Goal: Information Seeking & Learning: Learn about a topic

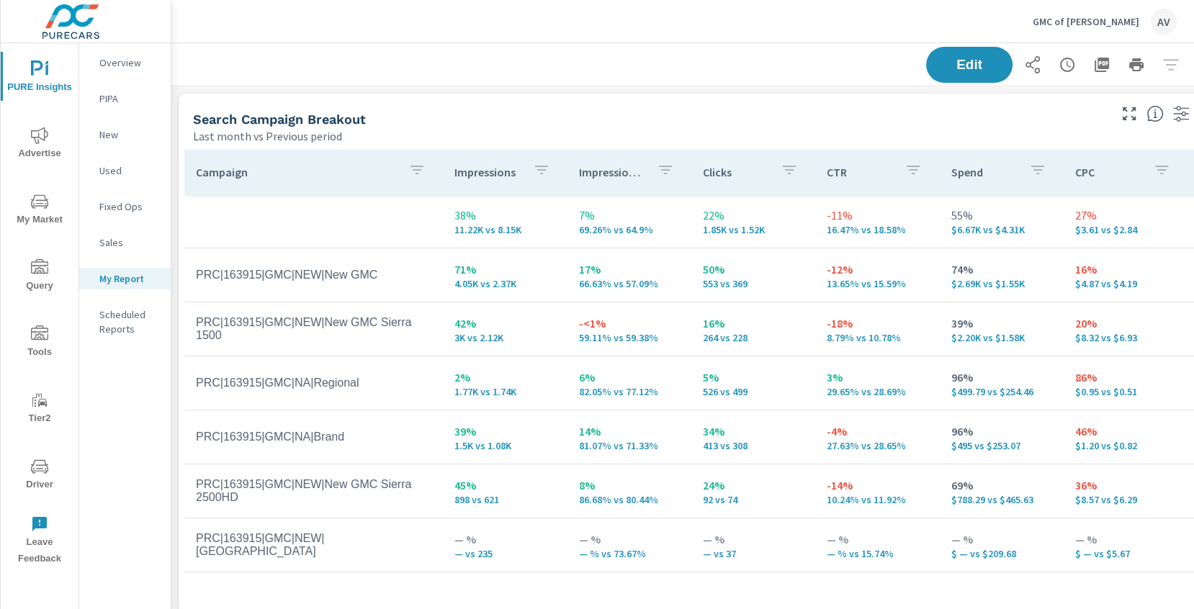
scroll to position [1665, 1067]
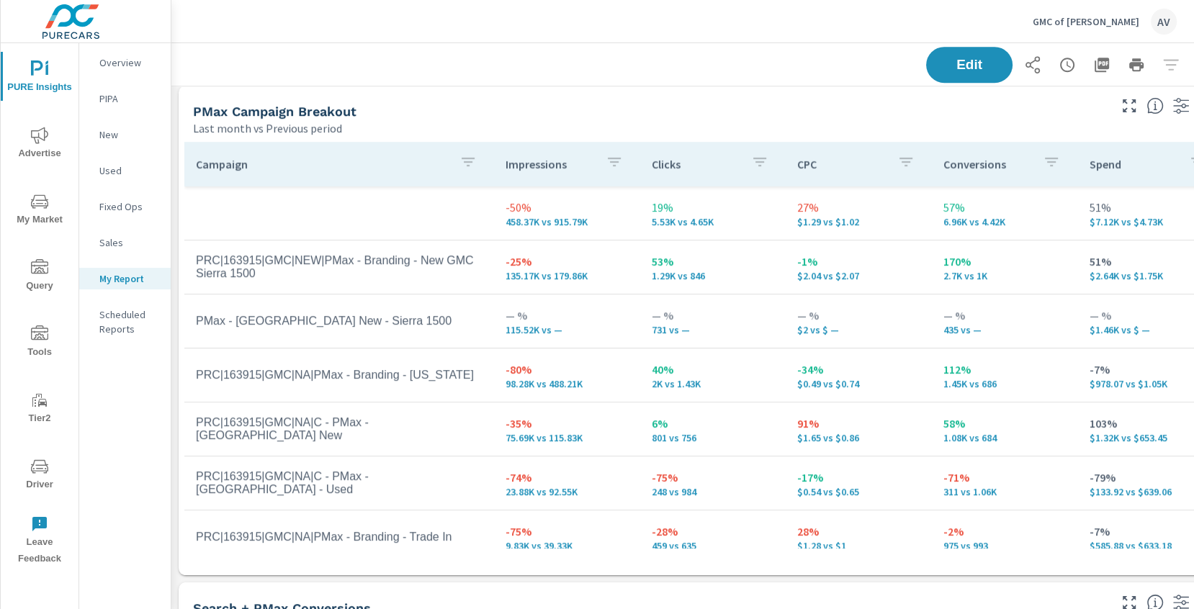
click at [624, 109] on div "PMax Campaign Breakout" at bounding box center [649, 111] width 913 height 17
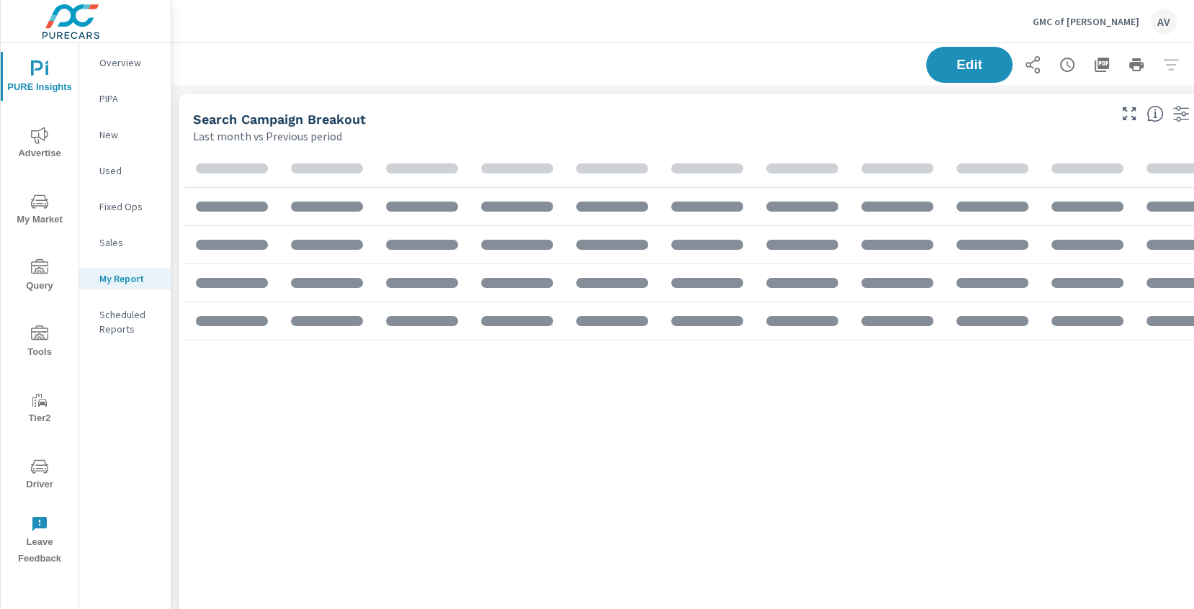
scroll to position [702, 0]
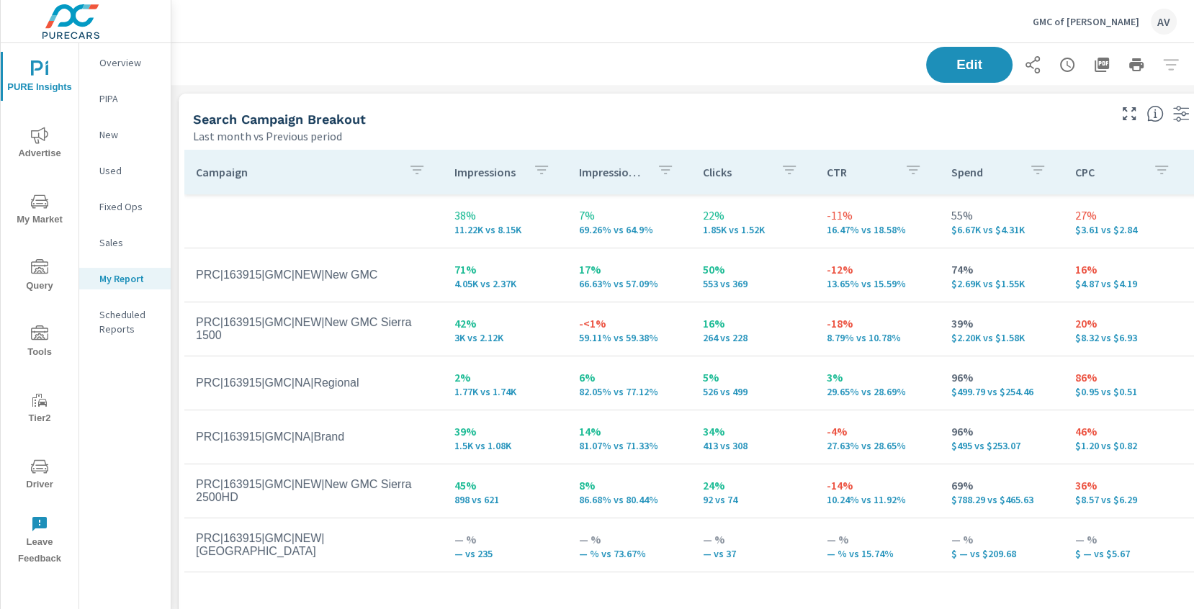
click at [635, 130] on div "Last month vs Previous period" at bounding box center [649, 135] width 913 height 17
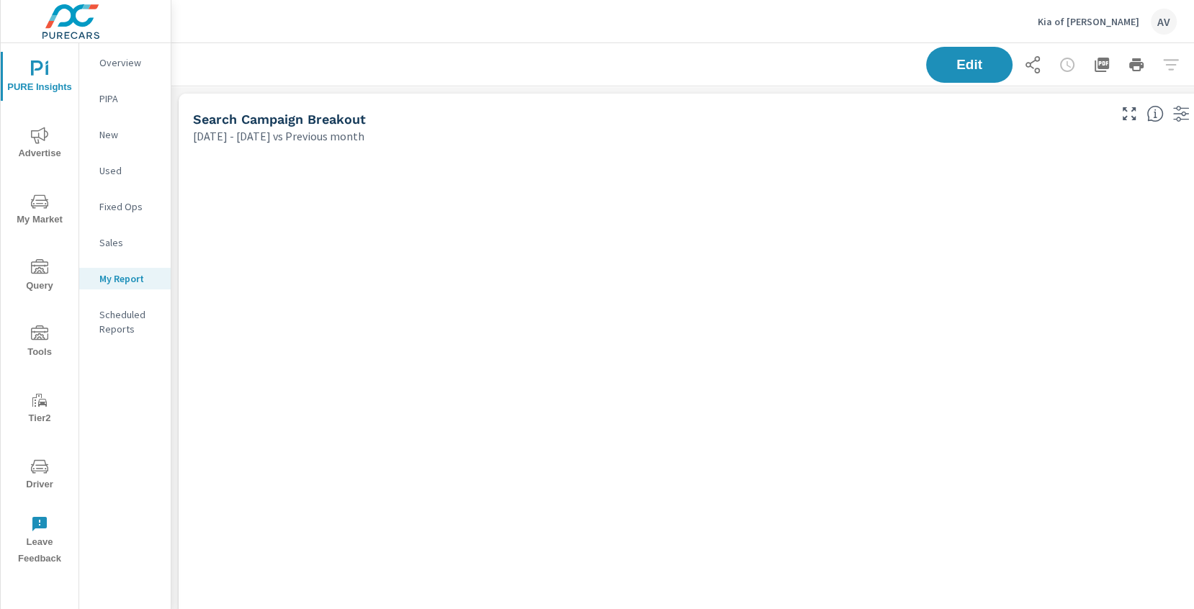
scroll to position [2162, 1067]
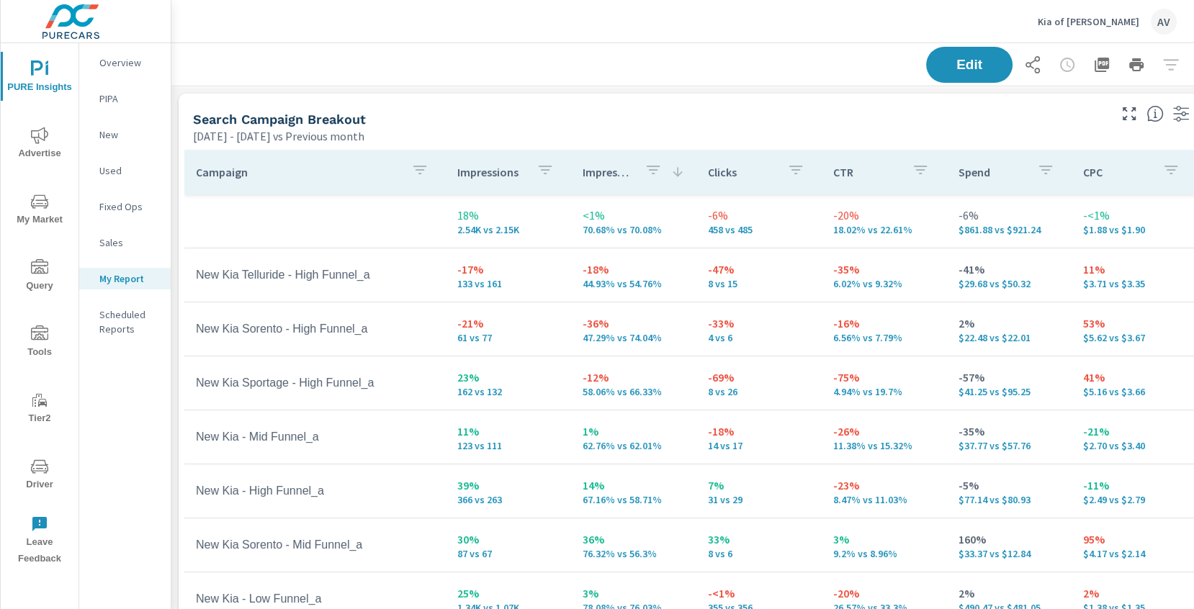
click at [439, 71] on div "Edit" at bounding box center [704, 64] width 1031 height 42
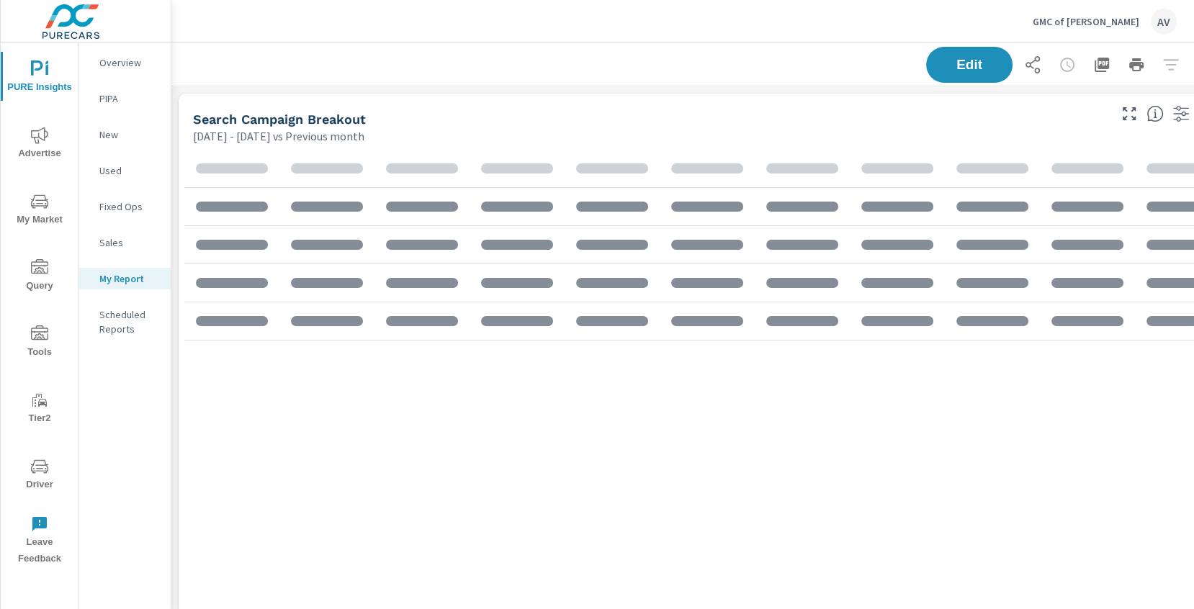
scroll to position [702, 0]
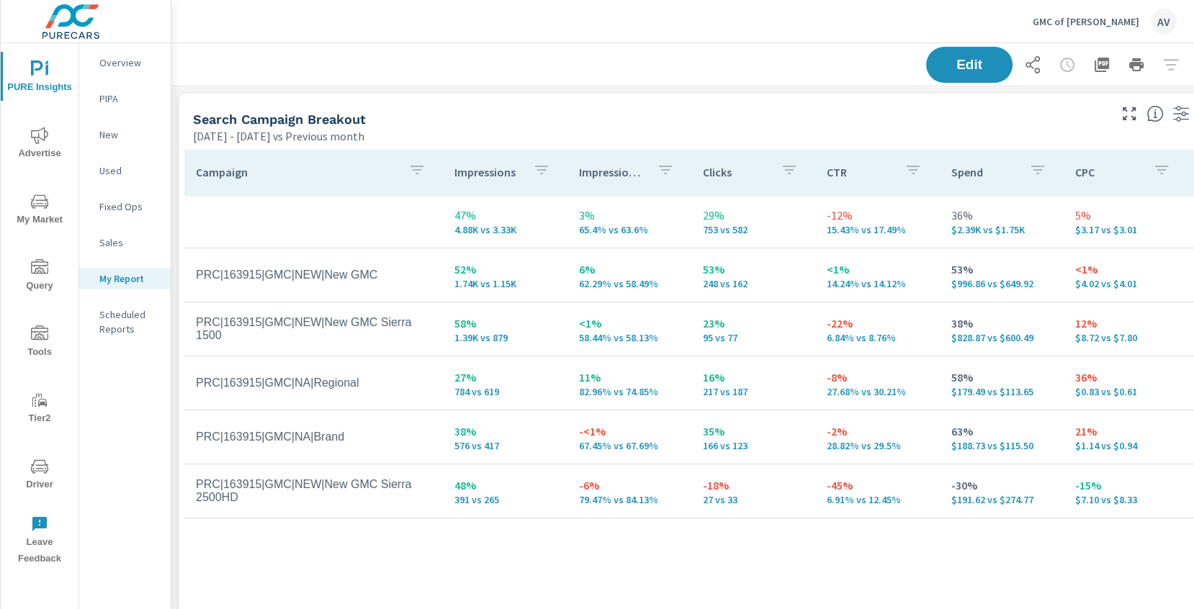
click at [547, 113] on div "Search Campaign Breakout" at bounding box center [649, 119] width 913 height 17
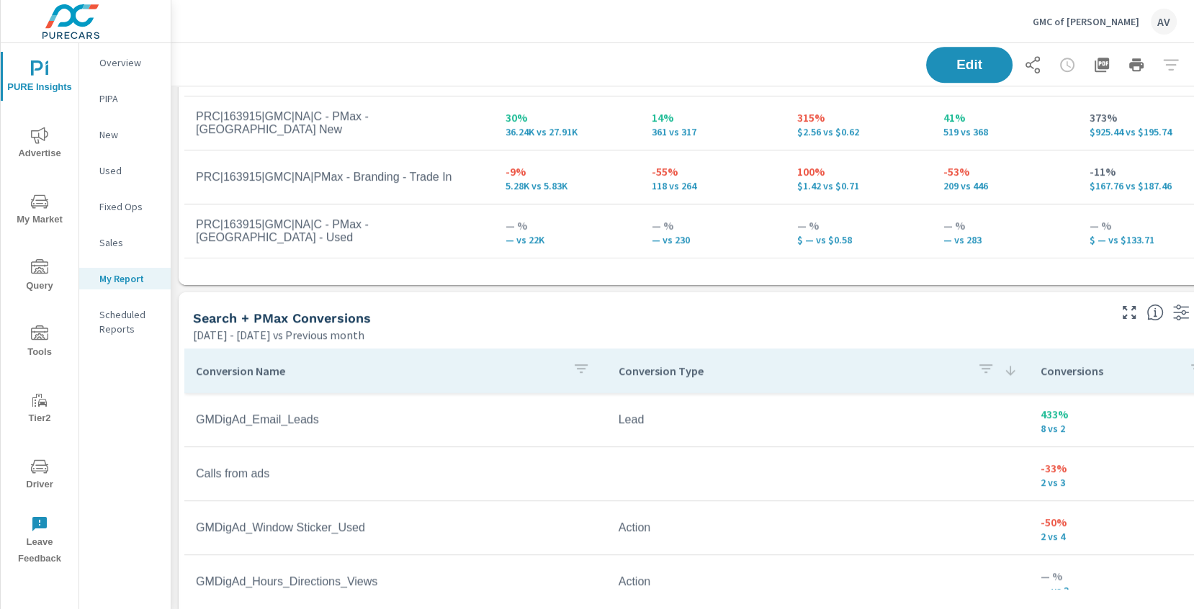
scroll to position [966, 0]
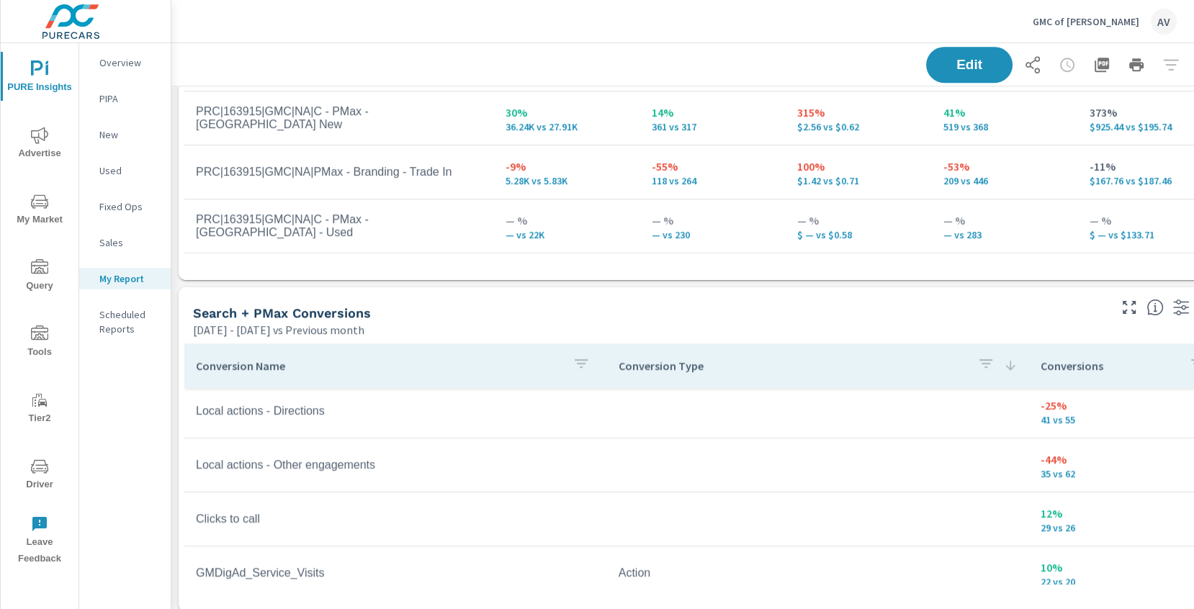
scroll to position [200, 0]
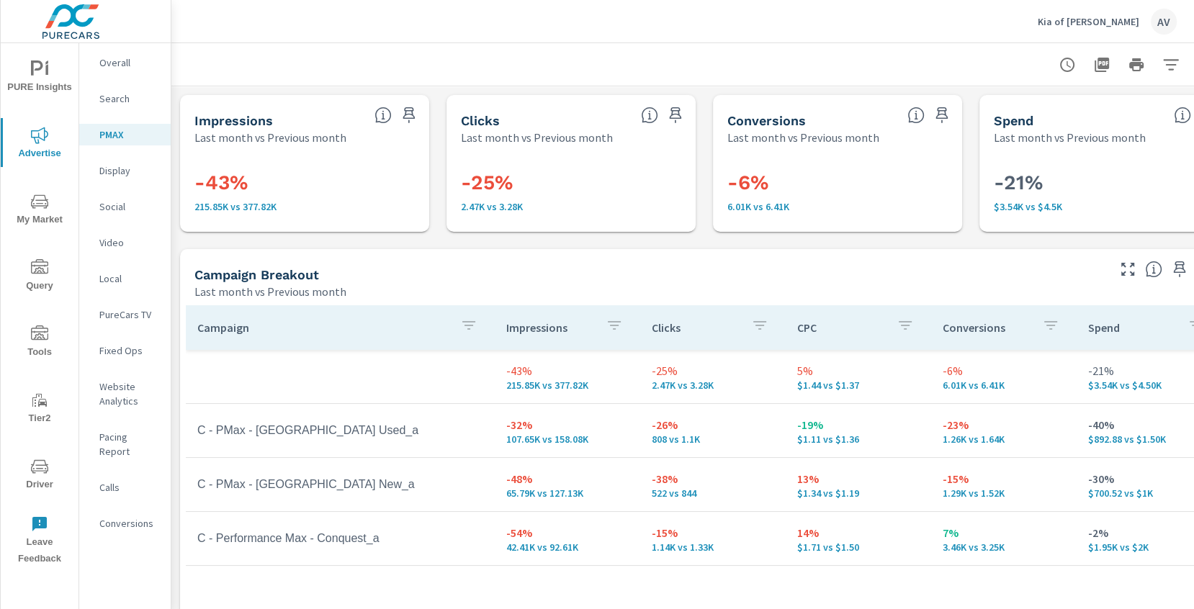
click at [591, 49] on div at bounding box center [704, 64] width 1031 height 42
click at [324, 42] on header "Kia of Billings AV" at bounding box center [682, 21] width 1023 height 43
click at [420, 62] on div at bounding box center [704, 64] width 1031 height 42
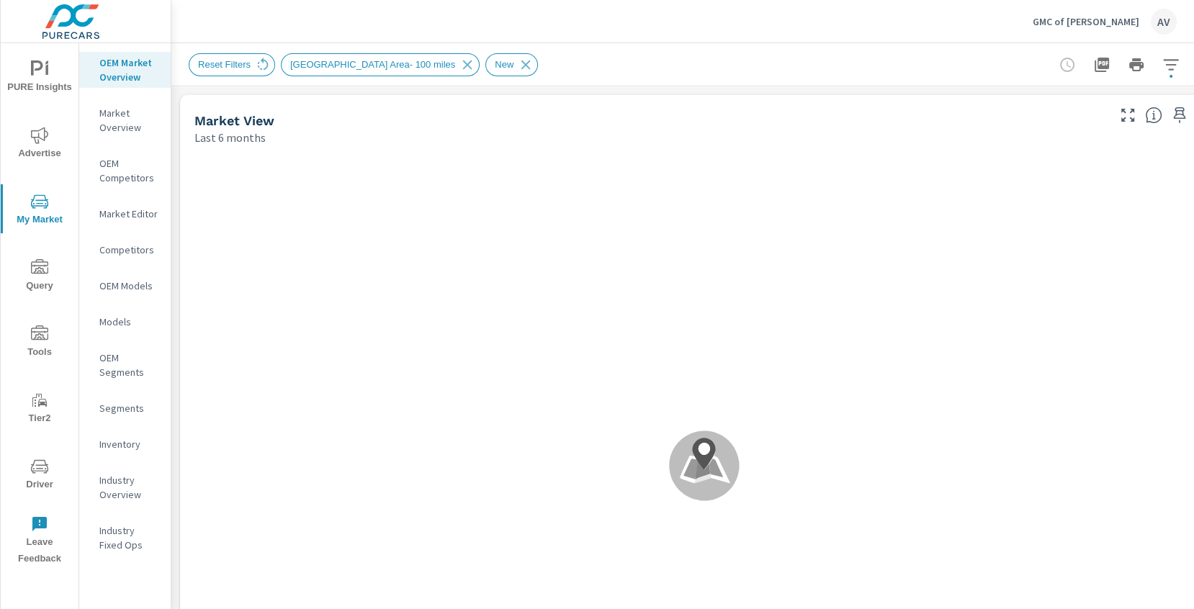
scroll to position [1, 0]
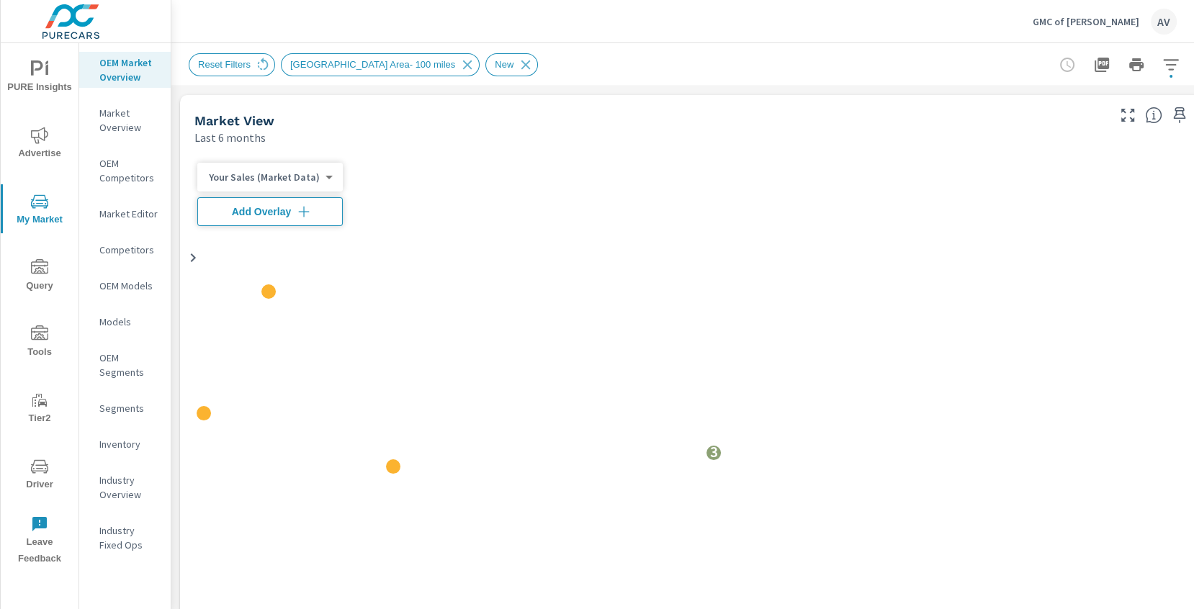
scroll to position [1, 0]
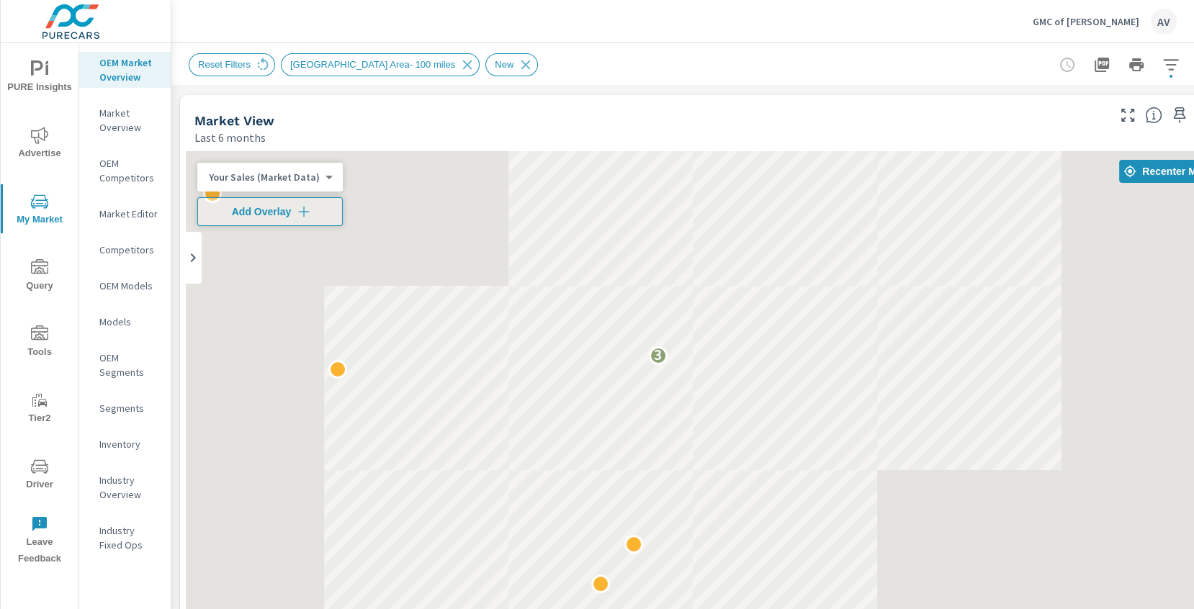
drag, startPoint x: 1013, startPoint y: 331, endPoint x: 1029, endPoint y: 394, distance: 64.6
click at [1029, 394] on div "3" at bounding box center [704, 443] width 1037 height 585
click at [303, 216] on icon "button" at bounding box center [304, 212] width 14 height 14
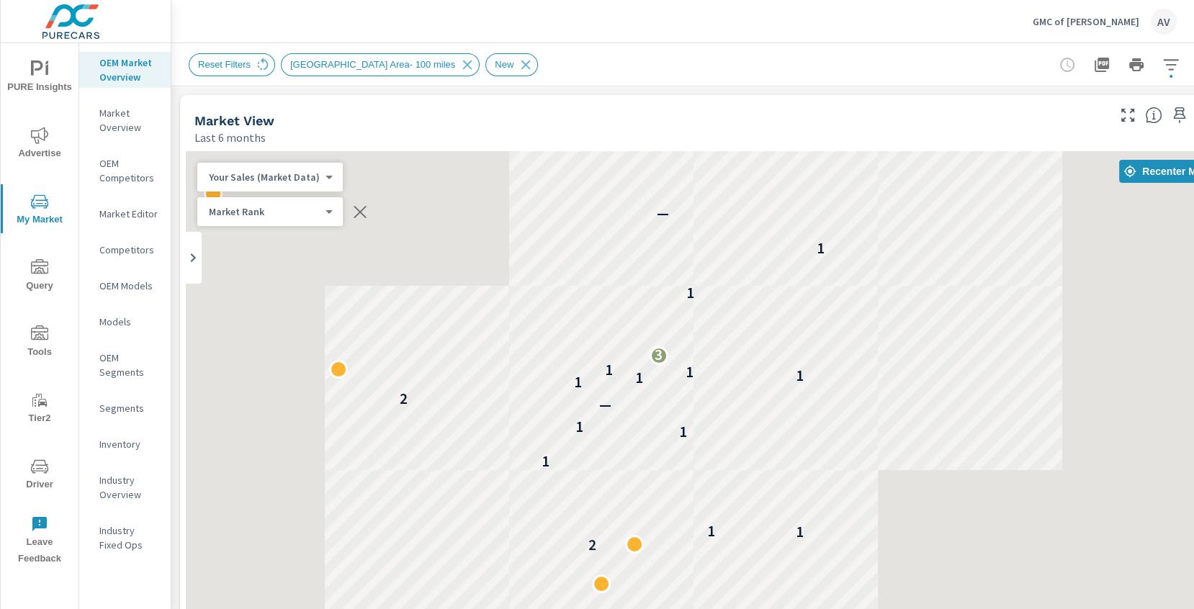
click at [303, 216] on body "PURE Insights Advertise My Market Query Tools Tier2 Driver Leave Feedback OEM M…" at bounding box center [597, 304] width 1194 height 609
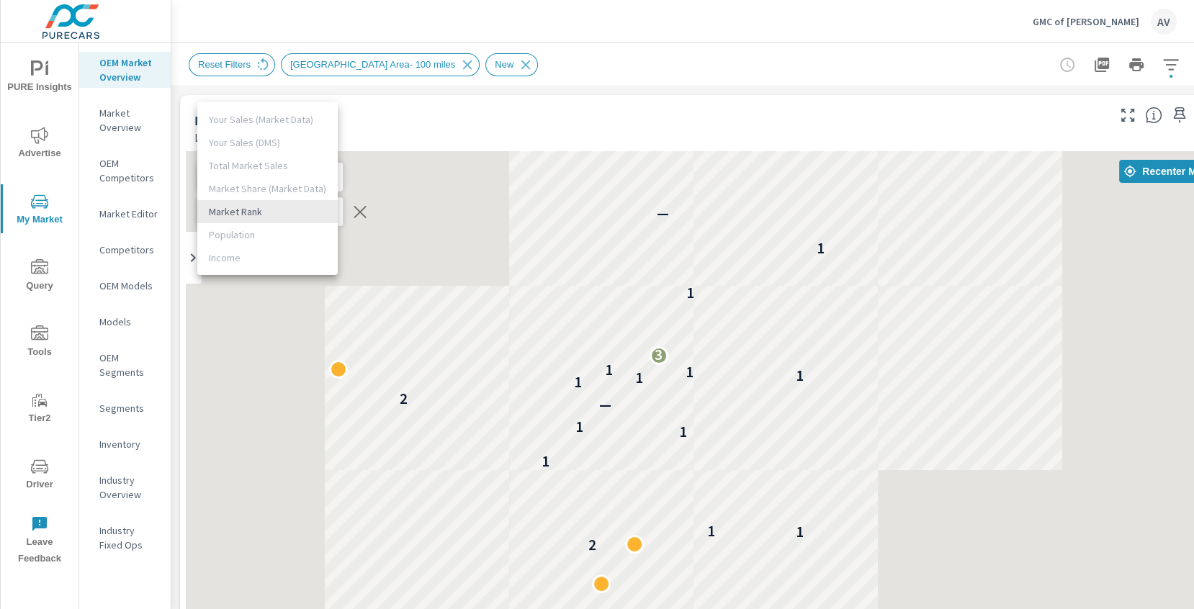
click at [303, 216] on li "Market Rank" at bounding box center [267, 211] width 140 height 23
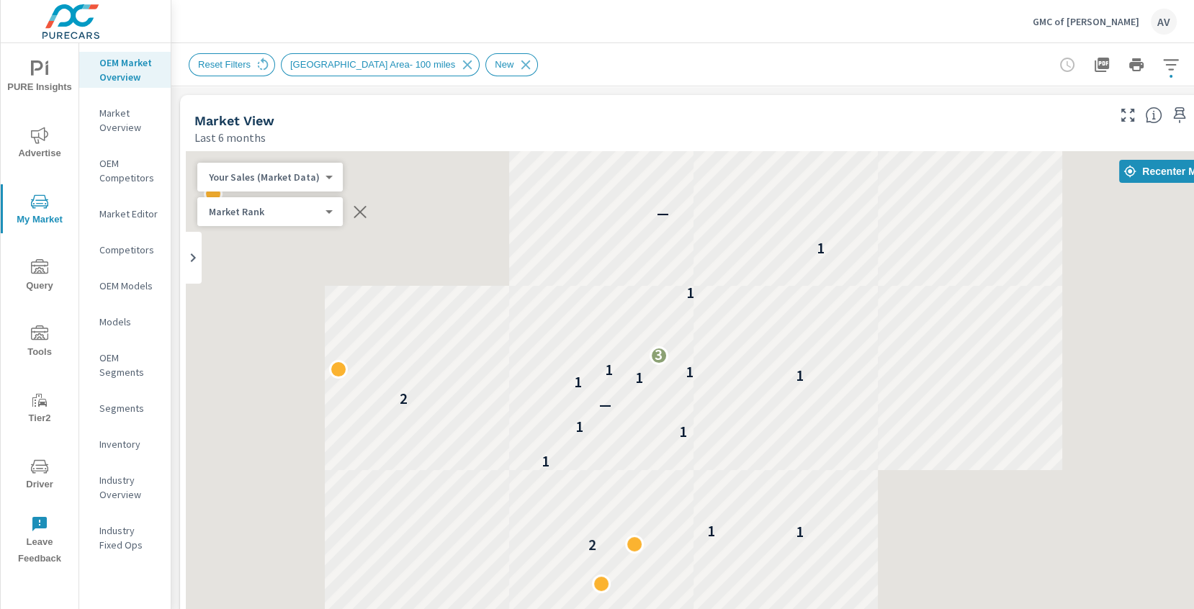
click at [395, 104] on div "Market View Last 6 months" at bounding box center [645, 120] width 931 height 51
click at [521, 295] on div "— 2 1 1 1 1 1 — 2 1 1 1 1 1 3 1 1 — —" at bounding box center [704, 443] width 1037 height 585
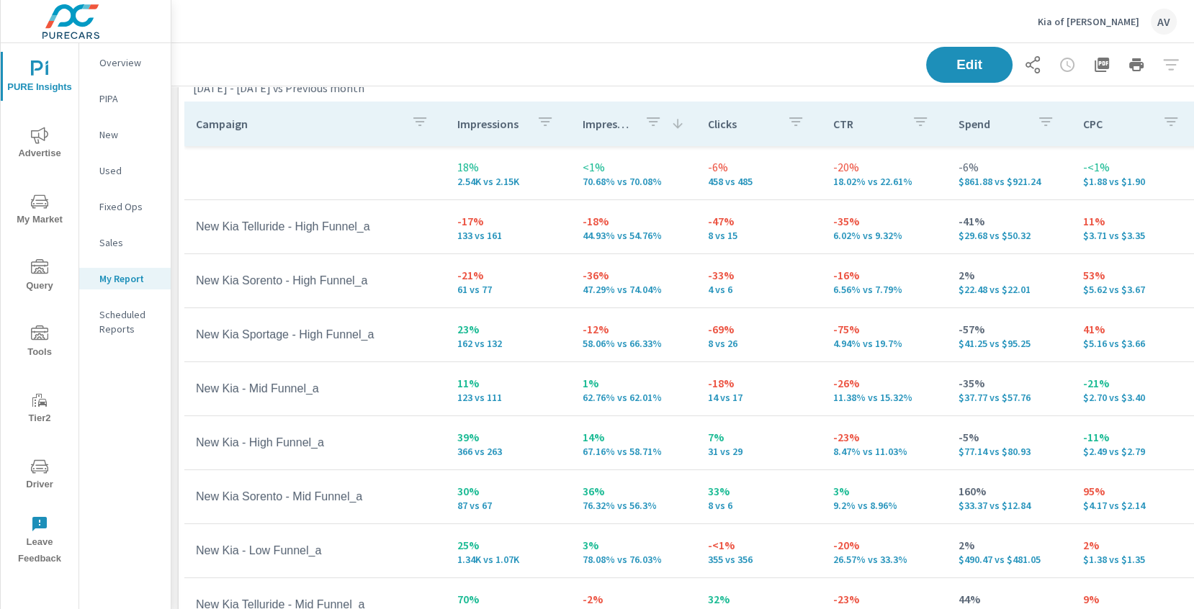
scroll to position [50, 0]
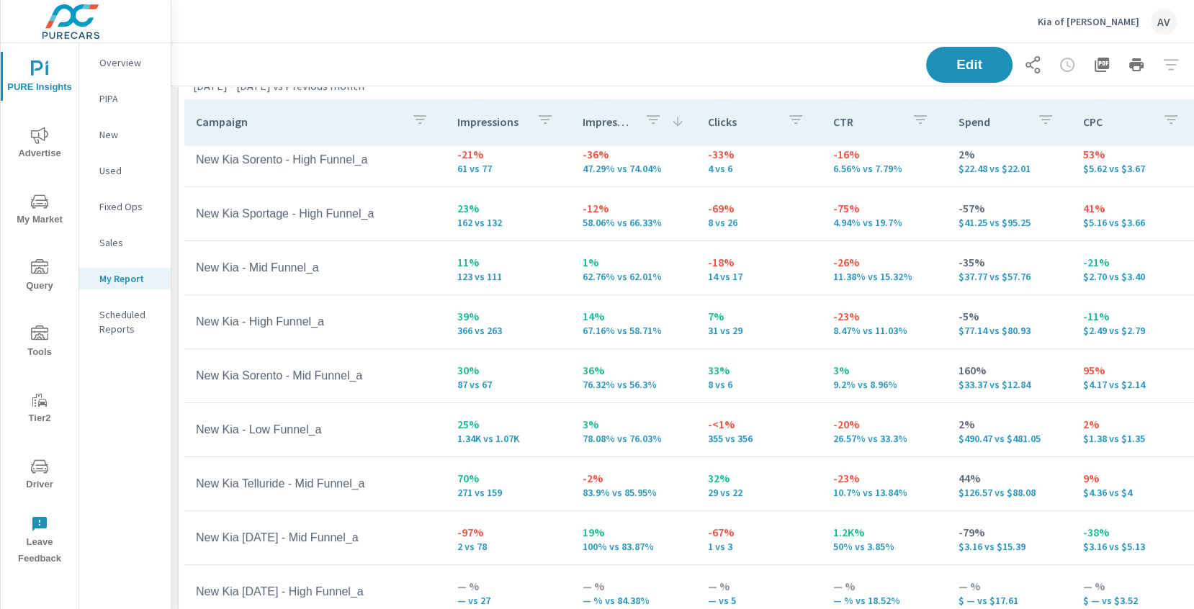
scroll to position [120, 0]
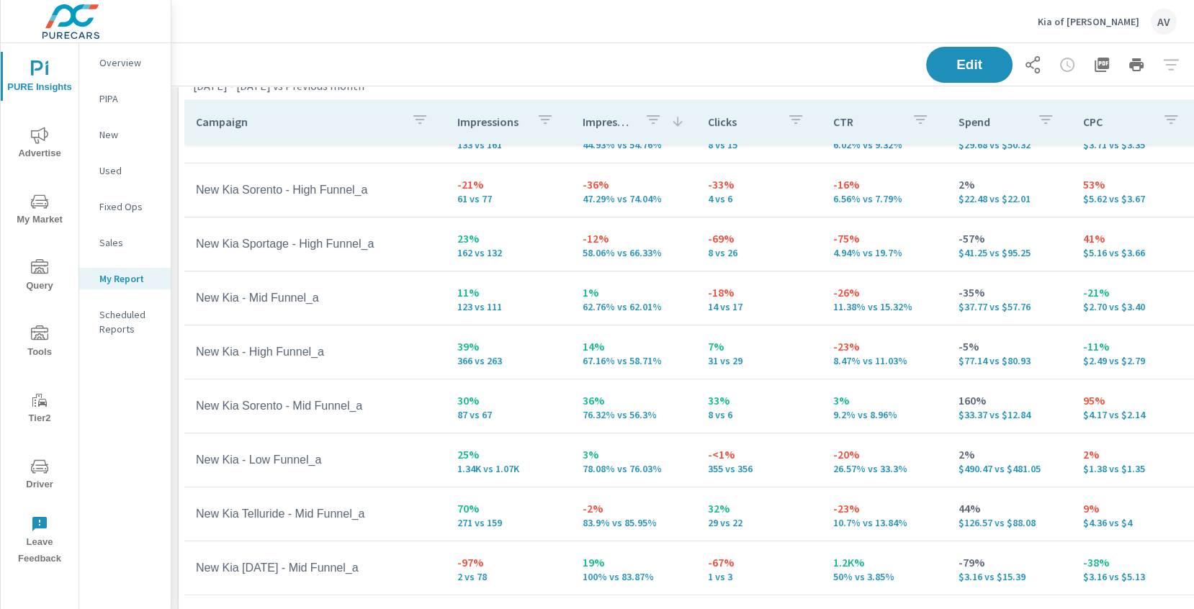
scroll to position [120, 0]
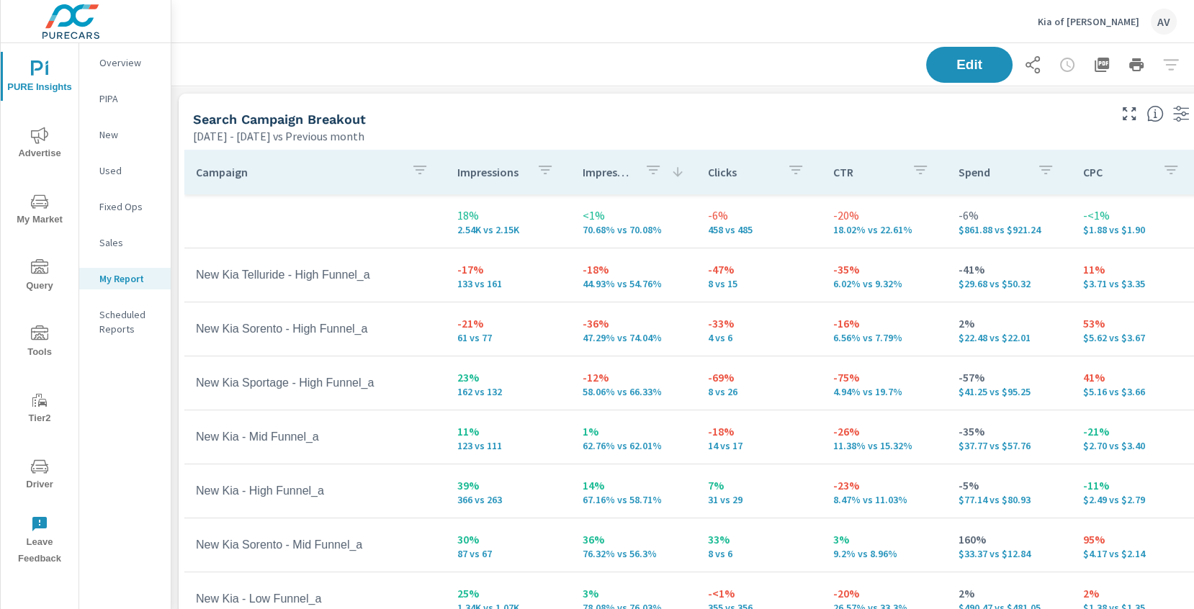
click at [463, 115] on div "Search Campaign Breakout" at bounding box center [649, 119] width 913 height 17
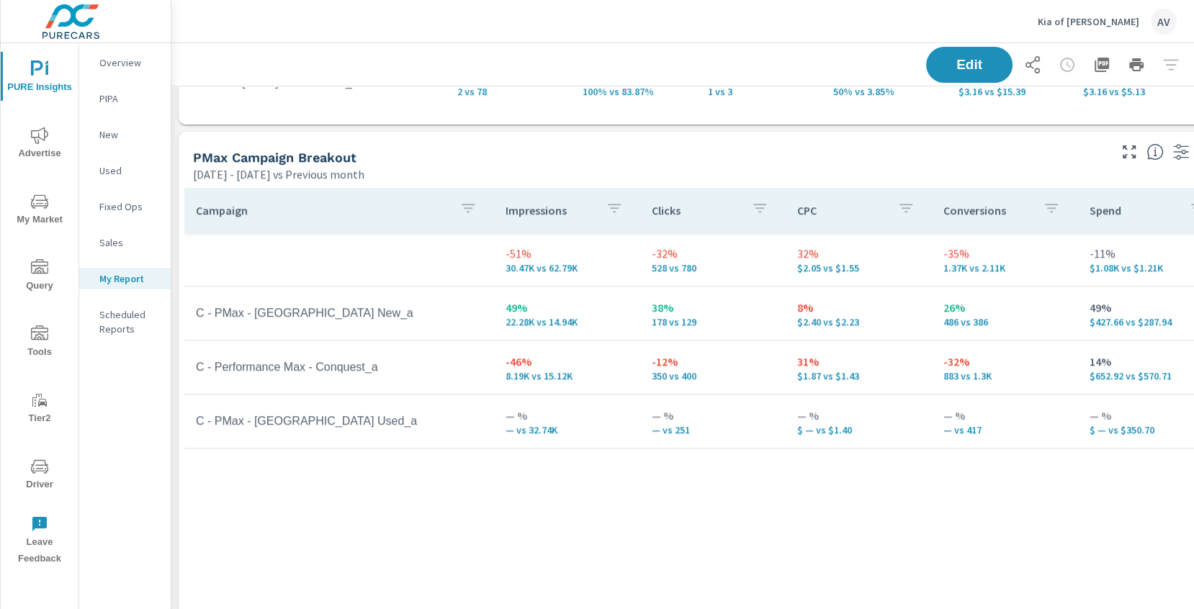
scroll to position [627, 1]
click at [658, 491] on div "Campaign Impressions Clicks CPC Conversions Spend -51% 30.47K vs 62.79K -32% 52…" at bounding box center [704, 389] width 1040 height 406
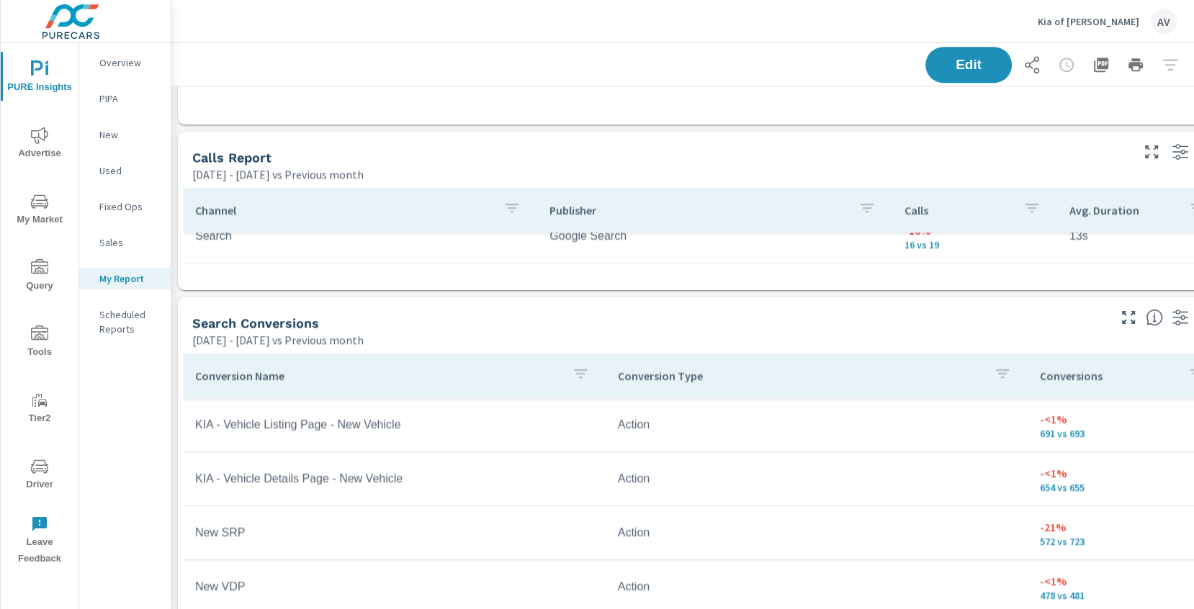
scroll to position [1471, 1]
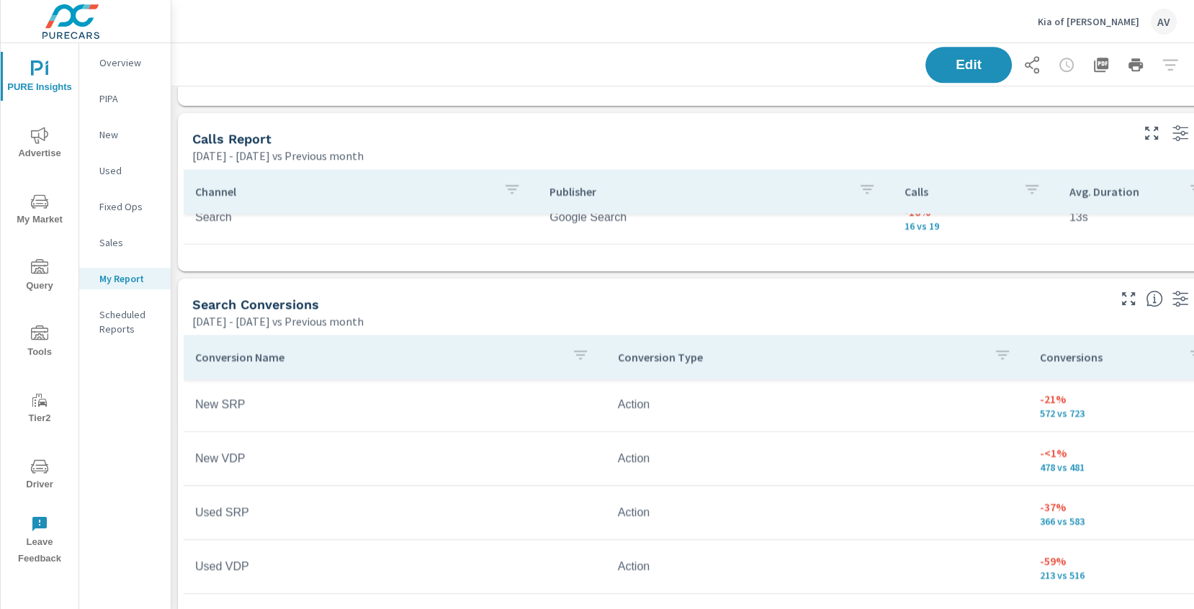
scroll to position [63, 0]
click at [649, 299] on div "Search Conversions" at bounding box center [648, 304] width 913 height 17
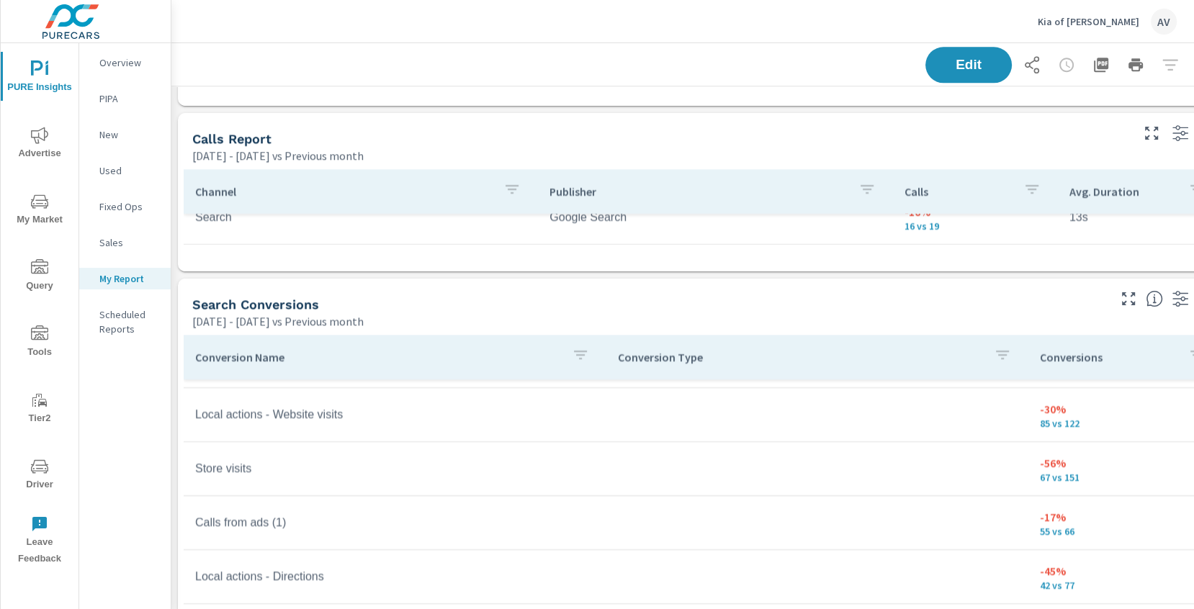
scroll to position [314, 0]
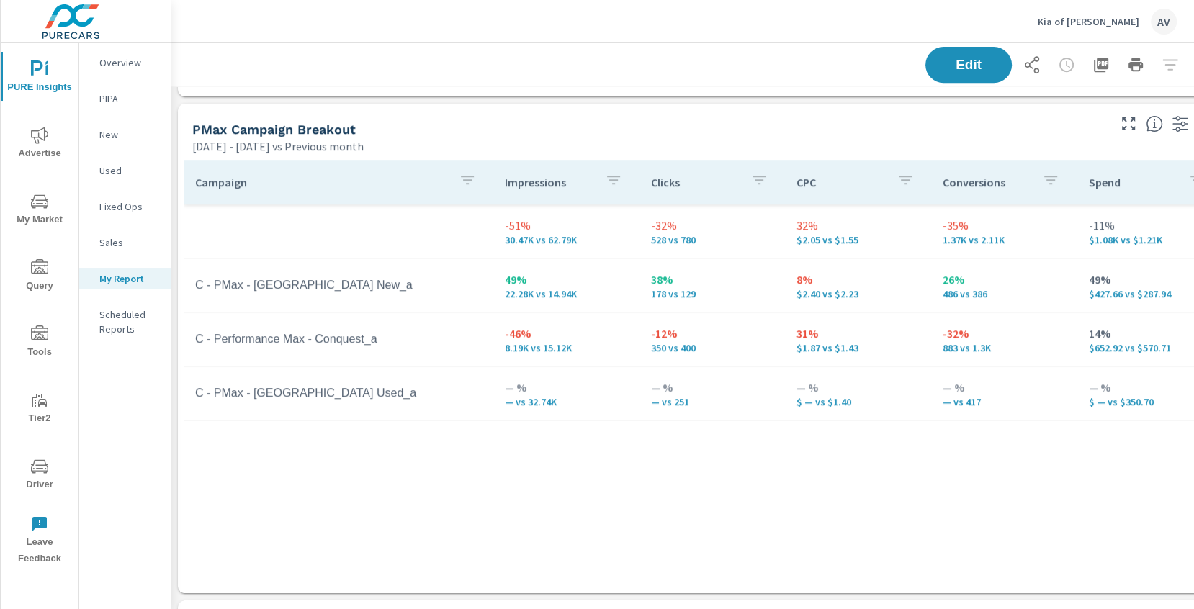
scroll to position [645, 1]
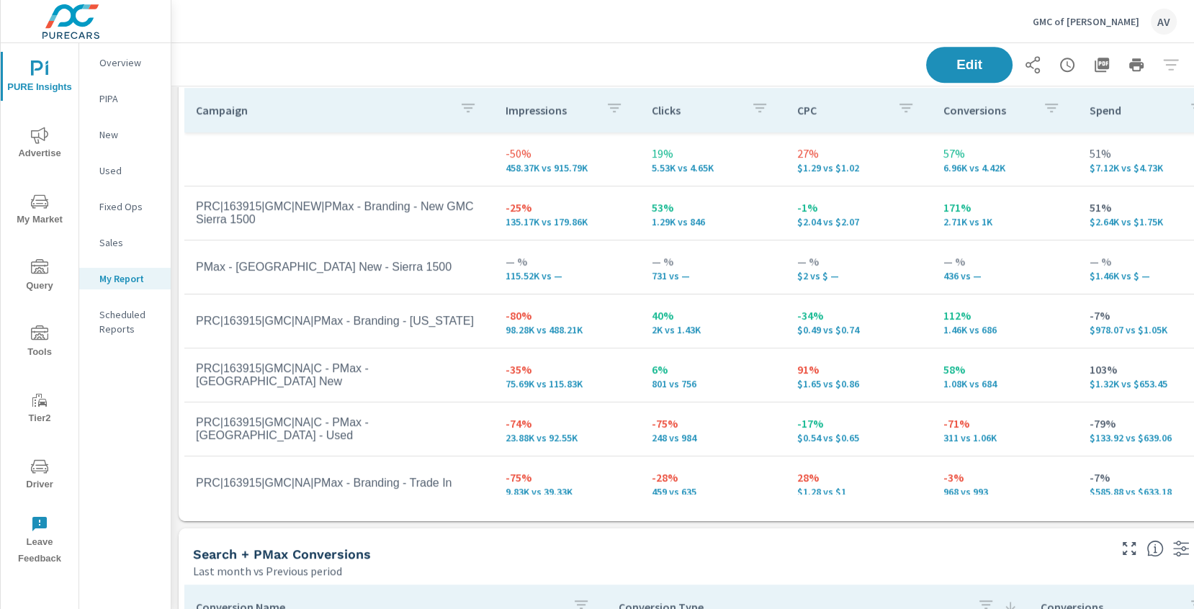
scroll to position [723, 0]
click at [575, 338] on td "-80% 98.28K vs 488.21K" at bounding box center [567, 323] width 146 height 52
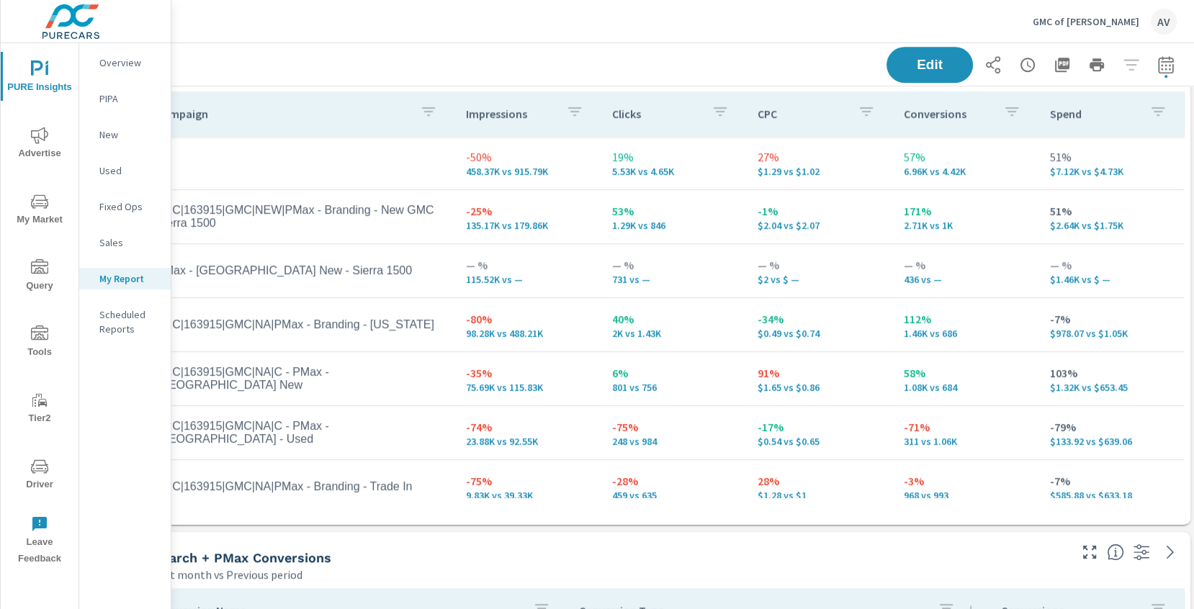
scroll to position [721, 43]
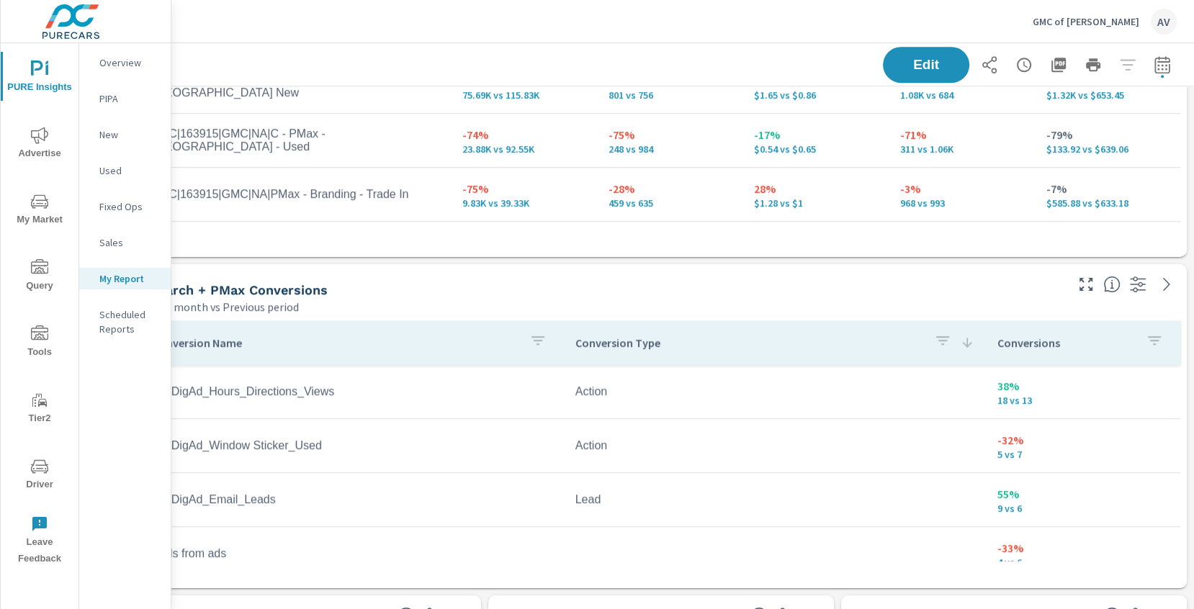
scroll to position [991, 43]
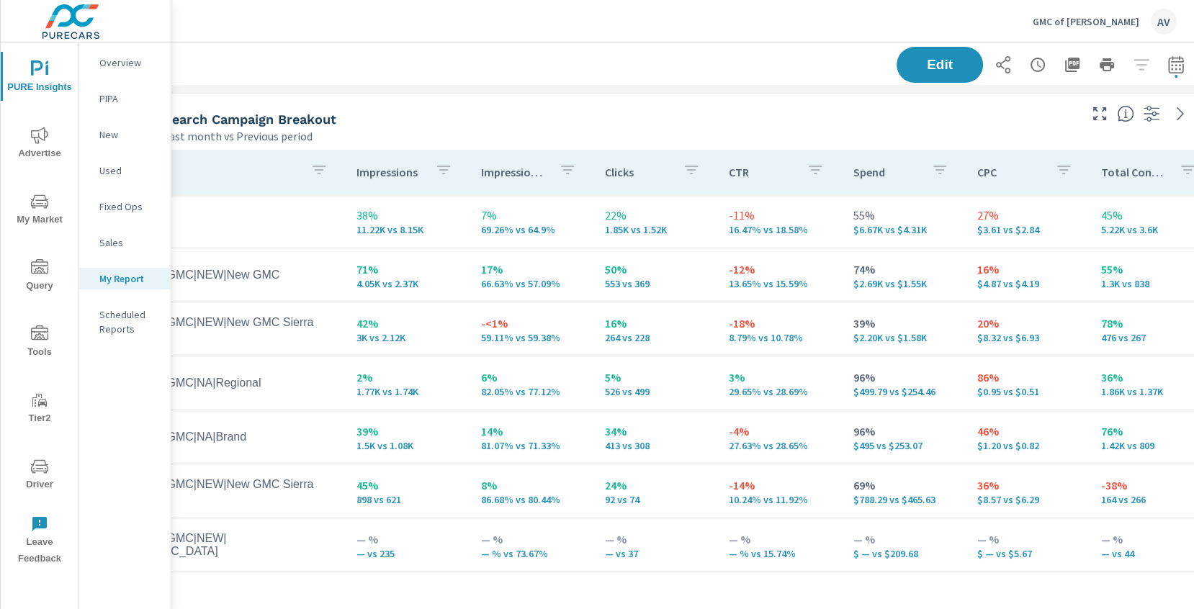
scroll to position [0, 43]
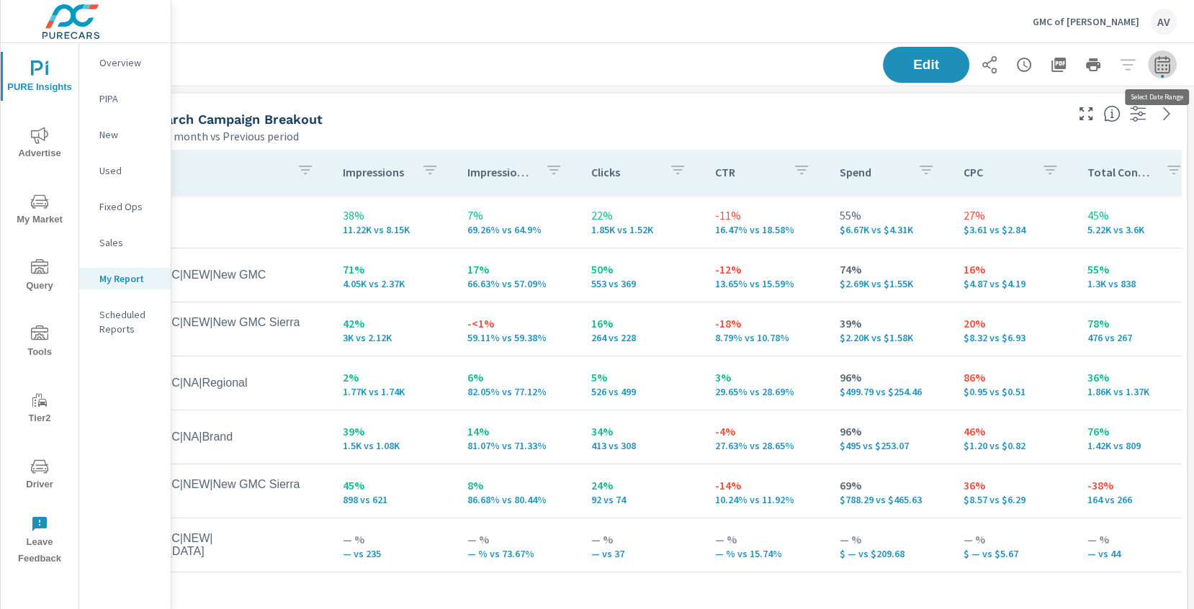
click at [1170, 68] on icon "button" at bounding box center [1162, 64] width 17 height 17
select select "Last month"
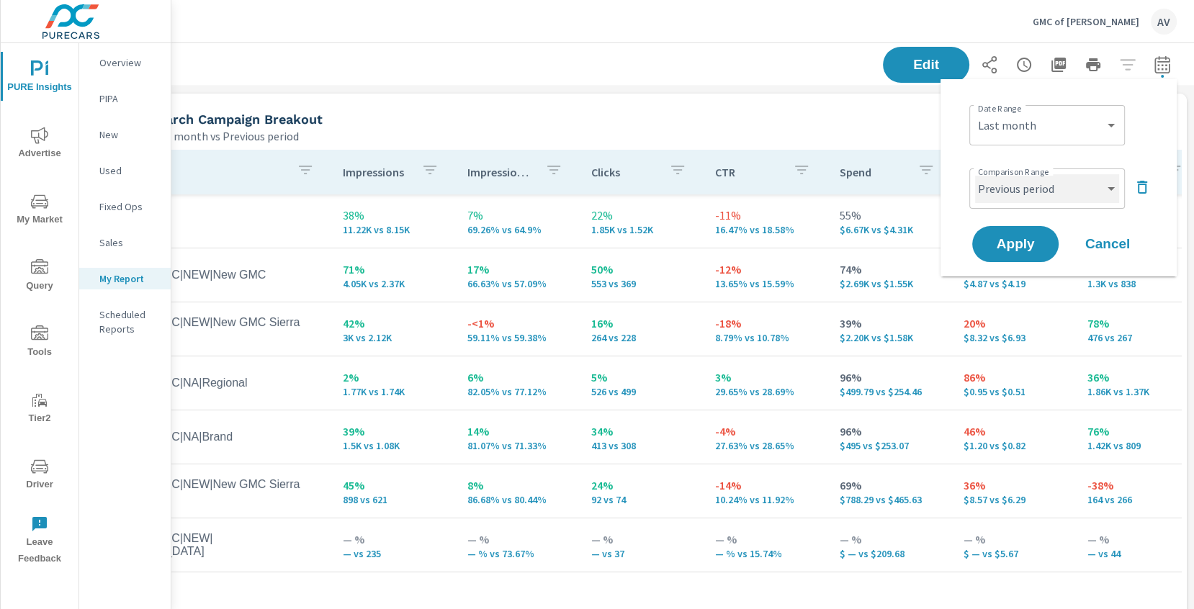
click at [1067, 185] on select "Custom Previous period Previous month Previous year" at bounding box center [1047, 188] width 144 height 29
select select "Previous month"
click at [1031, 246] on span "Apply" at bounding box center [1015, 245] width 59 height 14
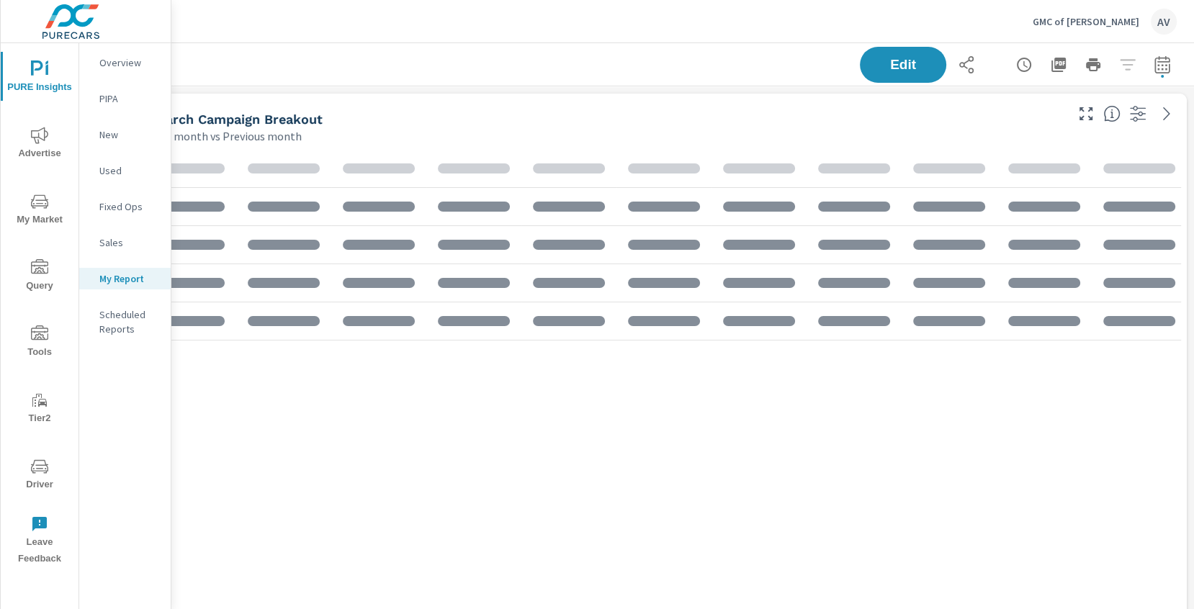
scroll to position [290, 0]
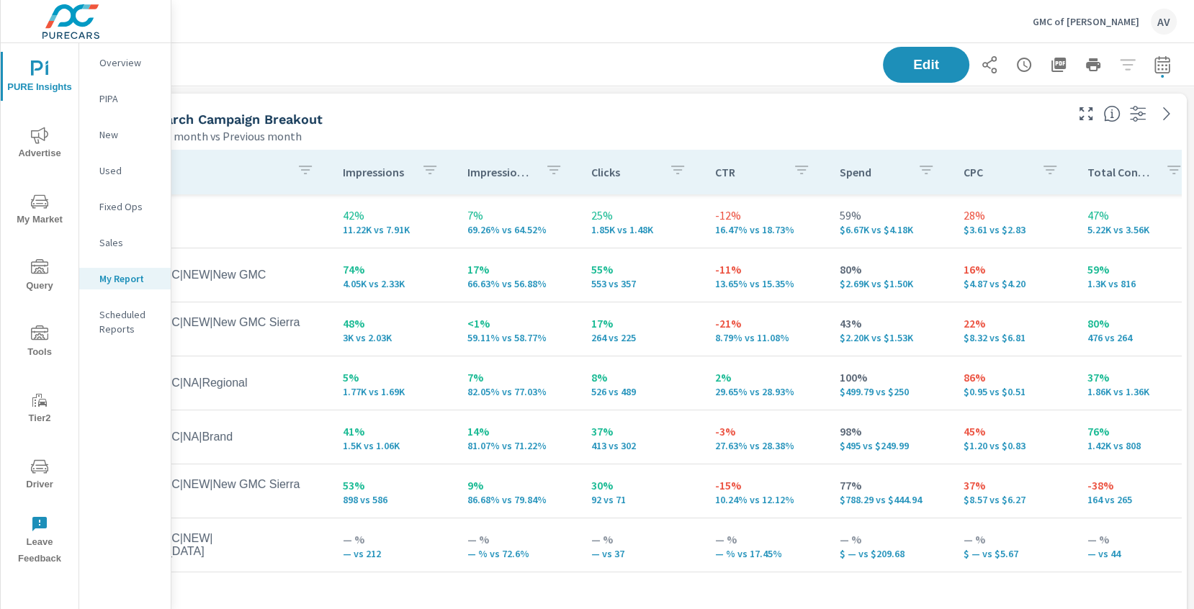
click at [718, 125] on div "Search Campaign Breakout" at bounding box center [606, 119] width 913 height 17
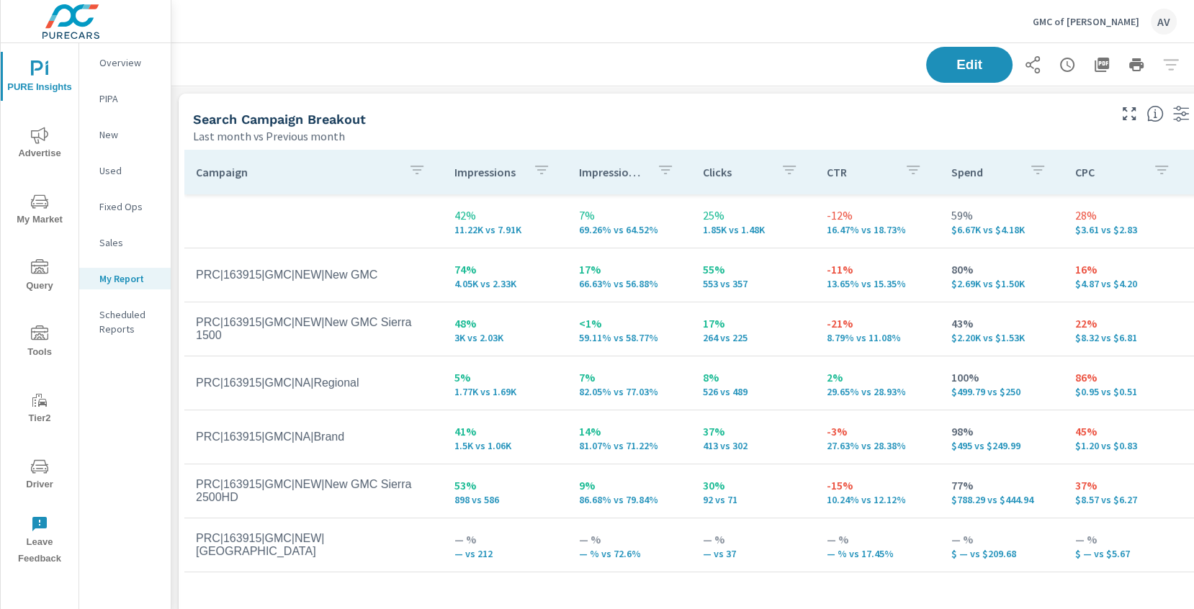
scroll to position [756, 0]
click at [673, 106] on div "Search Campaign Breakout Last month vs Previous month" at bounding box center [645, 119] width 933 height 51
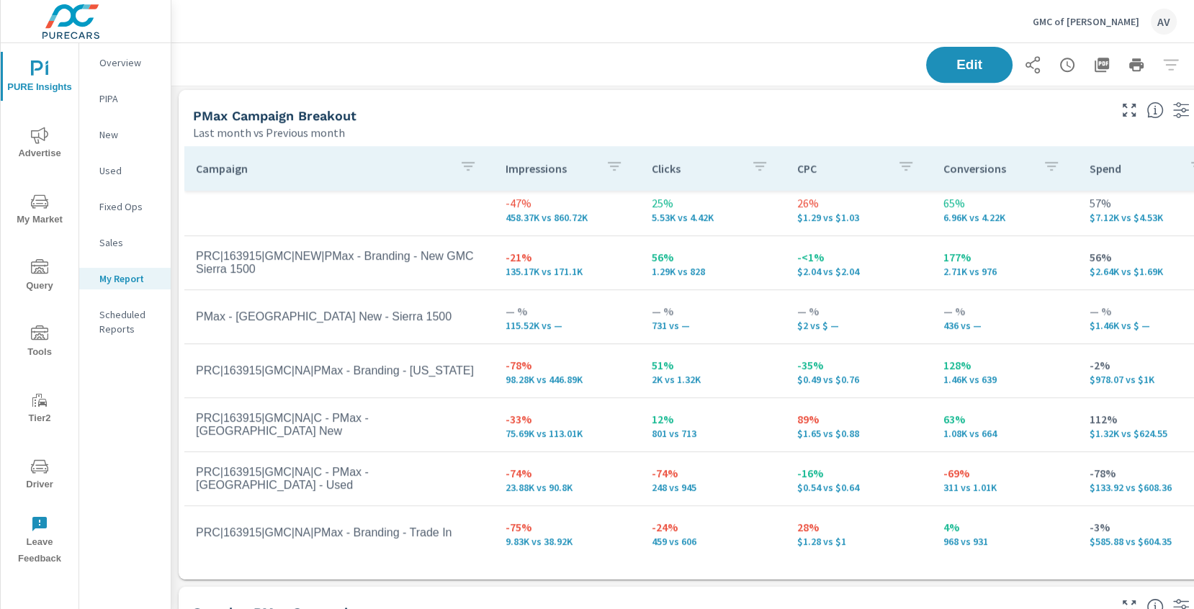
scroll to position [0, 0]
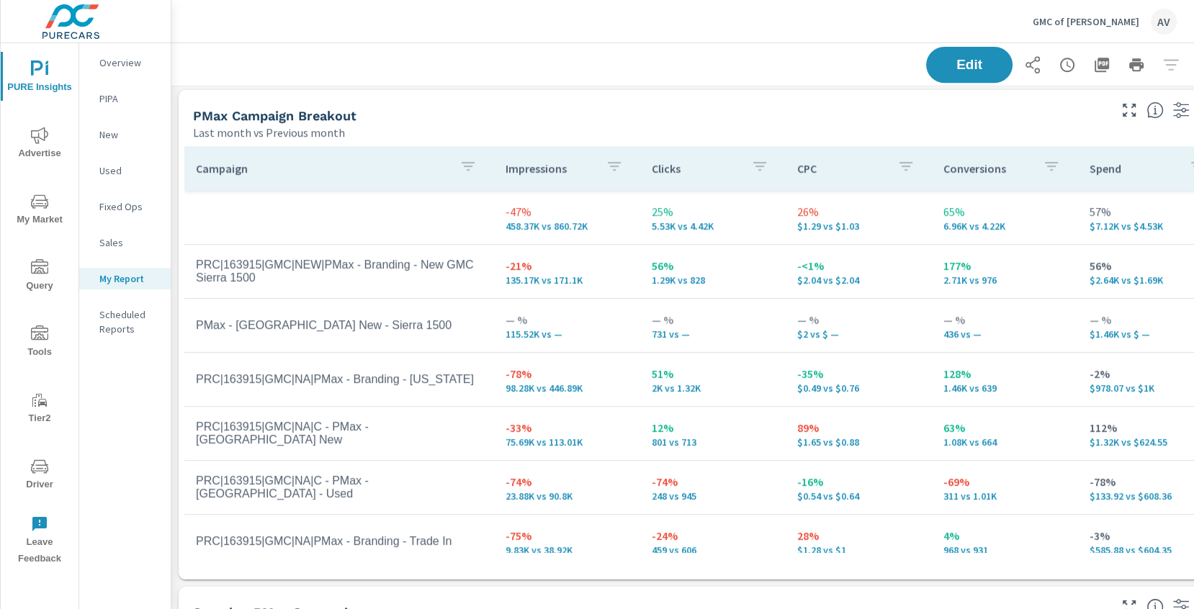
click at [704, 109] on div "PMax Campaign Breakout" at bounding box center [649, 115] width 913 height 17
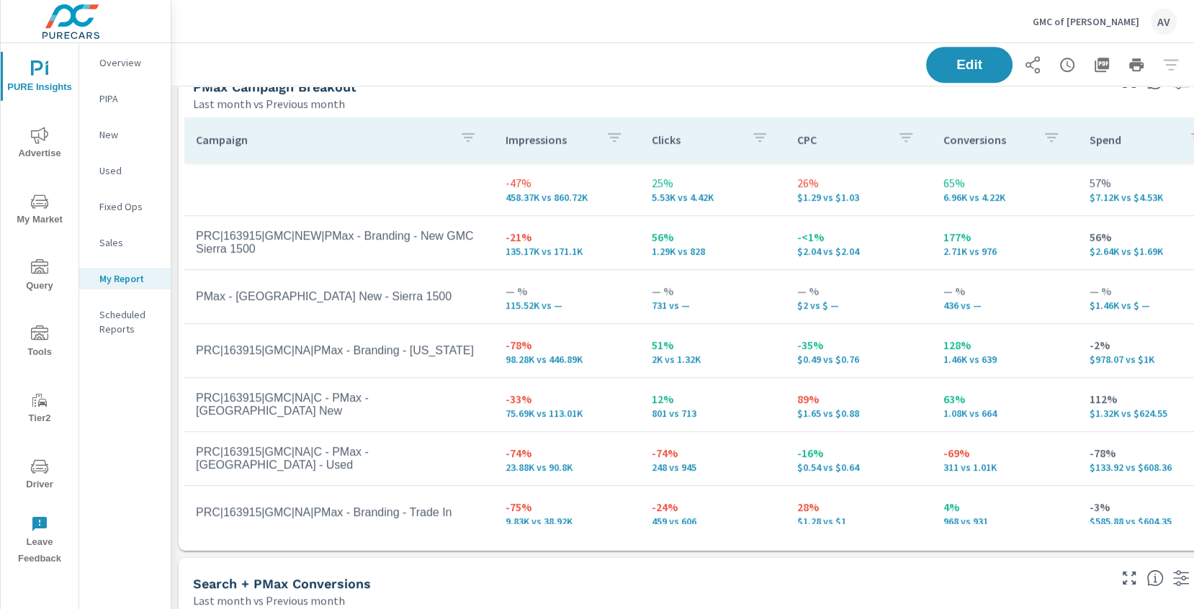
scroll to position [695, 43]
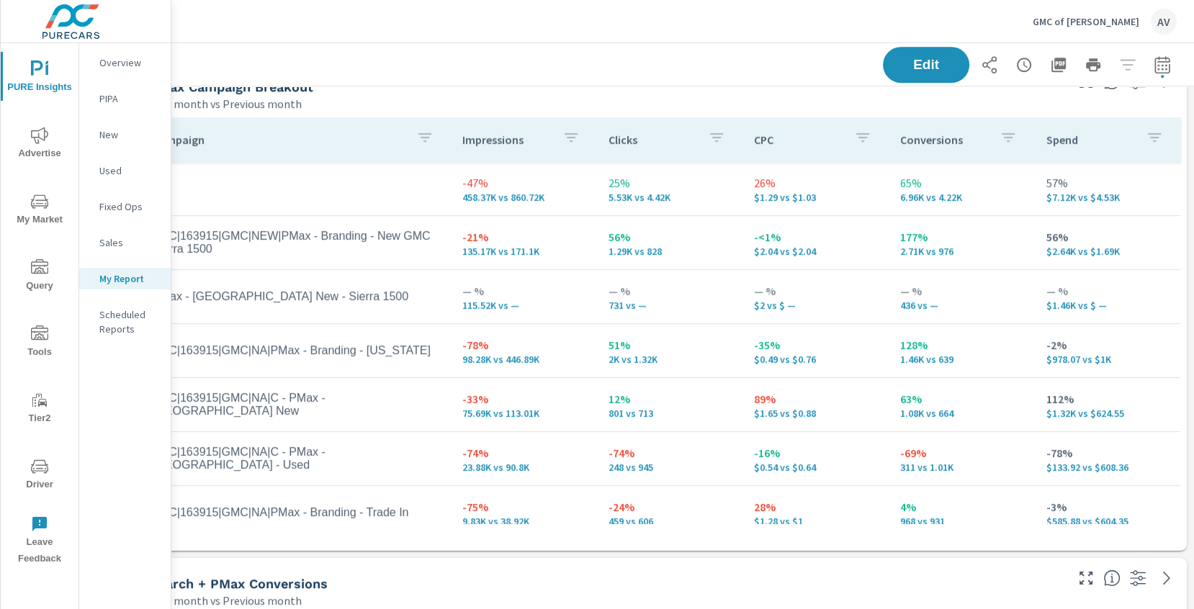
click at [745, 354] on td "-35% $0.49 vs $0.76" at bounding box center [816, 351] width 146 height 52
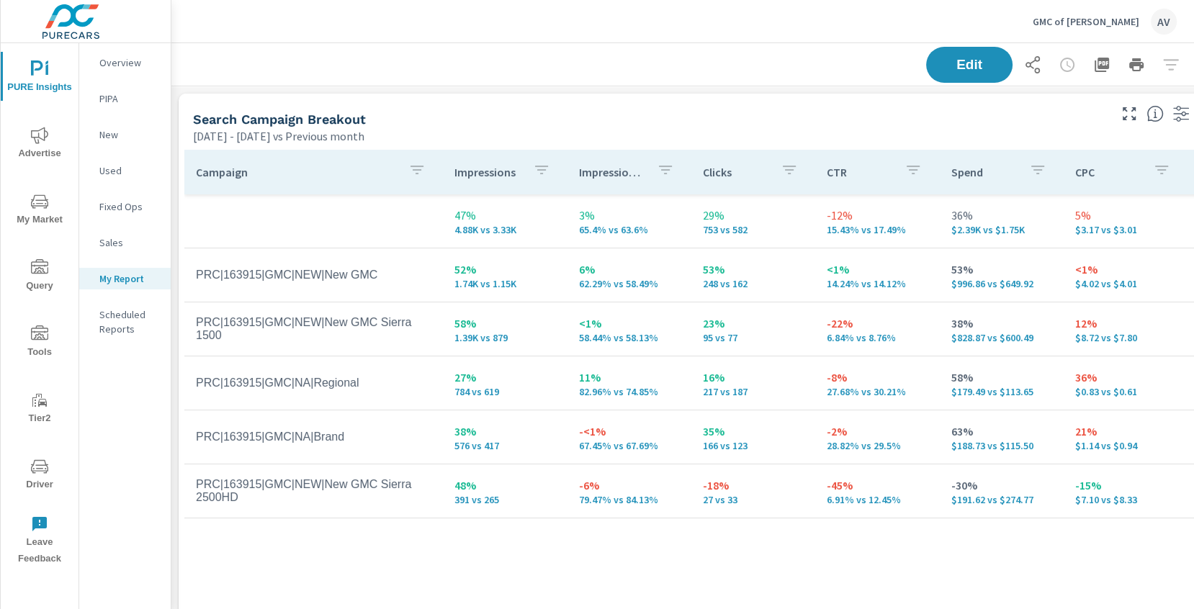
scroll to position [1665, 1067]
click at [575, 106] on div "Search Campaign Breakout [DATE] - [DATE] vs Previous month" at bounding box center [645, 119] width 933 height 51
click at [50, 475] on span "Driver" at bounding box center [39, 475] width 69 height 35
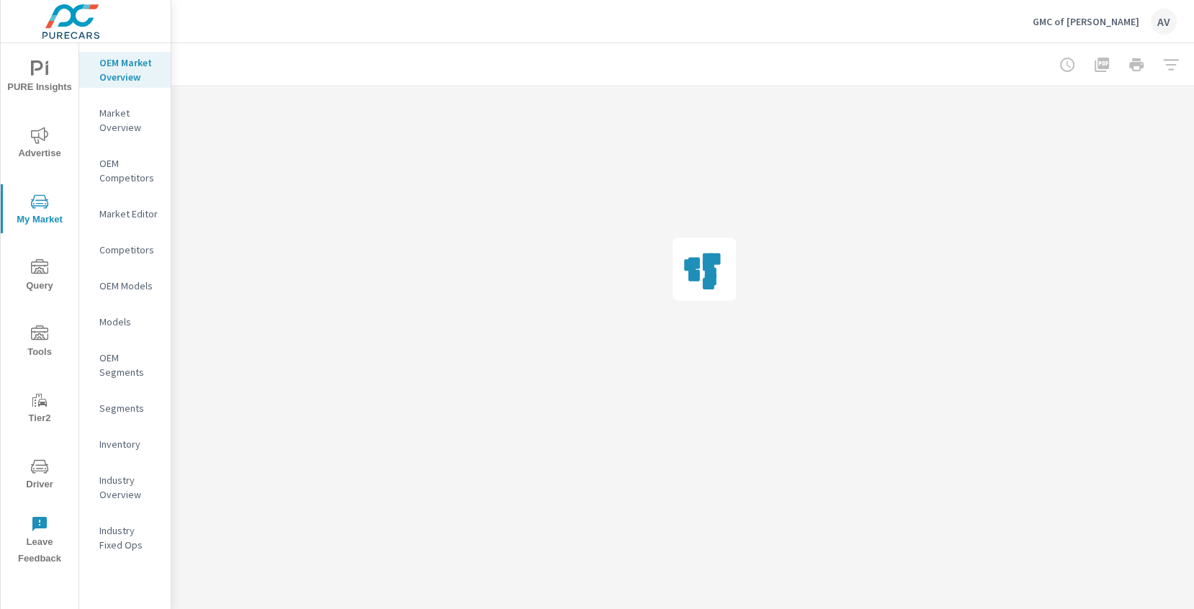
click at [49, 83] on span "PURE Insights" at bounding box center [39, 78] width 69 height 35
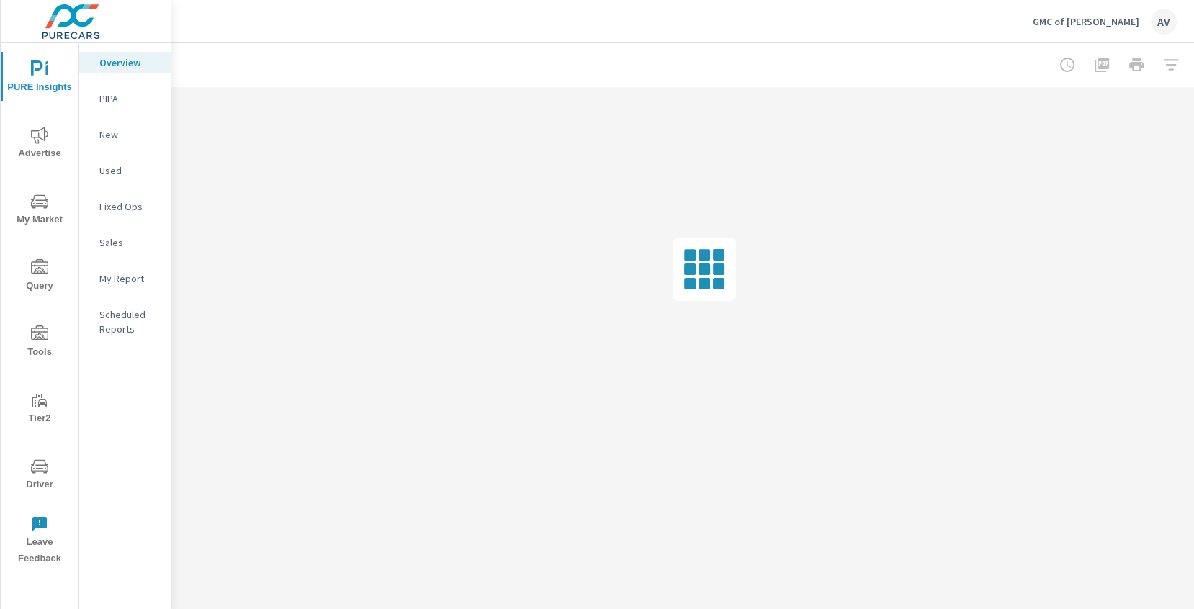
click at [129, 279] on p "My Report" at bounding box center [129, 279] width 60 height 14
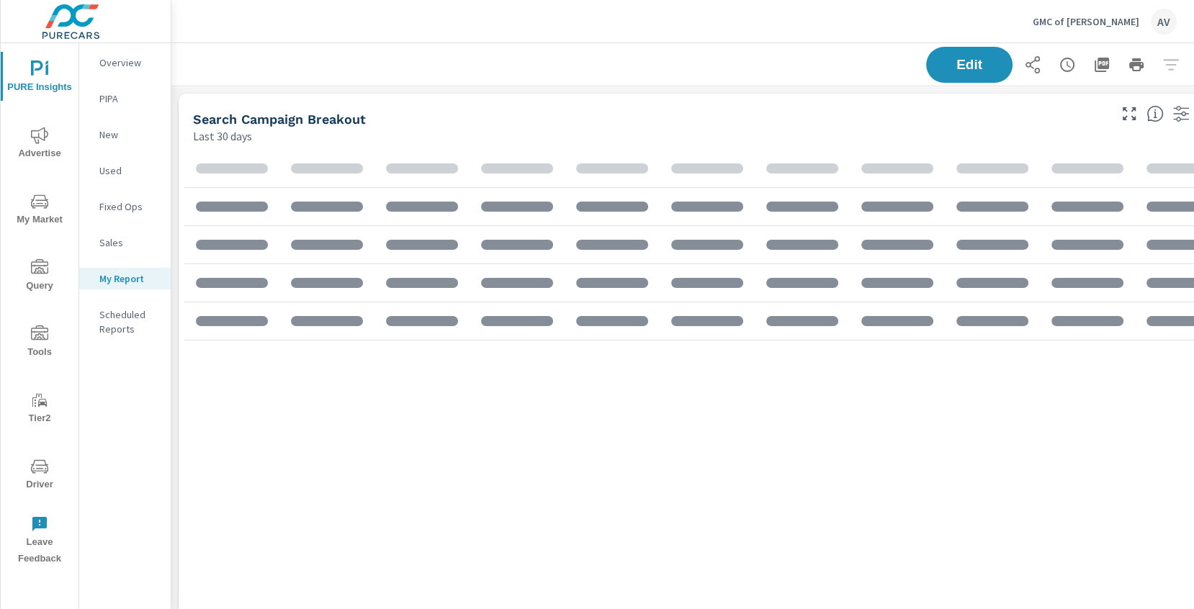
scroll to position [1665, 1067]
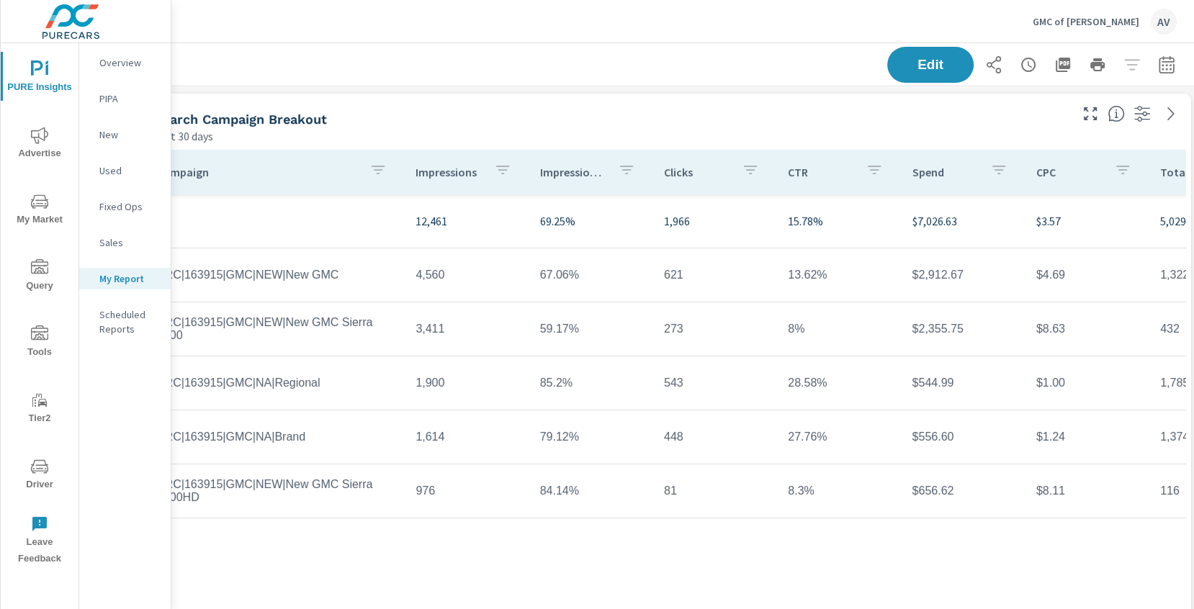
scroll to position [0, 43]
click at [1173, 60] on button "button" at bounding box center [1162, 64] width 29 height 29
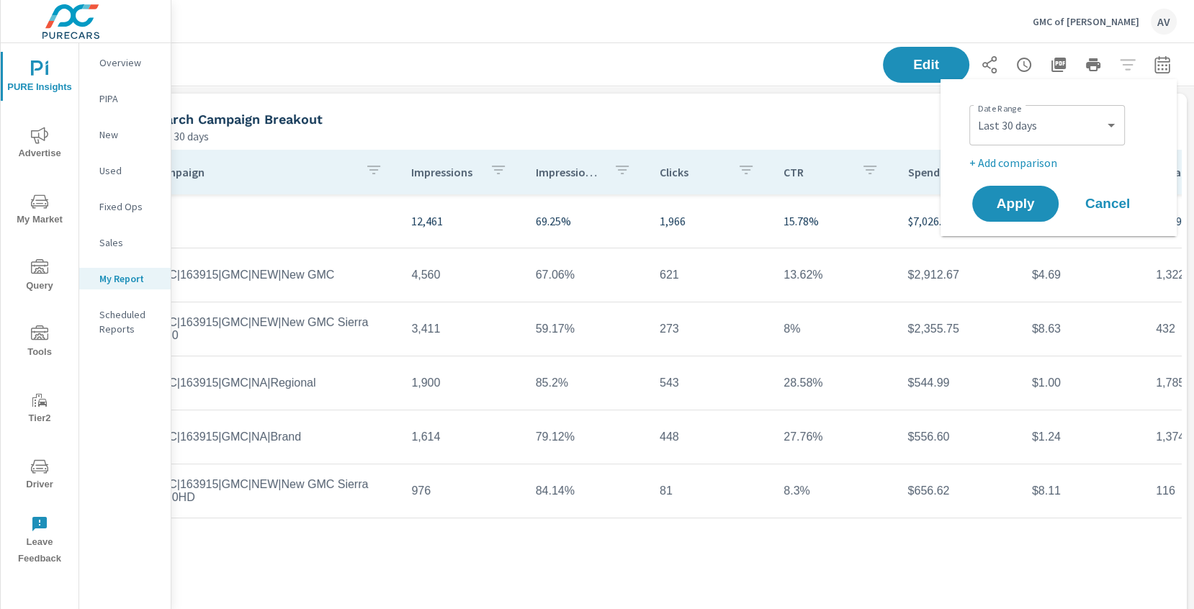
click at [1084, 143] on div "Custom Yesterday Last week Last 7 days Last 14 days Last 30 days Last 45 days L…" at bounding box center [1047, 125] width 156 height 40
click at [1075, 126] on select "Custom Yesterday Last week Last 7 days Last 14 days Last 30 days Last 45 days L…" at bounding box center [1047, 125] width 144 height 29
select select "Month to date"
click at [1044, 164] on p "+ Add comparison" at bounding box center [1061, 162] width 184 height 17
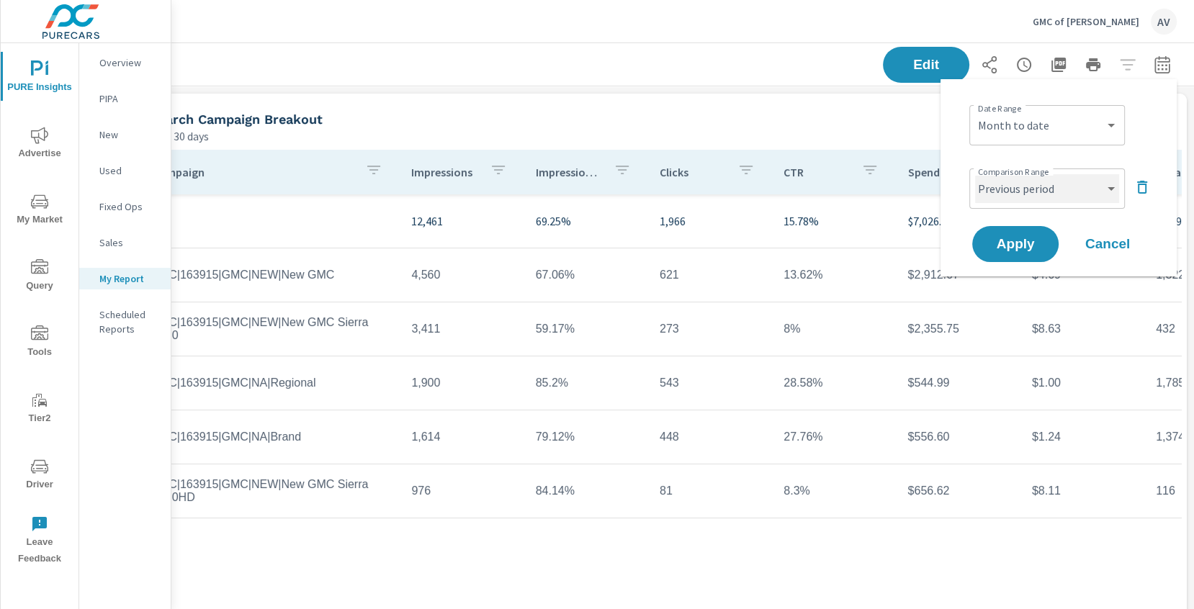
click at [1045, 194] on select "Custom Previous period Previous month Previous year" at bounding box center [1047, 188] width 144 height 29
select select "Previous month"
click at [1026, 240] on span "Apply" at bounding box center [1015, 245] width 59 height 14
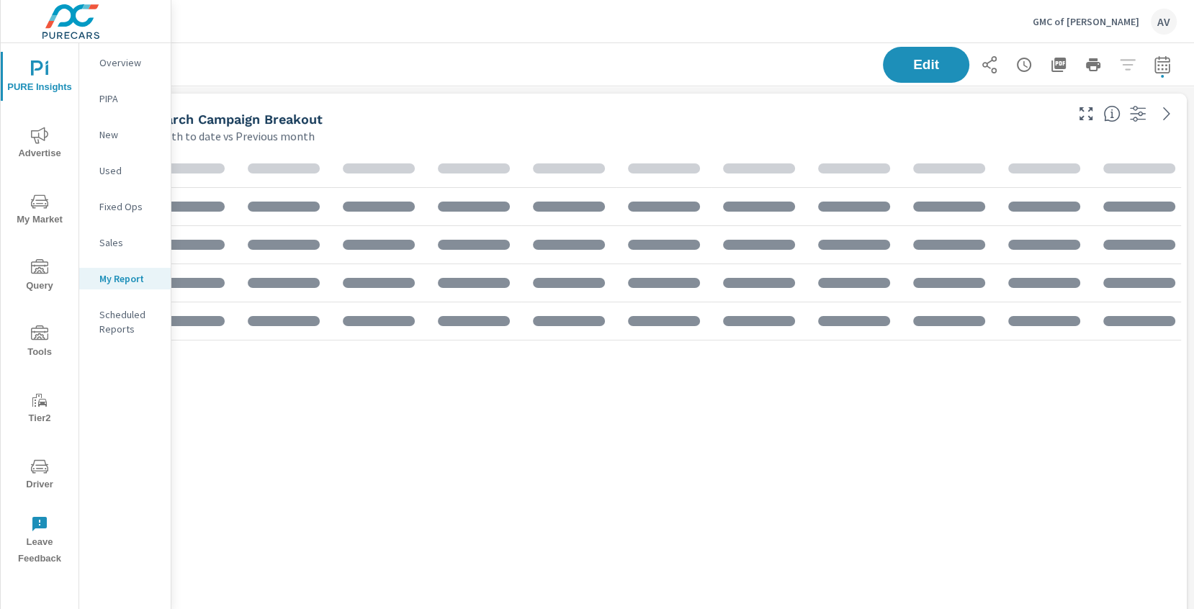
scroll to position [290, 0]
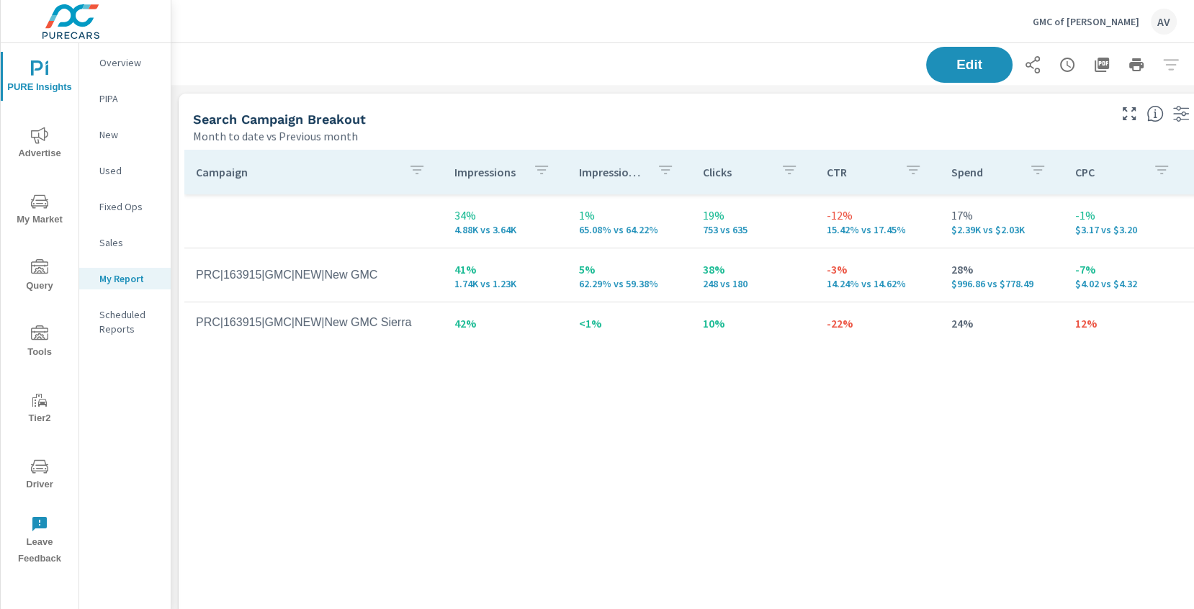
scroll to position [702, 0]
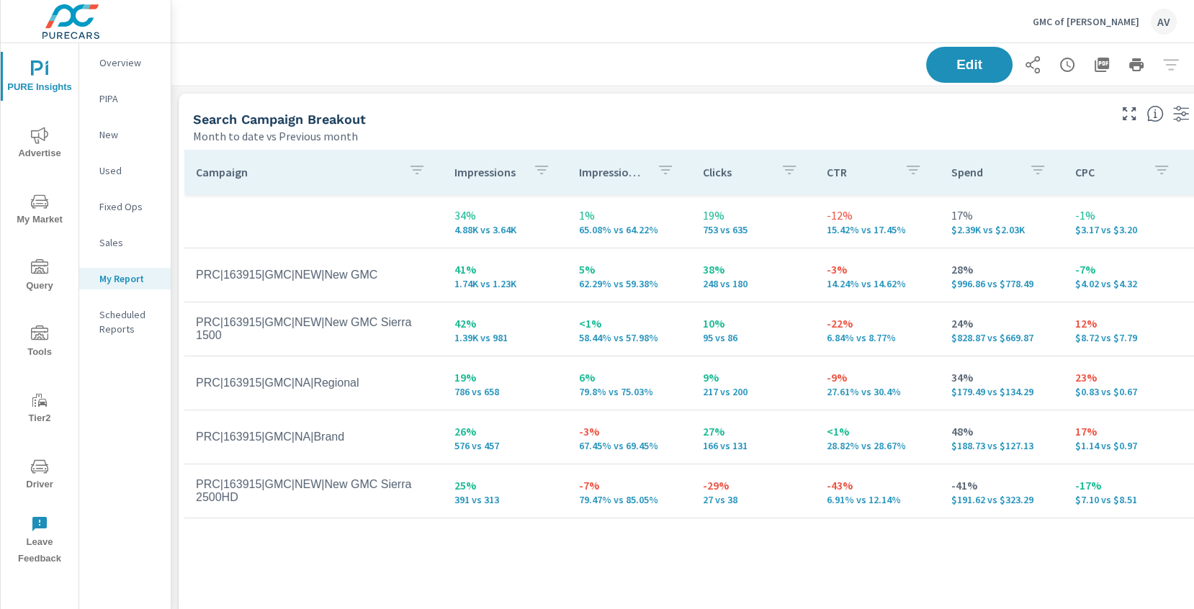
click at [532, 113] on div "Search Campaign Breakout" at bounding box center [649, 119] width 913 height 17
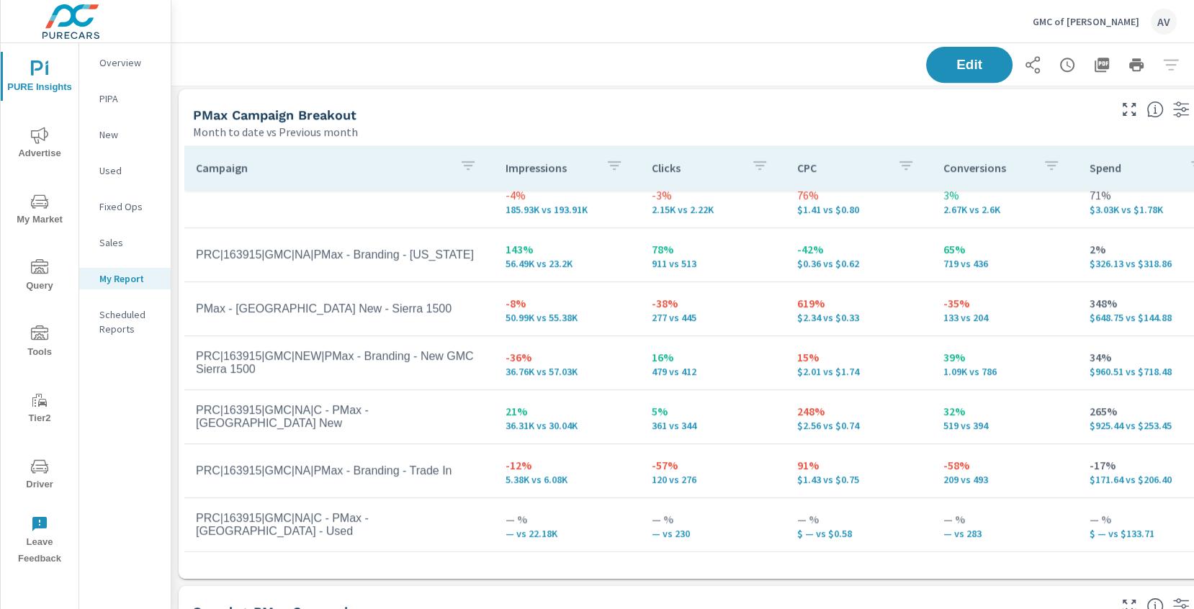
scroll to position [0, 0]
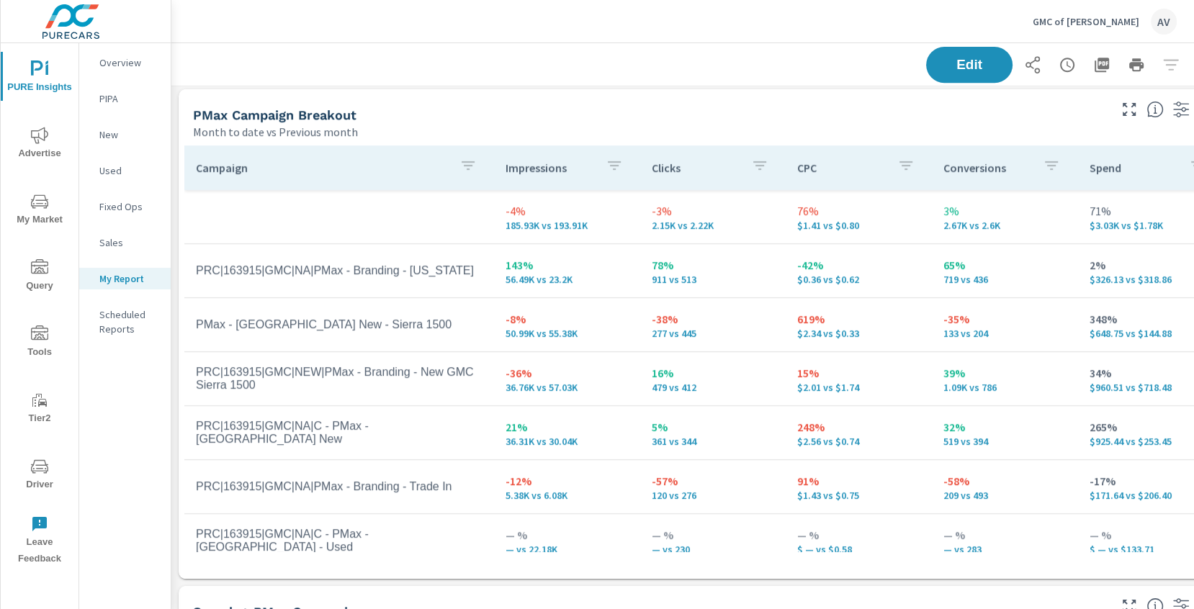
click at [770, 123] on div "Month to date vs Previous month" at bounding box center [649, 131] width 913 height 17
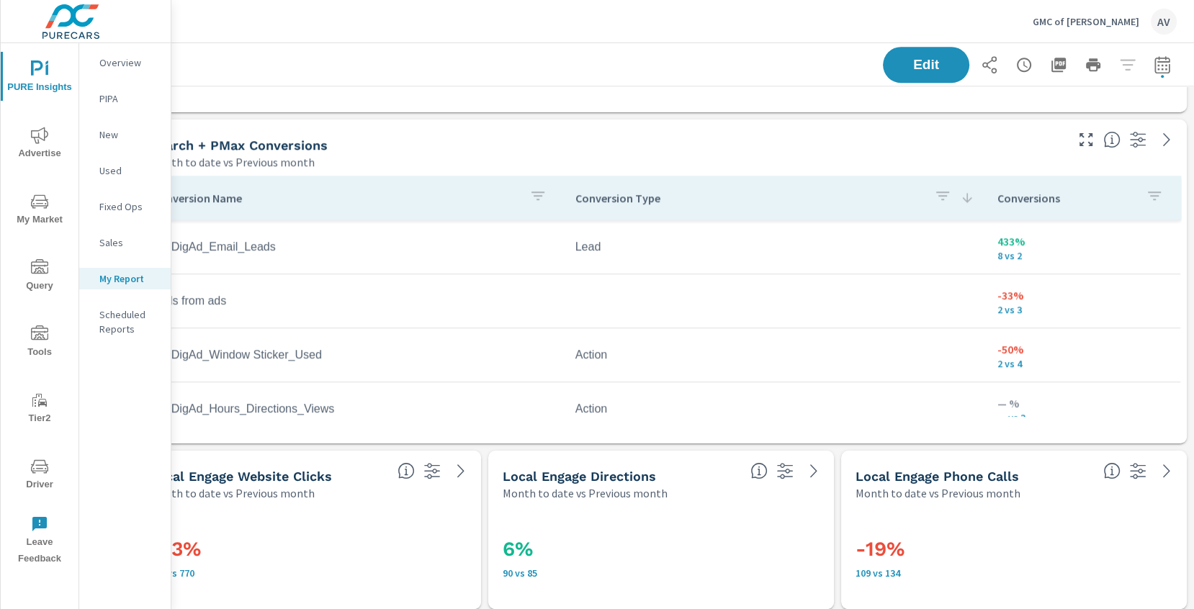
scroll to position [1140, 43]
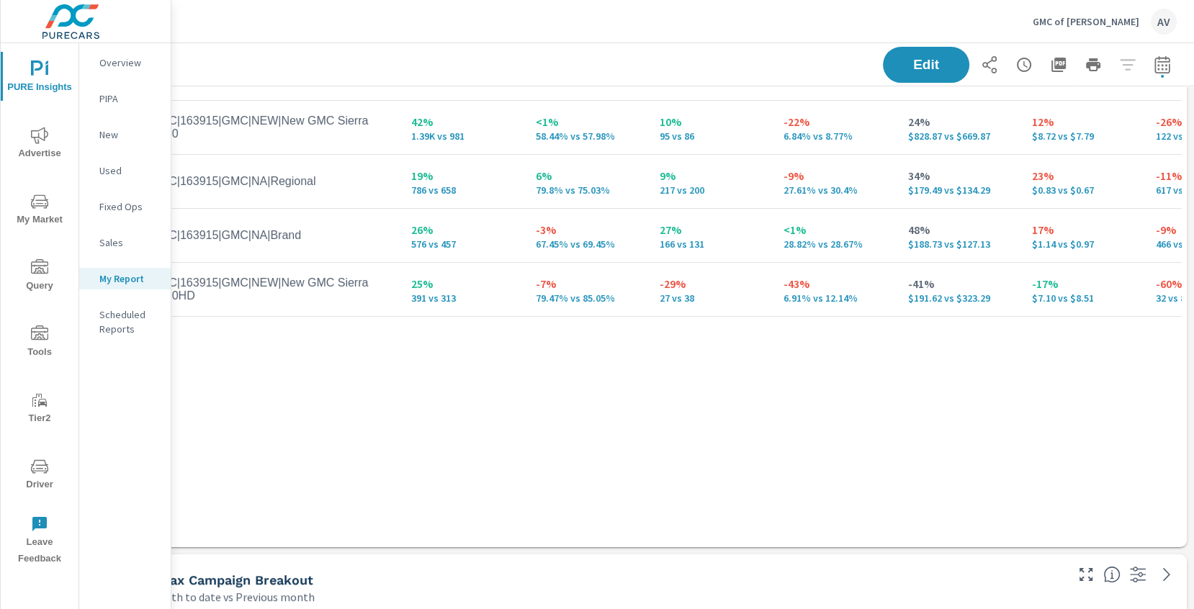
scroll to position [0, 43]
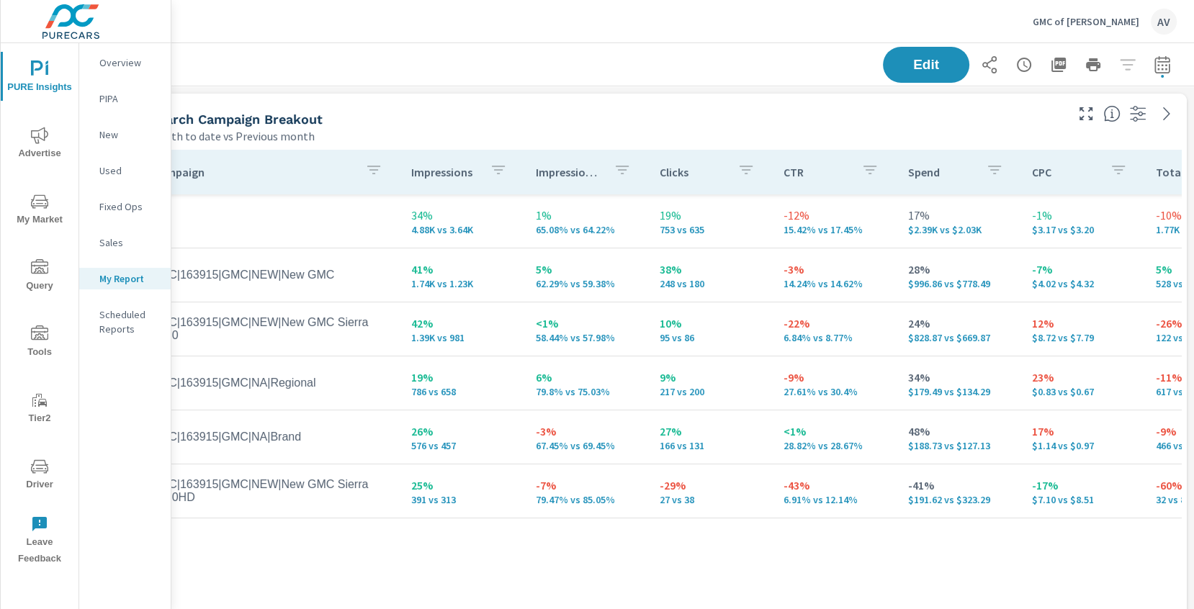
click at [601, 125] on div "Search Campaign Breakout" at bounding box center [606, 119] width 913 height 17
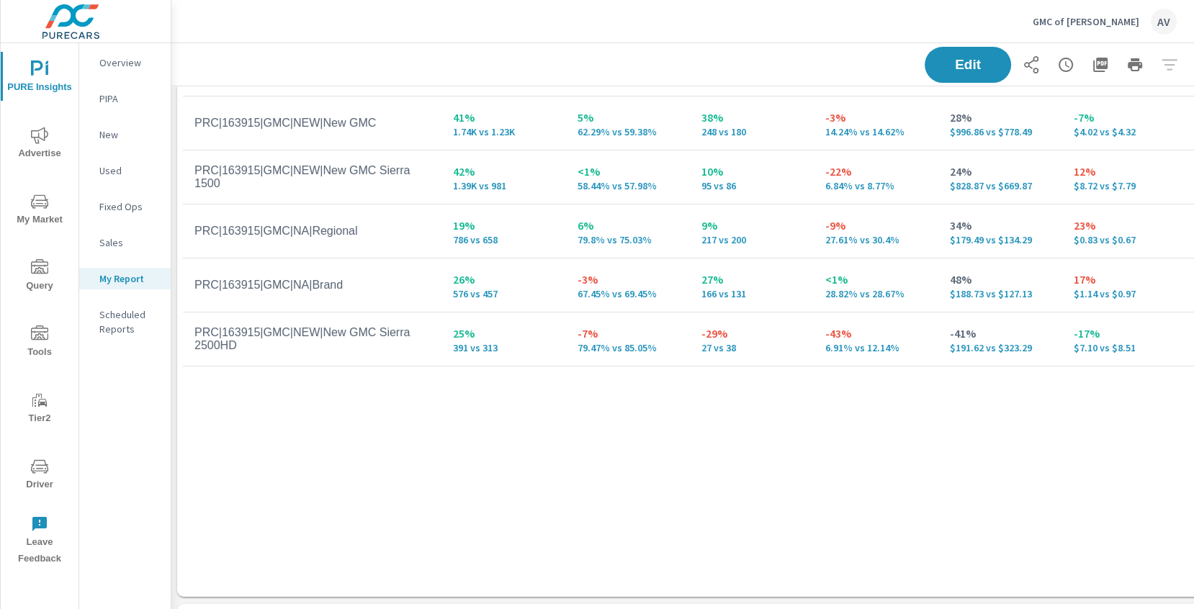
scroll to position [0, 1]
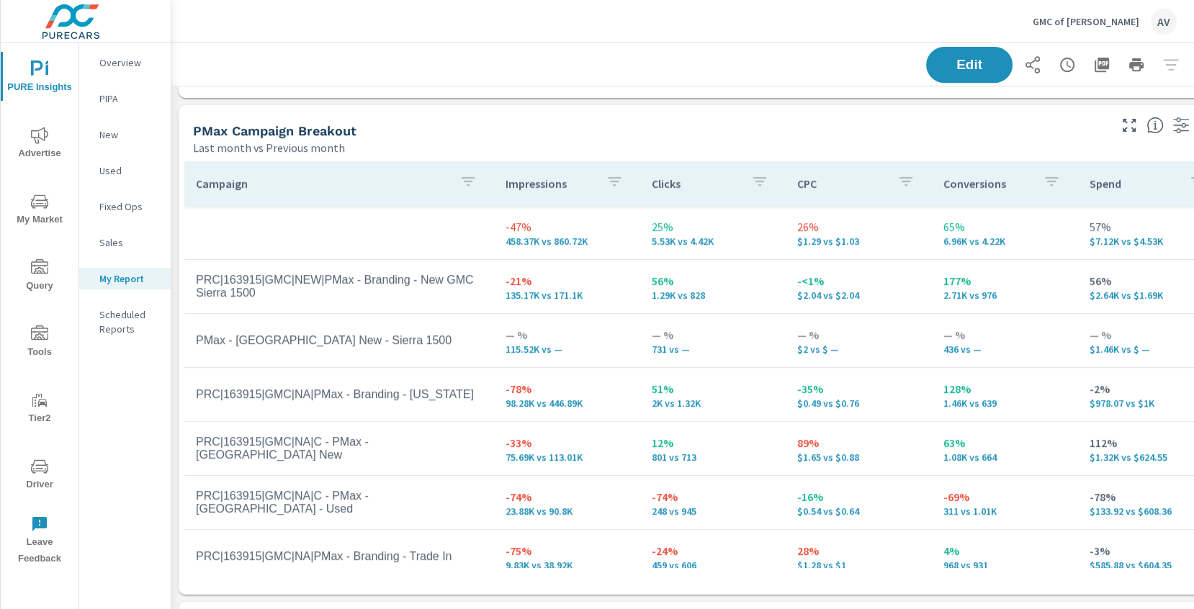
scroll to position [652, 0]
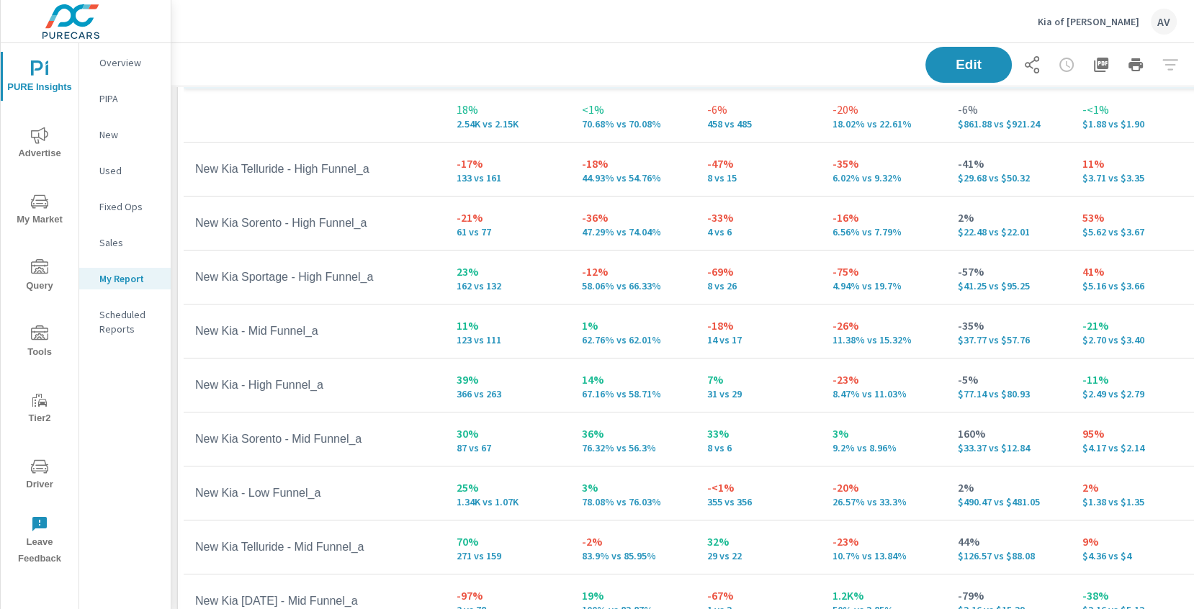
scroll to position [0, 1]
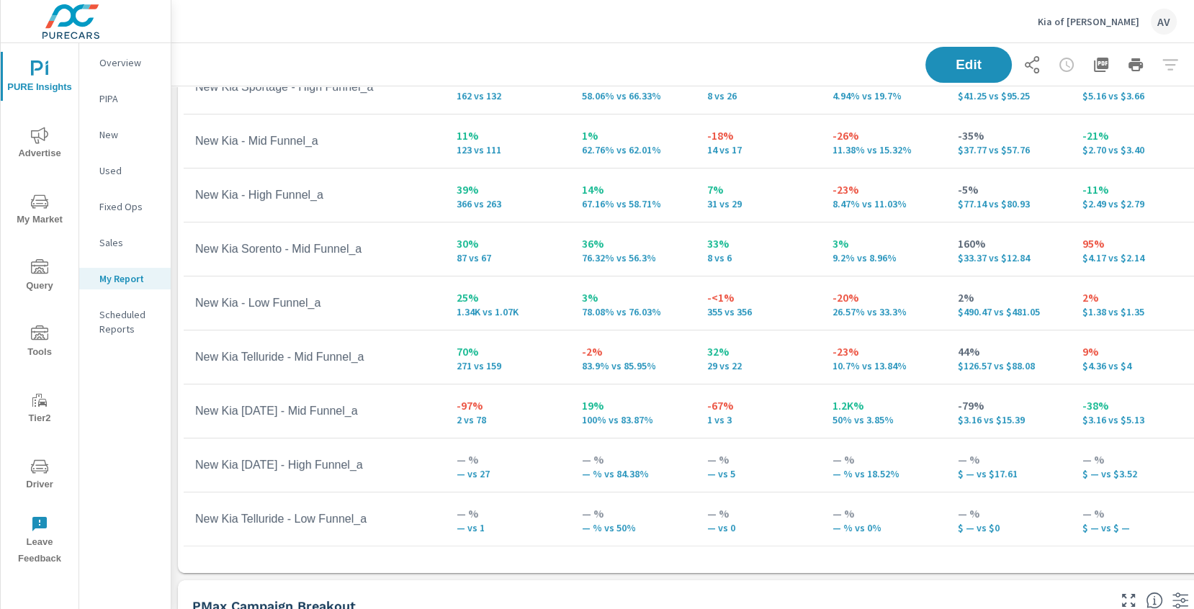
scroll to position [192, 0]
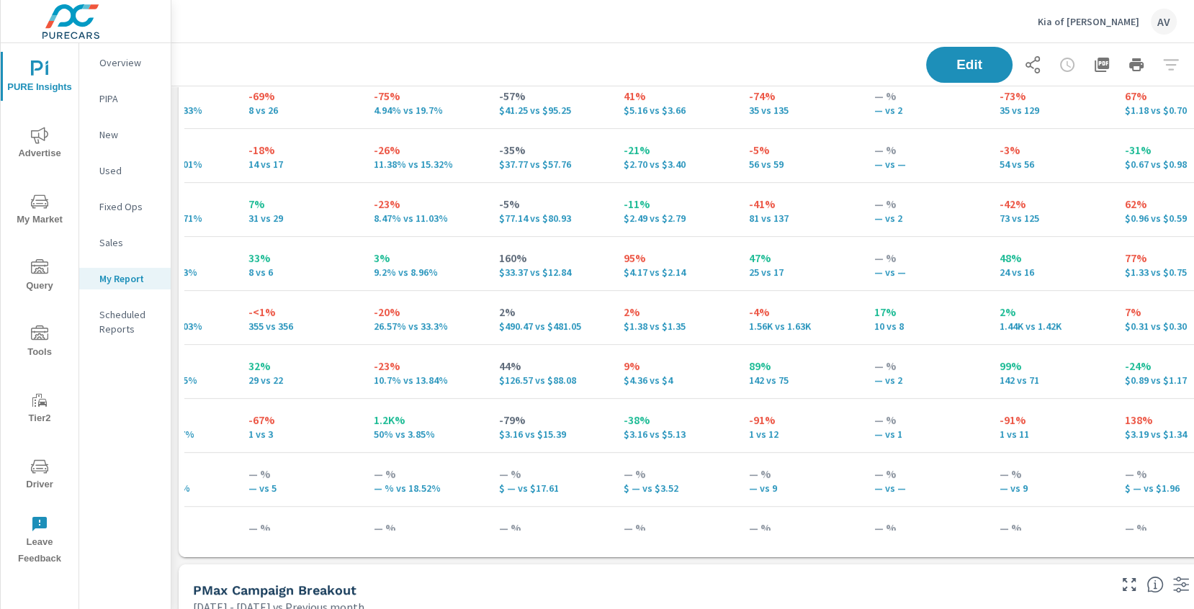
scroll to position [19, 460]
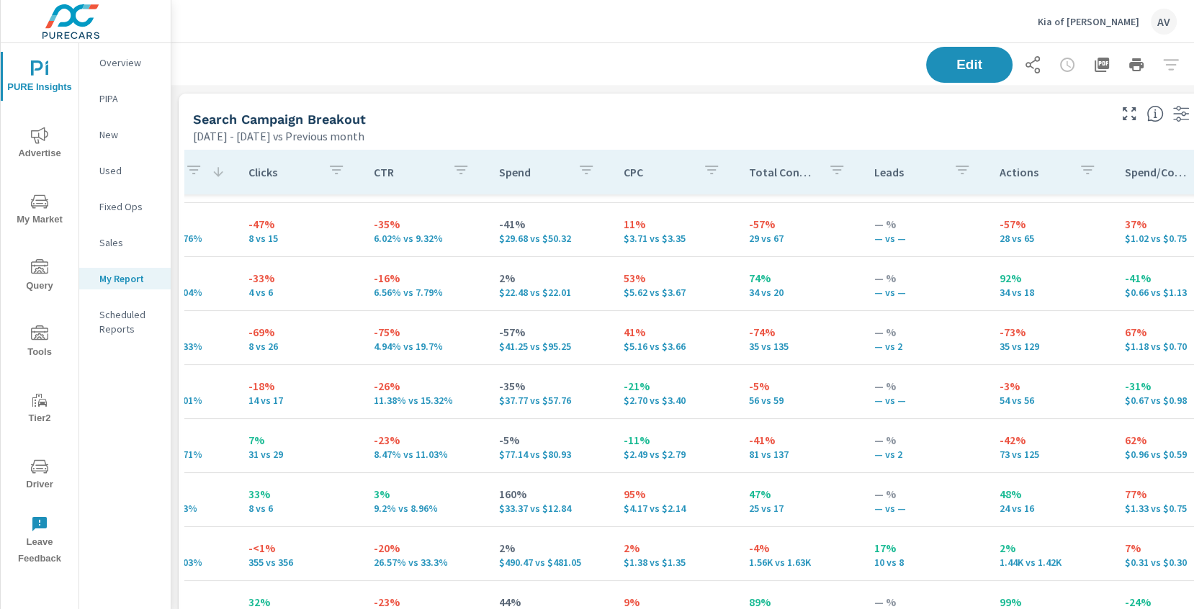
scroll to position [120, 460]
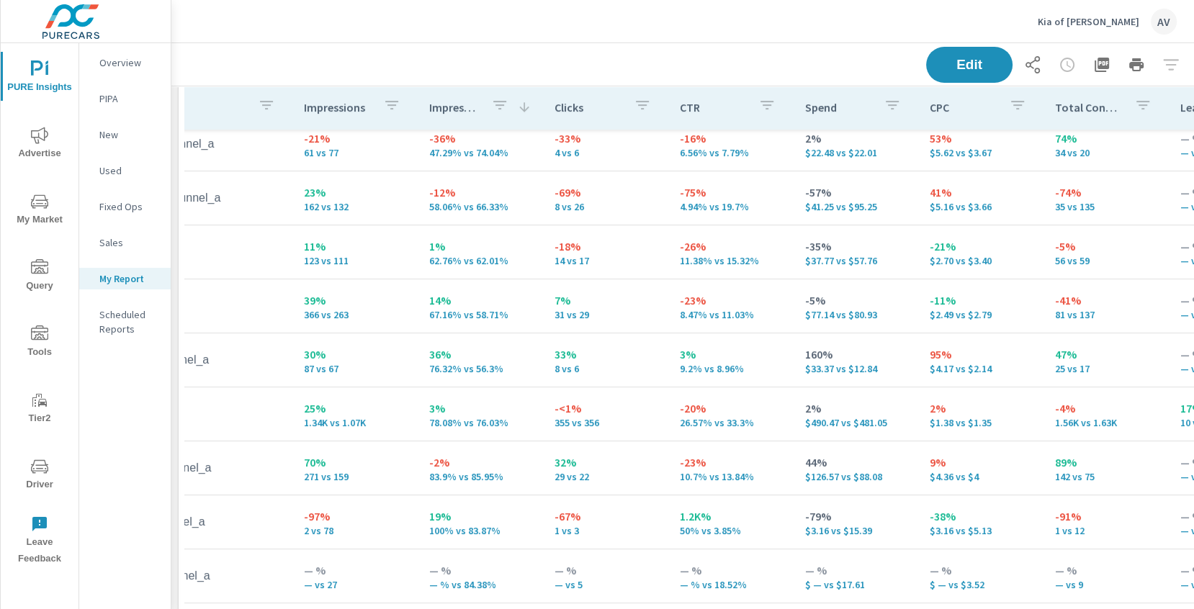
scroll to position [120, 0]
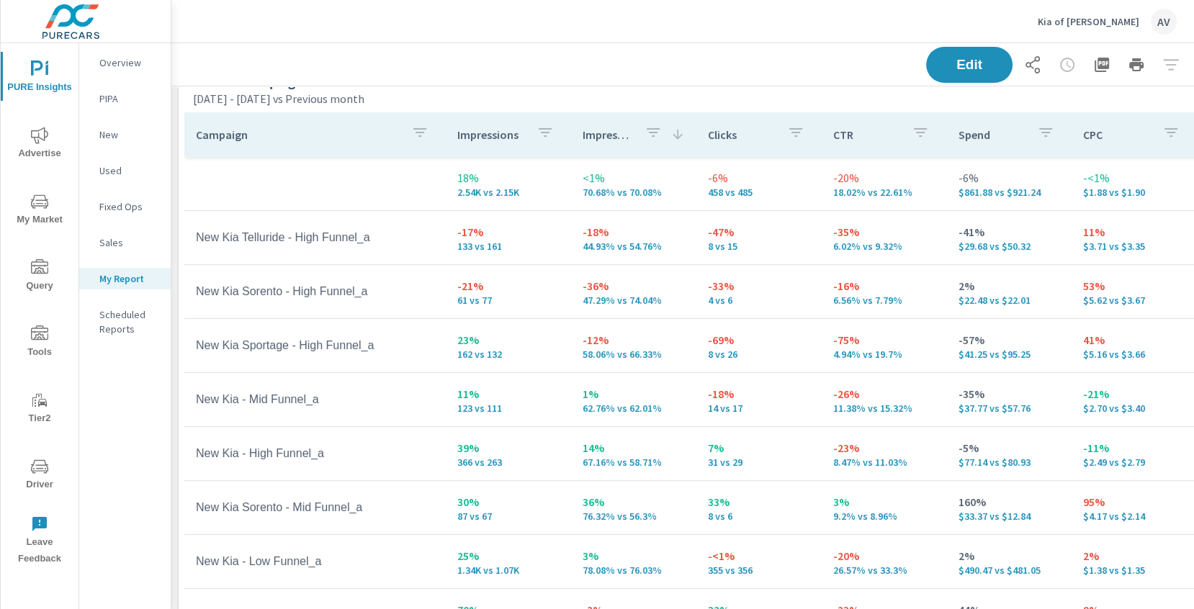
scroll to position [32, 0]
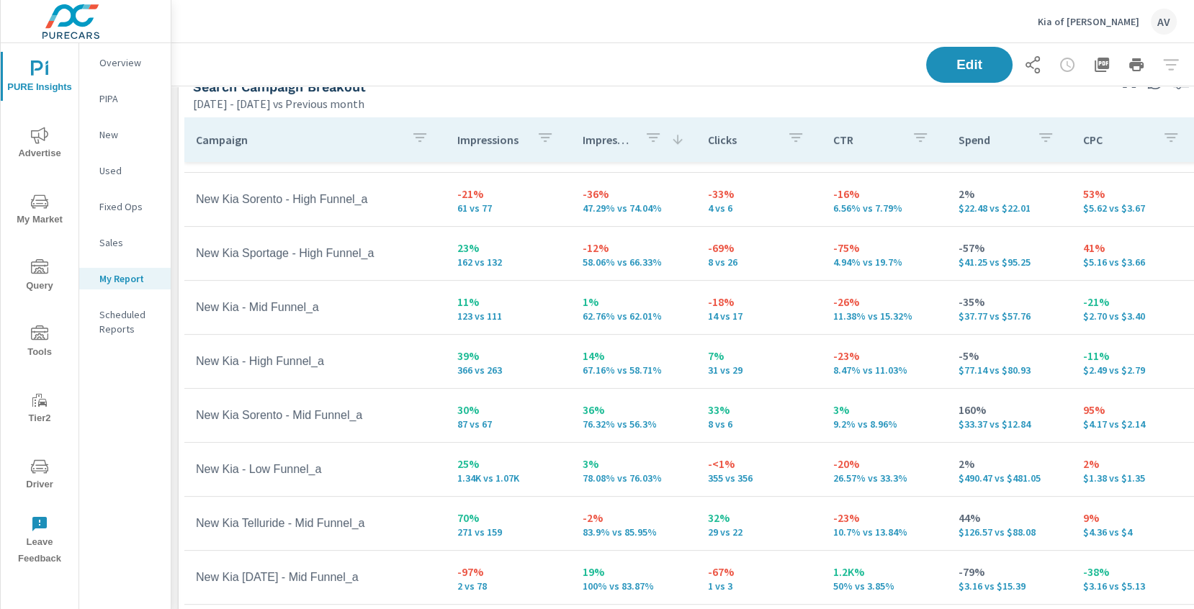
scroll to position [120, 0]
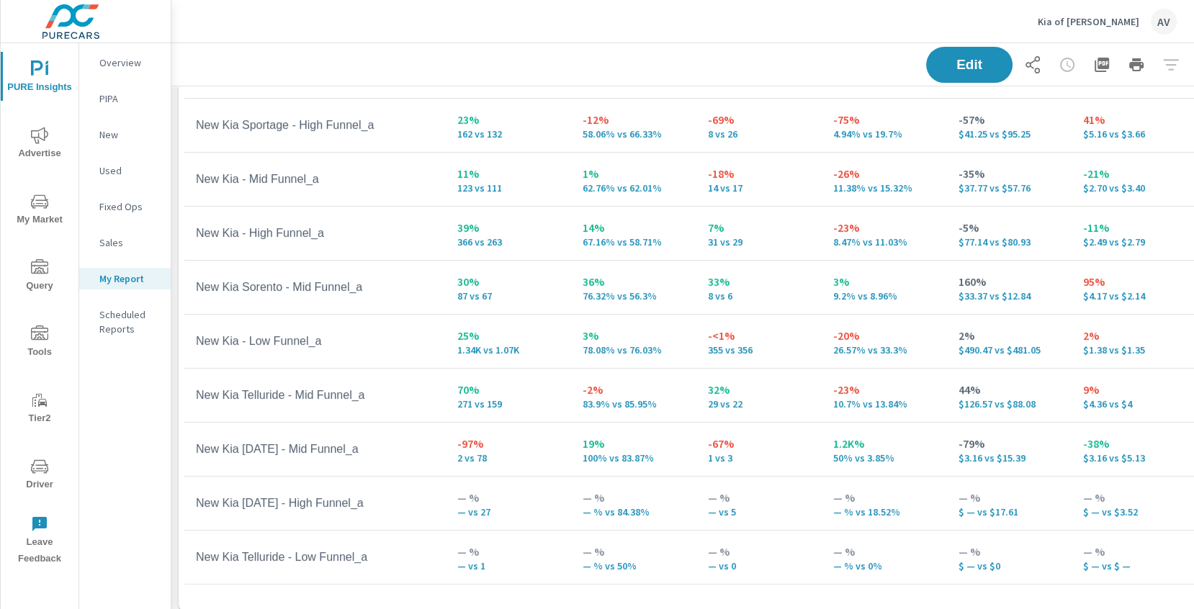
scroll to position [133, 0]
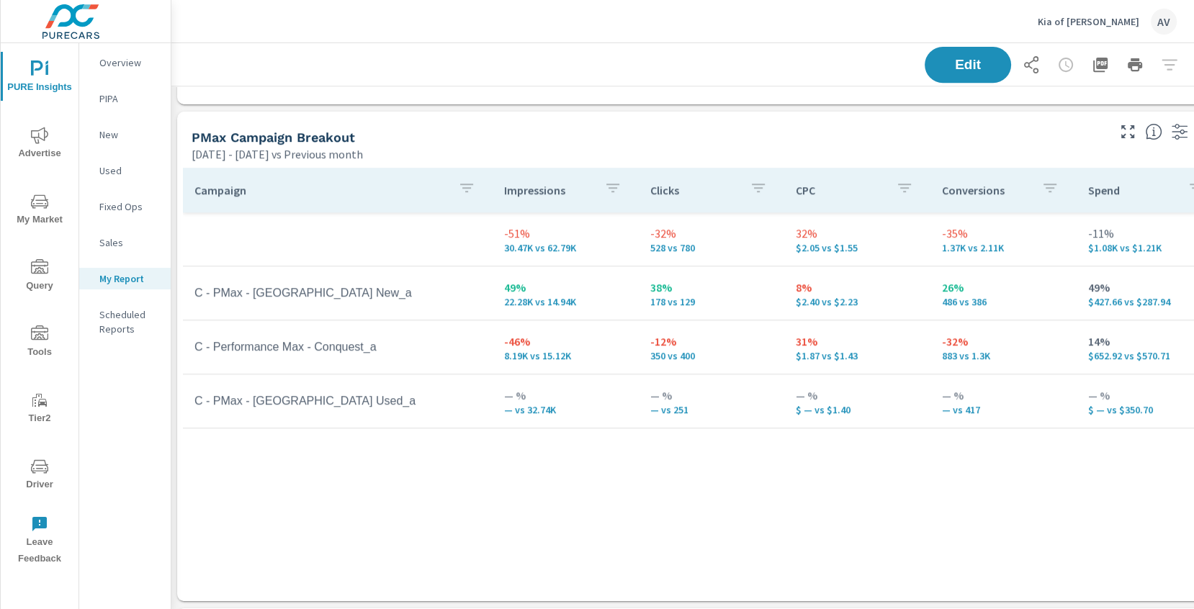
click at [644, 121] on div "PMax Campaign Breakout Aug 01, 2025 - Aug 12, 2025 vs Previous month" at bounding box center [643, 137] width 933 height 51
click at [672, 536] on div "Campaign Impressions Clicks CPC Conversions Spend -51% 30.47K vs 62.79K -32% 52…" at bounding box center [703, 371] width 1040 height 406
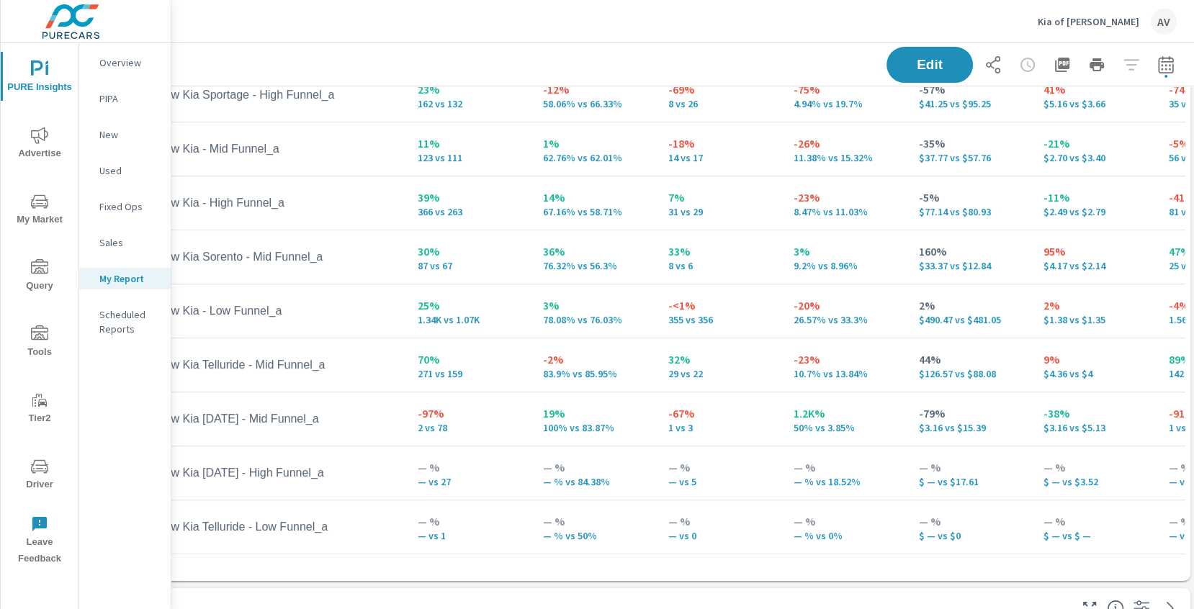
scroll to position [163, 40]
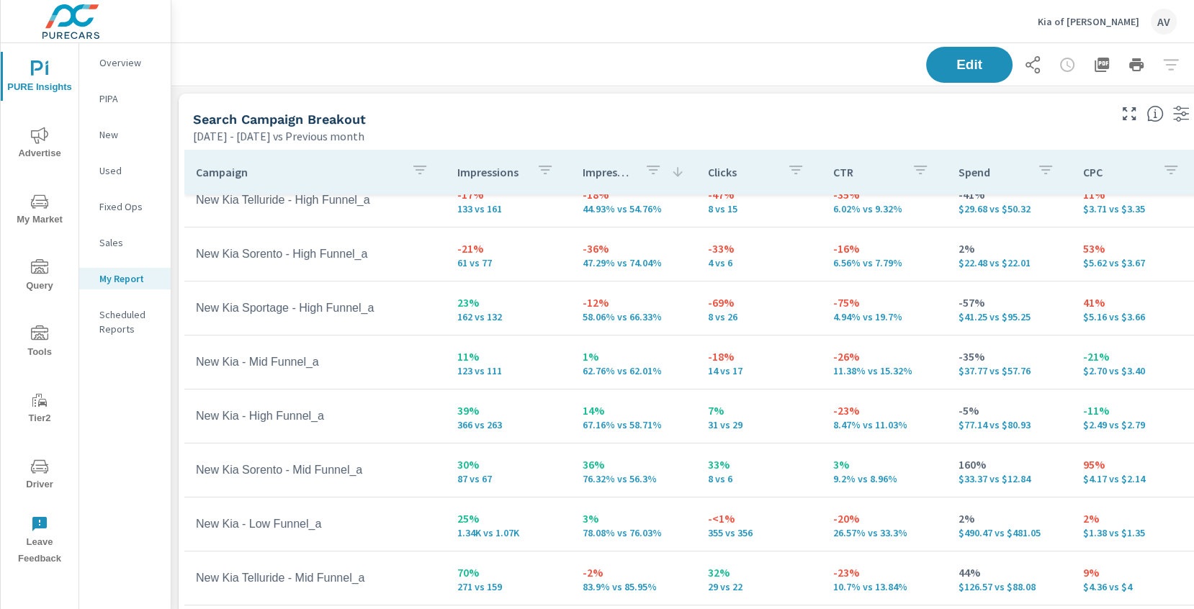
scroll to position [120, 0]
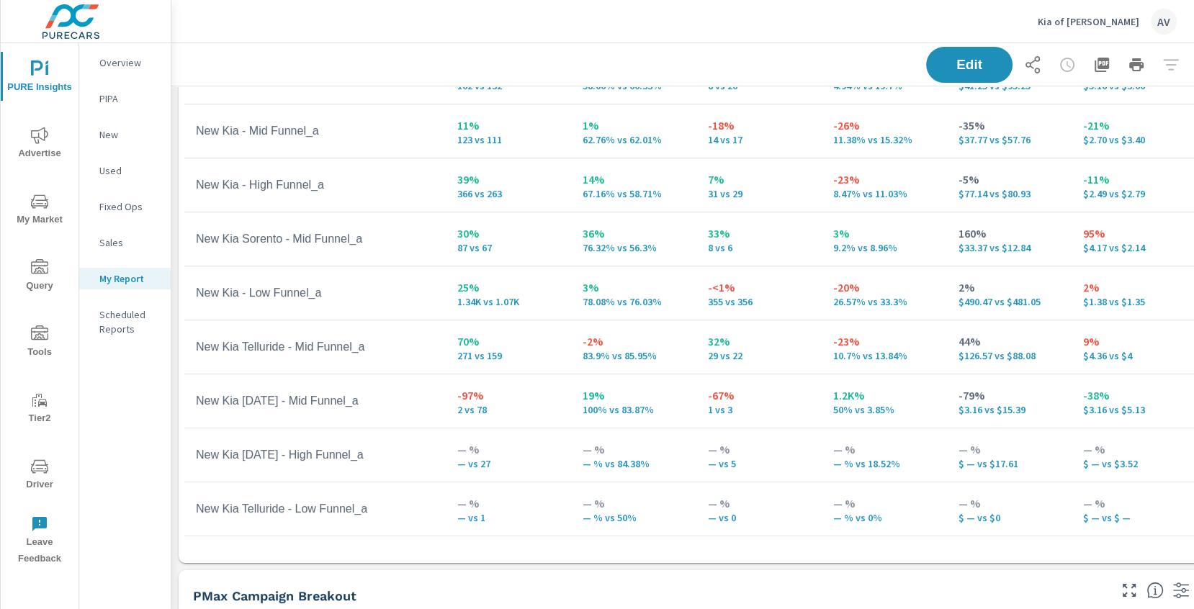
scroll to position [188, 0]
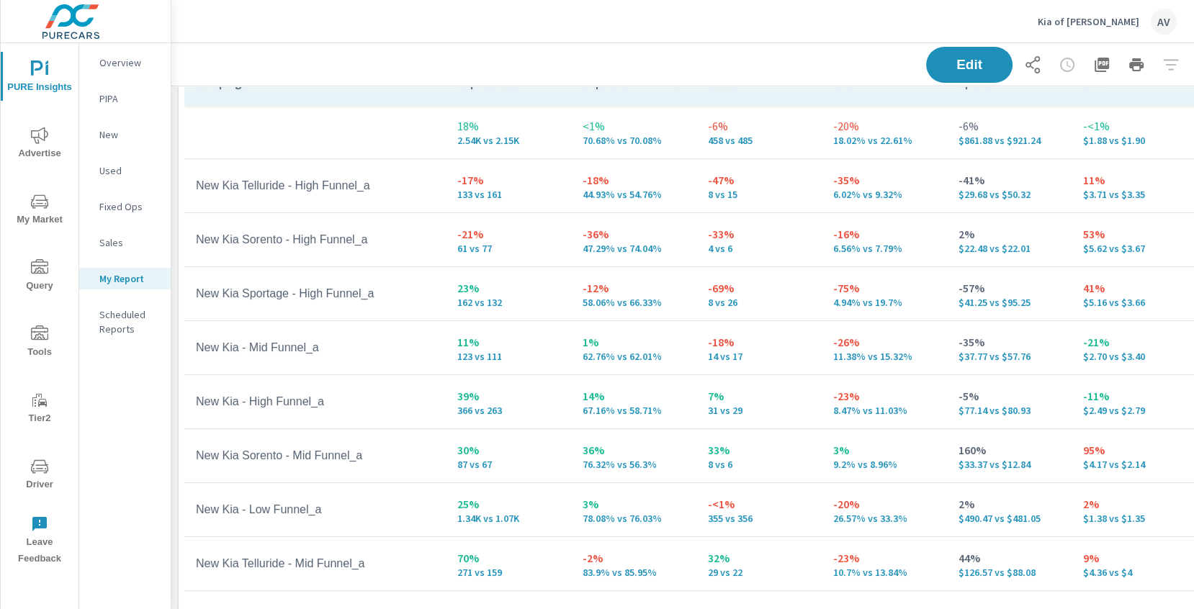
scroll to position [88, 0]
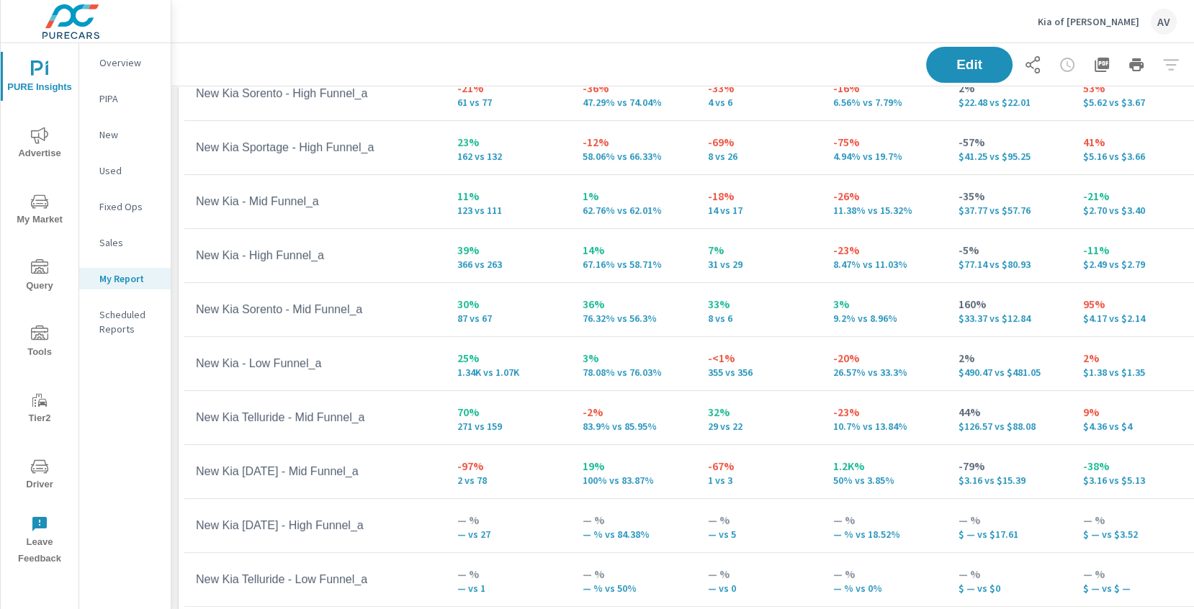
scroll to position [127, 0]
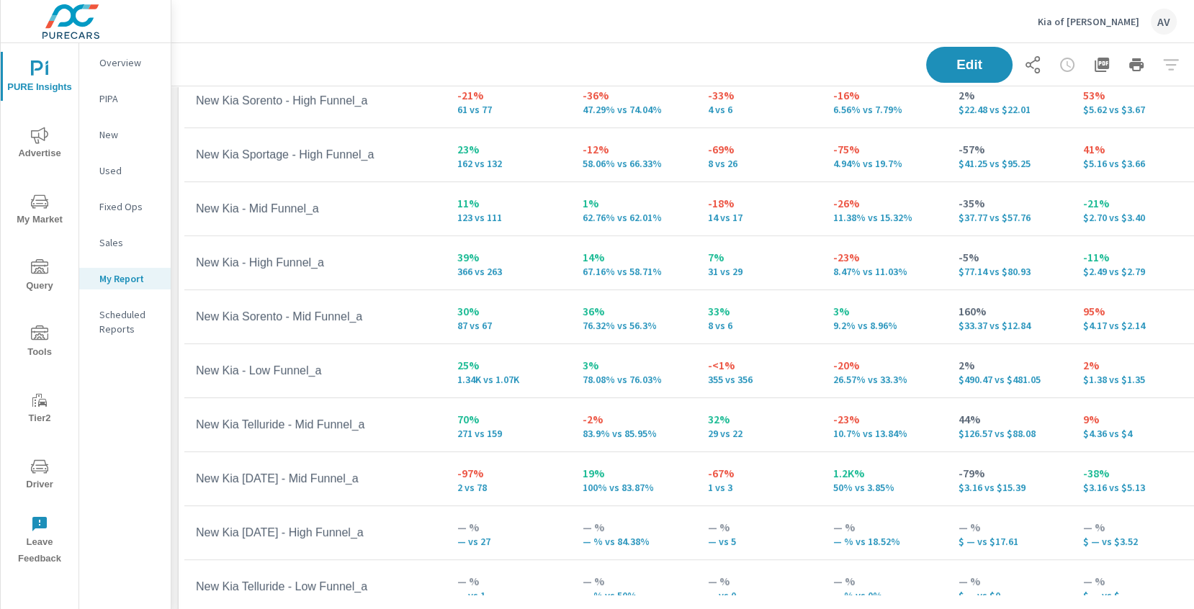
scroll to position [54, 0]
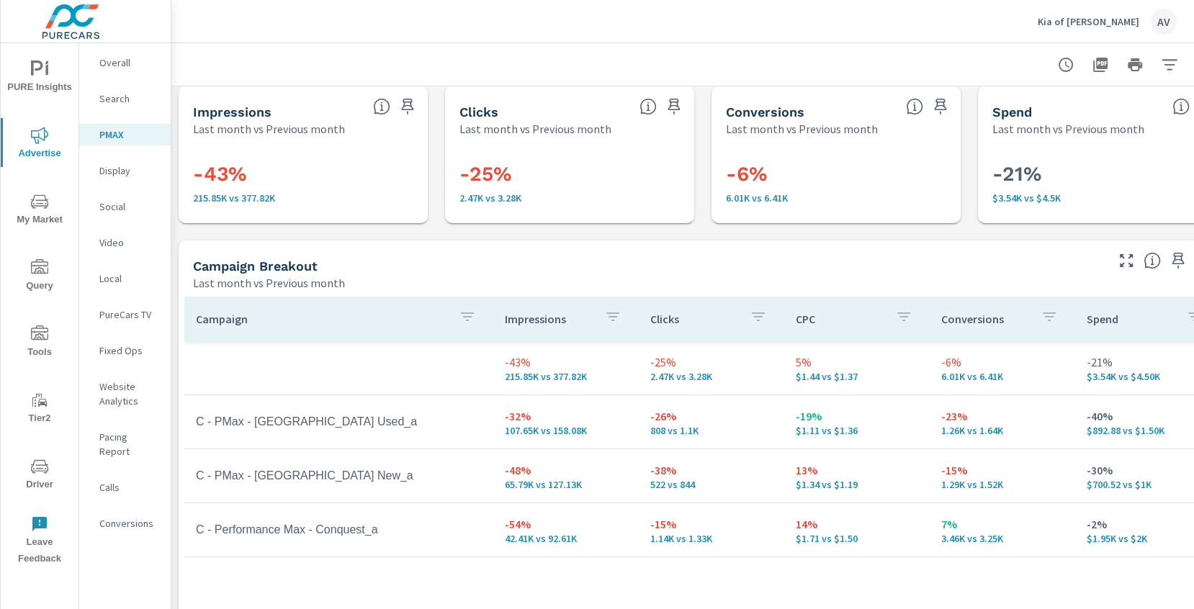
scroll to position [5, 1]
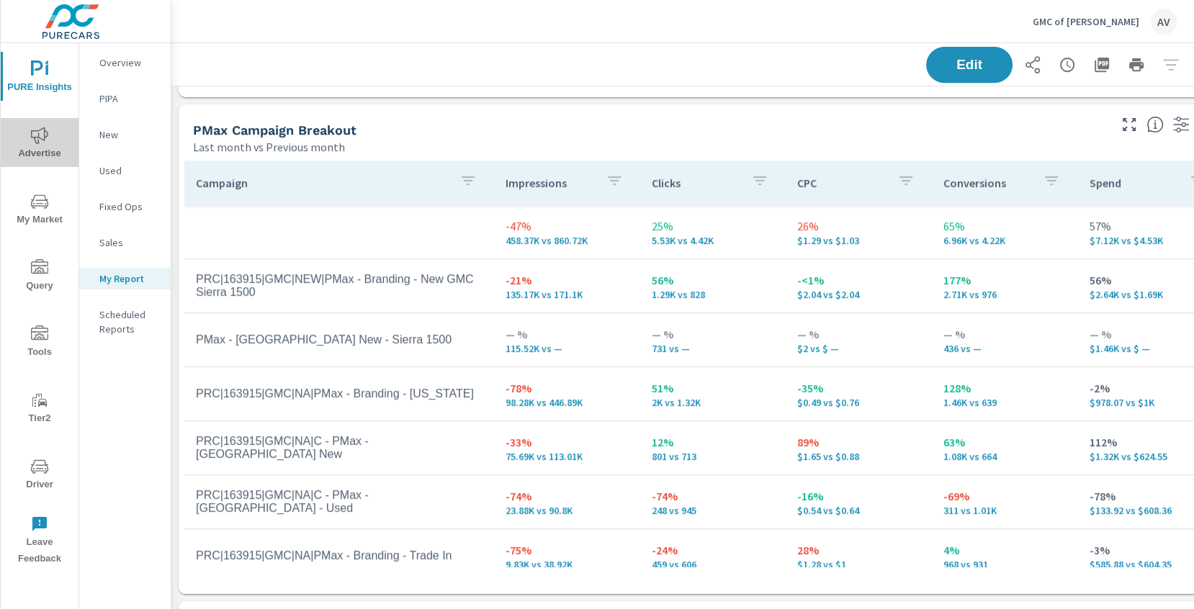
click at [39, 148] on span "Advertise" at bounding box center [39, 144] width 69 height 35
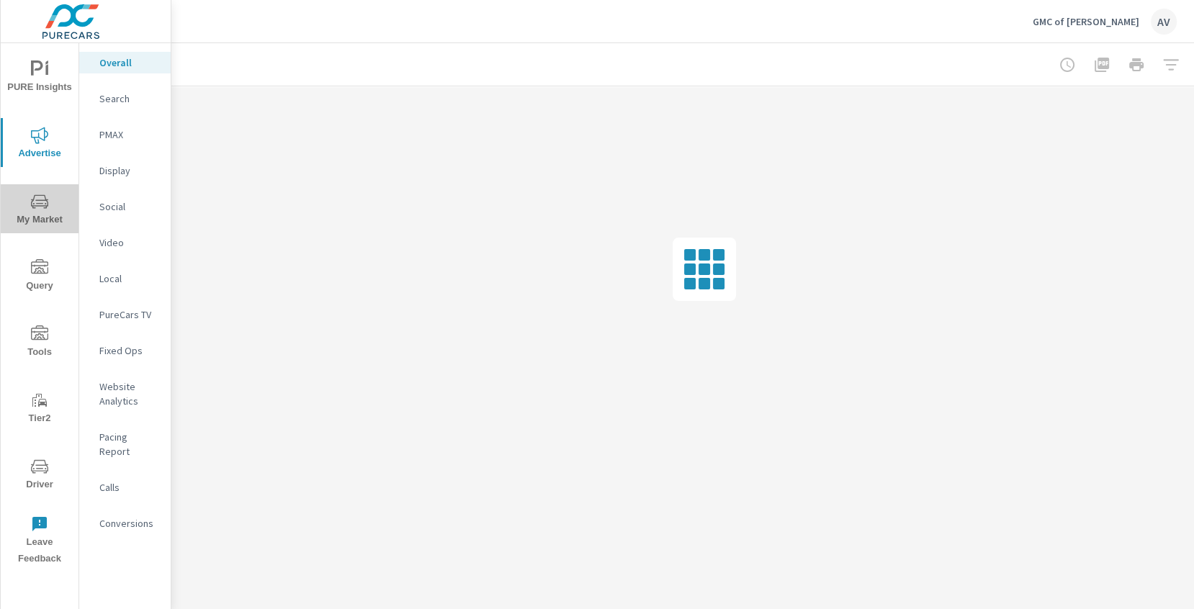
click at [42, 218] on span "My Market" at bounding box center [39, 210] width 69 height 35
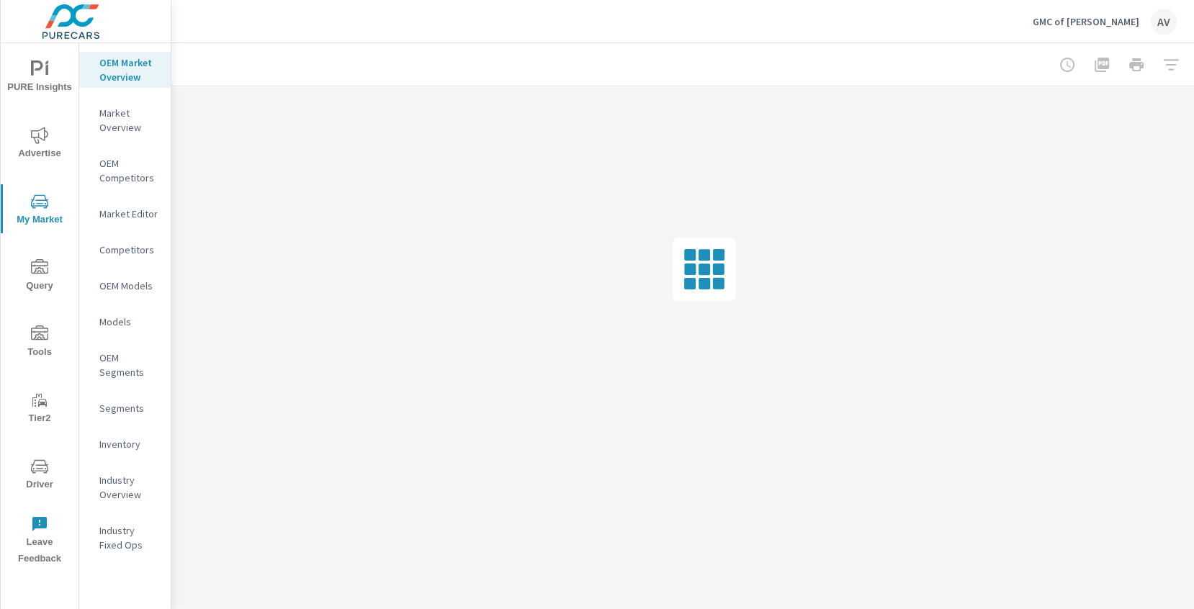
click at [122, 126] on p "Market Overview" at bounding box center [129, 120] width 60 height 29
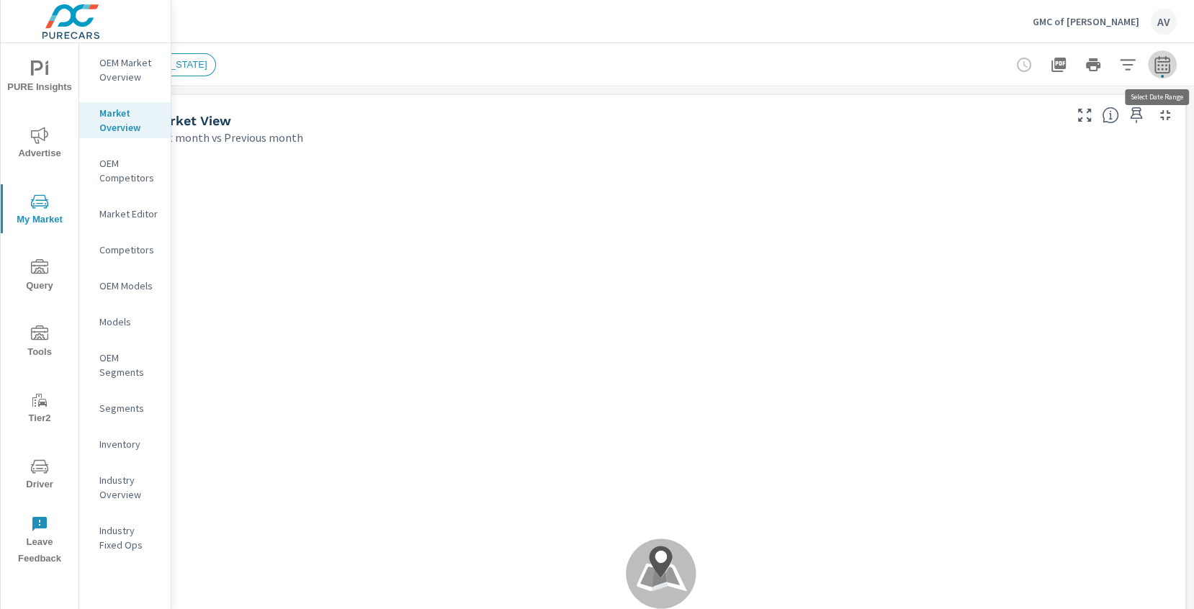
click at [1165, 65] on icon "button" at bounding box center [1161, 67] width 9 height 6
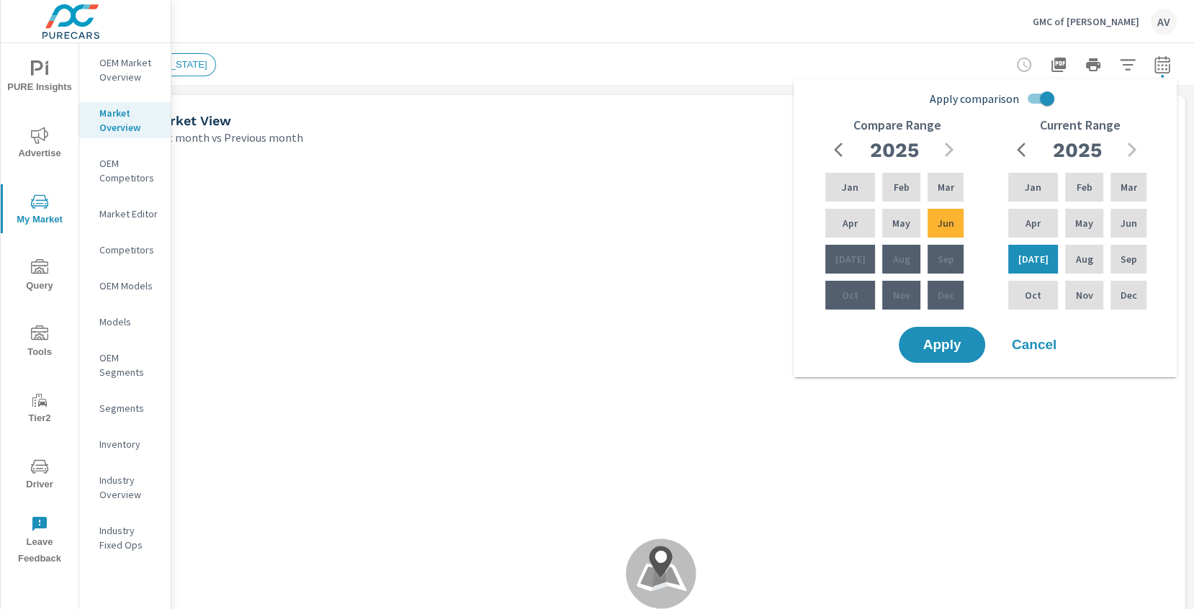
scroll to position [833, 0]
click at [846, 69] on div "[US_STATE]" at bounding box center [560, 64] width 830 height 23
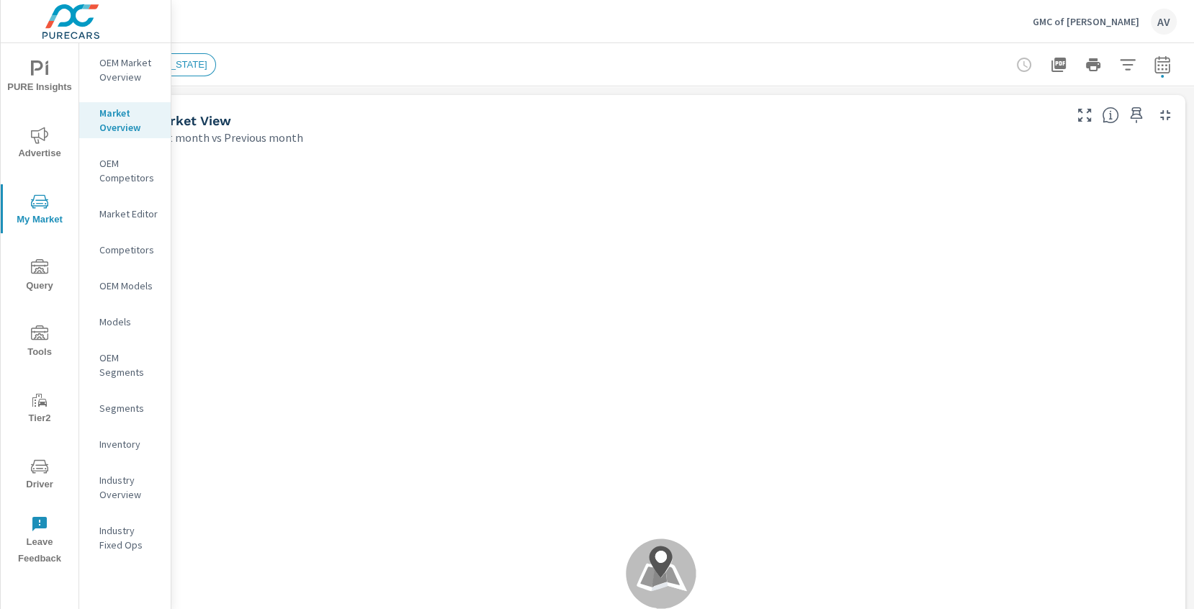
click at [1134, 67] on icon "button" at bounding box center [1127, 64] width 17 height 17
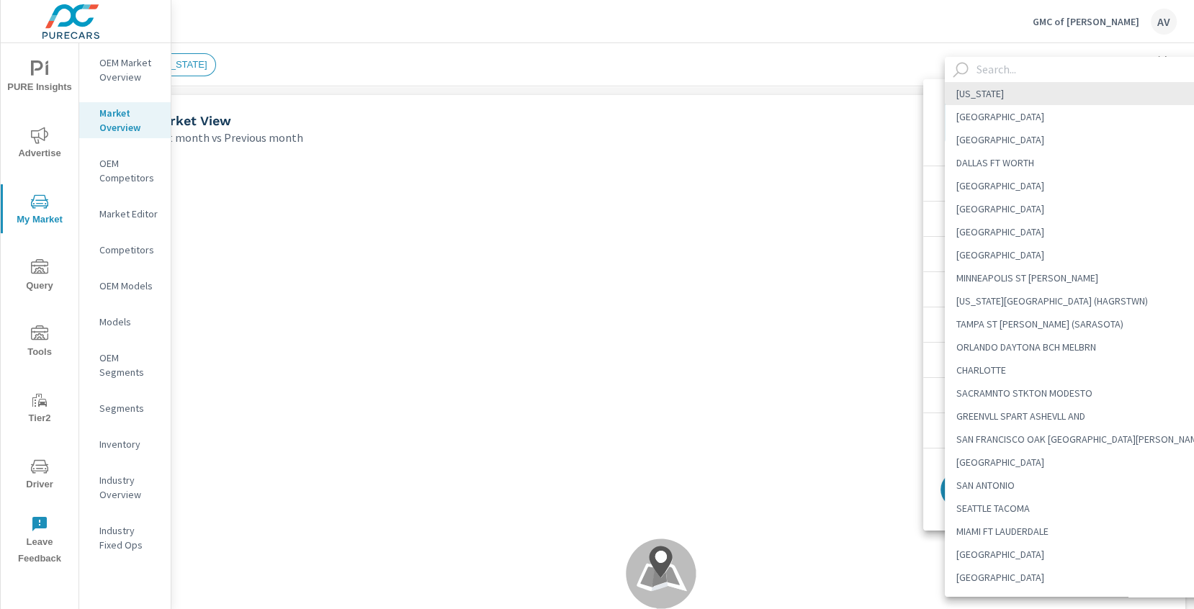
click at [1049, 117] on body "PURE Insights Advertise My Market Query Tools Tier2 Driver Leave Feedback OEM M…" at bounding box center [597, 304] width 1194 height 609
click at [1012, 66] on input "text" at bounding box center [1094, 69] width 246 height 25
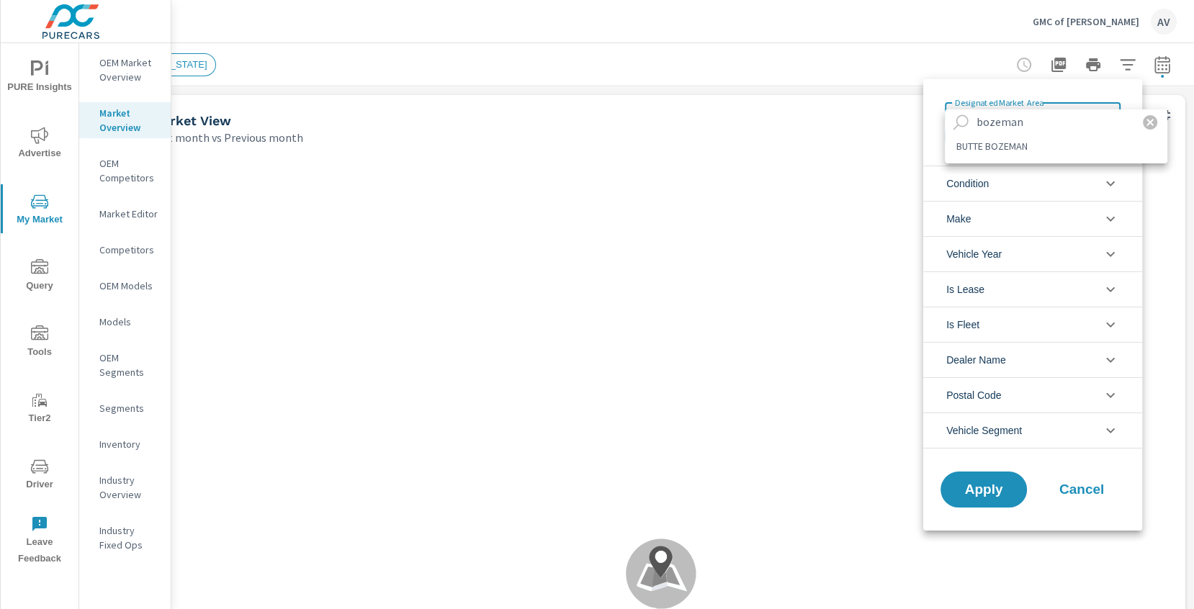
type input "bozeman"
click at [988, 151] on li "BUTTE BOZEMAN" at bounding box center [1056, 146] width 223 height 23
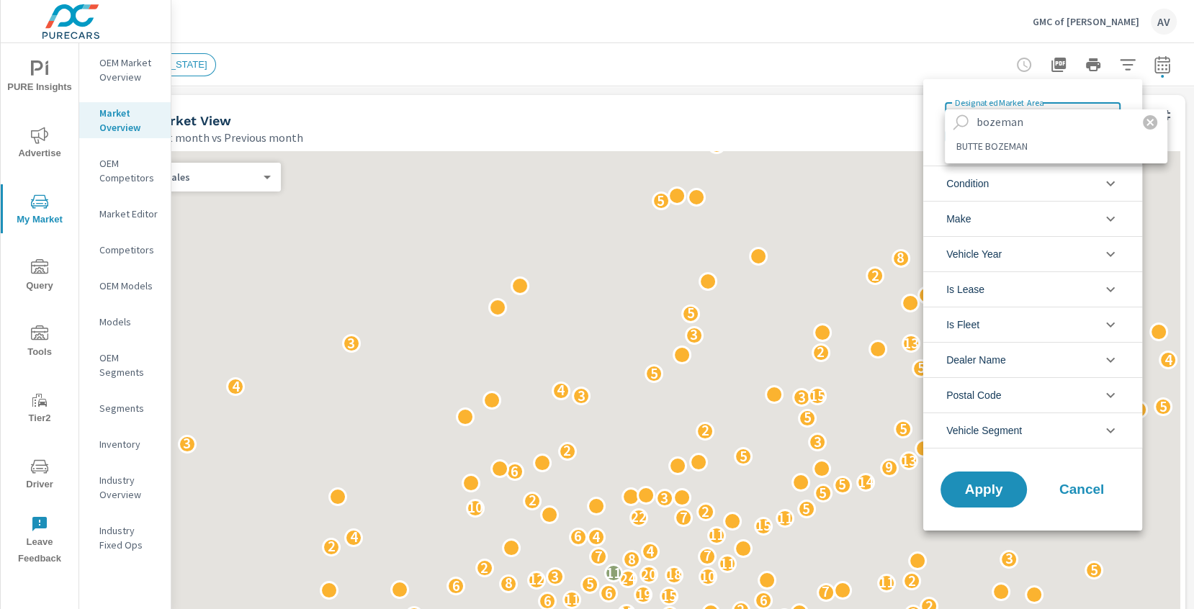
type Area "BUTTE BOZEMAN"
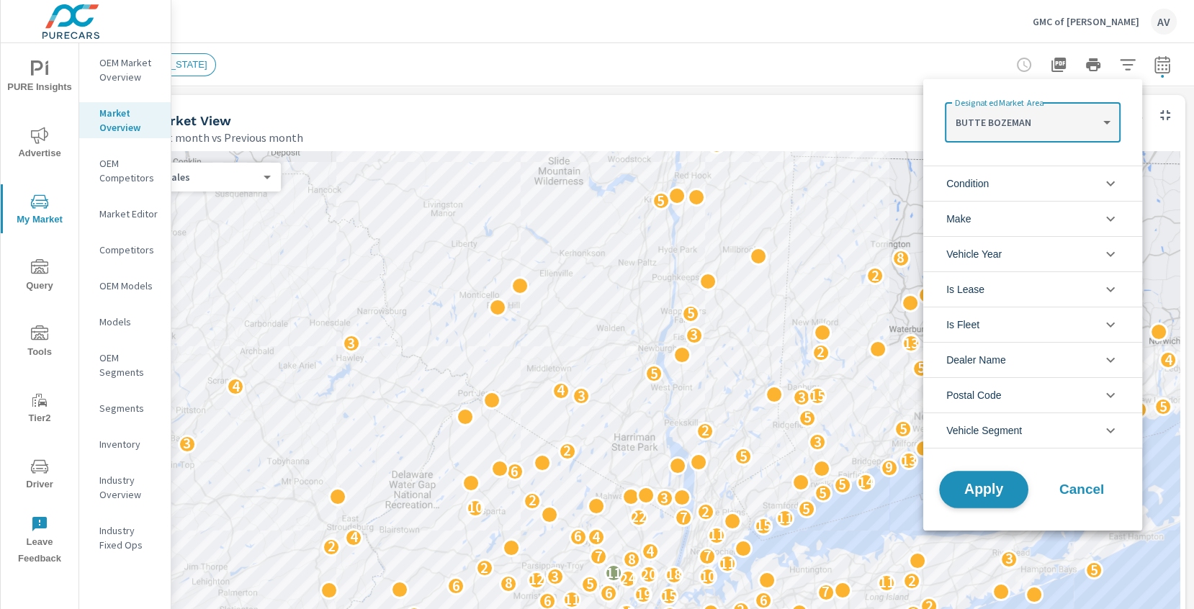
click at [991, 486] on span "Apply" at bounding box center [983, 490] width 59 height 14
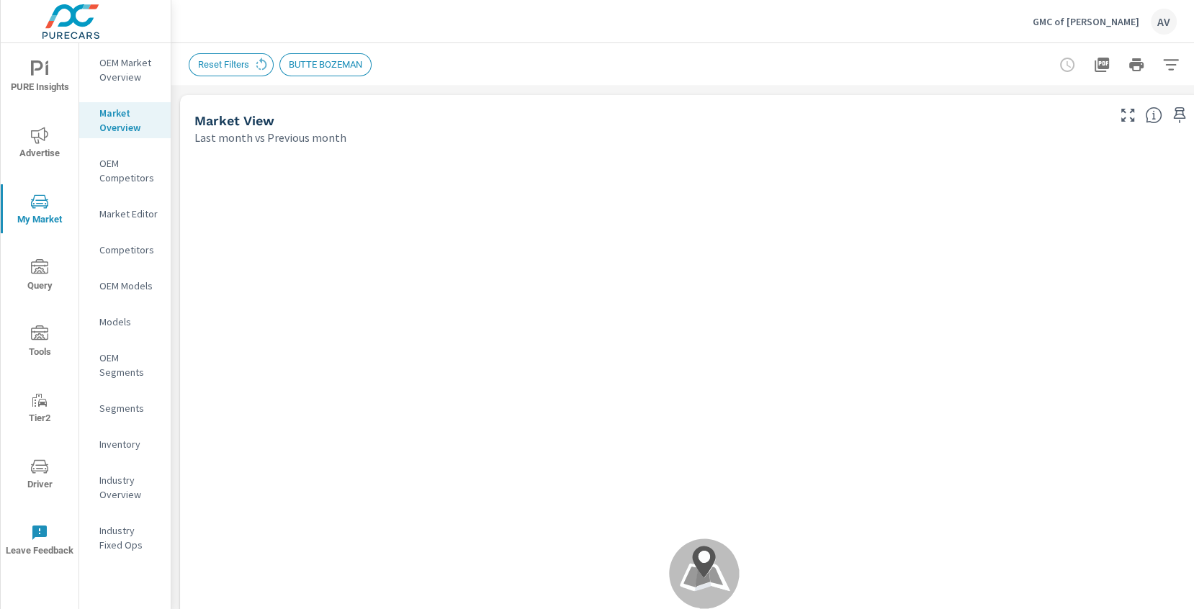
scroll to position [1, 0]
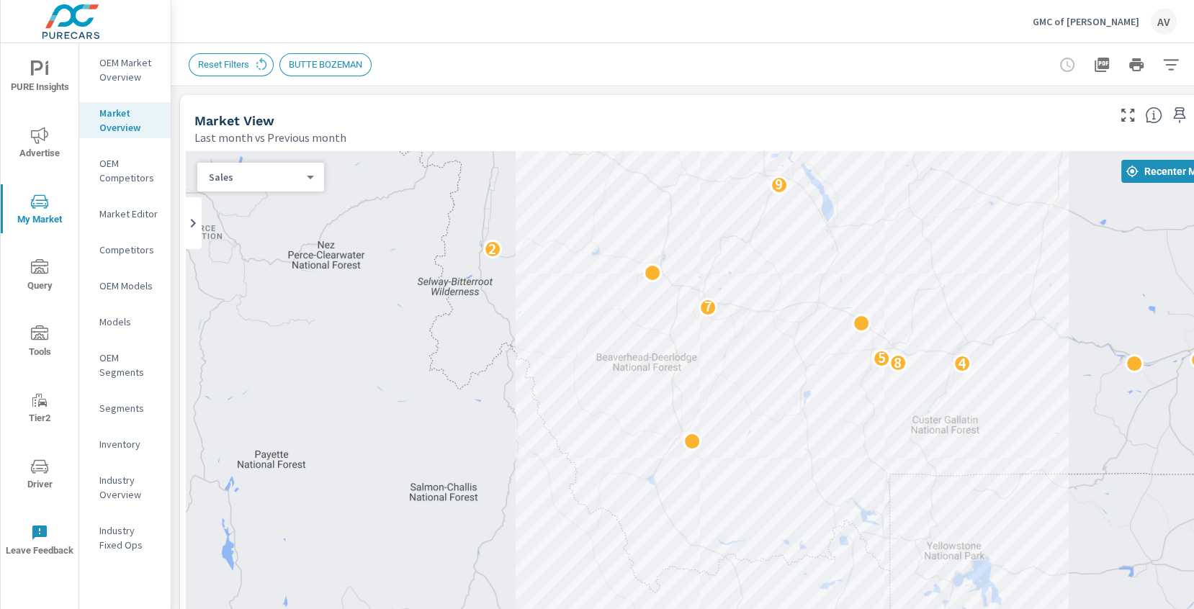
drag, startPoint x: 1069, startPoint y: 326, endPoint x: 924, endPoint y: 225, distance: 176.4
click at [924, 225] on div "2 2 2 7 6 2 2 2 3 2 4 8 5 17 7 2 2 9 10 6 2 2 6" at bounding box center [704, 551] width 1037 height 801
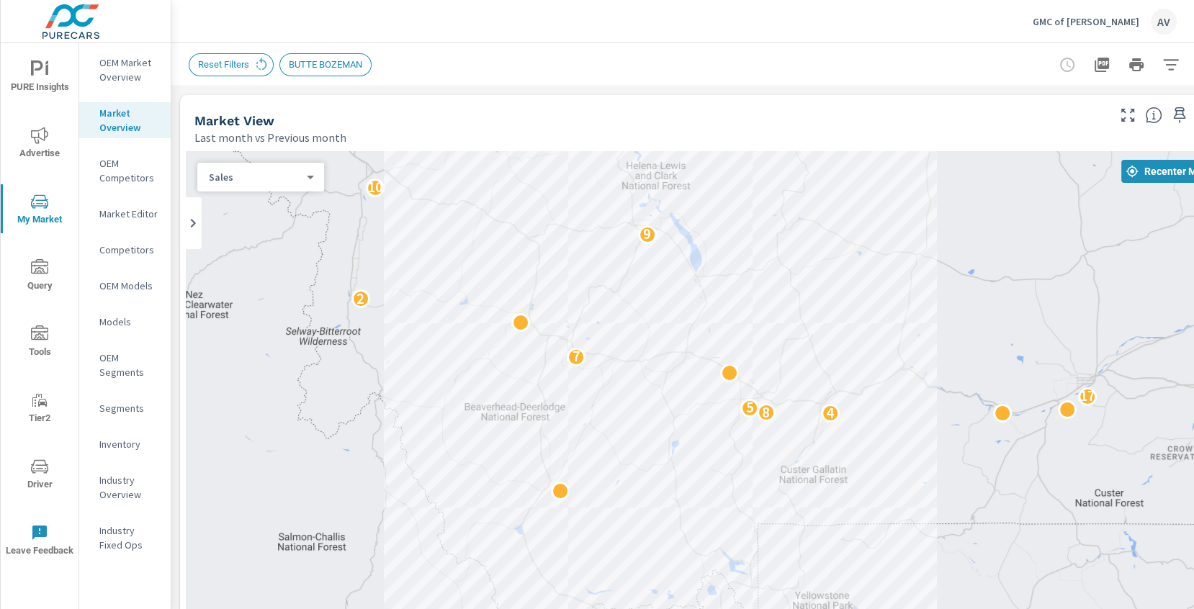
drag, startPoint x: 983, startPoint y: 280, endPoint x: 854, endPoint y: 336, distance: 140.3
click at [854, 336] on div "2 2 2 7 6 2 2 2 3 2 4 8 5 17 7 2 2 9 10 6 2 2 6" at bounding box center [704, 551] width 1037 height 801
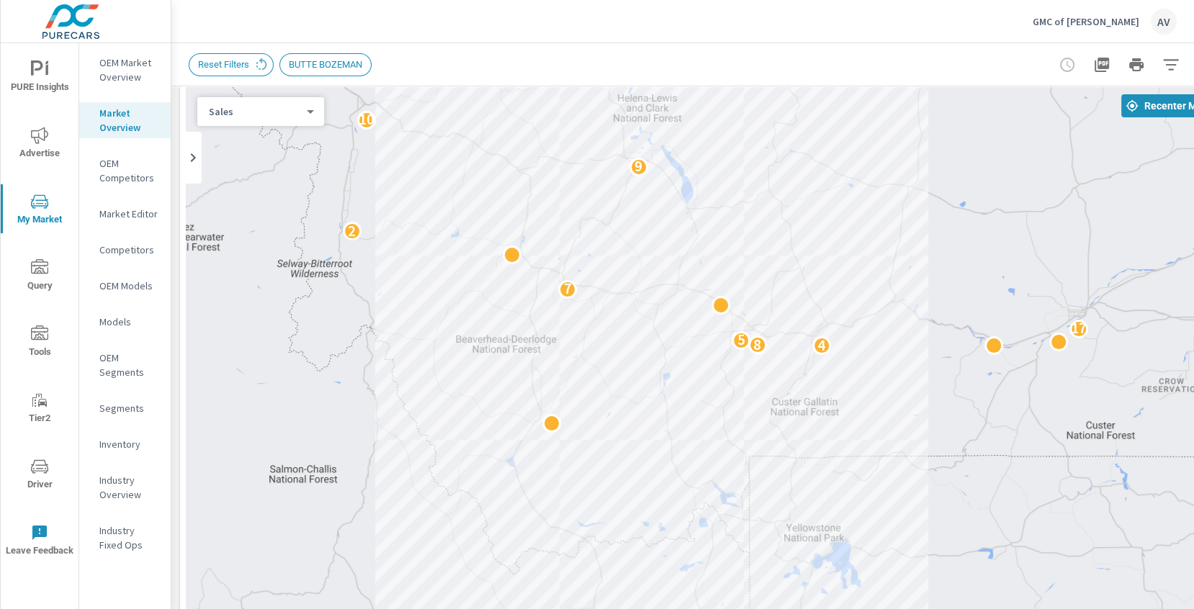
scroll to position [65, 0]
click at [243, 117] on body "PURE Insights Advertise My Market Query Tools Tier2 Driver Leave Feedback OEM M…" at bounding box center [597, 304] width 1194 height 609
click at [243, 117] on li "Sales" at bounding box center [254, 112] width 115 height 23
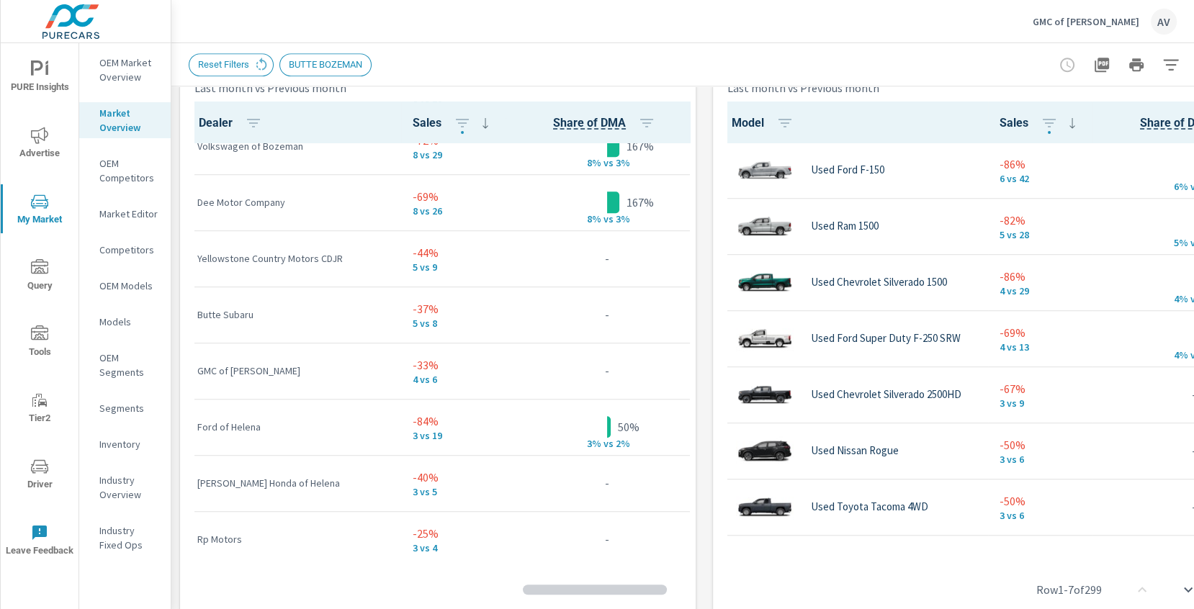
scroll to position [196, 0]
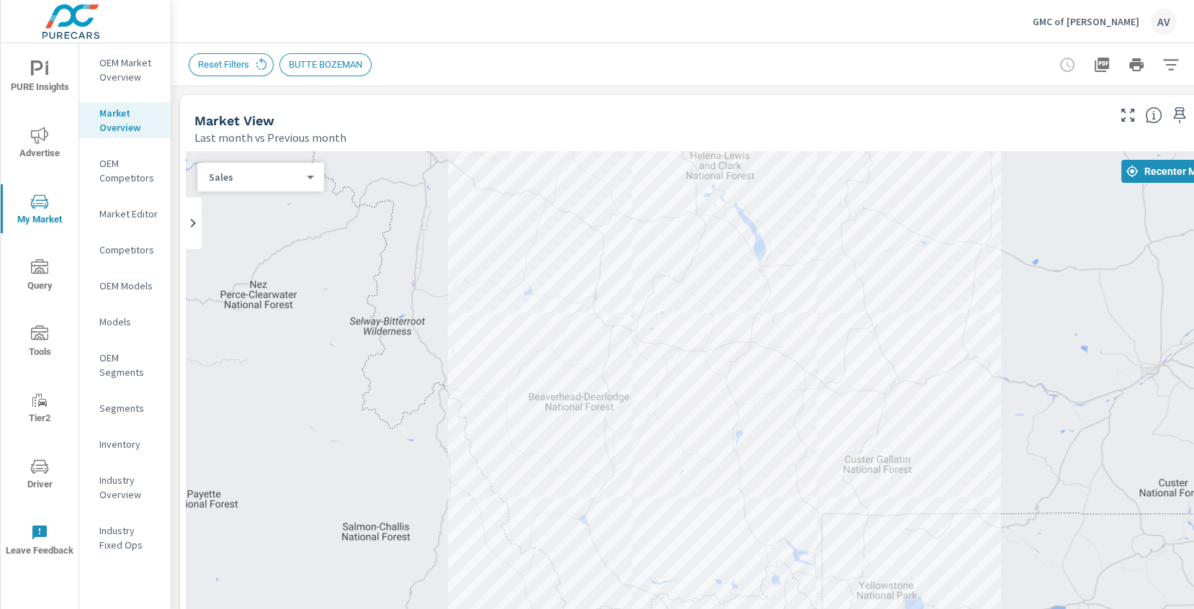
drag, startPoint x: 833, startPoint y: 309, endPoint x: 908, endPoint y: 302, distance: 75.3
click at [908, 302] on div "2 2 2 2 2 2 7 6 2 2 2 3 2 4 8 5 17 7 2 9 10 6 2 2 6" at bounding box center [704, 551] width 1037 height 801
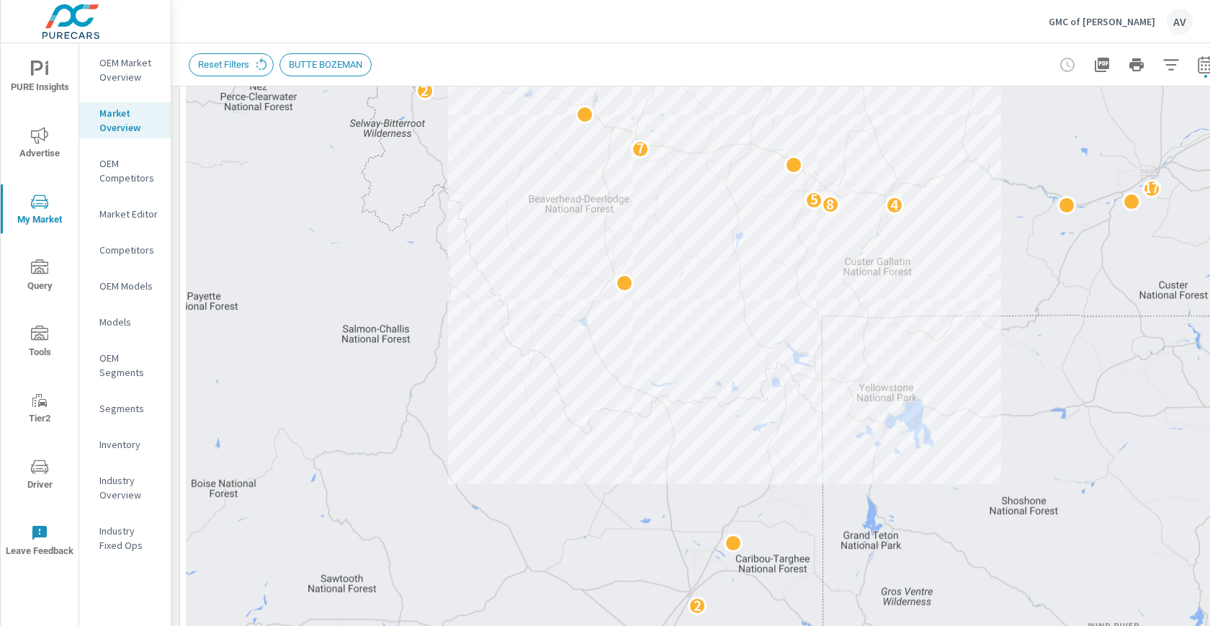
scroll to position [204, 0]
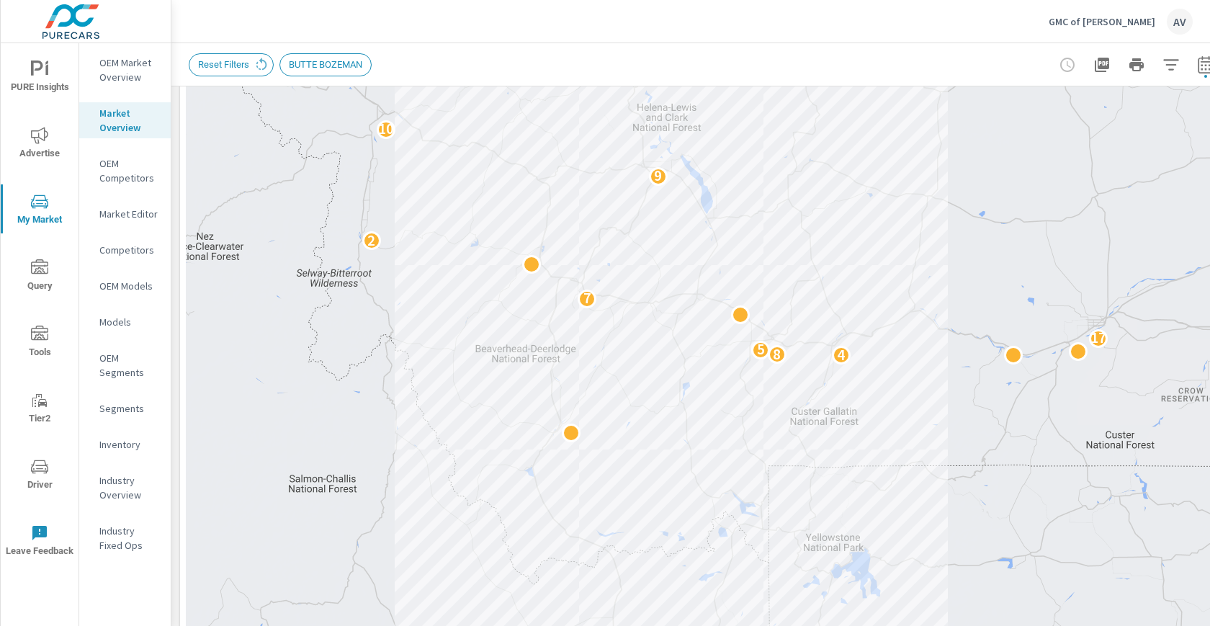
drag, startPoint x: 1014, startPoint y: 287, endPoint x: 983, endPoint y: 451, distance: 166.4
click at [980, 449] on div "2 2 2 7 6 2 2 2 3 2 4 8 5 17 7 2 9 10 6 2 2 6" at bounding box center [704, 347] width 1037 height 801
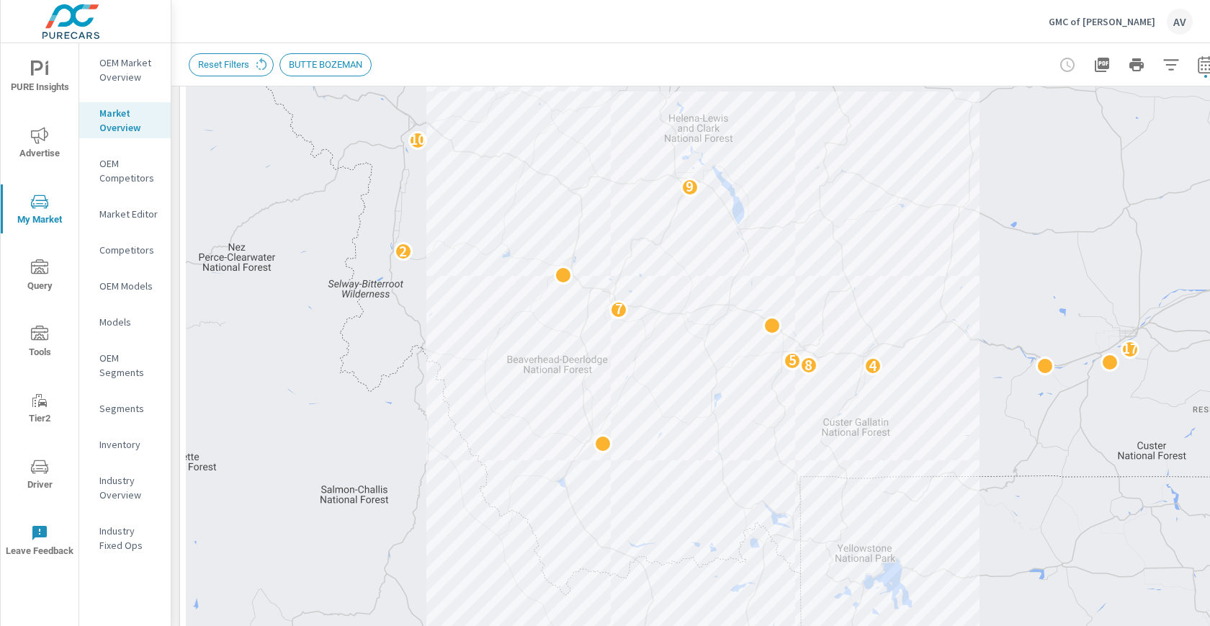
click at [119, 72] on p "OEM Market Overview" at bounding box center [129, 69] width 60 height 29
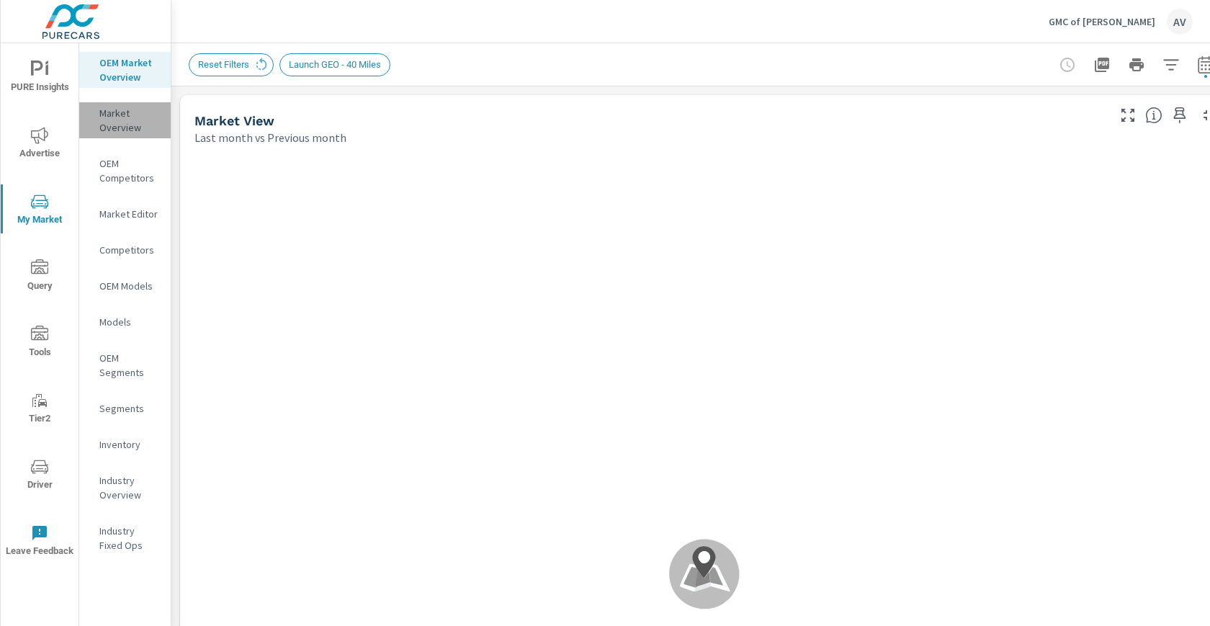
click at [127, 124] on p "Market Overview" at bounding box center [129, 120] width 60 height 29
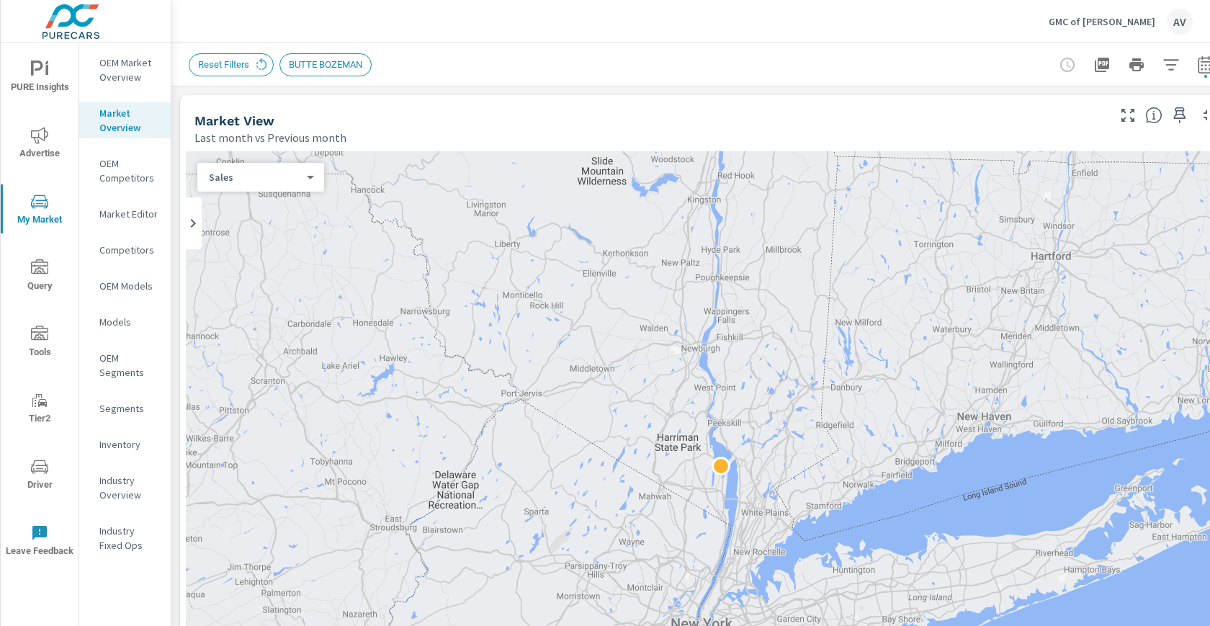
click at [347, 64] on span "BUTTE BOZEMAN" at bounding box center [325, 64] width 91 height 11
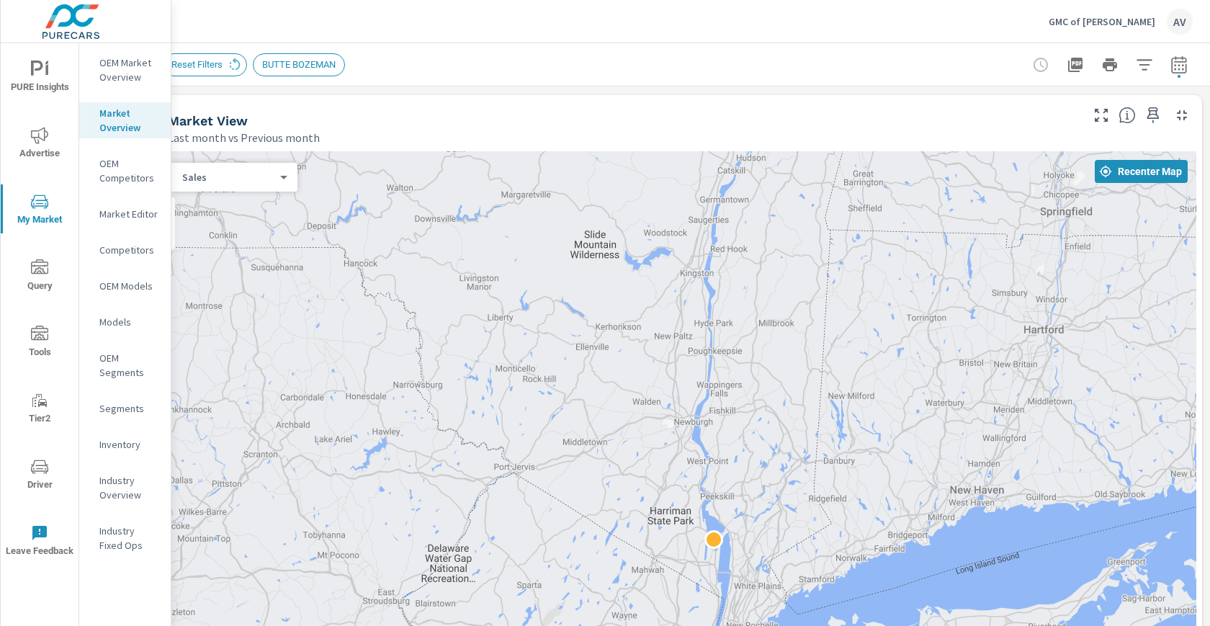
drag, startPoint x: 1160, startPoint y: 278, endPoint x: 965, endPoint y: 382, distance: 220.4
click at [965, 382] on div at bounding box center [677, 551] width 1037 height 801
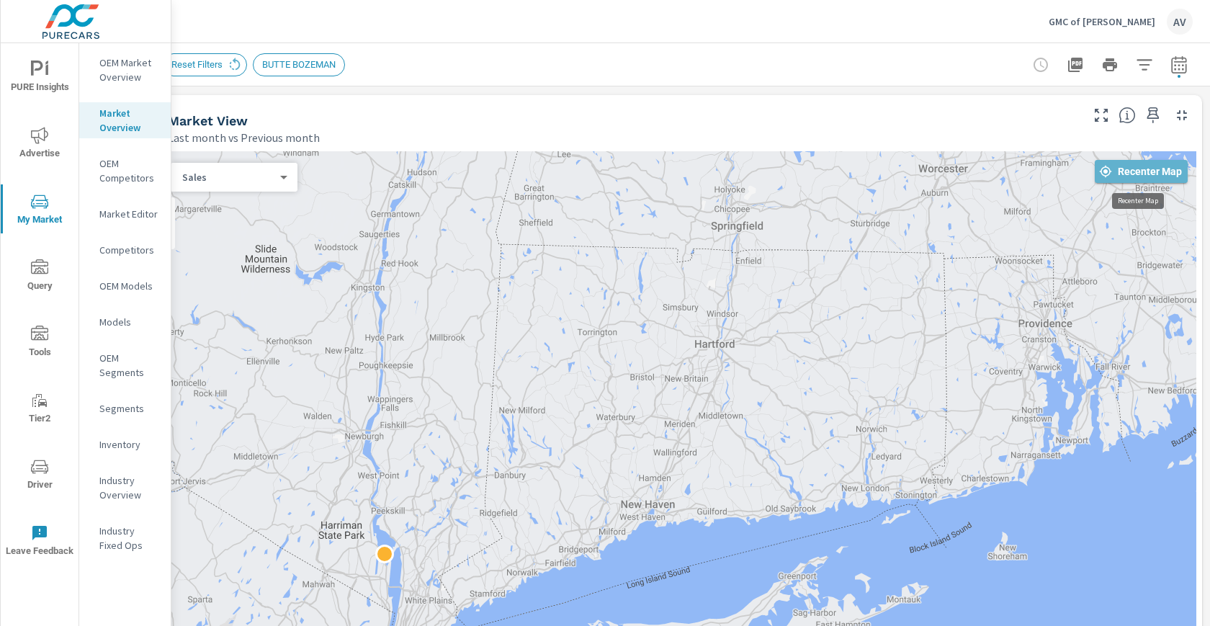
click at [1129, 176] on span "Recenter Map" at bounding box center [1141, 171] width 81 height 13
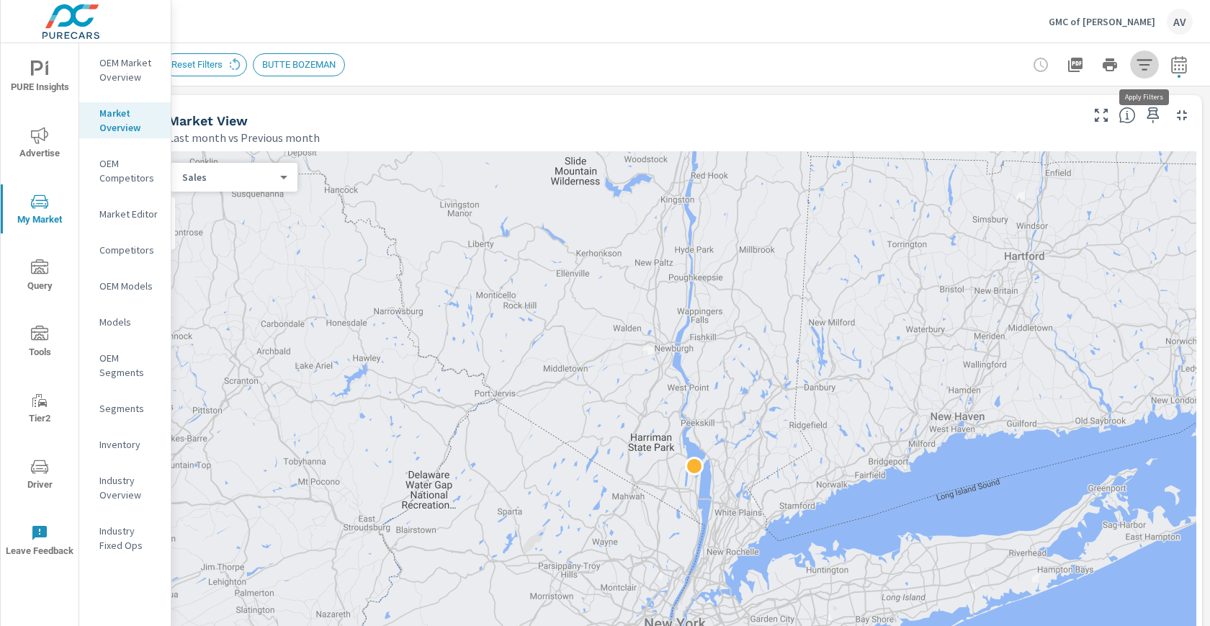
click at [1143, 56] on icon "button" at bounding box center [1144, 64] width 17 height 17
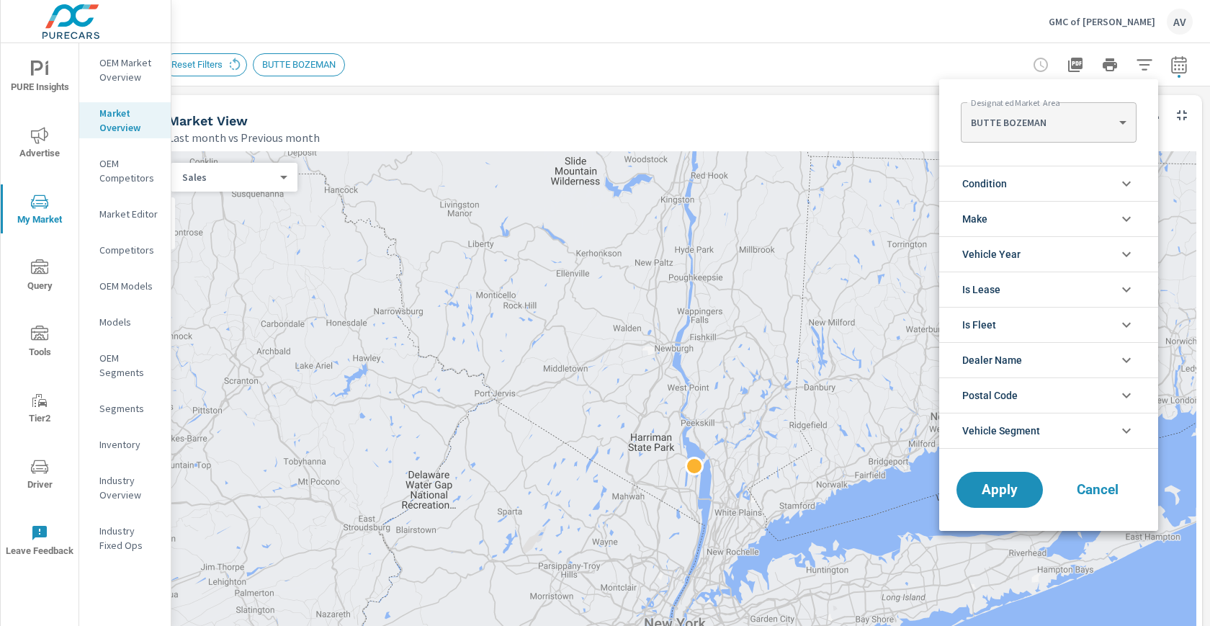
click at [1031, 124] on body "PURE Insights Advertise My Market Query Tools Tier2 Driver Leave Feedback OEM M…" at bounding box center [605, 313] width 1210 height 626
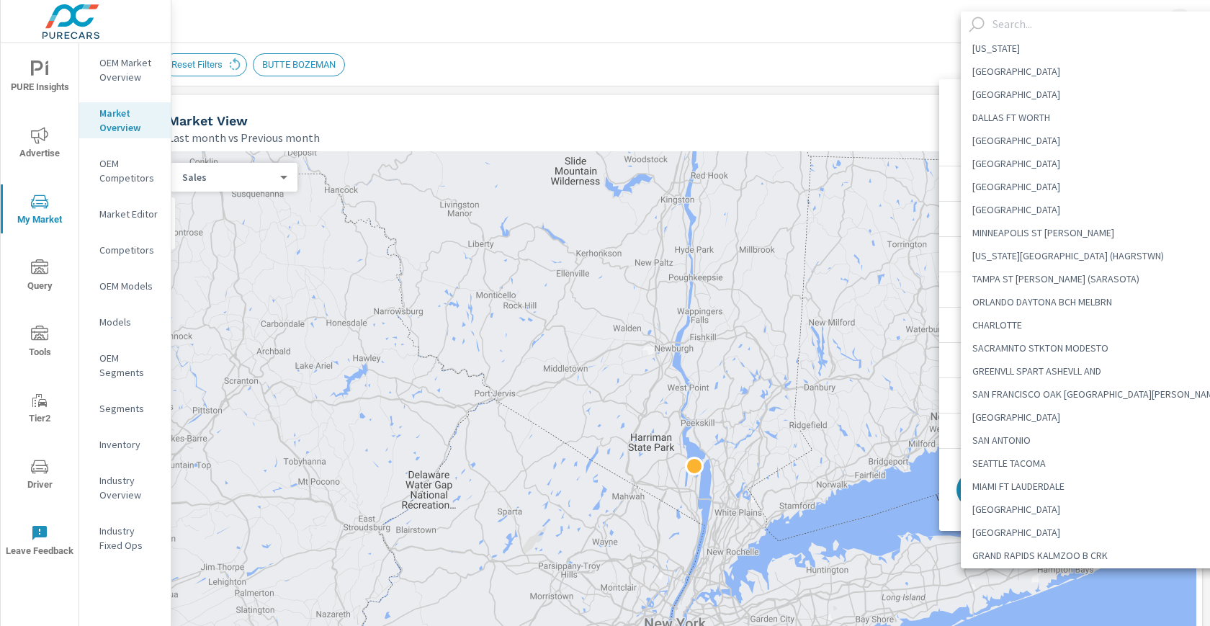
scroll to position [3562, 0]
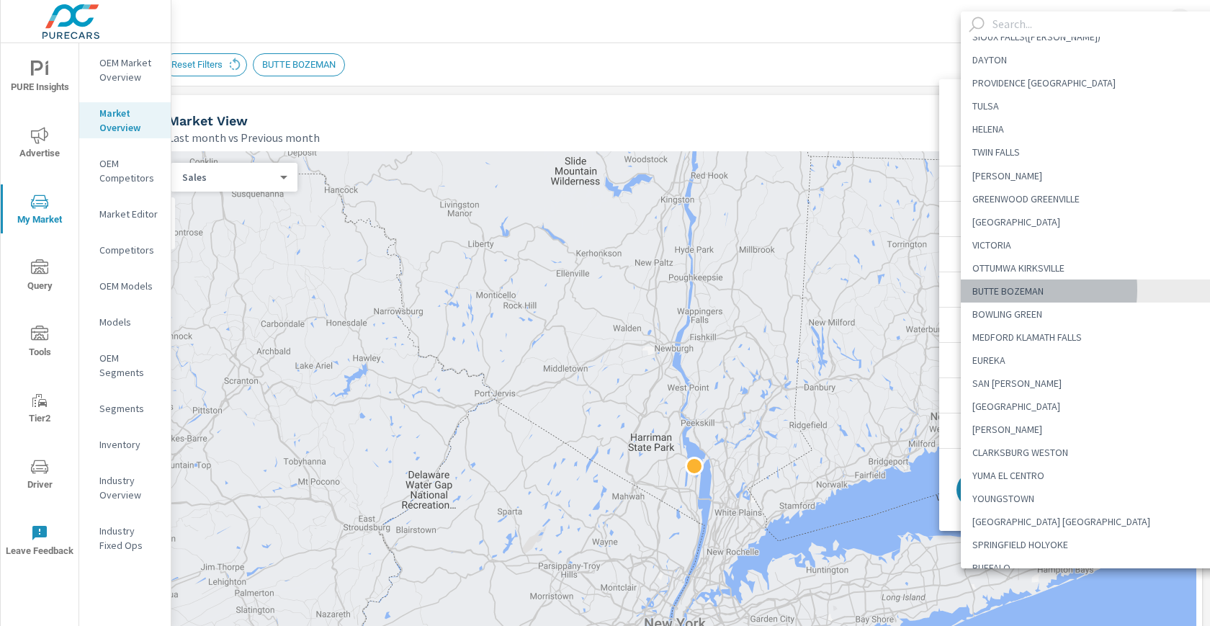
click at [1012, 289] on li "BUTTE BOZEMAN" at bounding box center [1097, 290] width 272 height 23
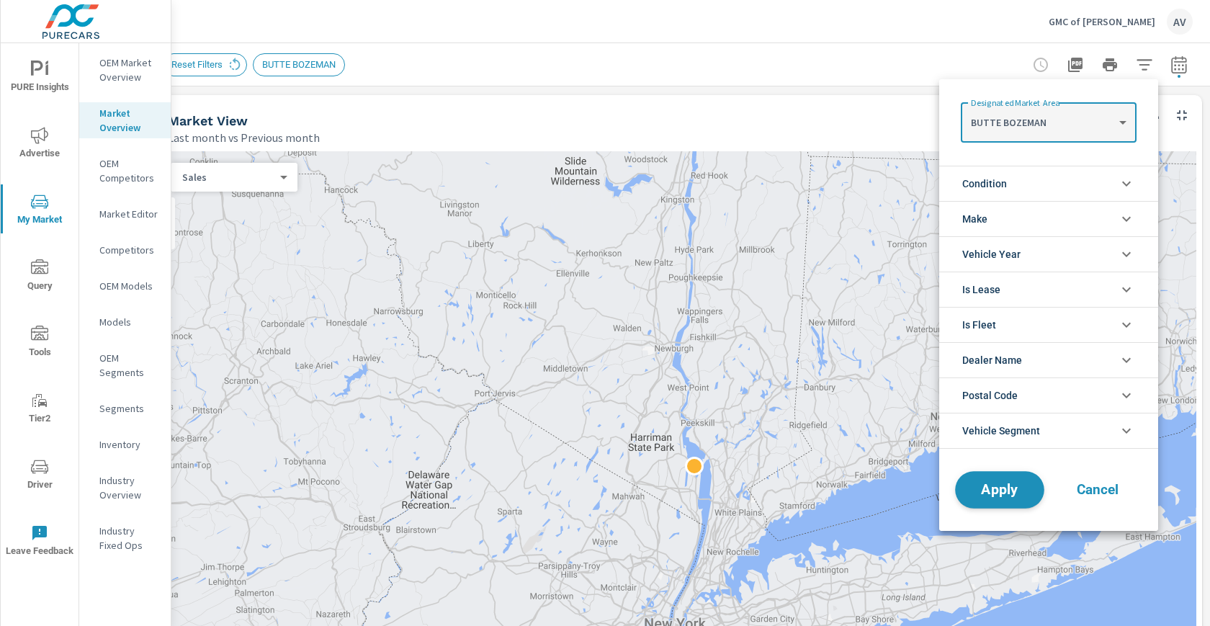
click at [996, 483] on span "Apply" at bounding box center [999, 490] width 59 height 14
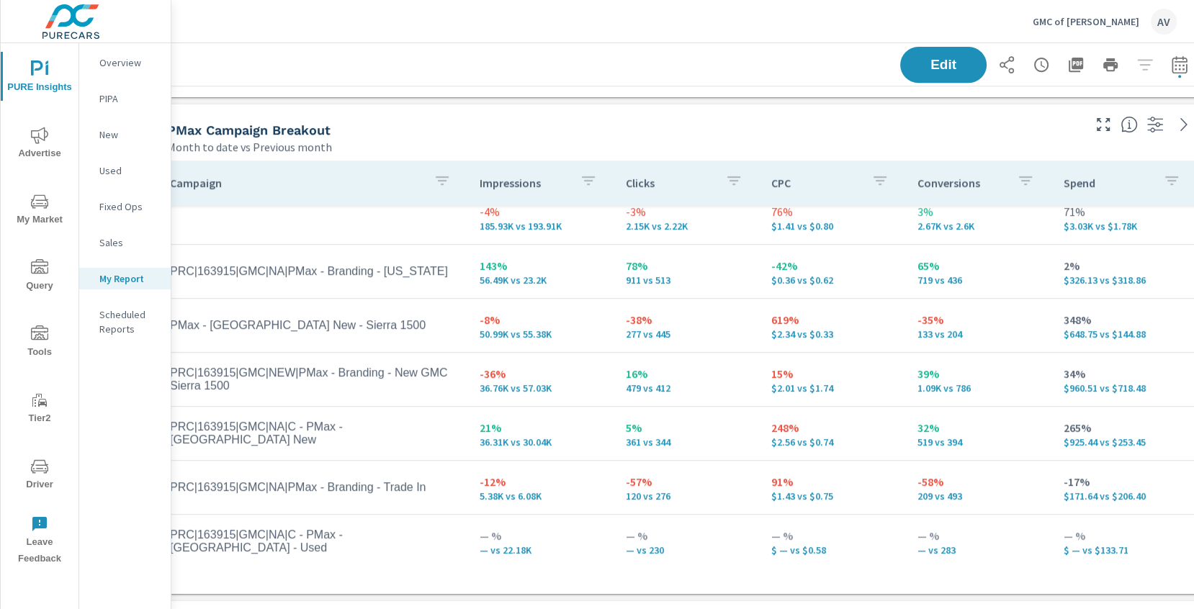
scroll to position [658, 22]
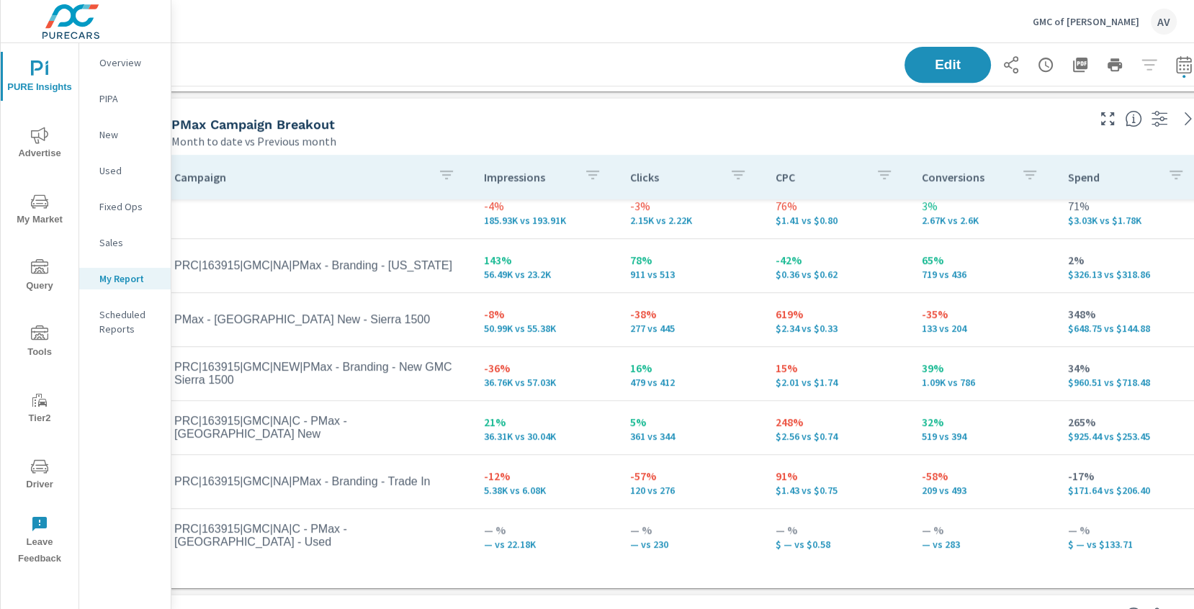
click at [547, 401] on tr "PRC|163915|GMC|NA|C - PMax - [GEOGRAPHIC_DATA] New 21% 36.31K vs 30.04K 5% 361 …" at bounding box center [682, 428] width 1039 height 54
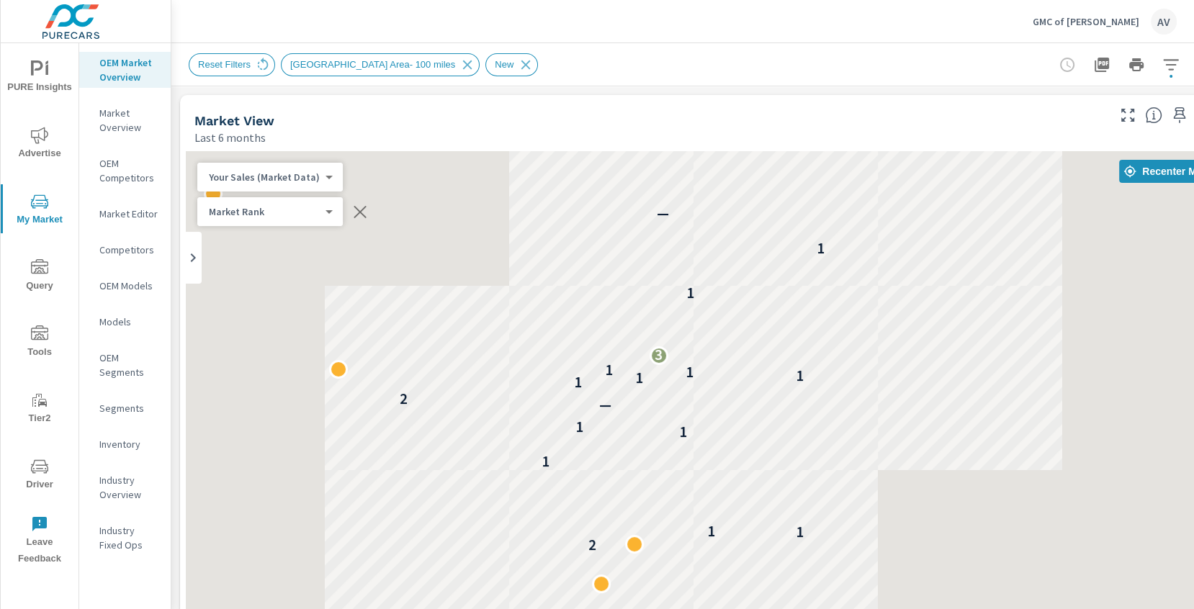
scroll to position [1, 0]
click at [304, 184] on div "Your Sales (Market Data) 0 ​" at bounding box center [269, 177] width 145 height 29
click at [304, 178] on body "PURE Insights Advertise My Market Query Tools Tier2 Driver Leave Feedback OEM M…" at bounding box center [597, 304] width 1194 height 609
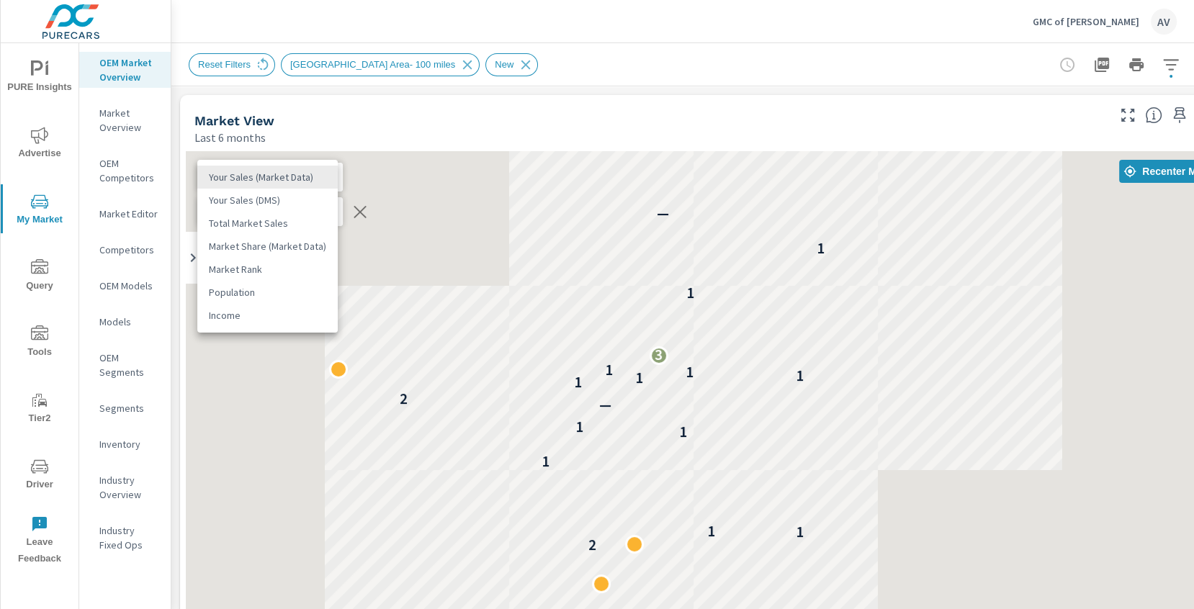
click at [262, 318] on li "Income" at bounding box center [267, 315] width 140 height 23
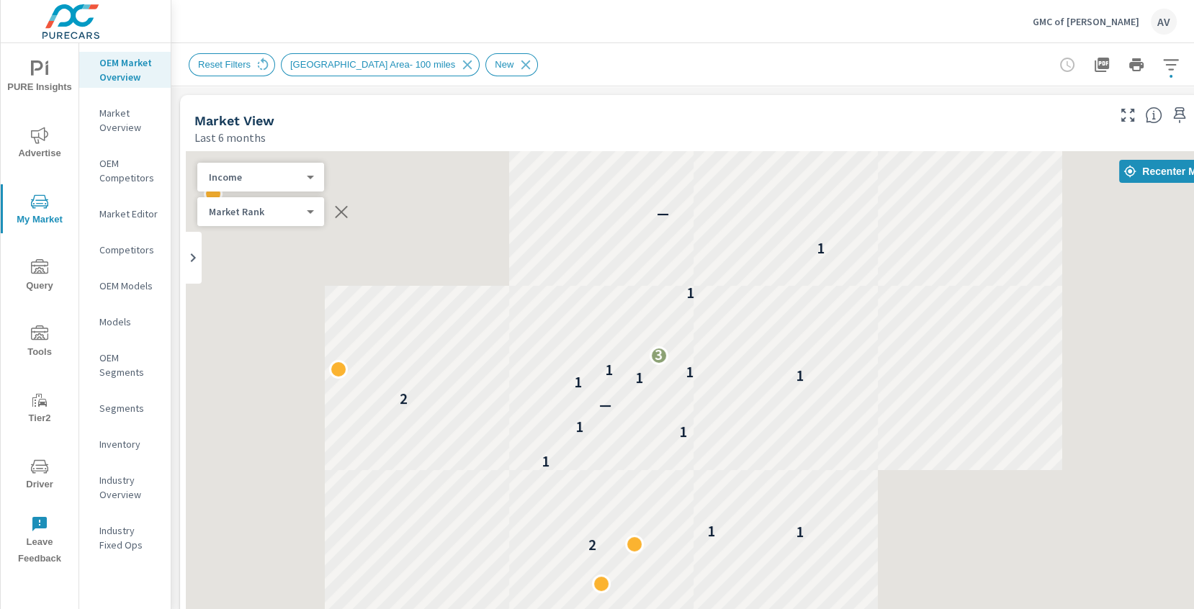
click at [974, 357] on div "— 2 1 1 1 1 1 — 2 1 1 1 1 1 3 1 1 — —" at bounding box center [704, 443] width 1037 height 585
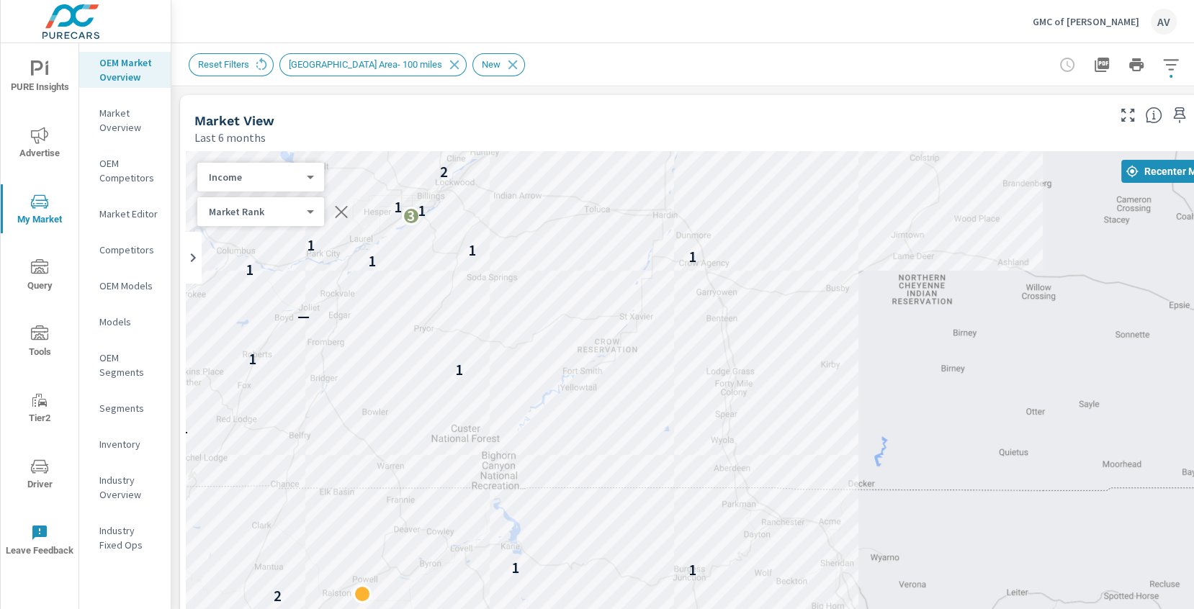
drag, startPoint x: 914, startPoint y: 389, endPoint x: 985, endPoint y: 261, distance: 146.7
click at [985, 261] on div "— 2 1 1 1 1 1 — 2 1 1 1 1 1 3 1 1 2 1 1 — —" at bounding box center [704, 443] width 1037 height 585
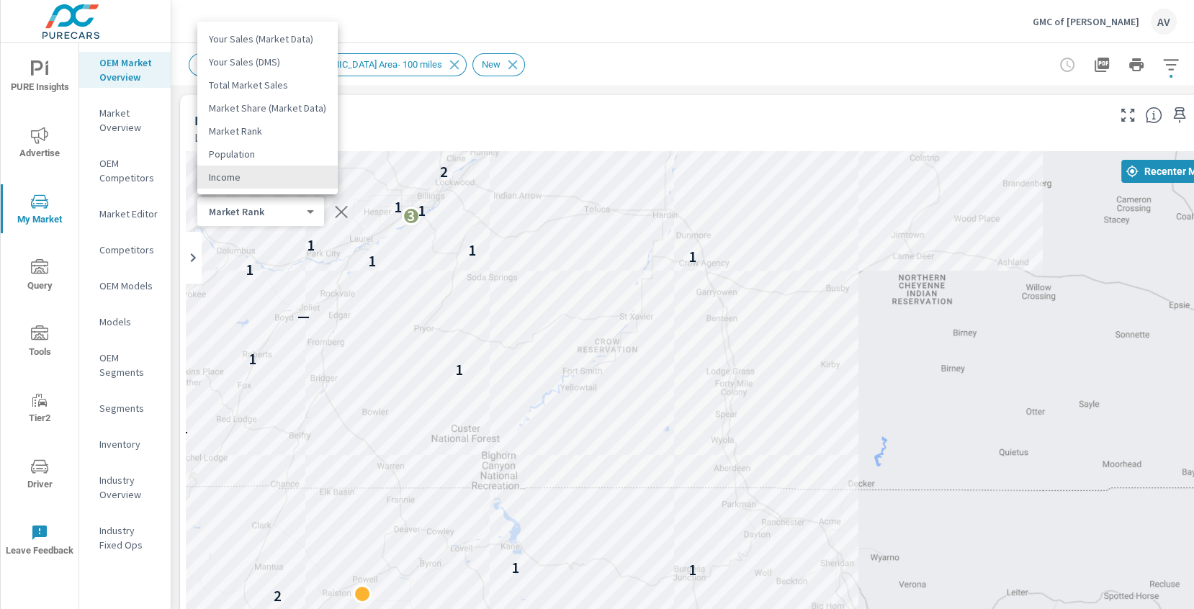
click at [288, 179] on body "PURE Insights Advertise My Market Query Tools Tier2 Driver Leave Feedback OEM M…" at bounding box center [597, 304] width 1194 height 609
click at [287, 102] on li "Market Share (Market Data)" at bounding box center [267, 108] width 140 height 23
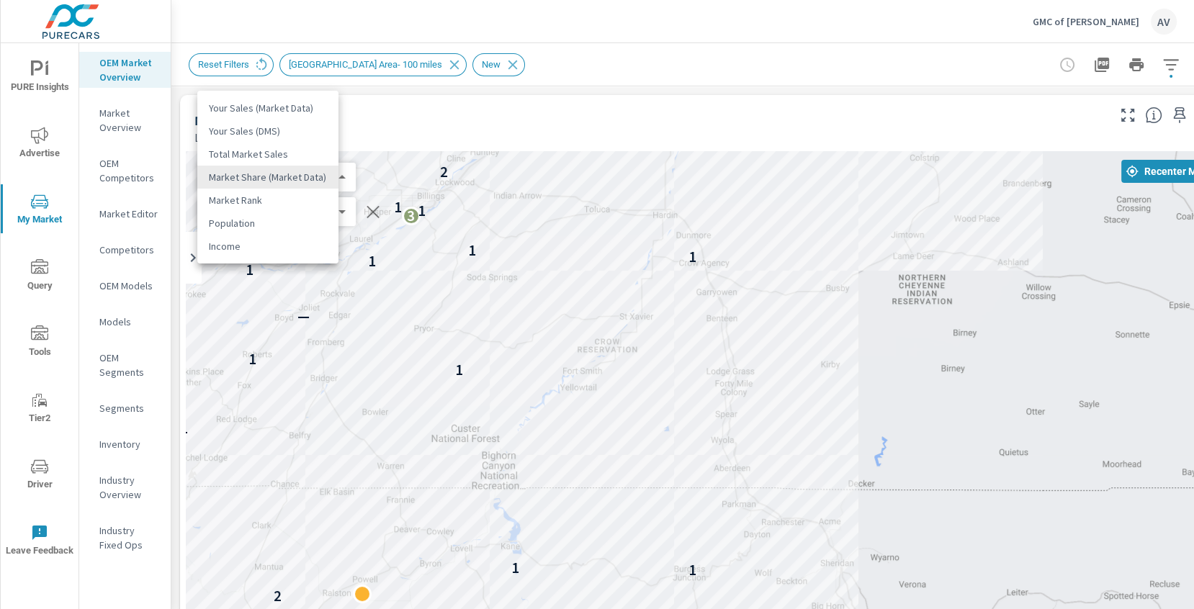
click at [300, 177] on body "PURE Insights Advertise My Market Query Tools Tier2 Driver Leave Feedback OEM M…" at bounding box center [597, 304] width 1194 height 609
click at [400, 104] on div at bounding box center [597, 304] width 1194 height 609
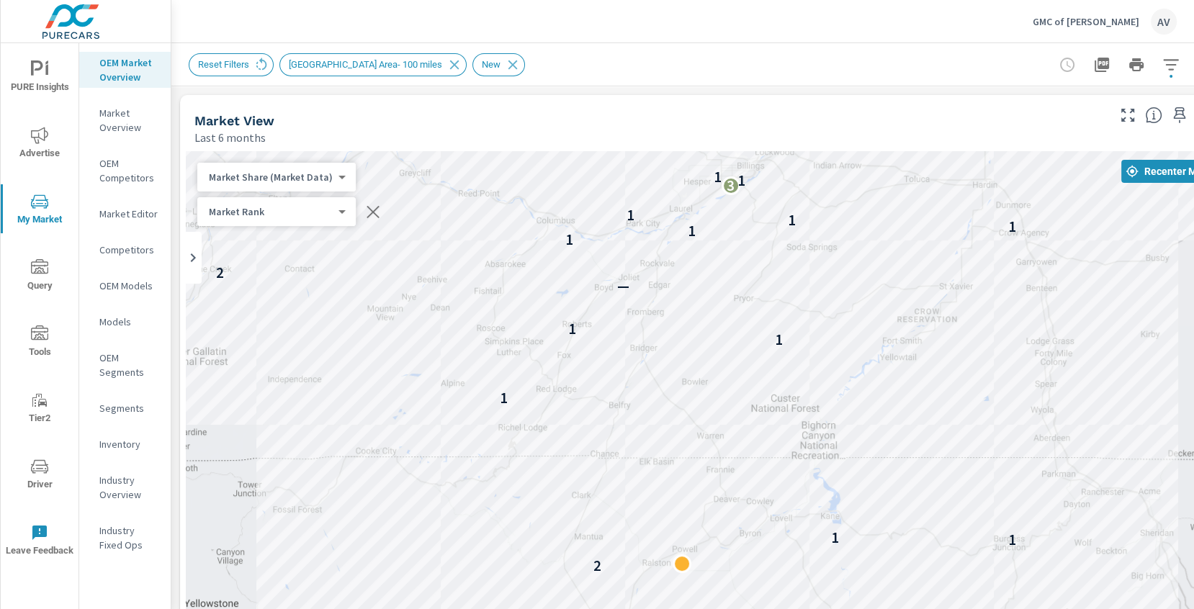
drag, startPoint x: 692, startPoint y: 244, endPoint x: 1014, endPoint y: 214, distance: 323.4
click at [1014, 214] on div "— 2 1 1 1 1 1 — 2 1 1 1 1 1 3 1 1 2 1 1 — —" at bounding box center [704, 443] width 1037 height 585
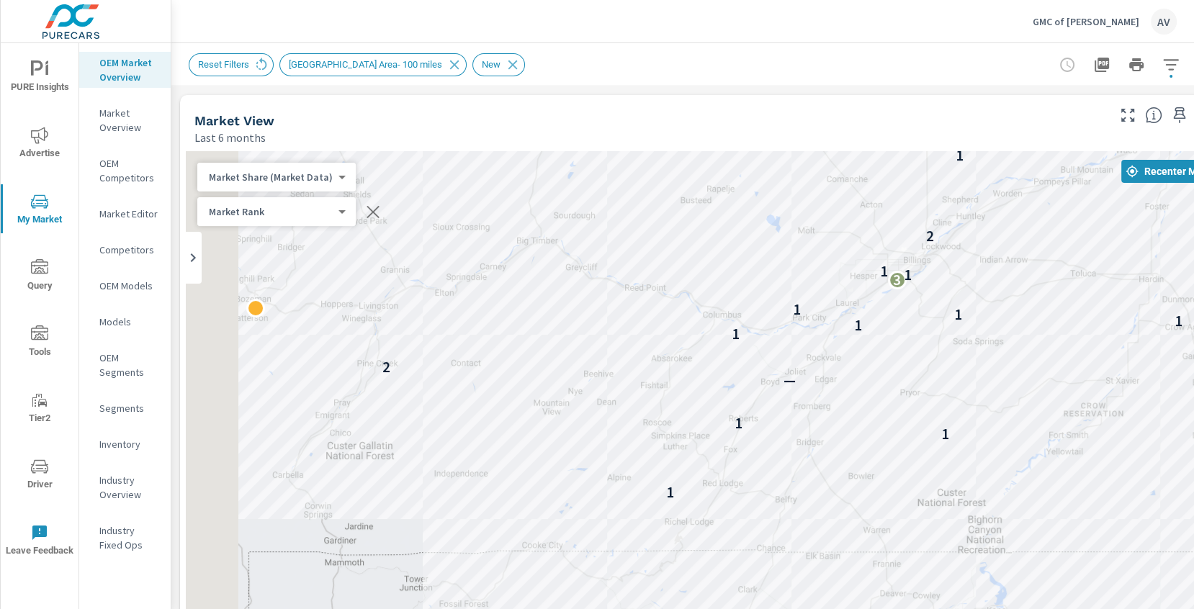
drag, startPoint x: 849, startPoint y: 362, endPoint x: 1018, endPoint y: 458, distance: 194.2
click at [1018, 458] on div "— 2 1 1 1 1 1 — 2 1 1 1 1 1 3 1 1 2 1 1 — —" at bounding box center [704, 443] width 1037 height 585
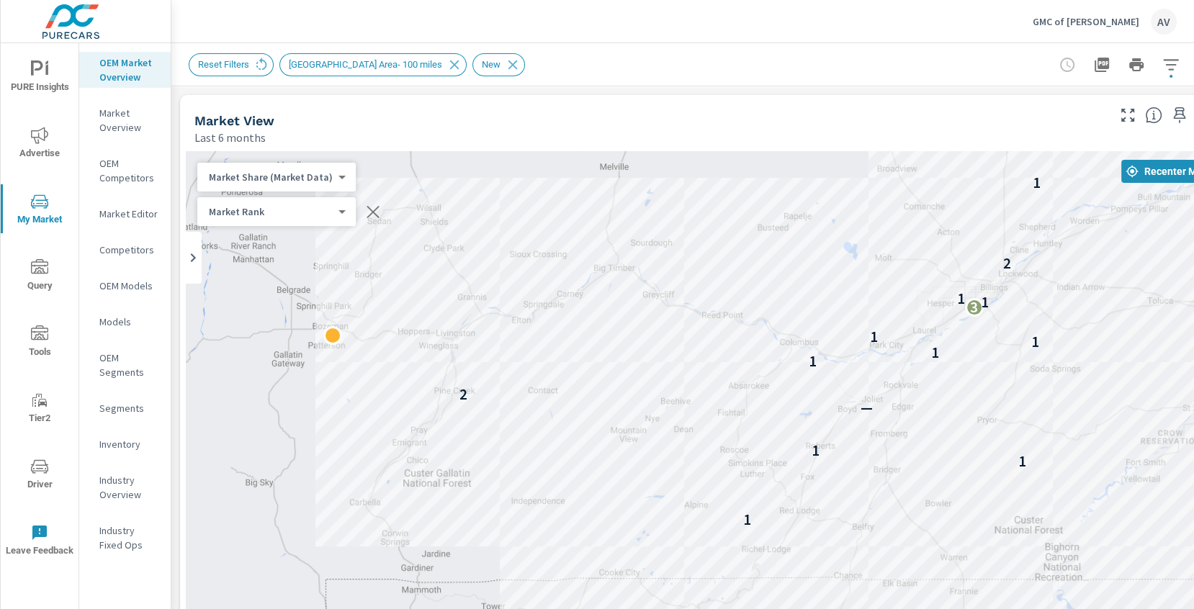
drag, startPoint x: 737, startPoint y: 459, endPoint x: 705, endPoint y: 387, distance: 78.7
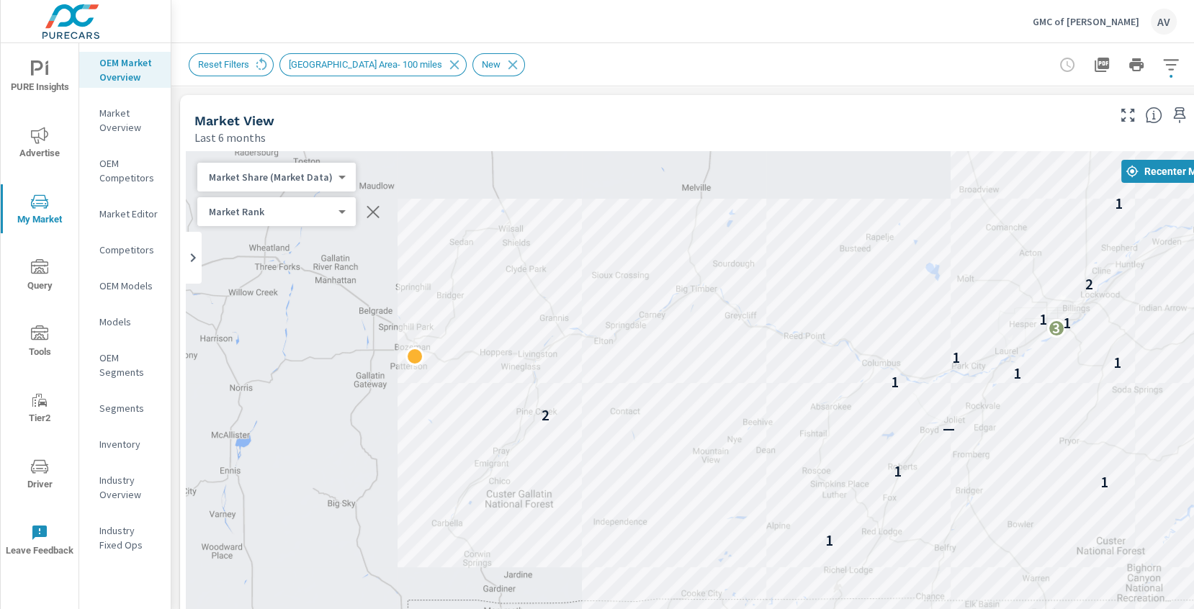
drag, startPoint x: 592, startPoint y: 362, endPoint x: 676, endPoint y: 380, distance: 86.2
click at [676, 380] on div "— 2 1 1 1 1 1 — 2 1 1 1 1 1 3 1 1 2 1 1 — —" at bounding box center [704, 443] width 1037 height 585
click at [561, 105] on div "Market View Last 6 months" at bounding box center [645, 120] width 931 height 51
click at [229, 17] on div "GMC of Billings AV" at bounding box center [683, 21] width 988 height 42
click at [103, 120] on p "Market Overview" at bounding box center [129, 120] width 60 height 29
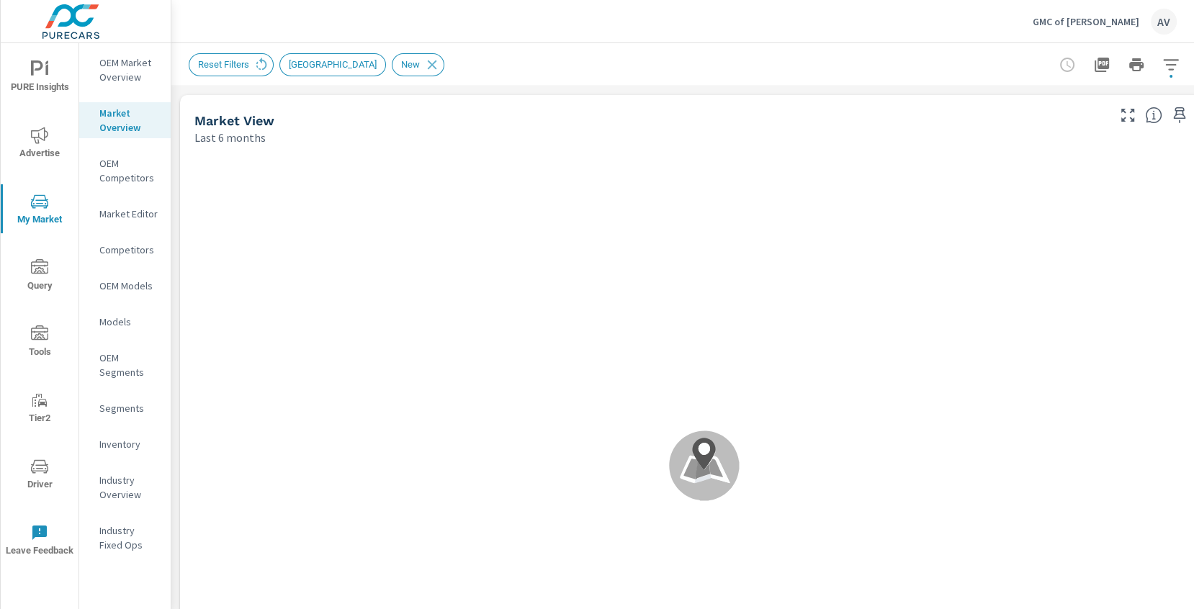
scroll to position [1, 0]
click at [127, 76] on p "OEM Market Overview" at bounding box center [129, 69] width 60 height 29
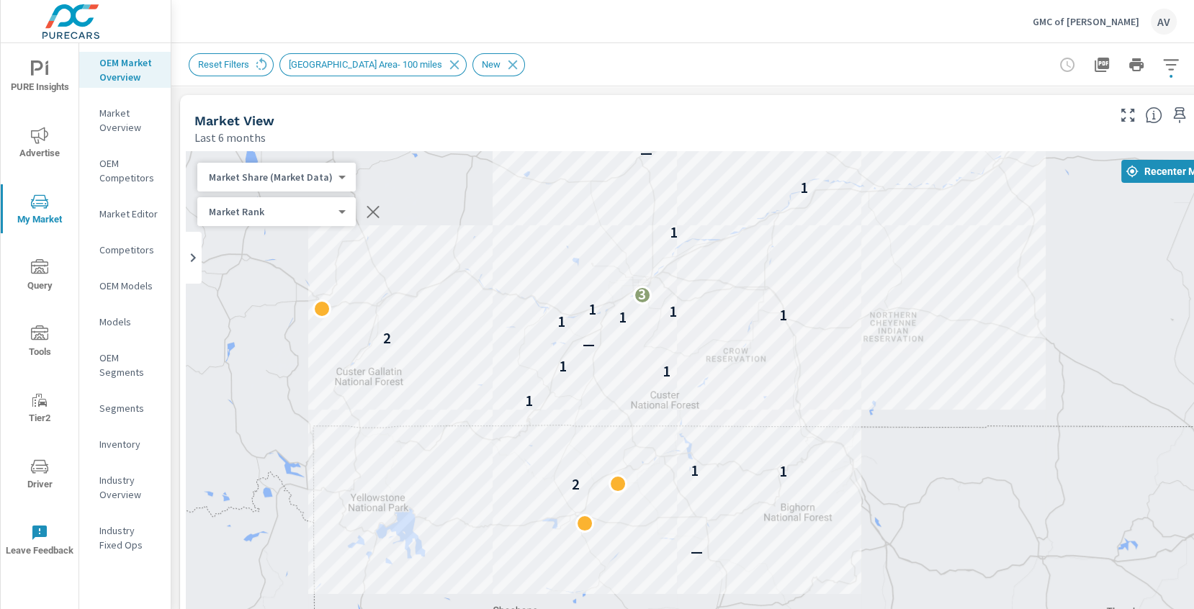
click at [893, 63] on div "Reset Filters New Market Area- 100 miles New" at bounding box center [604, 64] width 830 height 23
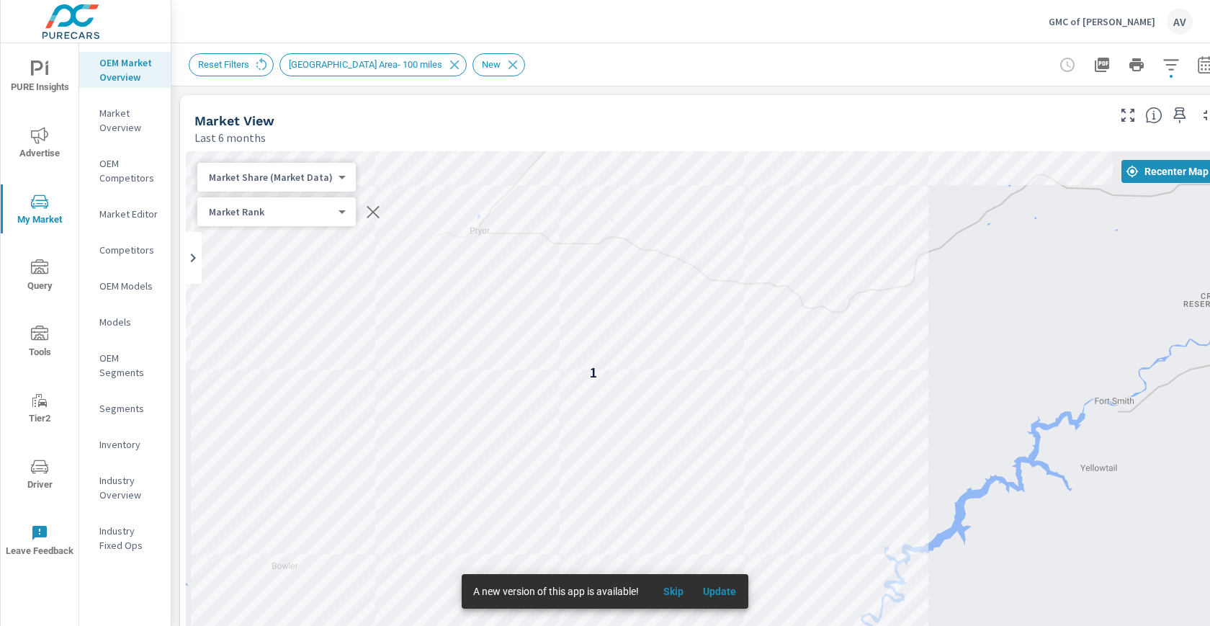
drag, startPoint x: 529, startPoint y: 345, endPoint x: 884, endPoint y: 388, distance: 356.9
click at [884, 388] on div "1 1 1 — 1 1 1 1 2 1 1" at bounding box center [704, 443] width 1037 height 585
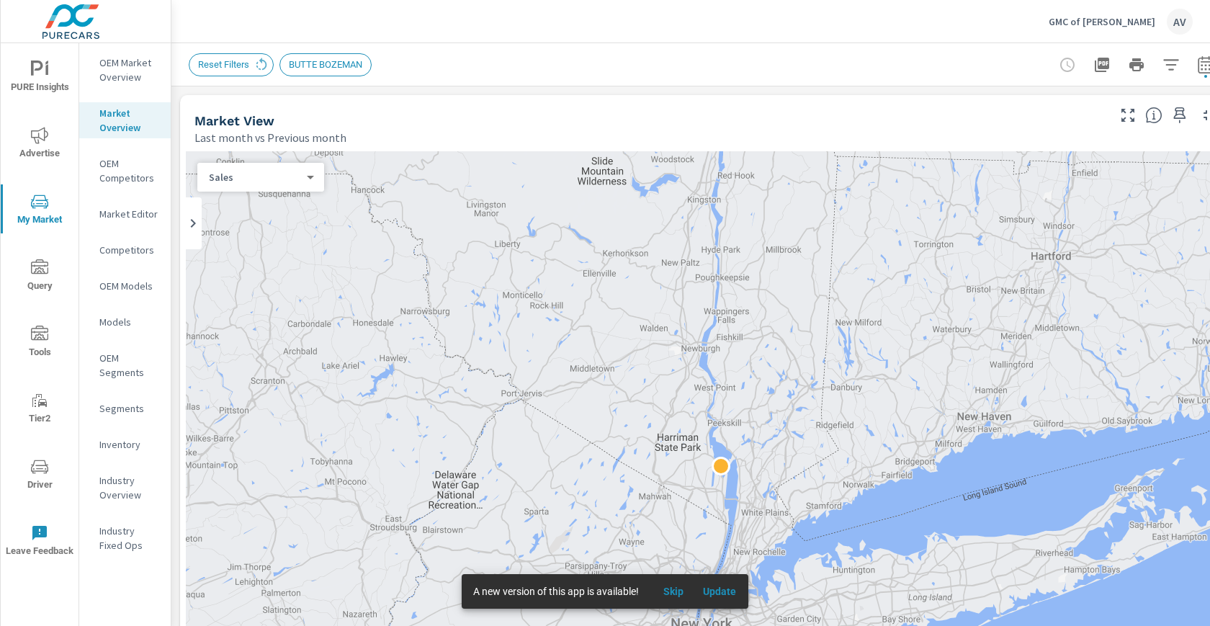
scroll to position [833, 0]
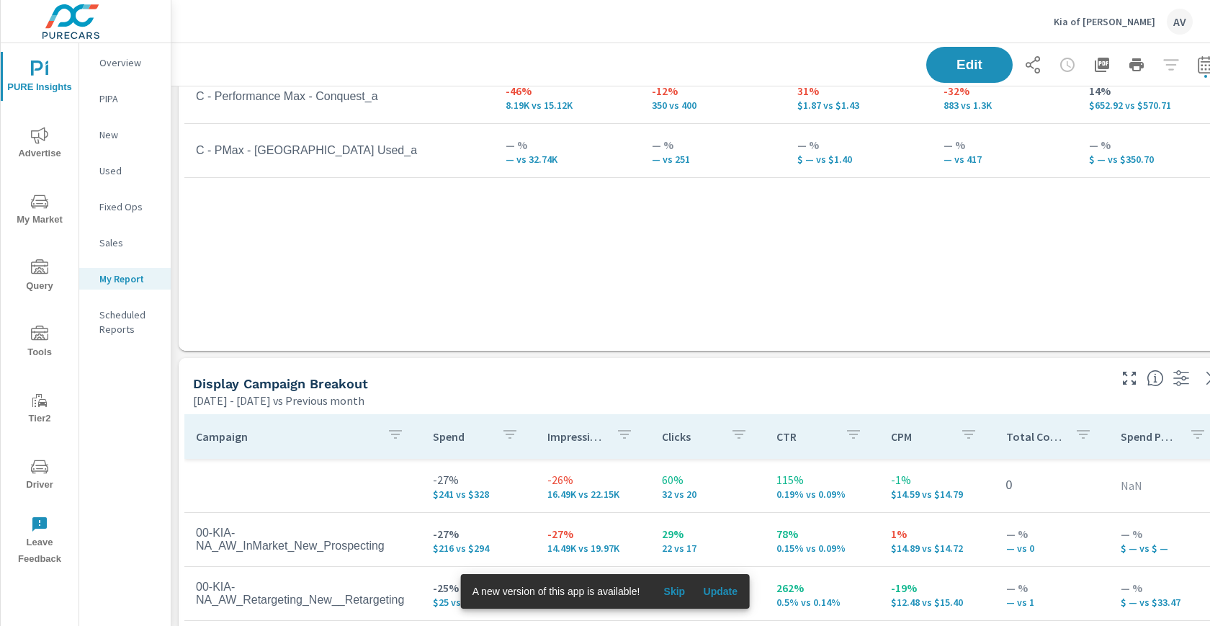
scroll to position [985, 0]
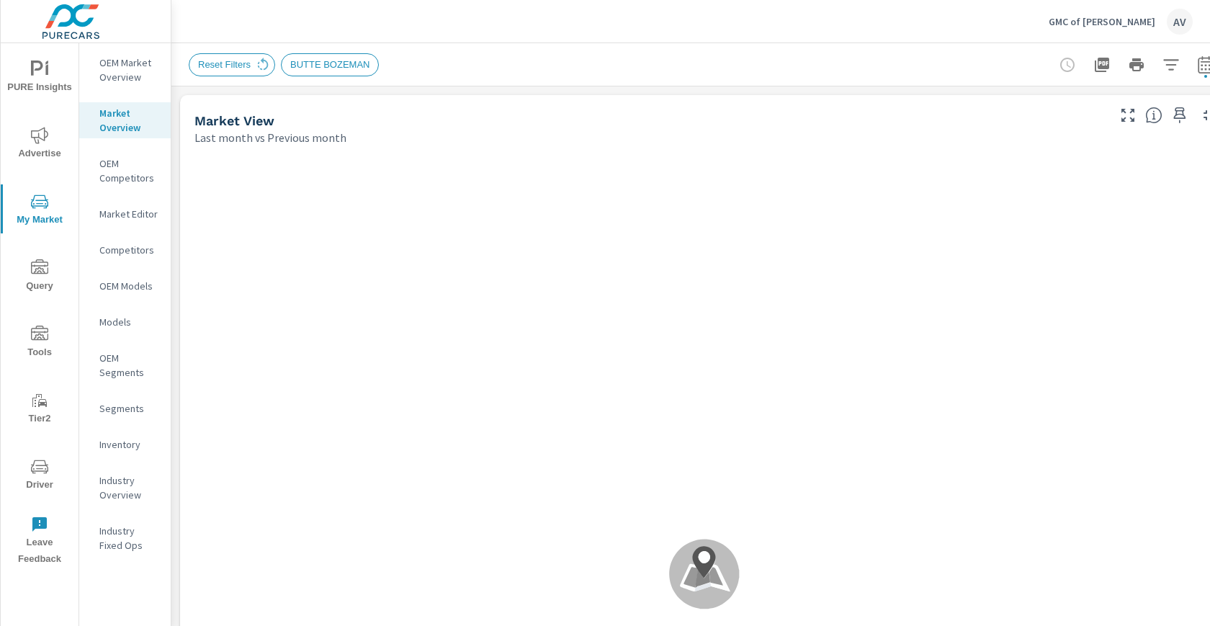
scroll to position [833, 0]
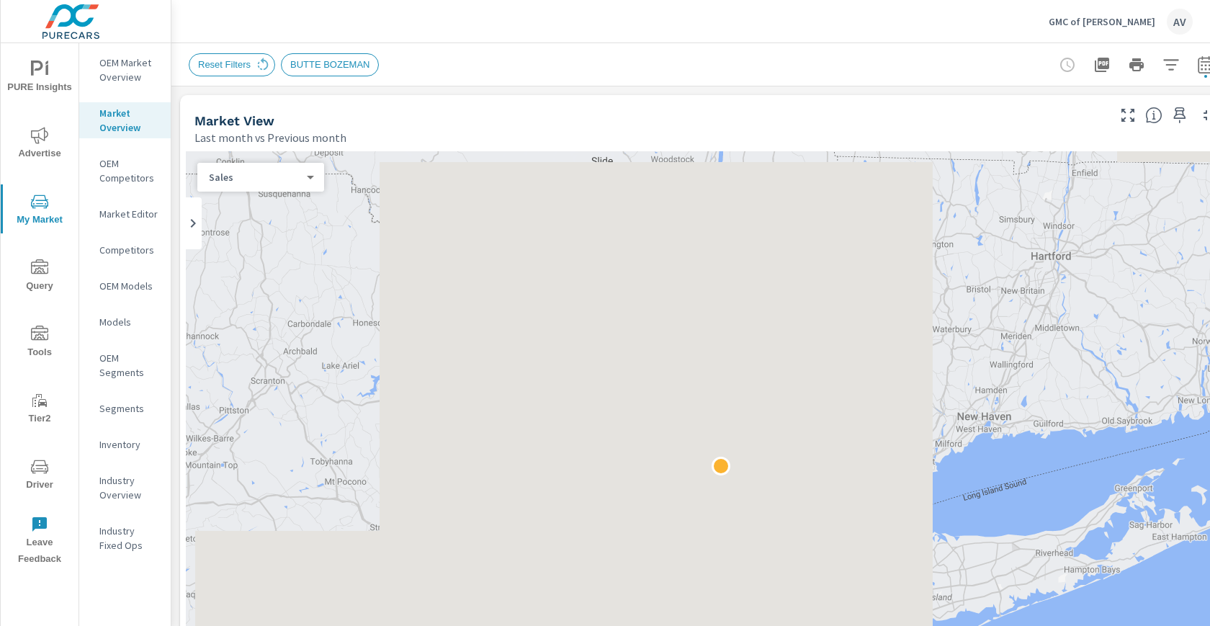
click at [328, 67] on span "BUTTE BOZEMAN" at bounding box center [330, 64] width 97 height 11
click at [282, 183] on body "PURE Insights Advertise My Market Query Tools Tier2 Driver Leave Feedback OEM M…" at bounding box center [605, 313] width 1210 height 626
click at [282, 183] on li "Sales" at bounding box center [254, 177] width 115 height 23
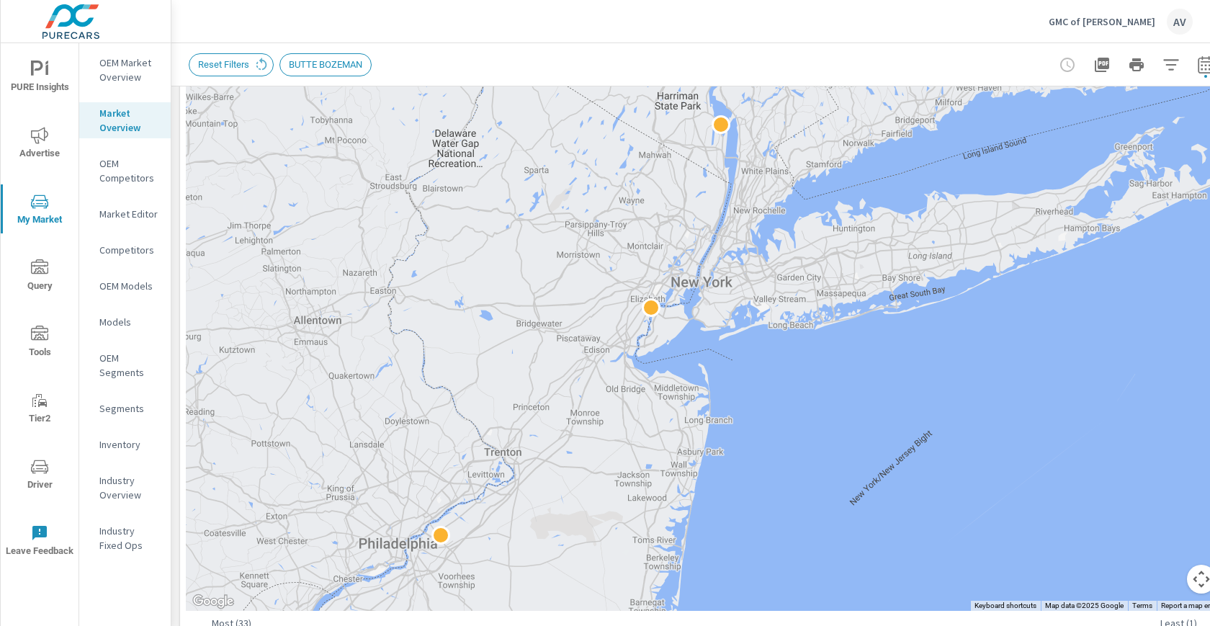
scroll to position [346, 0]
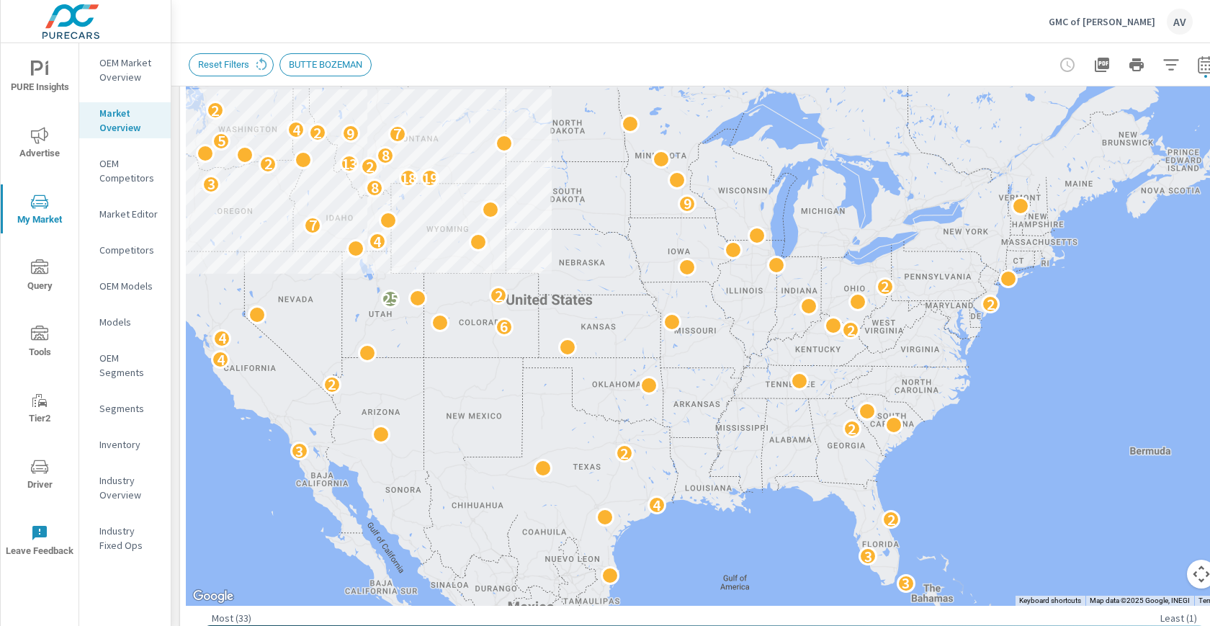
drag, startPoint x: 523, startPoint y: 228, endPoint x: 872, endPoint y: 408, distance: 392.4
click at [872, 408] on div "3 3 2 4 2 3 2 2 4 4 2 6 2 25 2 2 4 7 9 8 3 19 18 2 2 13 8 5 7 9 2 4 2" at bounding box center [704, 205] width 1037 height 801
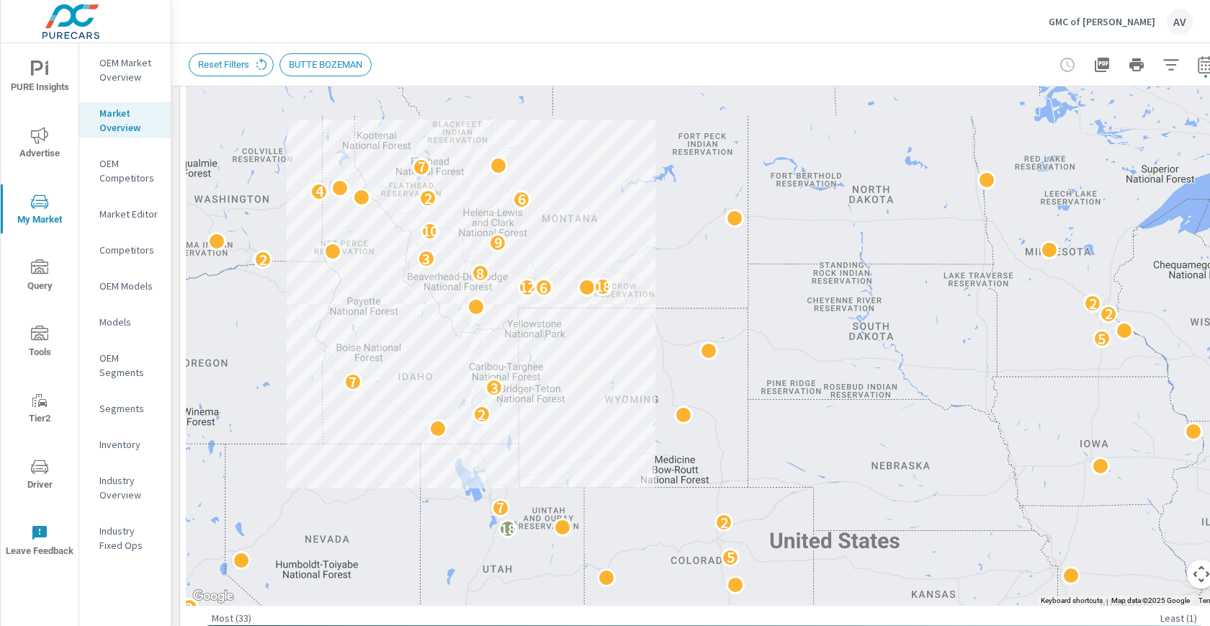
drag, startPoint x: 616, startPoint y: 286, endPoint x: 747, endPoint y: 326, distance: 136.9
click at [747, 326] on div "2 2 3 2 2 2 2 3 2 3 5 18 2 7 2 3 7 5 2 2 3 6 12 18 8 2 3 9 10 2 6 2 3 4 7 2" at bounding box center [704, 205] width 1037 height 801
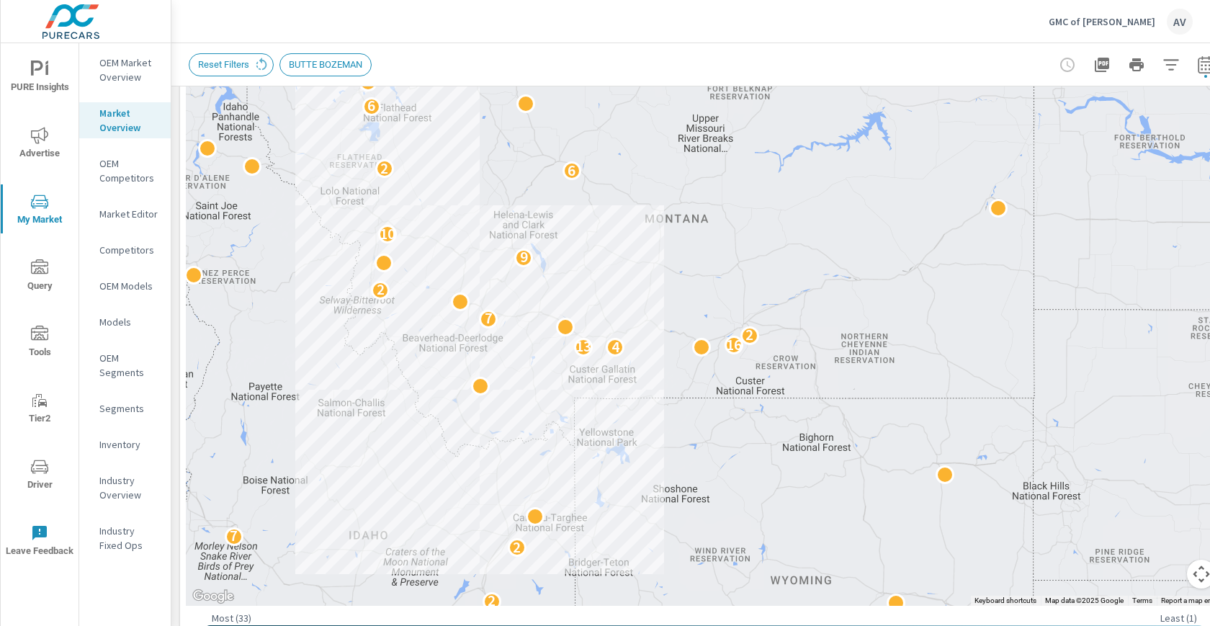
drag, startPoint x: 617, startPoint y: 308, endPoint x: 757, endPoint y: 355, distance: 147.6
click at [757, 355] on div "2 5 4 2 2 15 4 2 2 7 4 13 16 2 7 2 2 9 10 6 2 4 6" at bounding box center [704, 205] width 1037 height 801
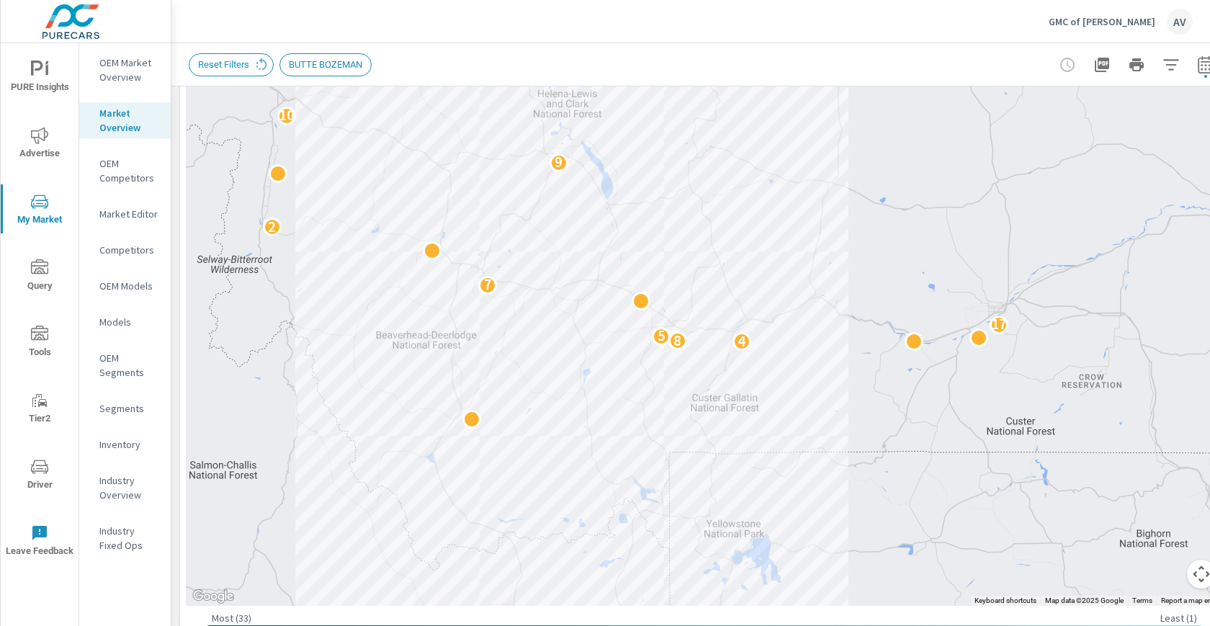
drag, startPoint x: 630, startPoint y: 320, endPoint x: 781, endPoint y: 247, distance: 167.2
click at [781, 247] on div "2 2 4 4 8 5 17 7 2 9 10 6 2 6" at bounding box center [704, 205] width 1037 height 801
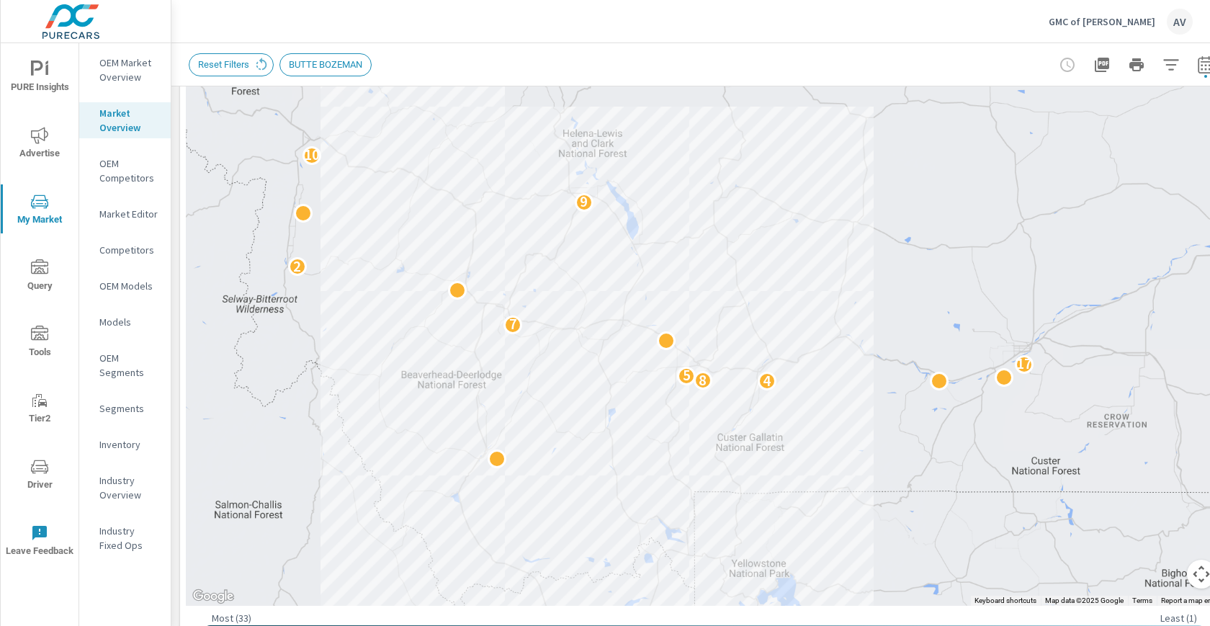
drag, startPoint x: 751, startPoint y: 320, endPoint x: 827, endPoint y: 352, distance: 82.9
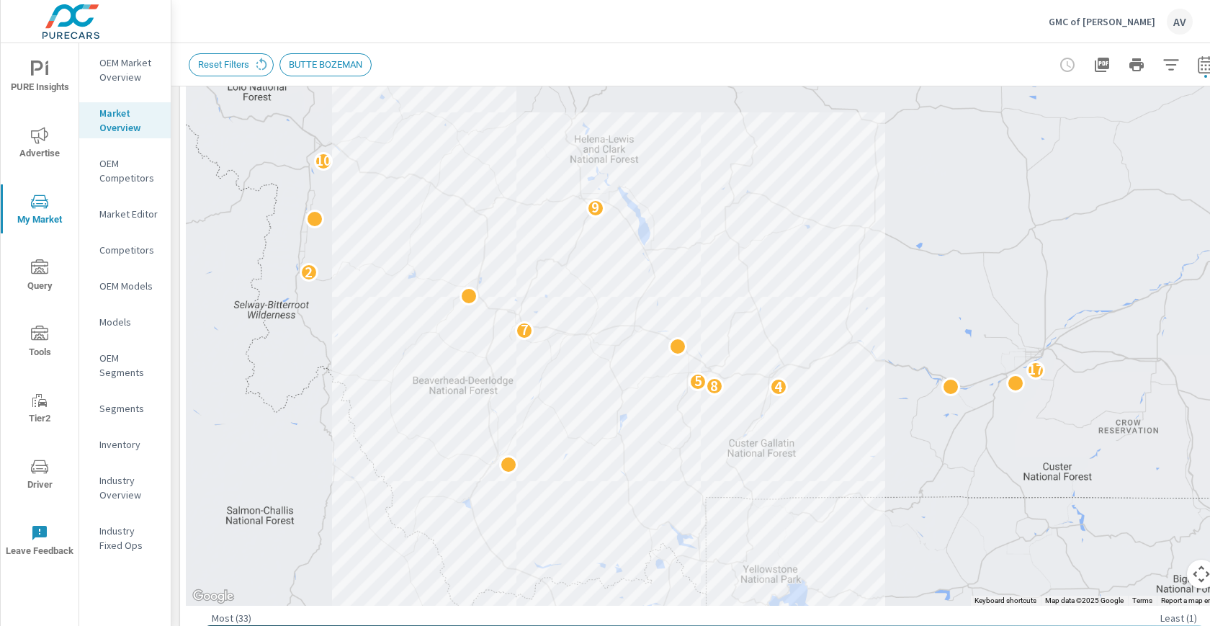
click at [110, 255] on p "Competitors" at bounding box center [129, 250] width 60 height 14
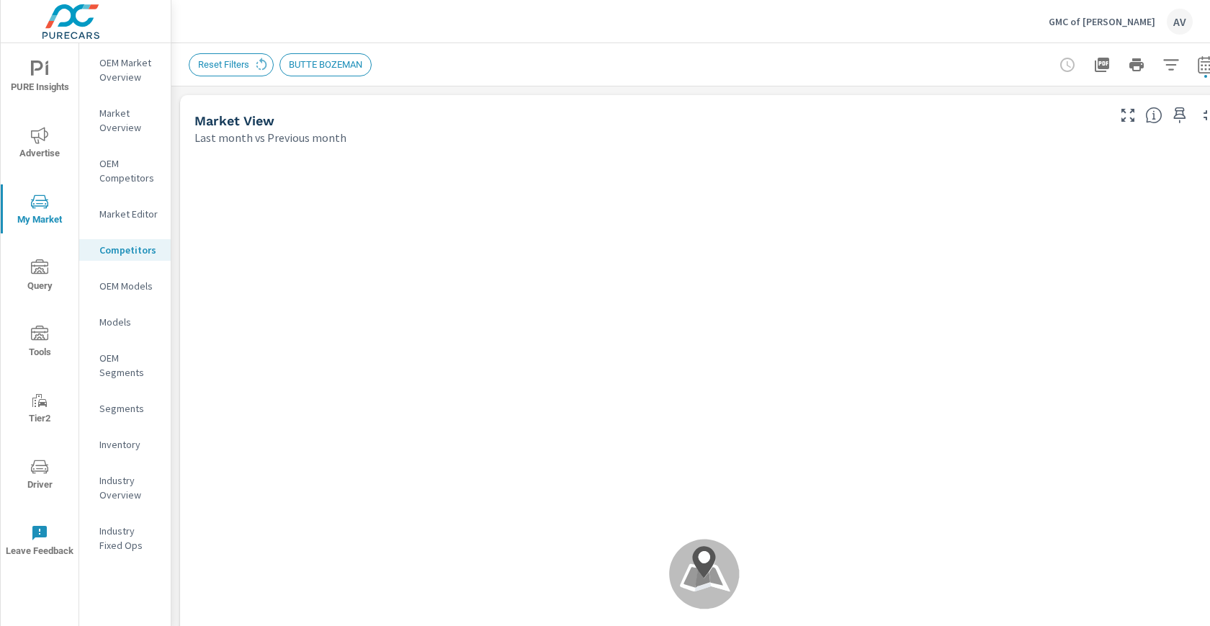
scroll to position [2774, 0]
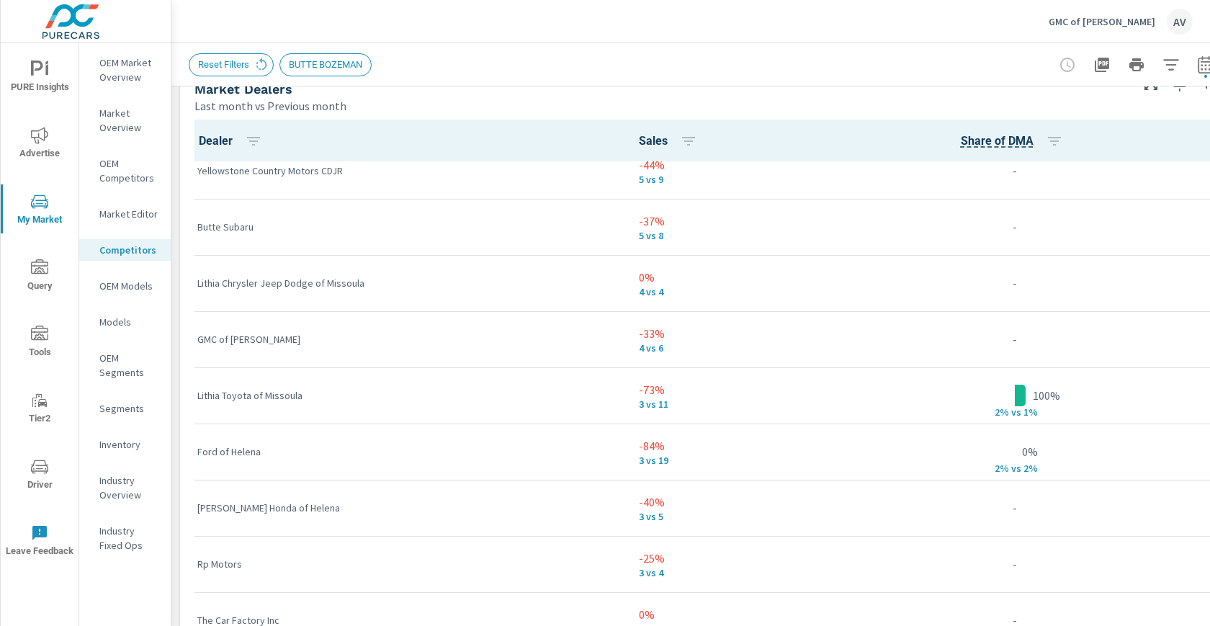
scroll to position [298, 0]
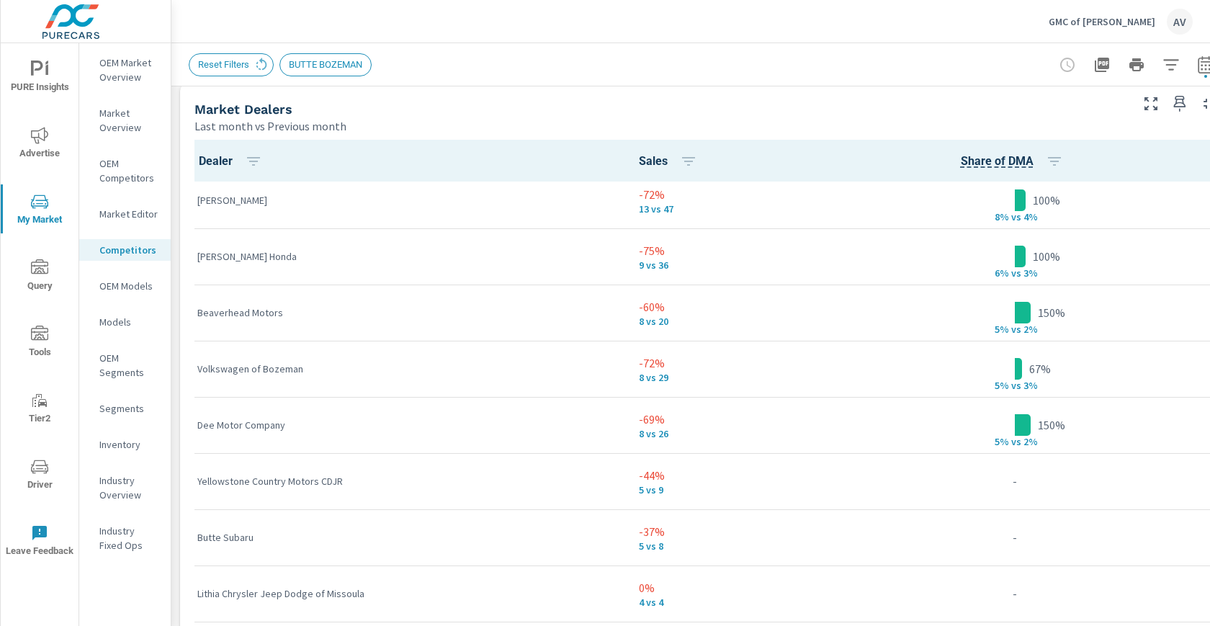
scroll to position [127, 0]
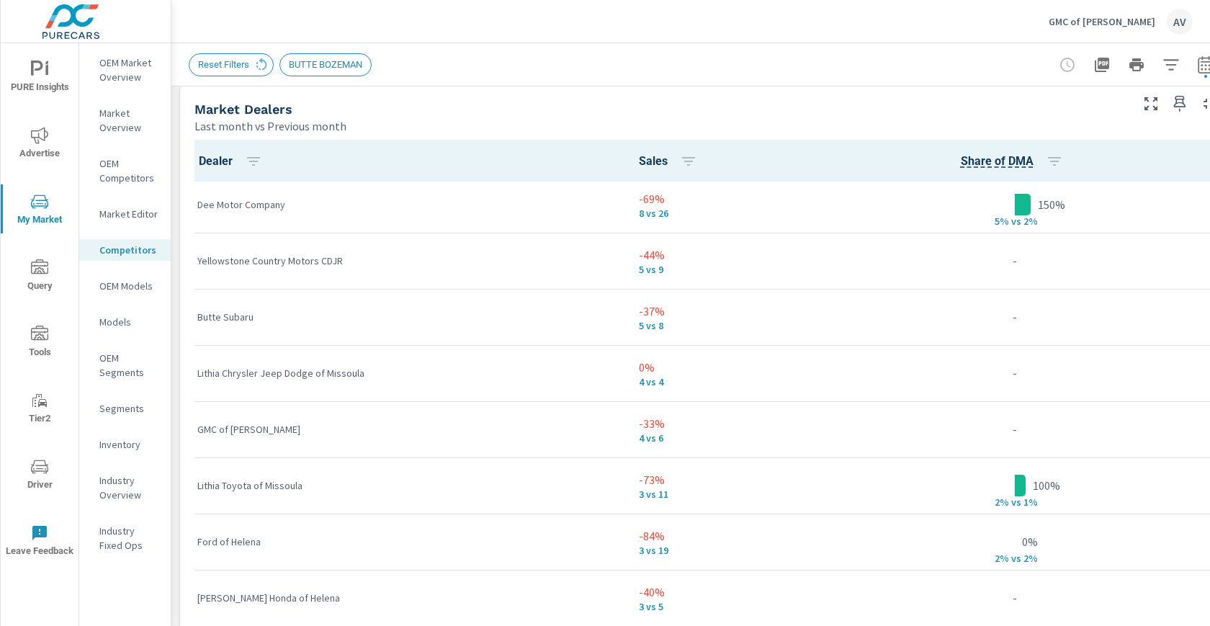
scroll to position [349, 0]
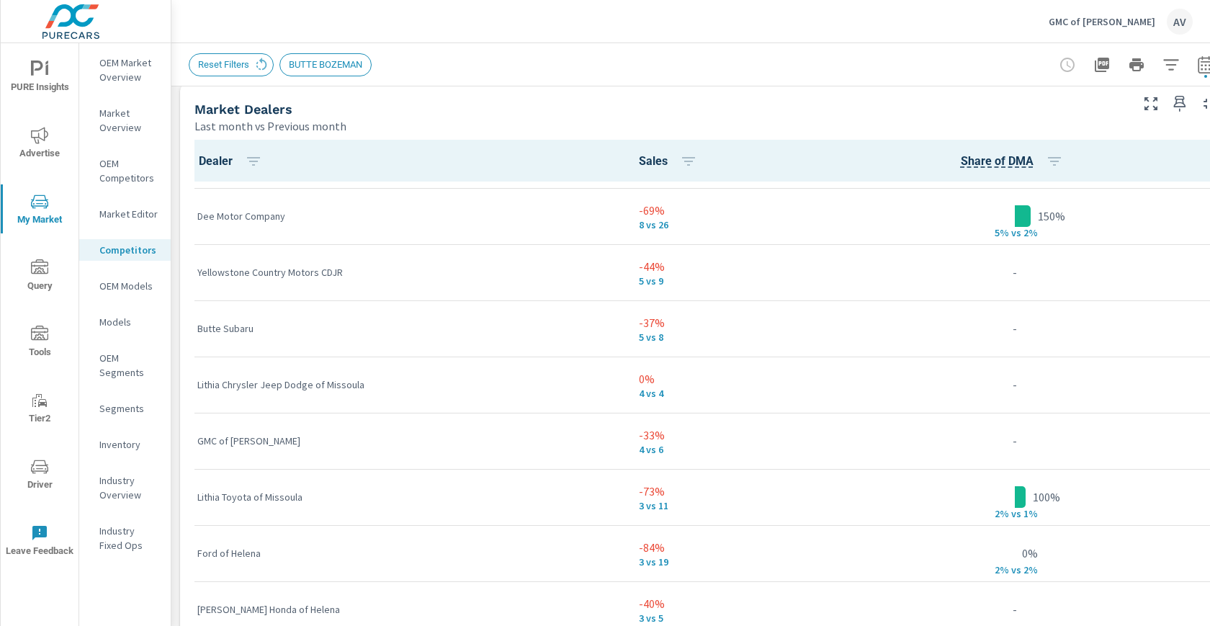
scroll to position [326, 0]
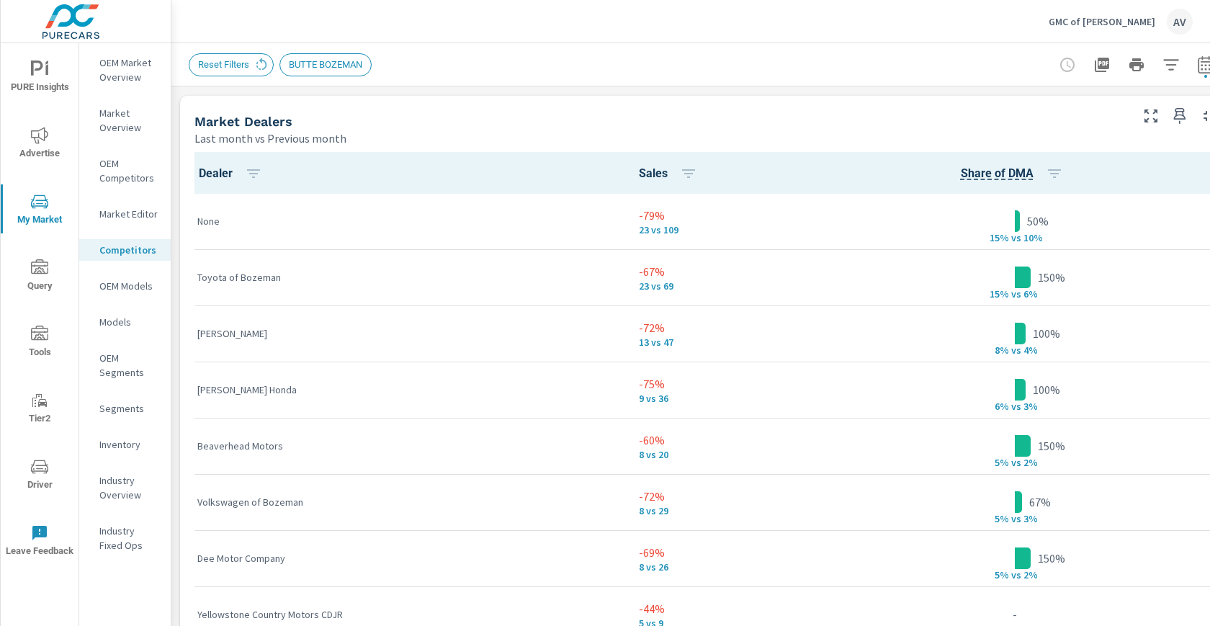
scroll to position [923, 0]
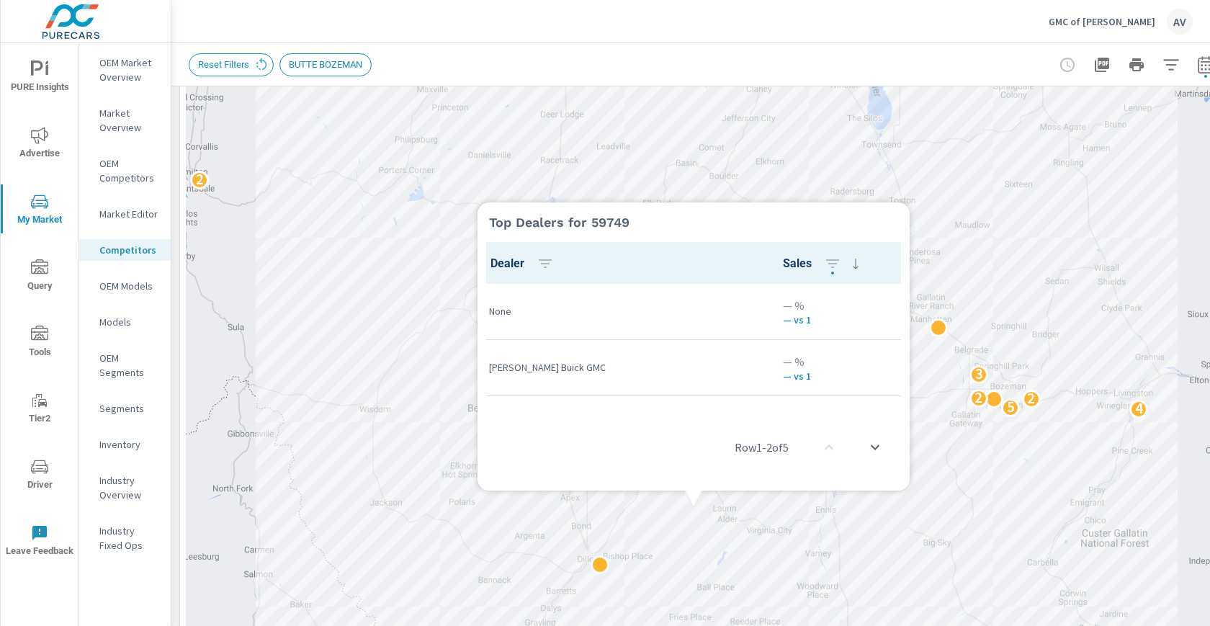
scroll to position [1, 0]
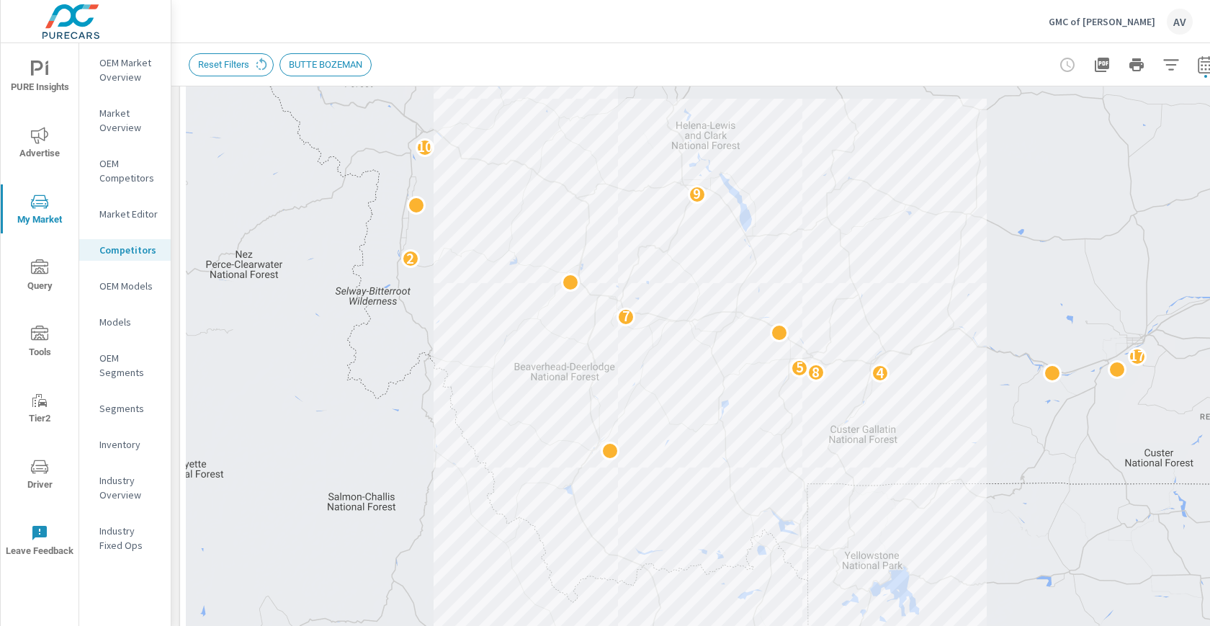
drag, startPoint x: 838, startPoint y: 282, endPoint x: 964, endPoint y: 281, distance: 125.3
click at [964, 281] on div "3 2 2 8 7 2 2 2 2 4 2 4 8 5 17 7 2 9 10 6 2 3 6" at bounding box center [704, 327] width 1037 height 801
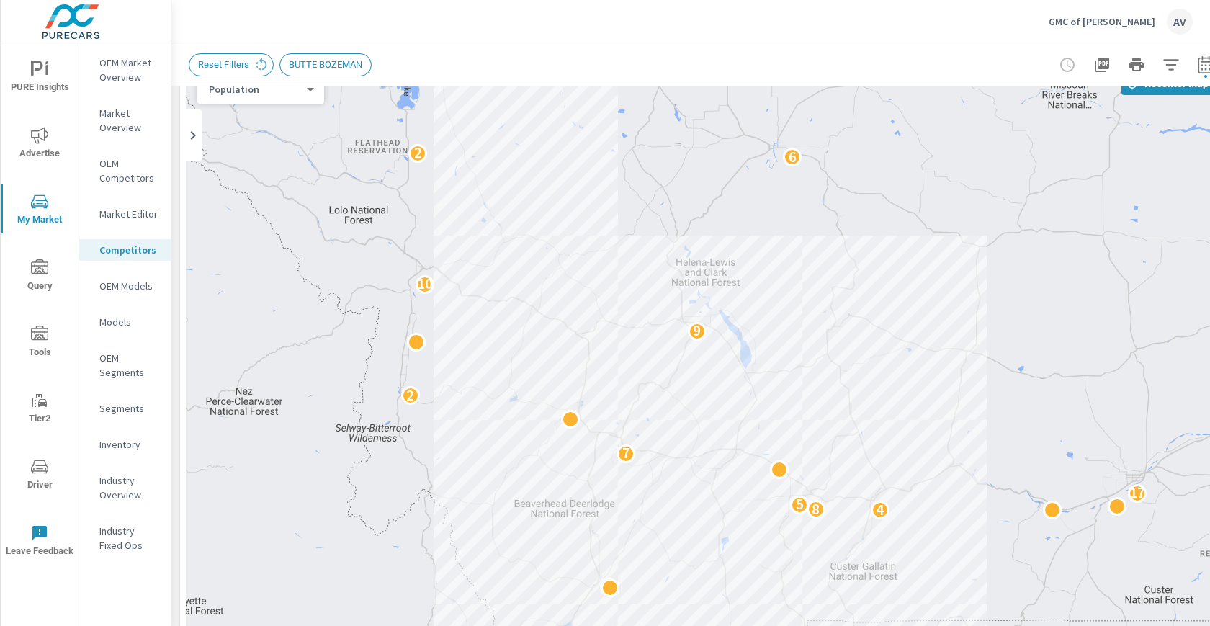
scroll to position [58, 1]
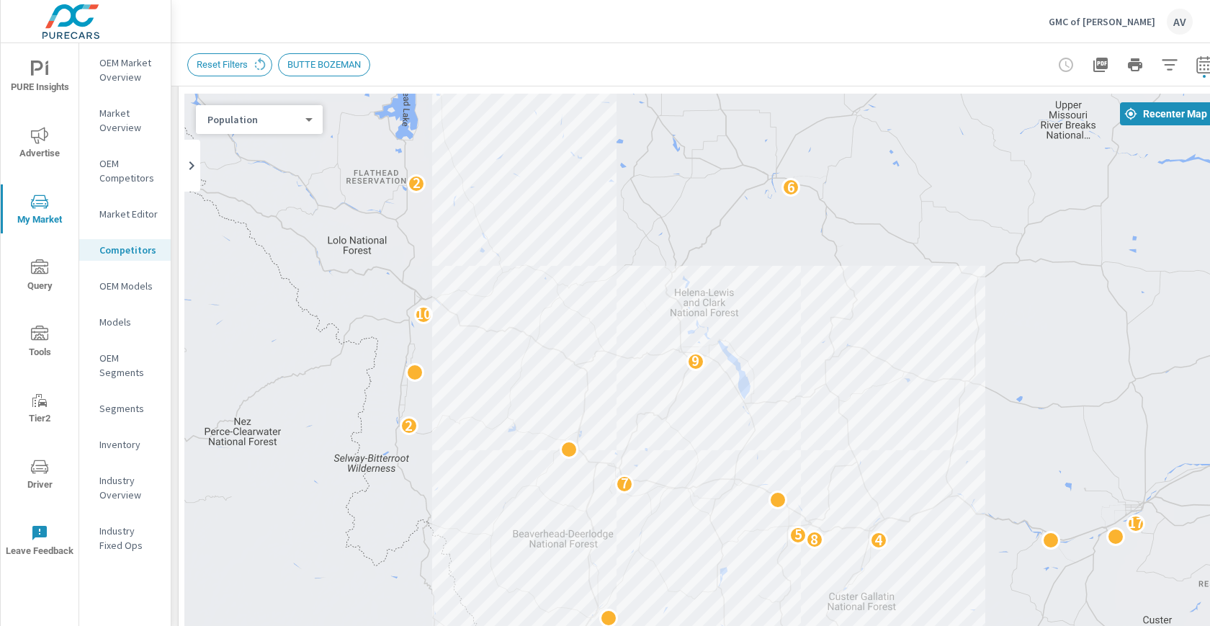
click at [269, 127] on div "Population 1 ​" at bounding box center [259, 119] width 127 height 29
click at [272, 114] on body "PURE Insights Advertise My Market Query Tools Tier2 Driver Leave Feedback OEM M…" at bounding box center [605, 313] width 1210 height 626
click at [269, 97] on li "Sales" at bounding box center [253, 96] width 115 height 23
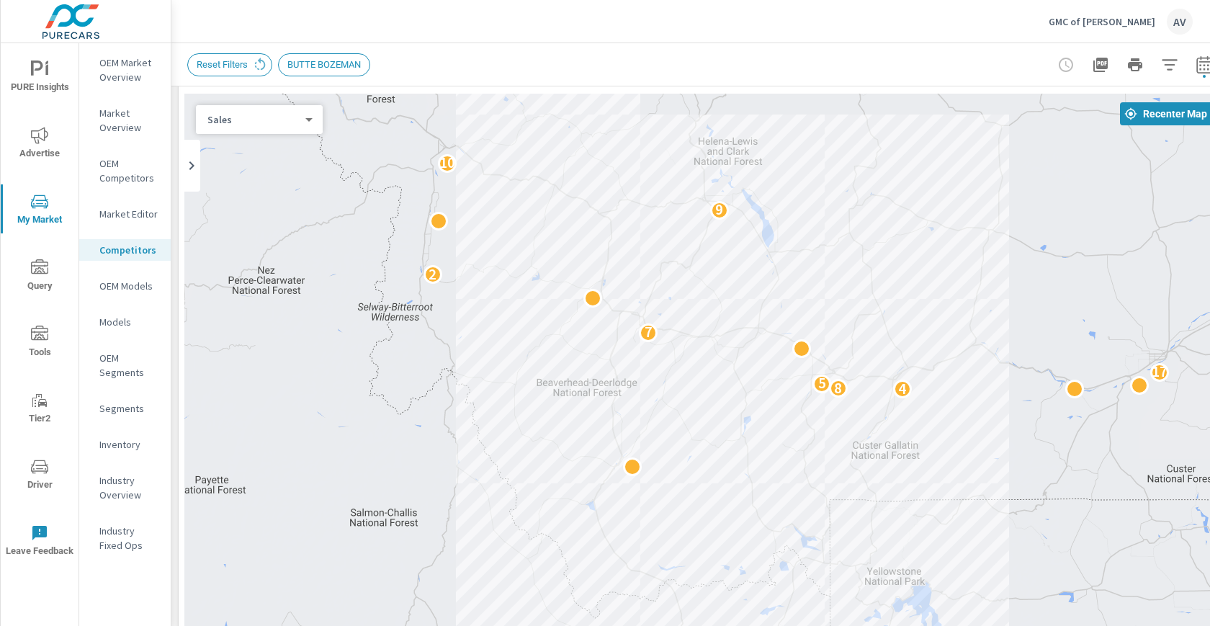
drag, startPoint x: 853, startPoint y: 301, endPoint x: 874, endPoint y: 145, distance: 157.7
click at [874, 145] on div "3 2 8 7 2 2 2 2 4 2 4 8 5 17 7 2 9 10 6 2 3 6" at bounding box center [702, 494] width 1037 height 801
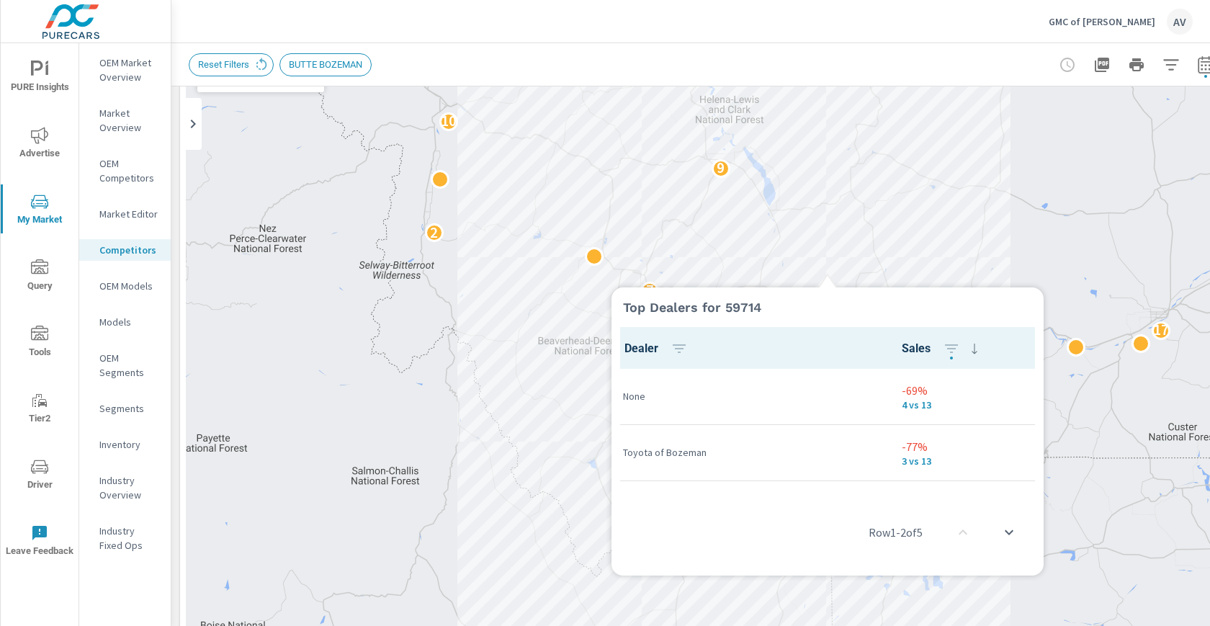
scroll to position [1, 0]
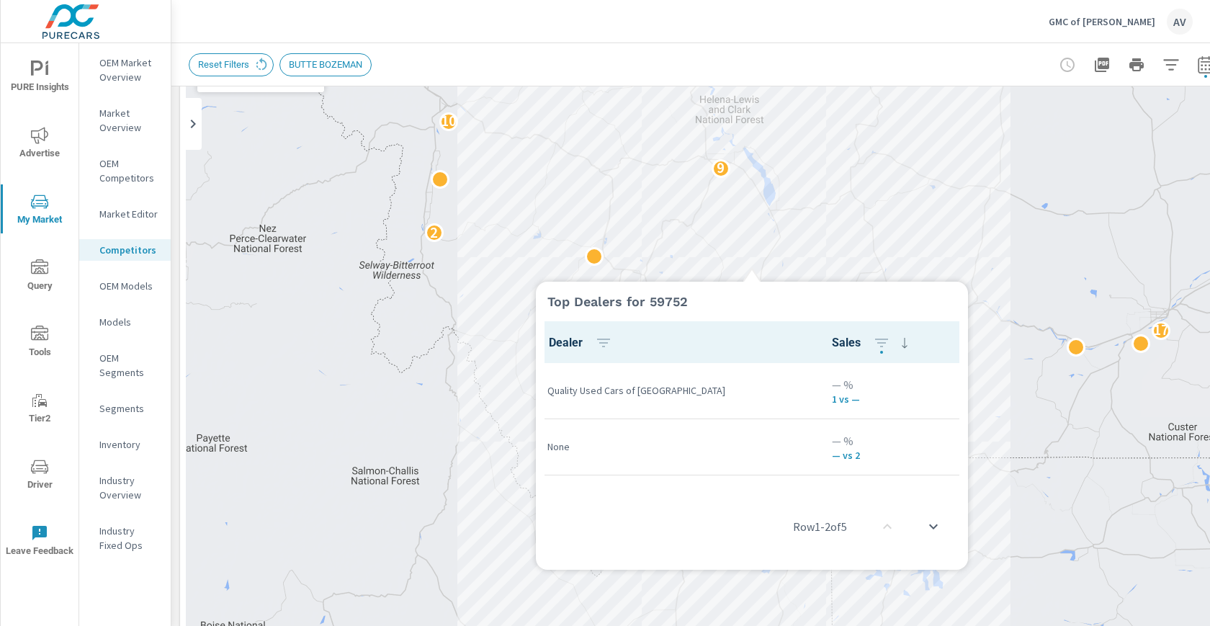
scroll to position [0, 0]
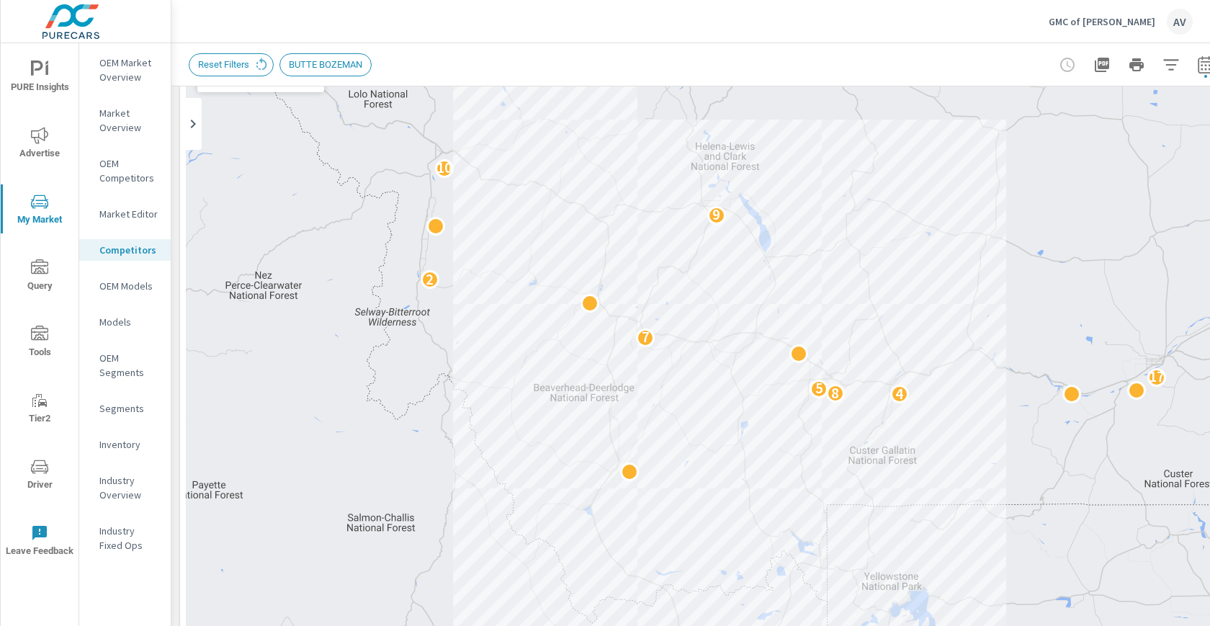
drag, startPoint x: 885, startPoint y: 227, endPoint x: 879, endPoint y: 273, distance: 46.5
click at [879, 273] on div "2 2 2 8 7 2 2 2 2 4 2 4 8 5 17 7 2 9 10 6 2 3 6" at bounding box center [704, 452] width 1037 height 801
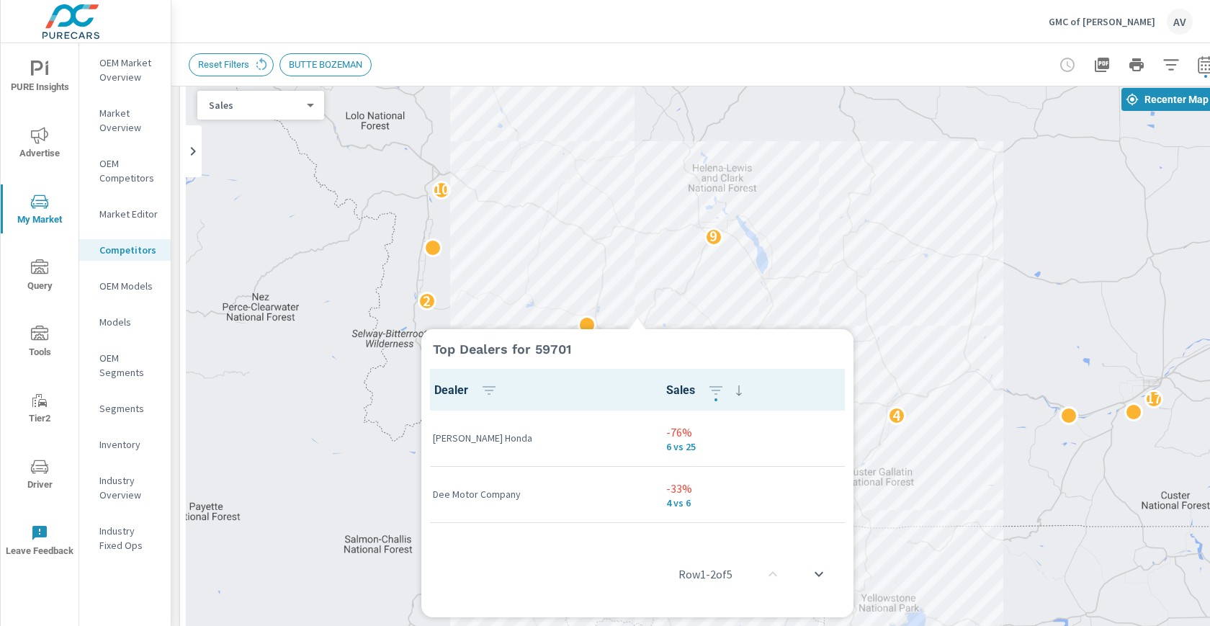
scroll to position [1, 0]
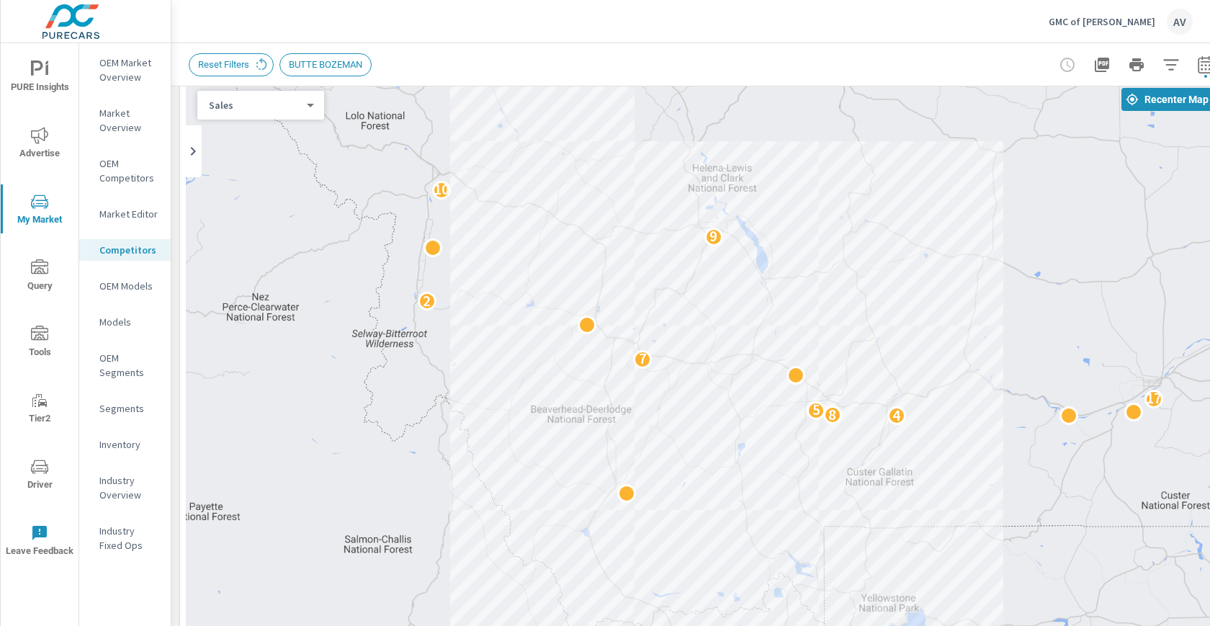
click at [713, 55] on div "Reset Filters BUTTE BOZEMAN" at bounding box center [604, 64] width 830 height 23
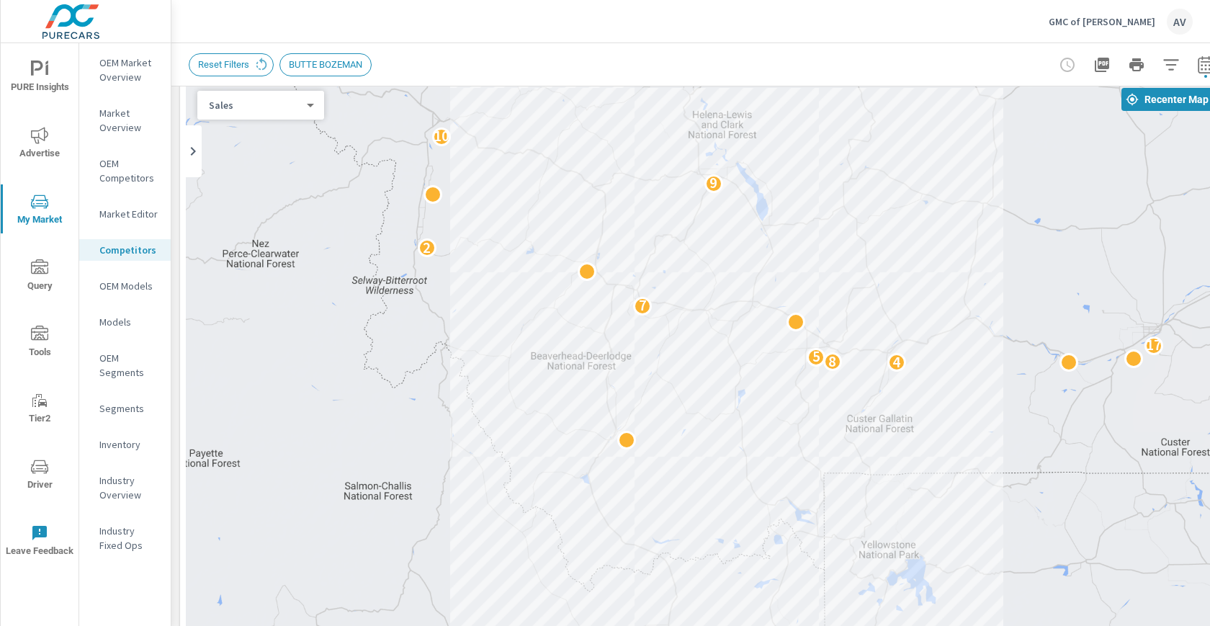
drag, startPoint x: 806, startPoint y: 233, endPoint x: 805, endPoint y: 174, distance: 59.1
click at [805, 174] on div "2 2 2 8 7 2 2 2 2 4 2 4 8 5 17 7 2 9 10 6 2 3 6" at bounding box center [704, 479] width 1037 height 801
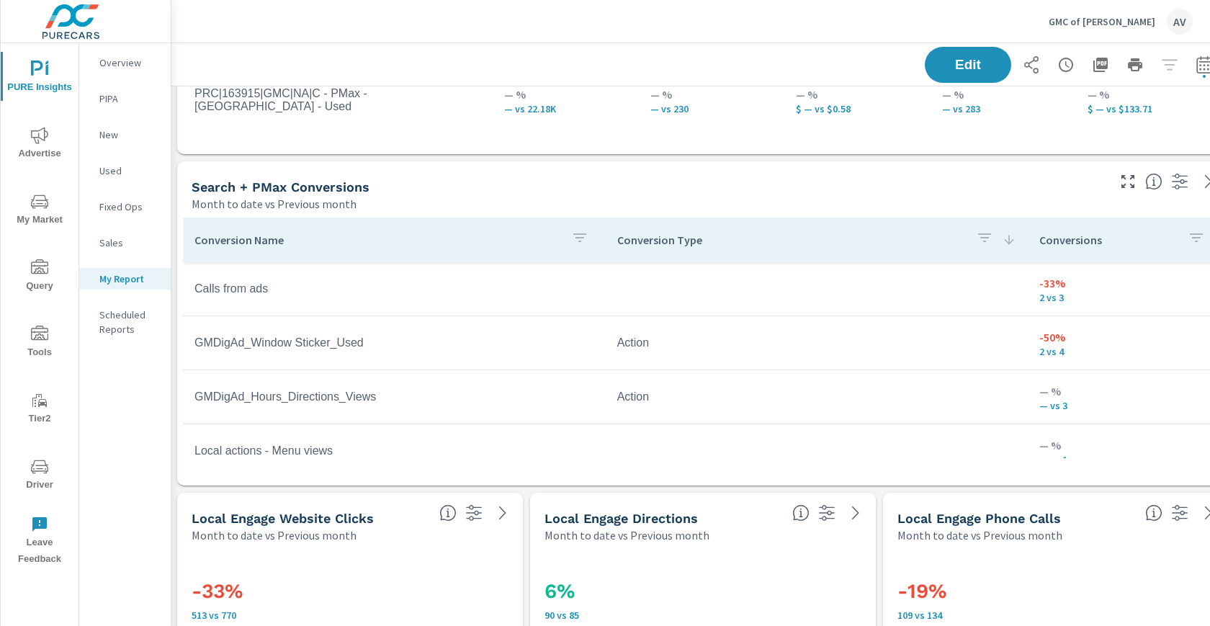
scroll to position [1070, 1]
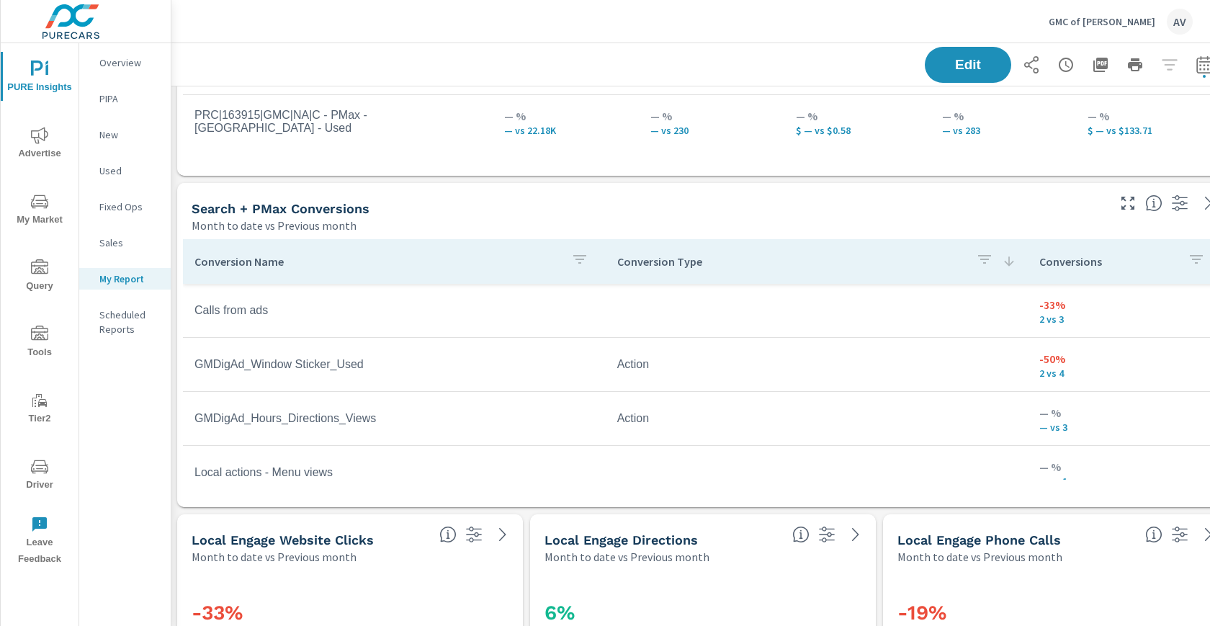
click at [40, 138] on icon "nav menu" at bounding box center [39, 135] width 17 height 17
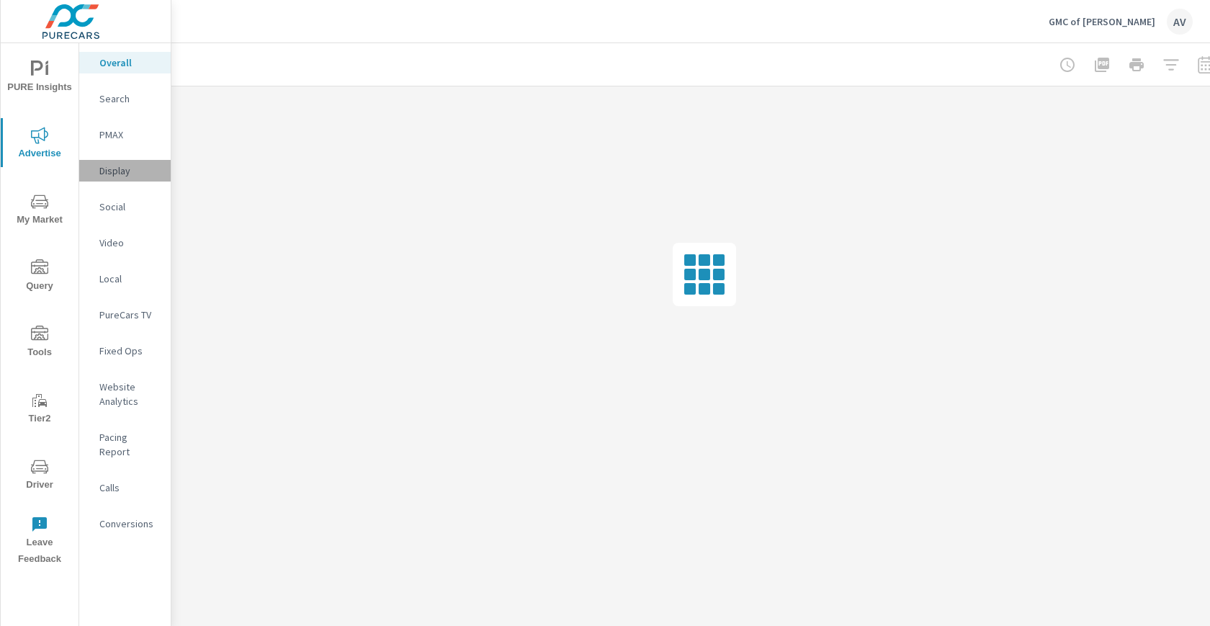
click at [138, 166] on p "Display" at bounding box center [129, 170] width 60 height 14
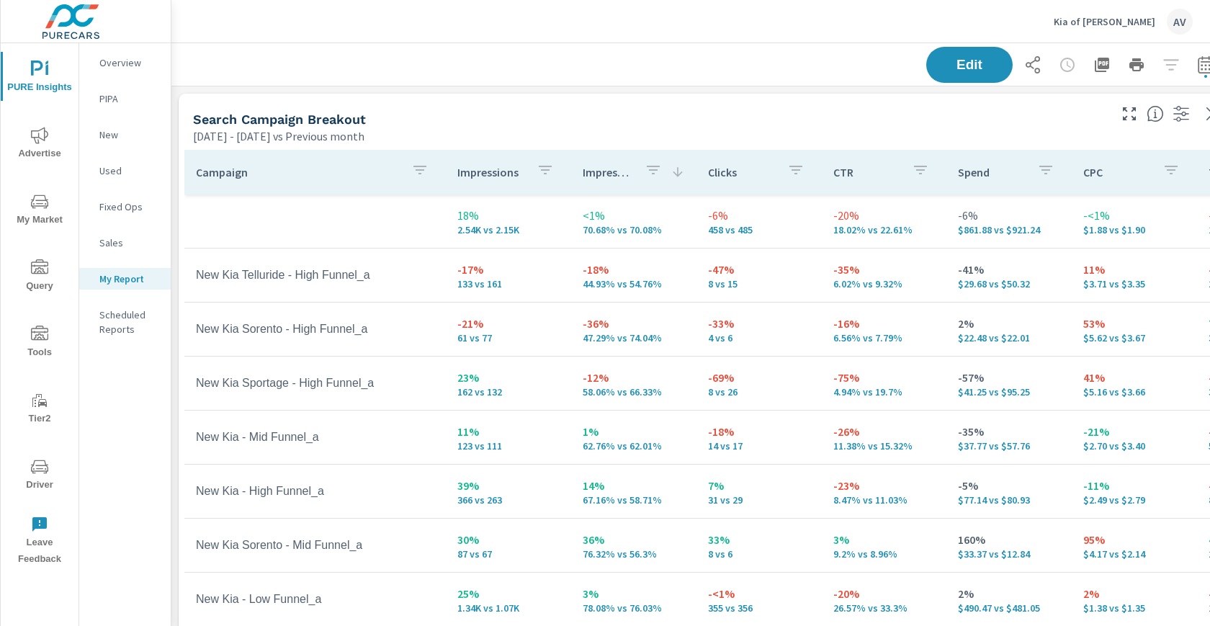
scroll to position [108, 0]
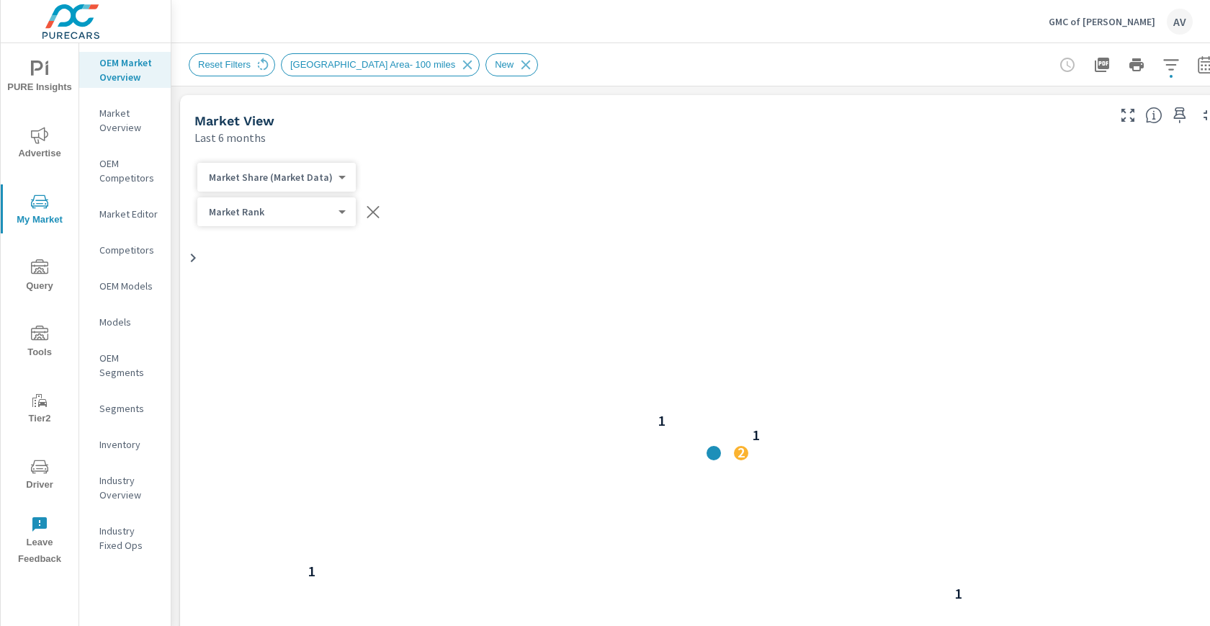
scroll to position [1, 0]
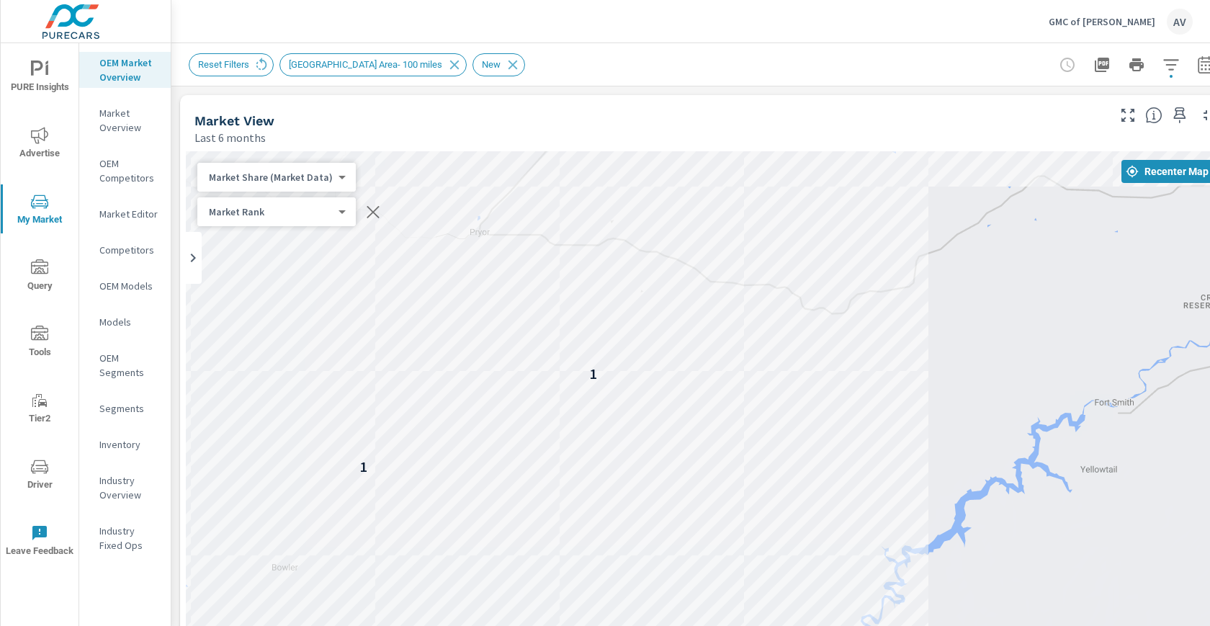
click at [267, 184] on div "Market Share (Market Data) 3 ​" at bounding box center [276, 177] width 158 height 29
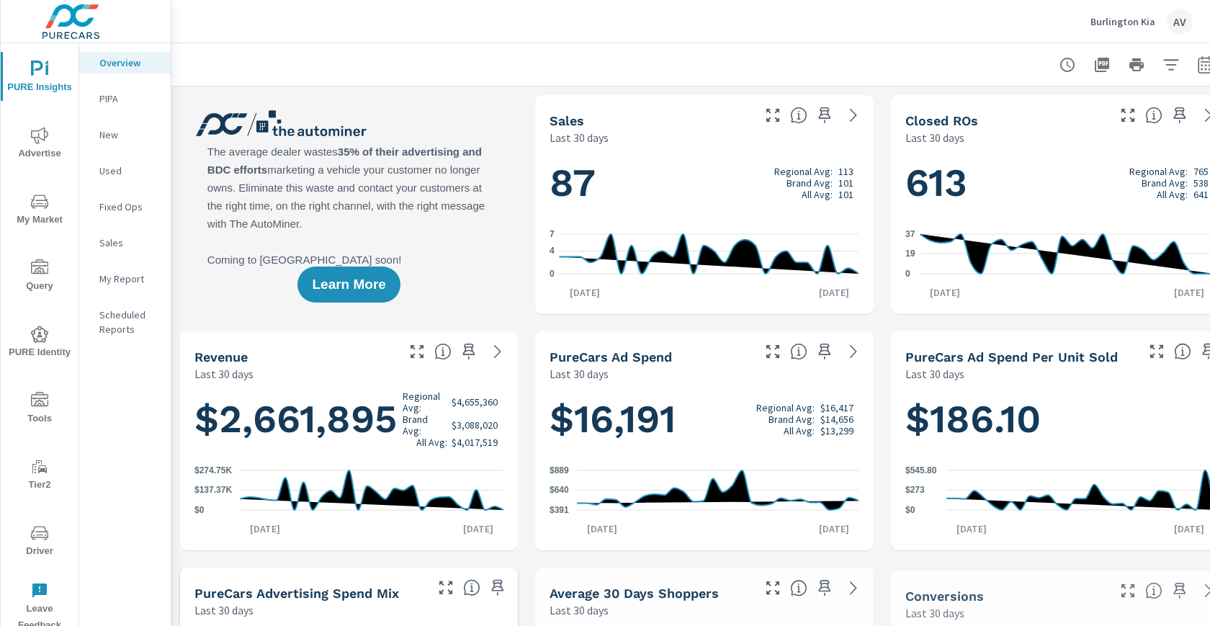
scroll to position [1, 0]
click at [26, 146] on span "Advertise" at bounding box center [39, 144] width 69 height 35
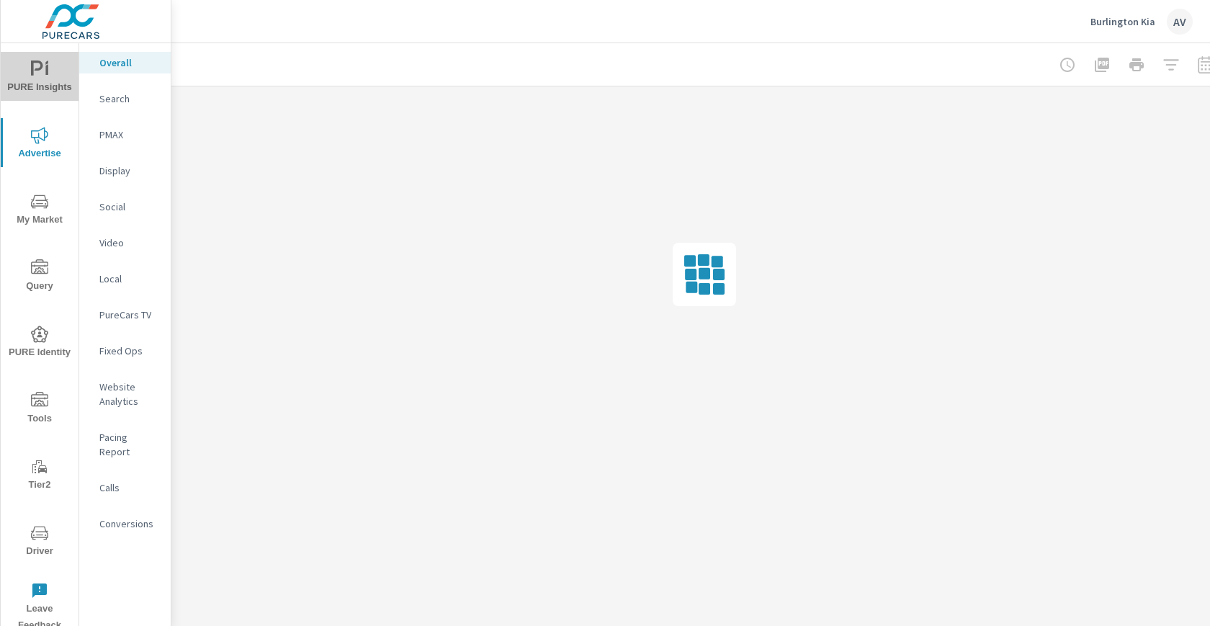
click at [53, 79] on span "PURE Insights" at bounding box center [39, 78] width 69 height 35
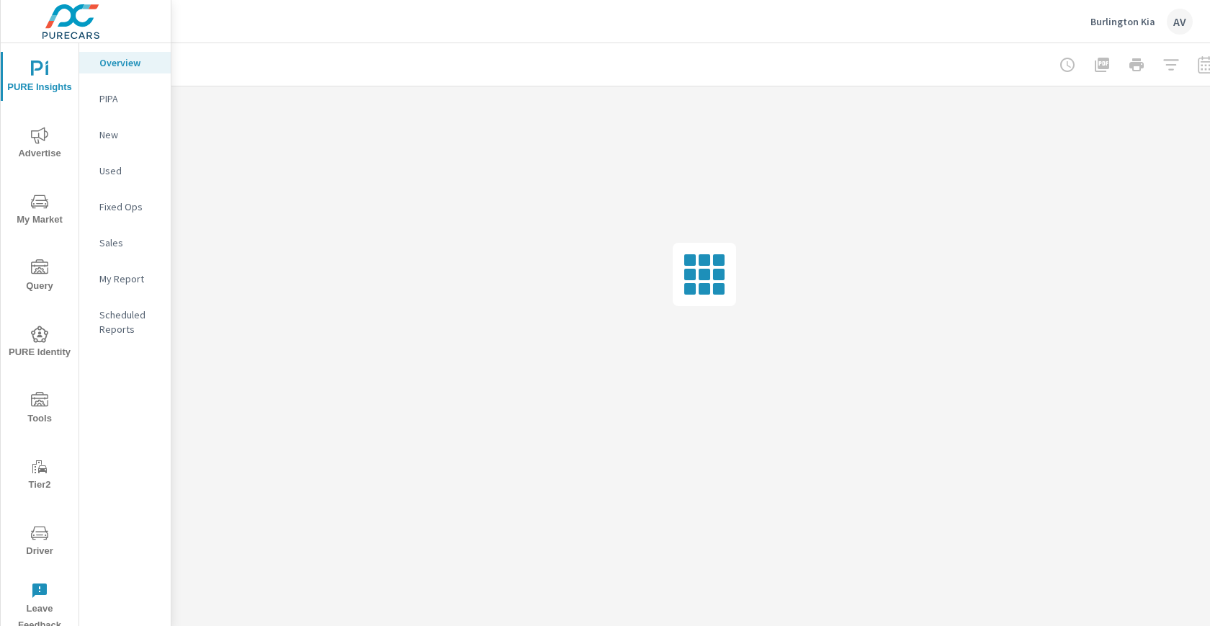
click at [106, 275] on p "My Report" at bounding box center [129, 279] width 60 height 14
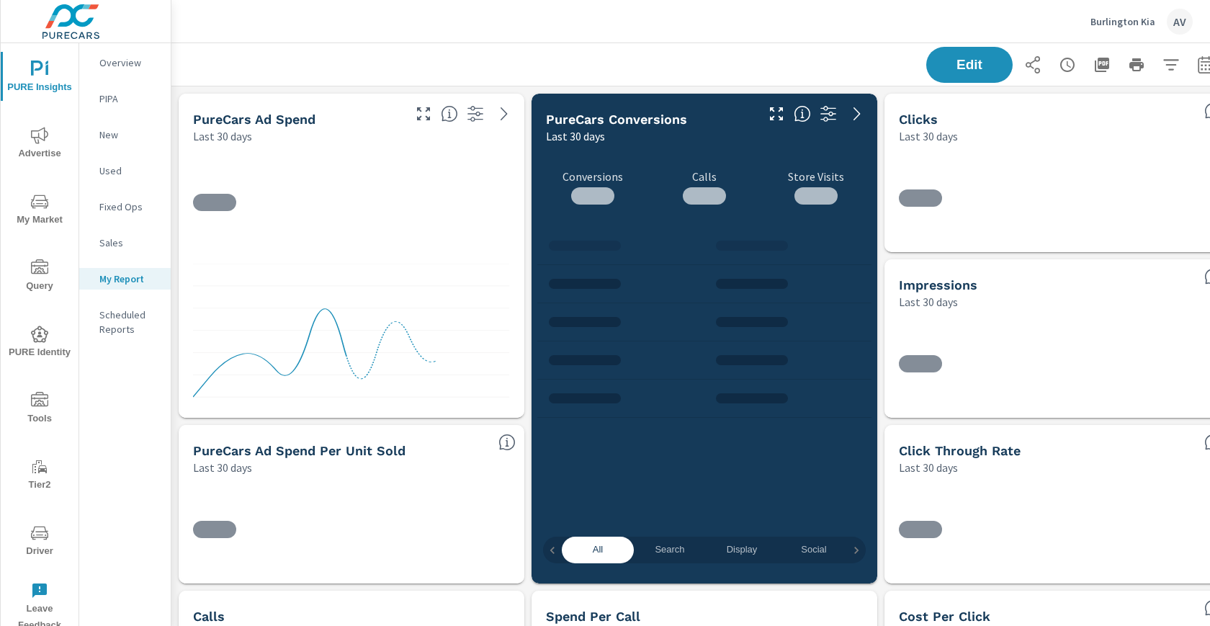
scroll to position [4340, 1091]
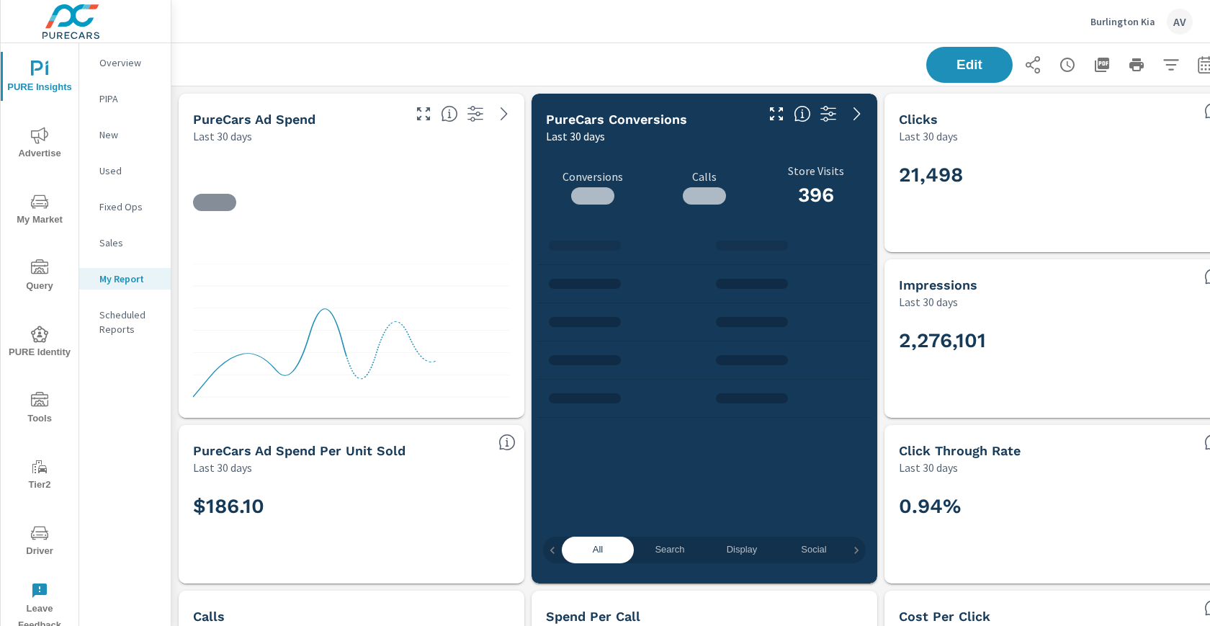
scroll to position [864, 0]
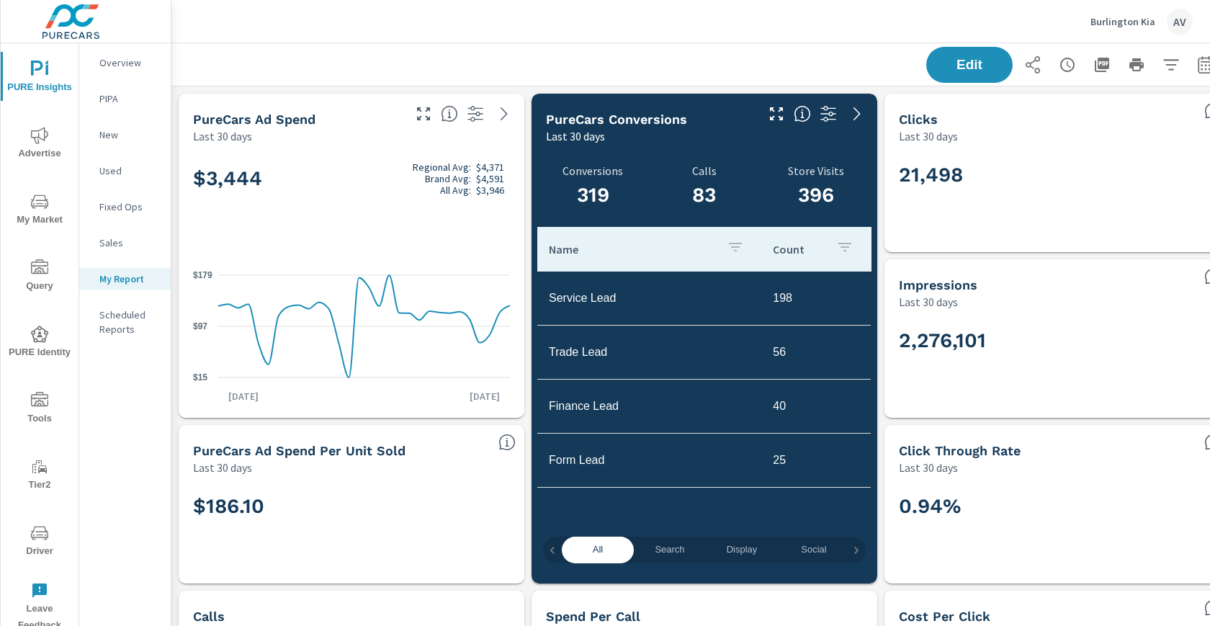
click at [466, 46] on div "Edit" at bounding box center [704, 64] width 1031 height 42
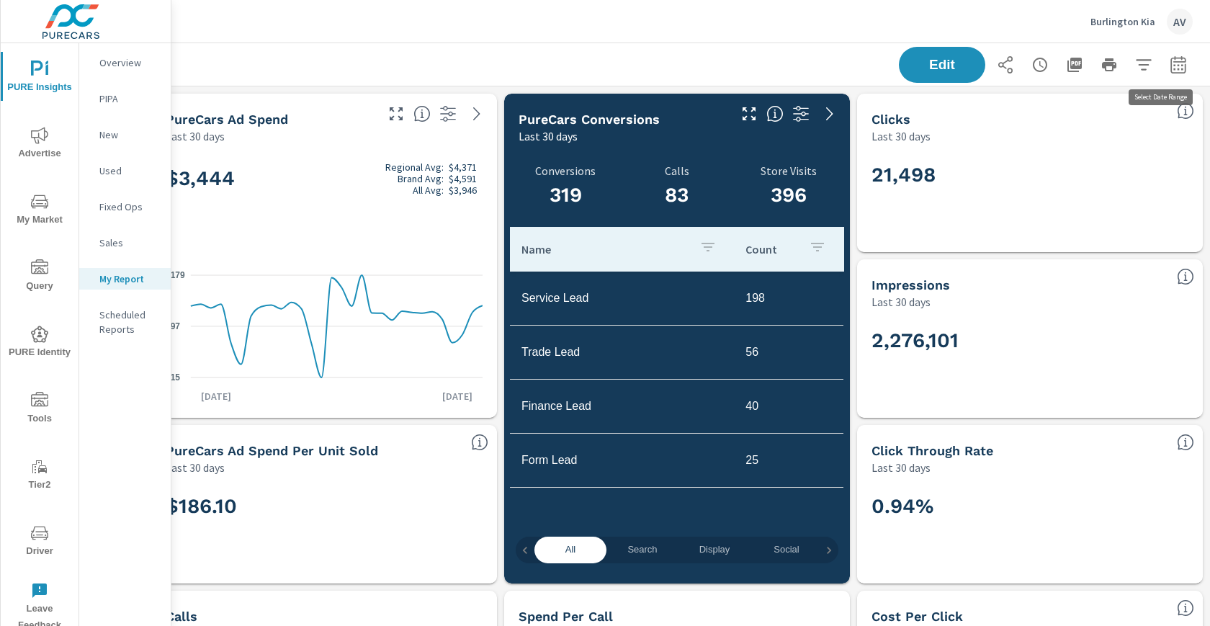
scroll to position [0, 39]
click at [1173, 62] on icon "button" at bounding box center [1178, 64] width 17 height 17
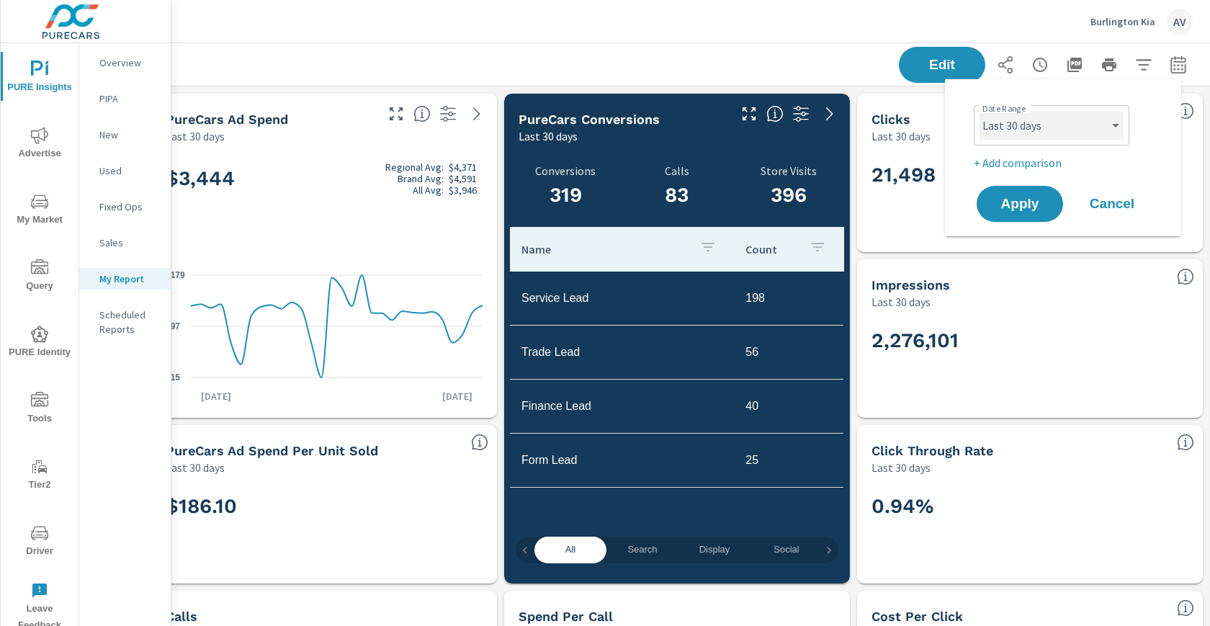
click at [1042, 126] on select "Custom Yesterday Last week Last 7 days Last 14 days Last 30 days Last 45 days L…" at bounding box center [1052, 125] width 144 height 29
select select "Last month"
click at [1016, 163] on p "+ Add comparison" at bounding box center [1066, 162] width 184 height 17
select select "Previous period"
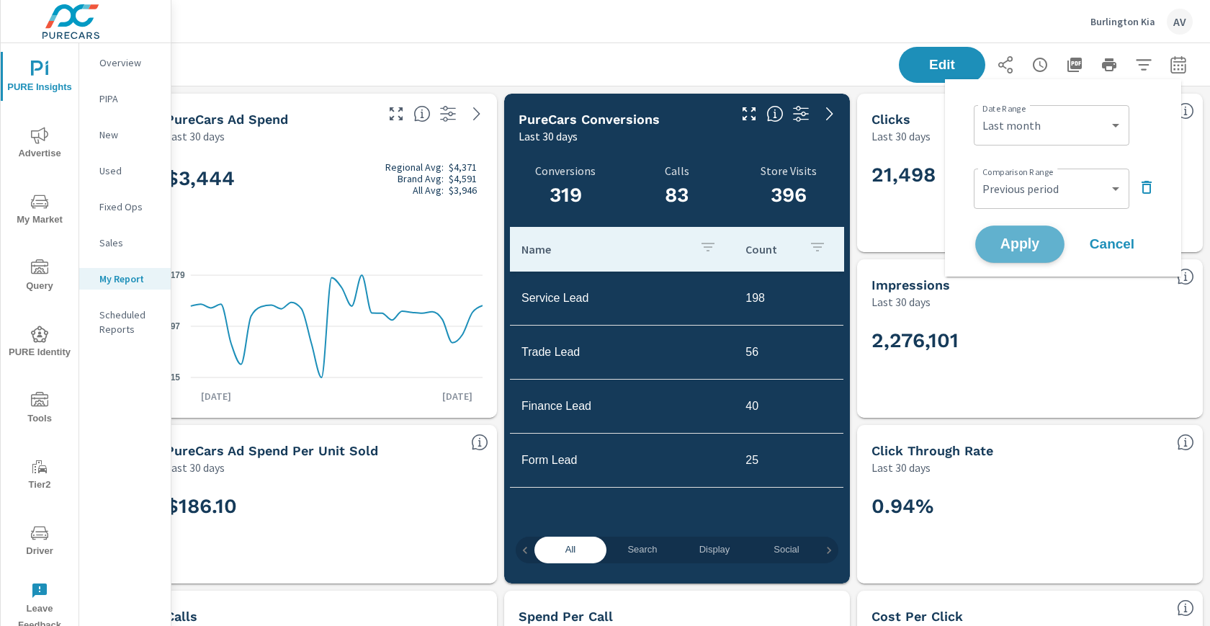
click at [1023, 244] on span "Apply" at bounding box center [1019, 245] width 59 height 14
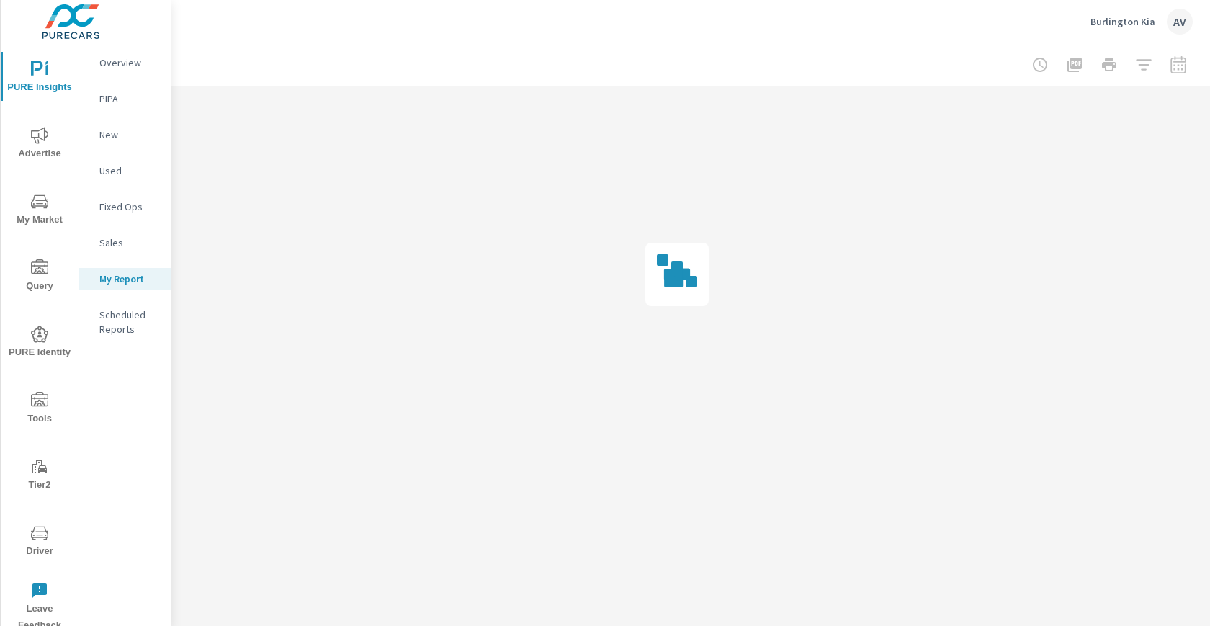
scroll to position [0, 27]
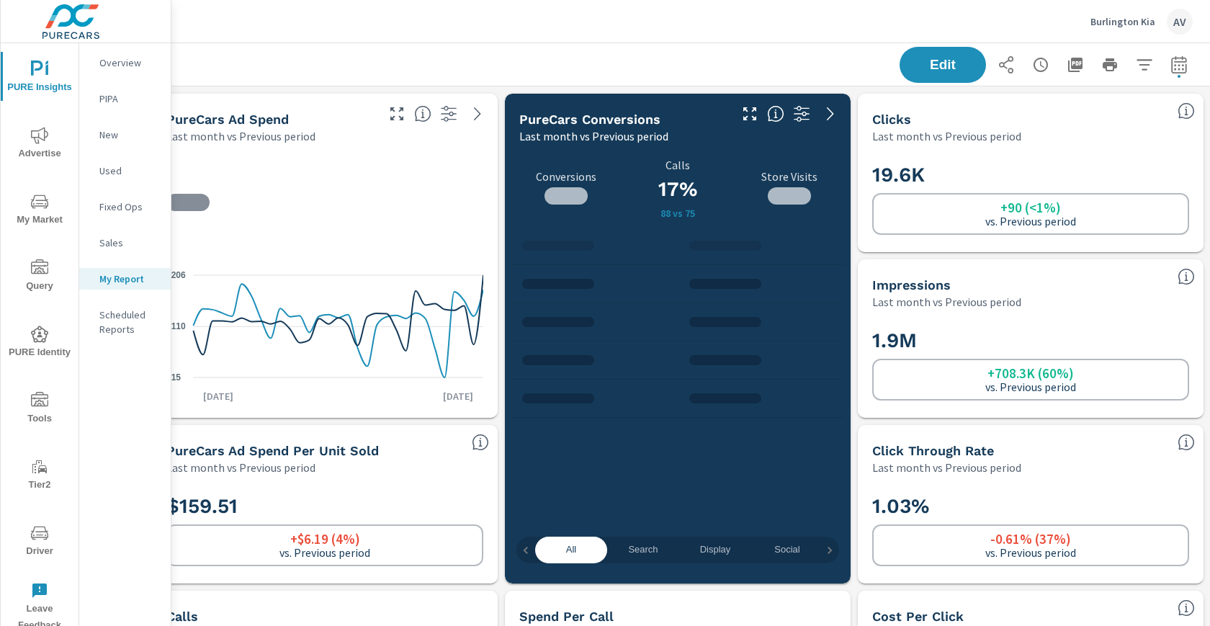
scroll to position [270, 0]
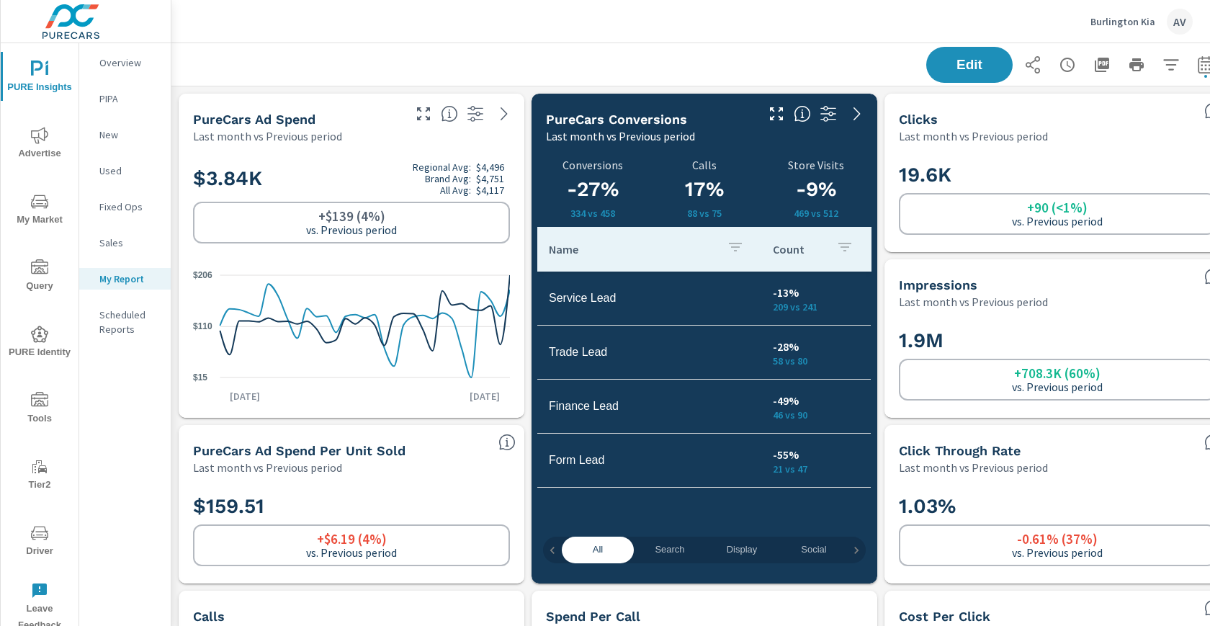
scroll to position [0, 39]
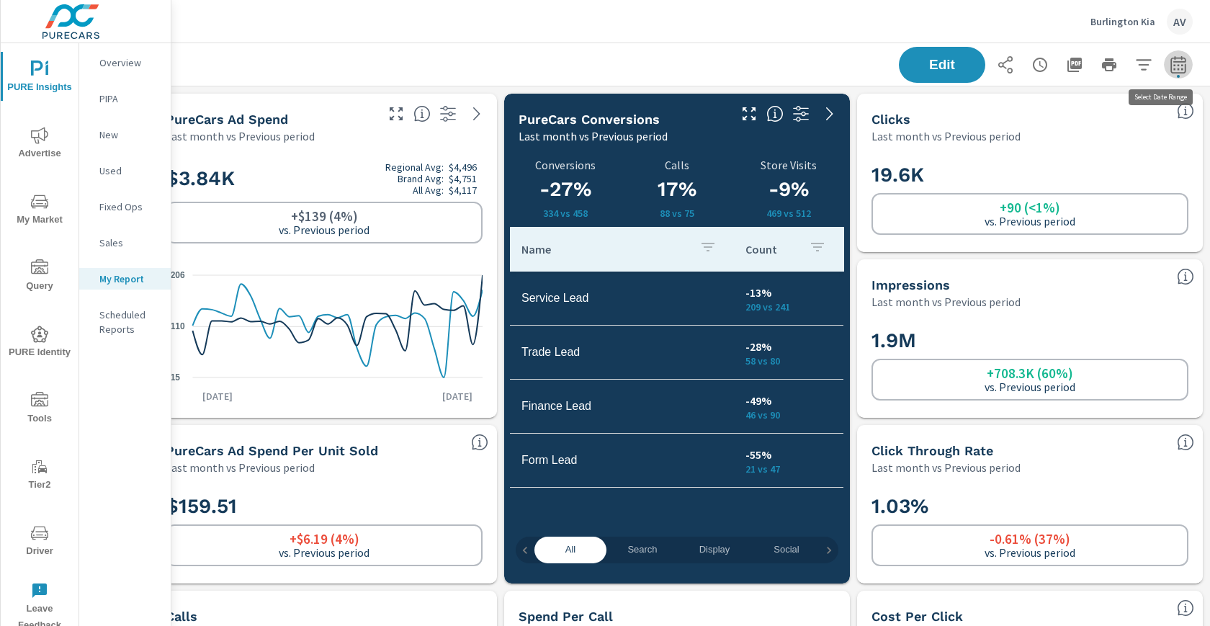
click at [1164, 70] on button "button" at bounding box center [1178, 64] width 29 height 29
select select "Last month"
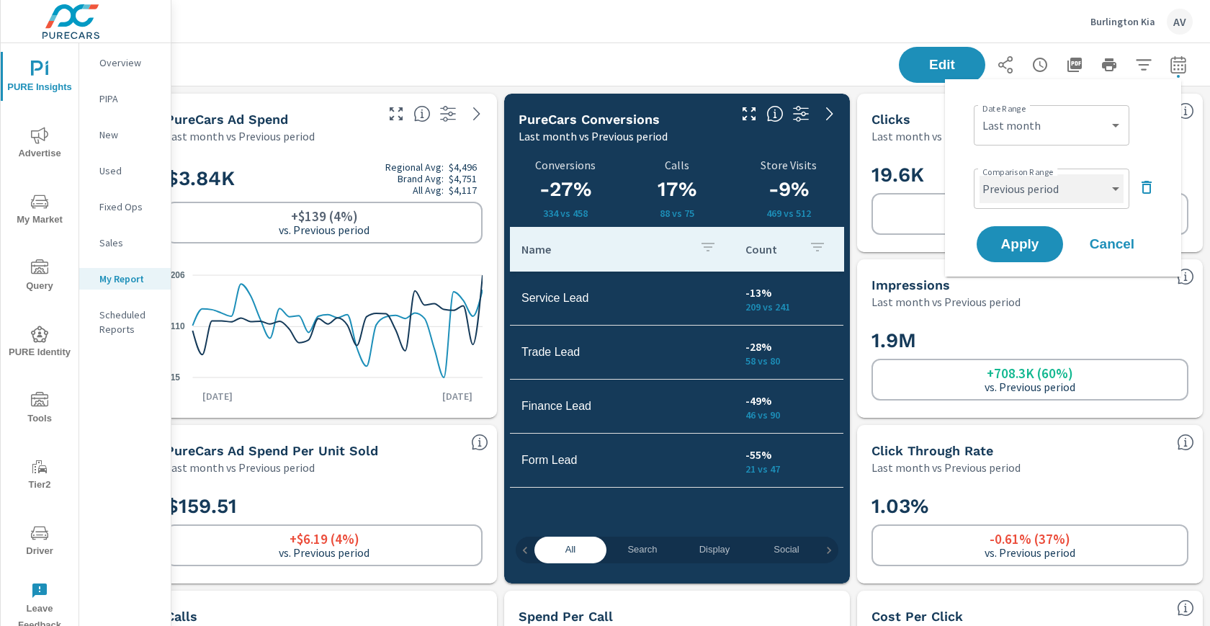
click at [1078, 183] on select "Custom Previous period Previous month Previous year" at bounding box center [1052, 188] width 144 height 29
select select "Previous month"
click at [1020, 252] on button "Apply" at bounding box center [1019, 243] width 89 height 37
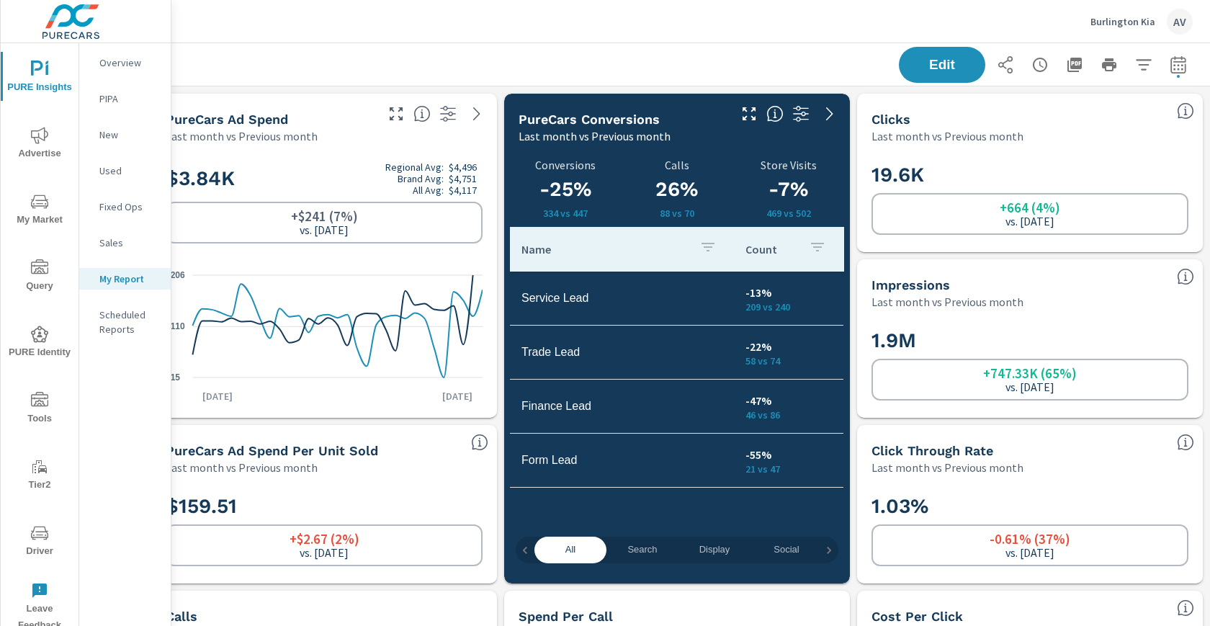
click at [827, 54] on div "Edit" at bounding box center [676, 64] width 1031 height 42
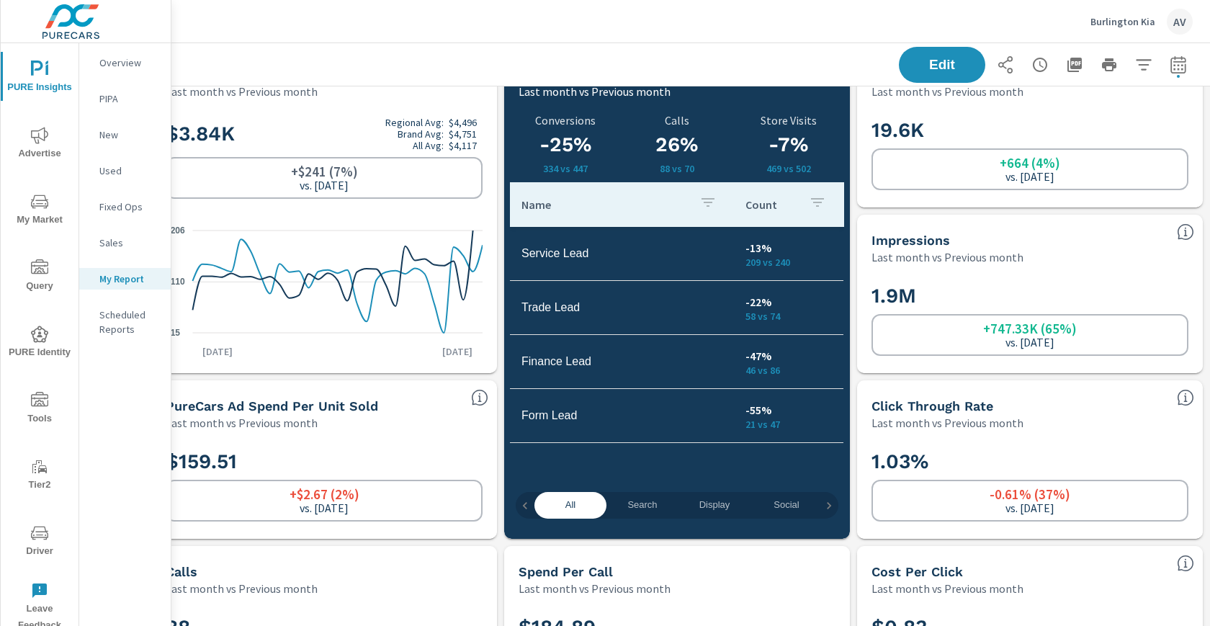
scroll to position [45, 0]
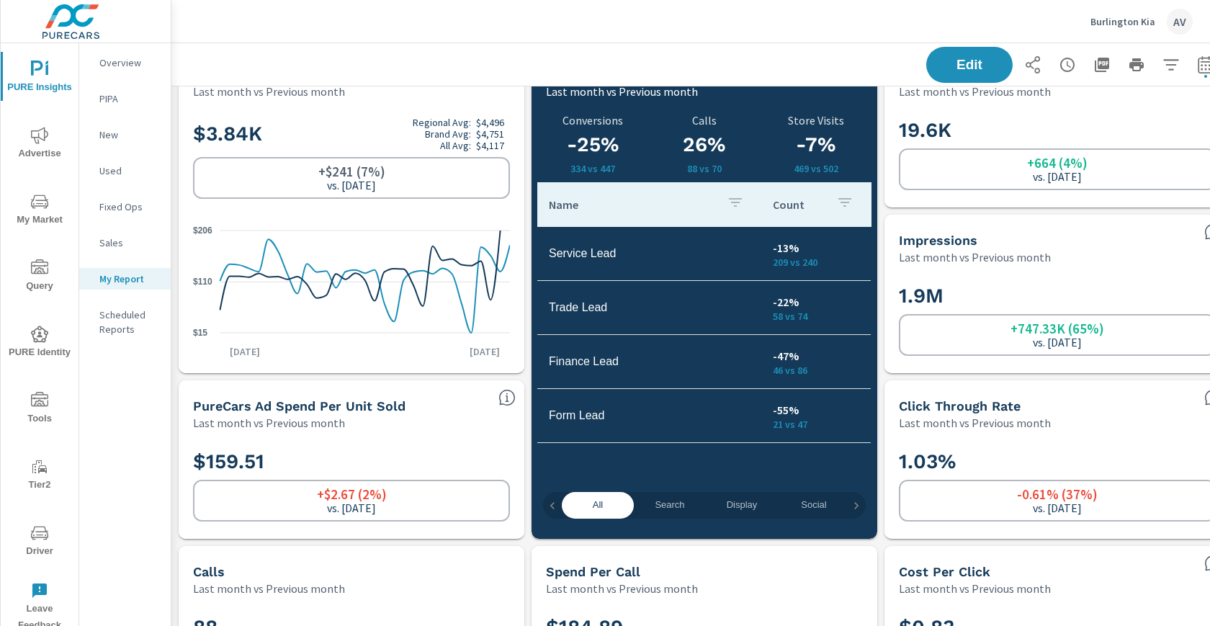
click at [362, 131] on h2 "$3.84K Regional Avg: $4,496 Brand Avg: $4,751 All Avg: $4,117" at bounding box center [351, 134] width 317 height 35
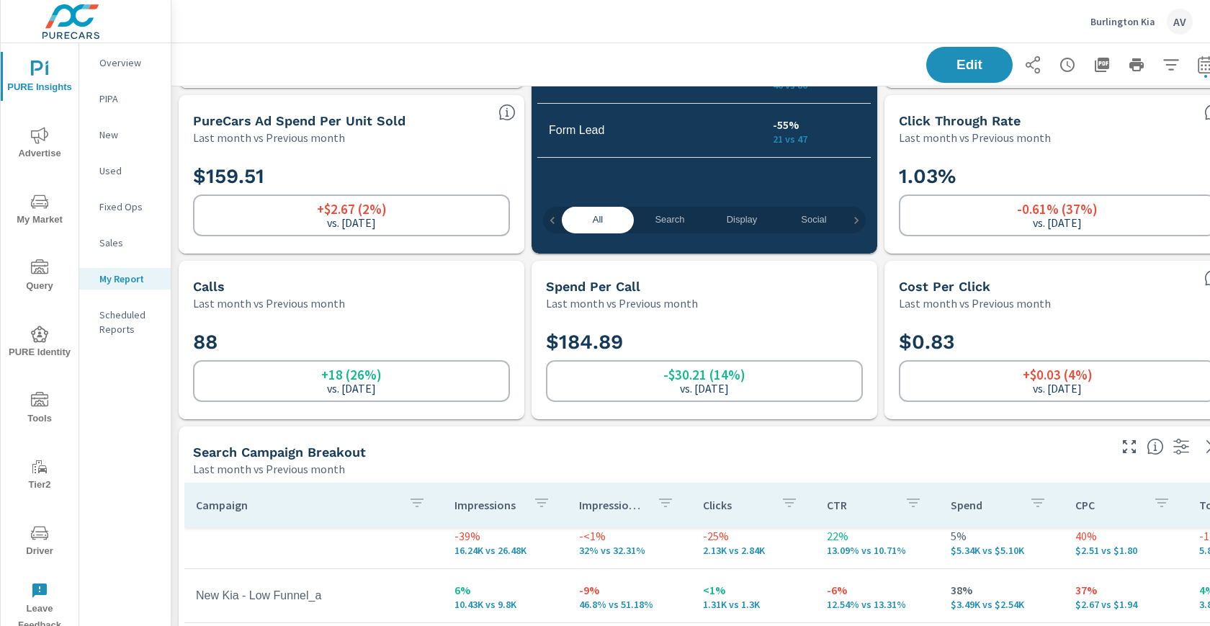
scroll to position [342, 0]
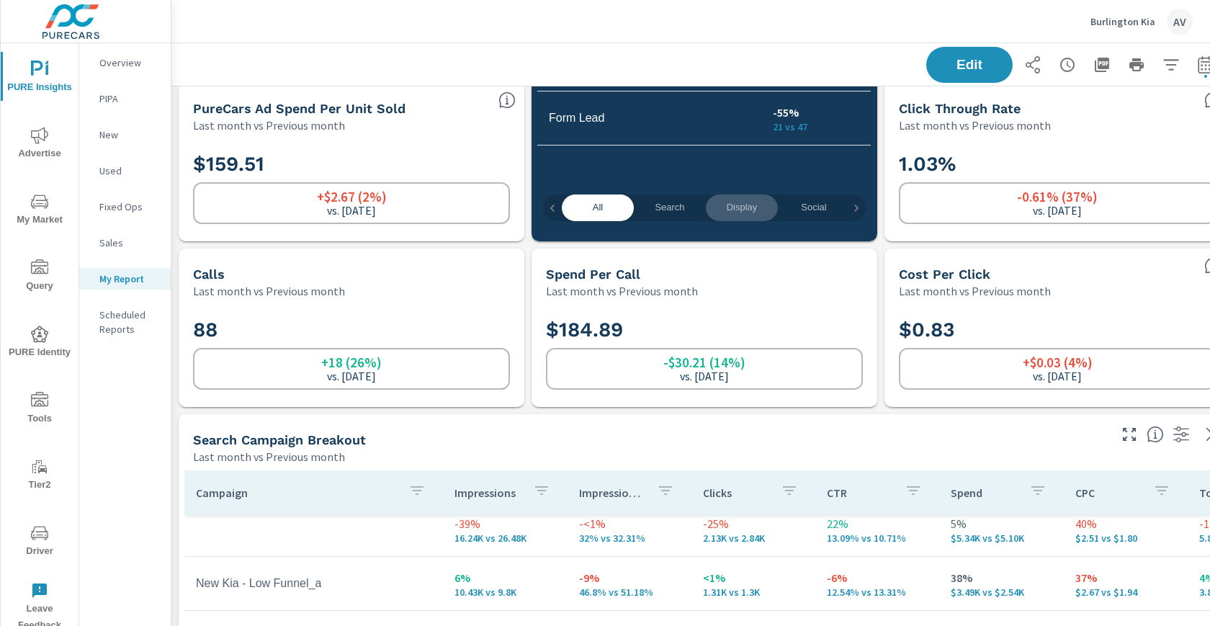
click at [725, 207] on span "Display" at bounding box center [742, 208] width 55 height 17
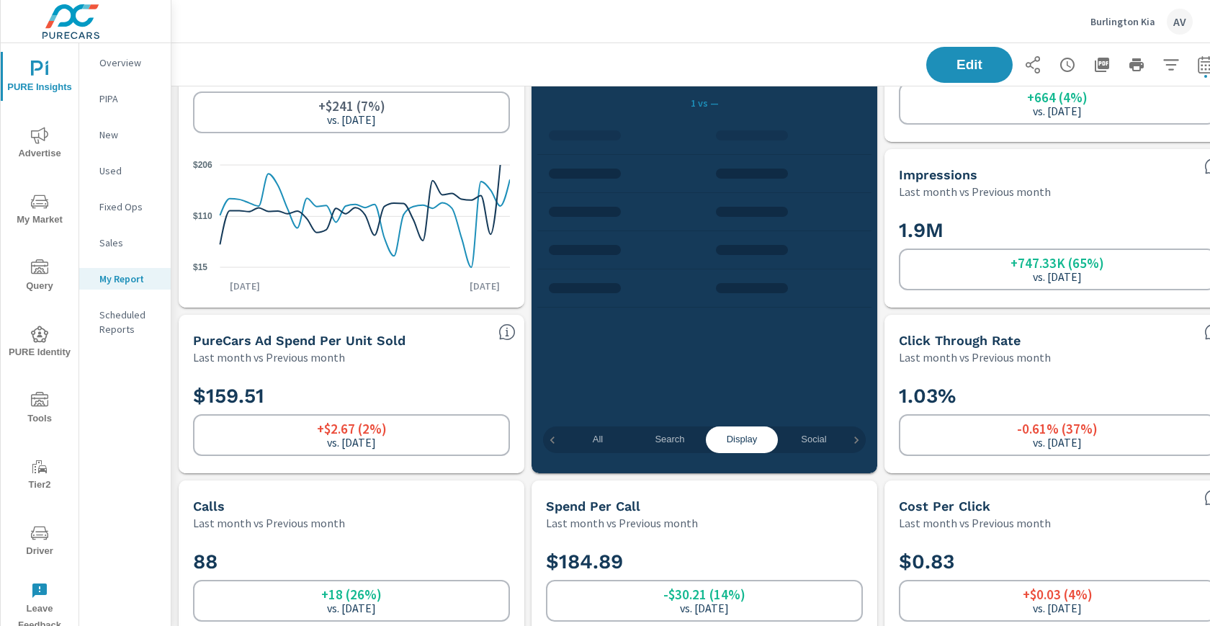
scroll to position [109, 0]
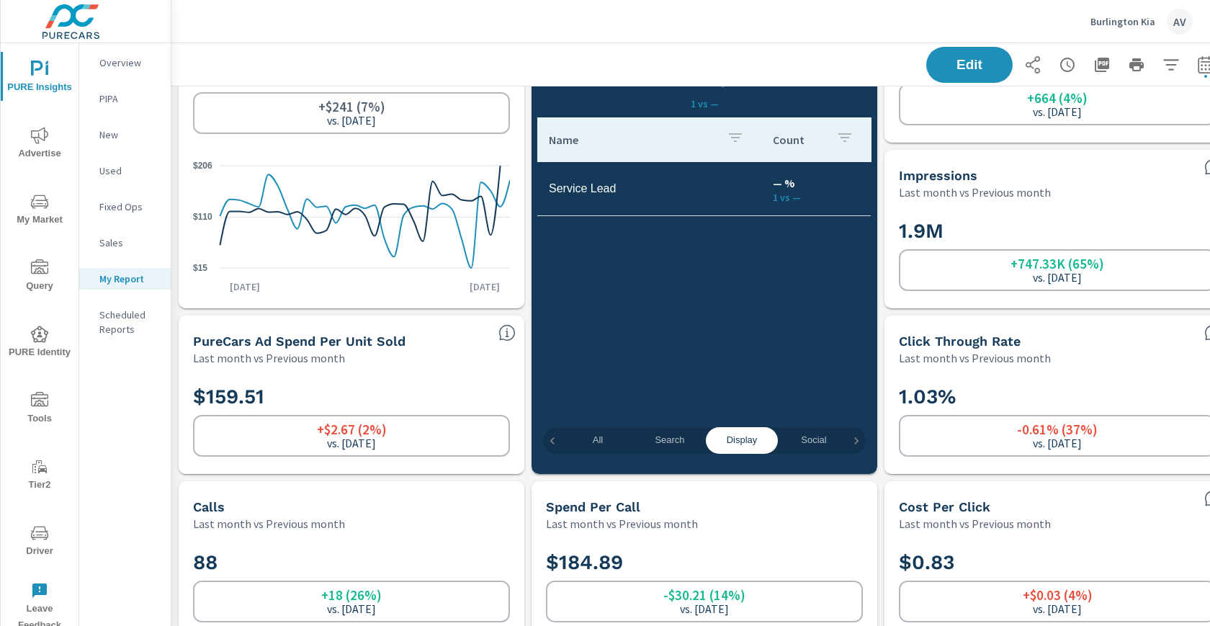
click at [607, 438] on span "All" at bounding box center [597, 440] width 55 height 17
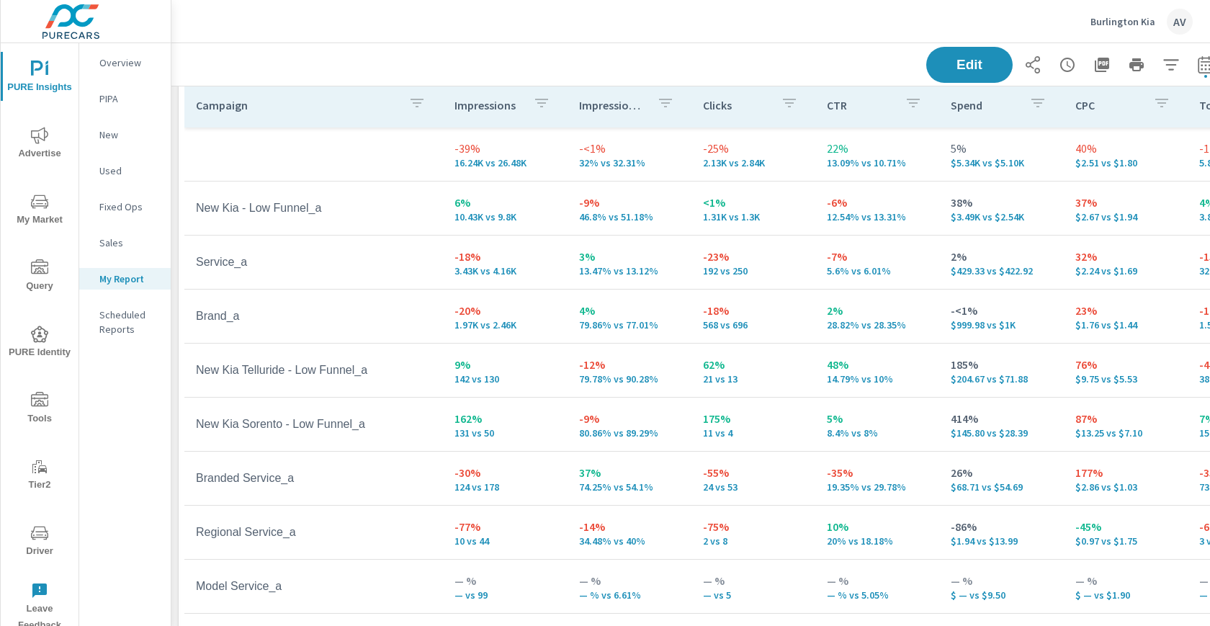
scroll to position [24, 0]
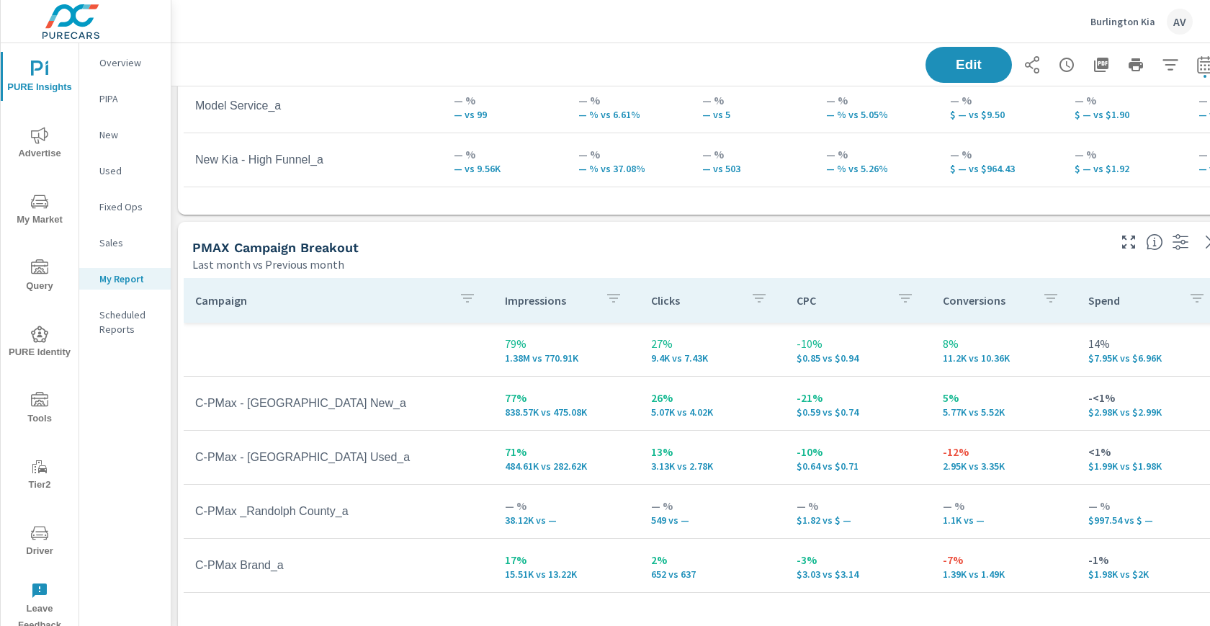
scroll to position [1201, 0]
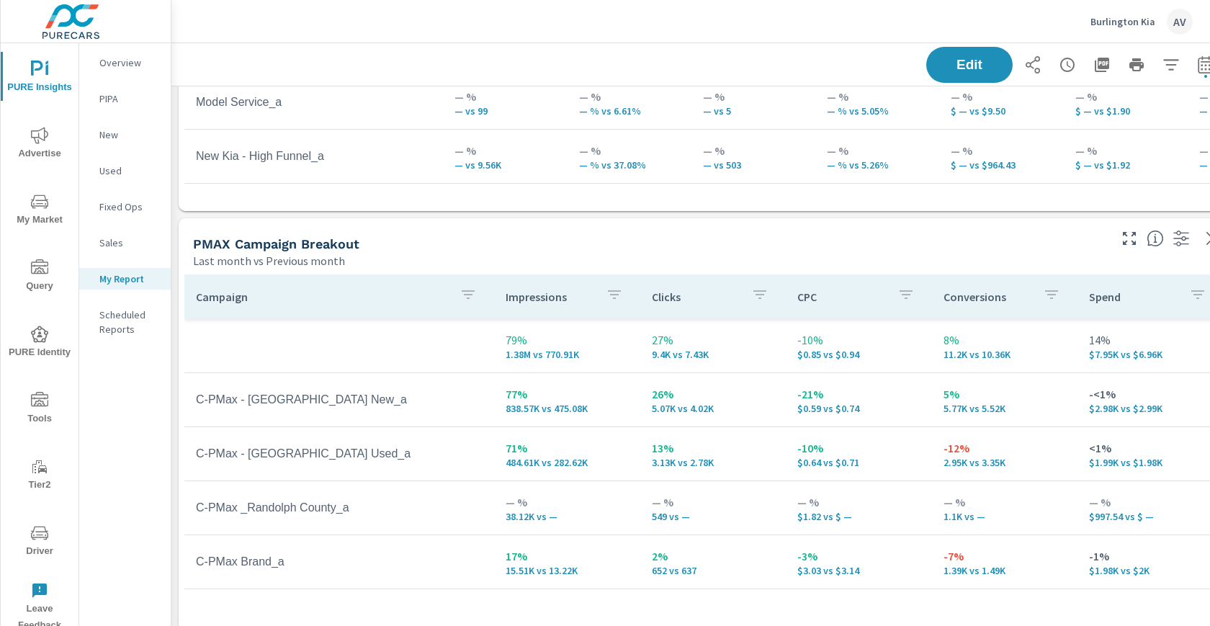
click at [43, 404] on icon "nav menu" at bounding box center [39, 399] width 17 height 14
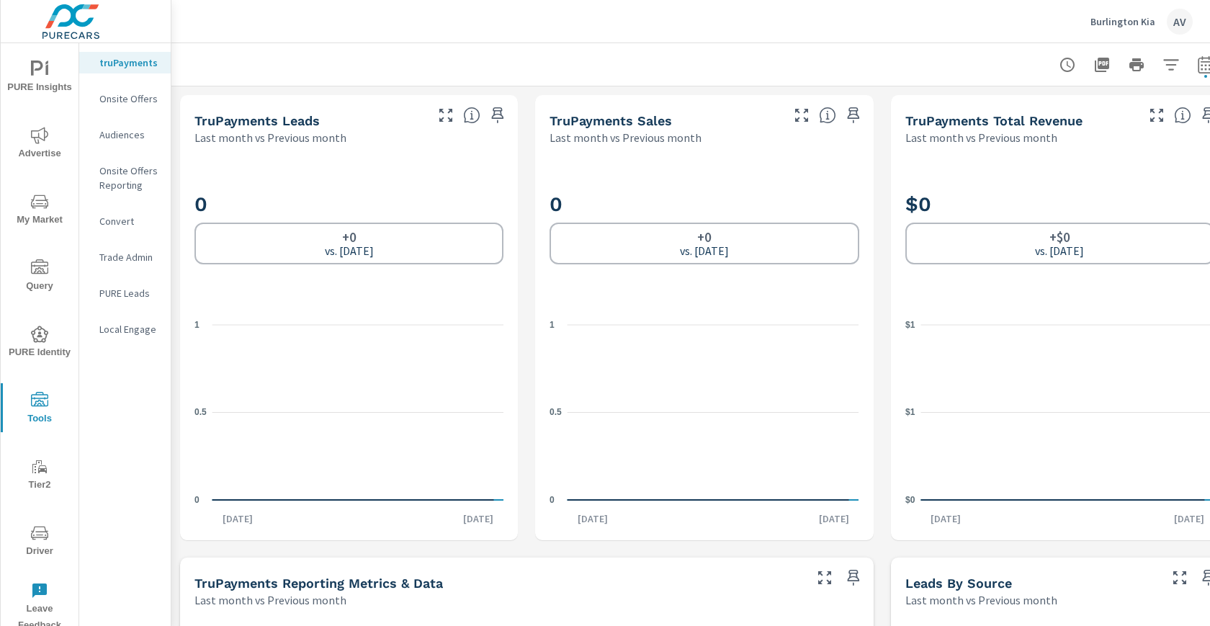
click at [40, 444] on div "PURE Insights Advertise My Market Query PURE Identity Tools Tier2 Driver Leave …" at bounding box center [40, 341] width 78 height 596
click at [27, 533] on span "Driver" at bounding box center [39, 541] width 69 height 35
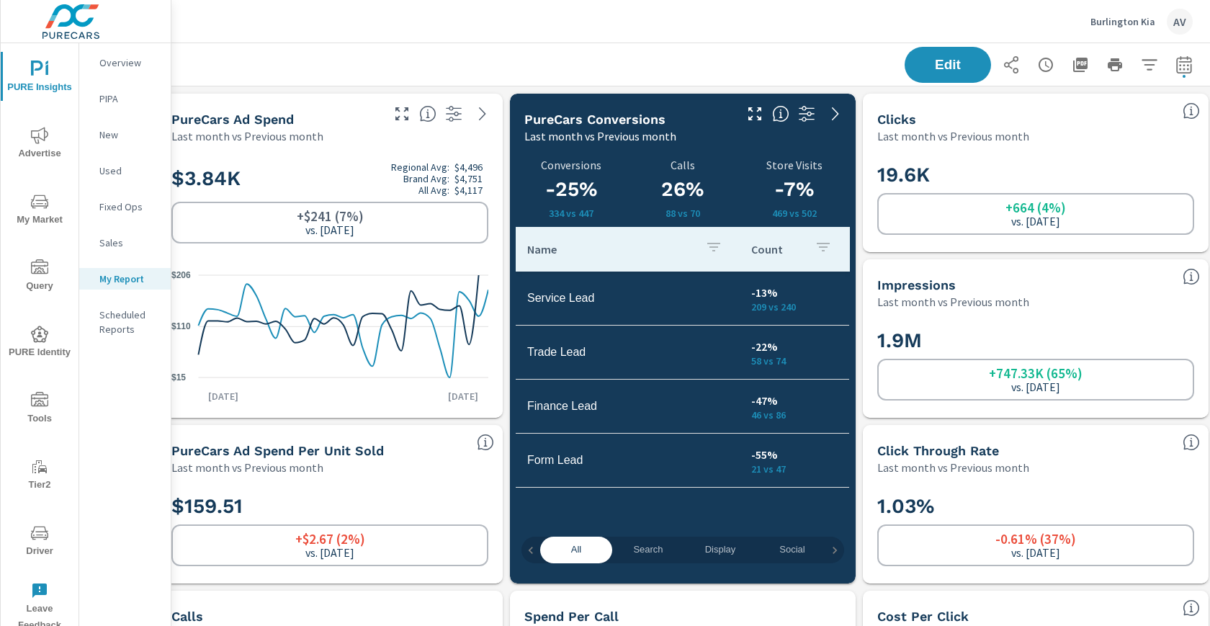
scroll to position [0, 39]
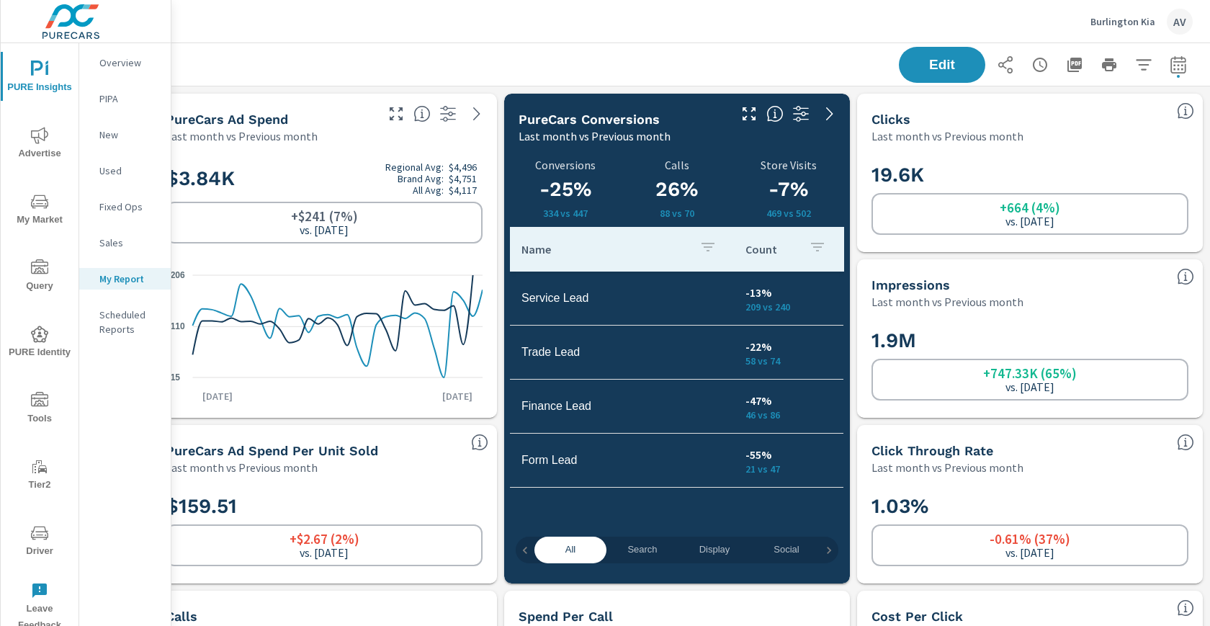
click at [1170, 63] on icon "button" at bounding box center [1178, 64] width 17 height 17
select select "Last month"
select select "Previous month"
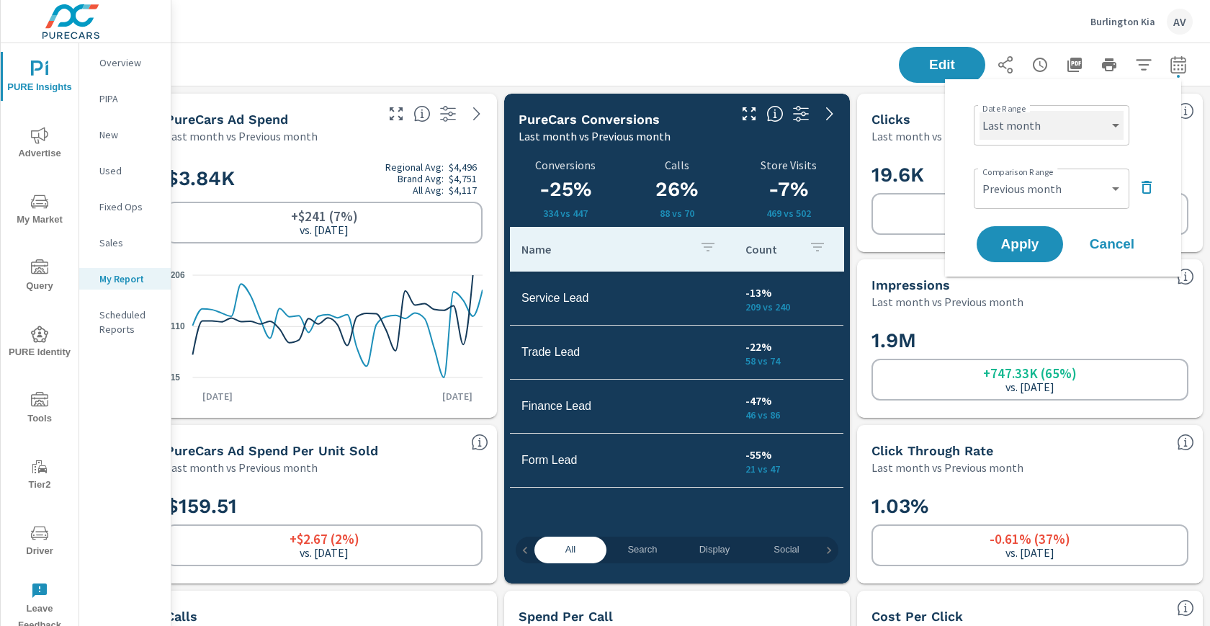
click at [1082, 121] on select "Custom [DATE] Last week Last 7 days Last 14 days Last 30 days Last 45 days Last…" at bounding box center [1052, 125] width 144 height 29
select select "Month to date"
click at [1023, 192] on select "Custom Previous period Previous month Previous year" at bounding box center [1052, 188] width 144 height 29
select select "Previous period"
click at [1013, 244] on span "Apply" at bounding box center [1019, 245] width 59 height 14
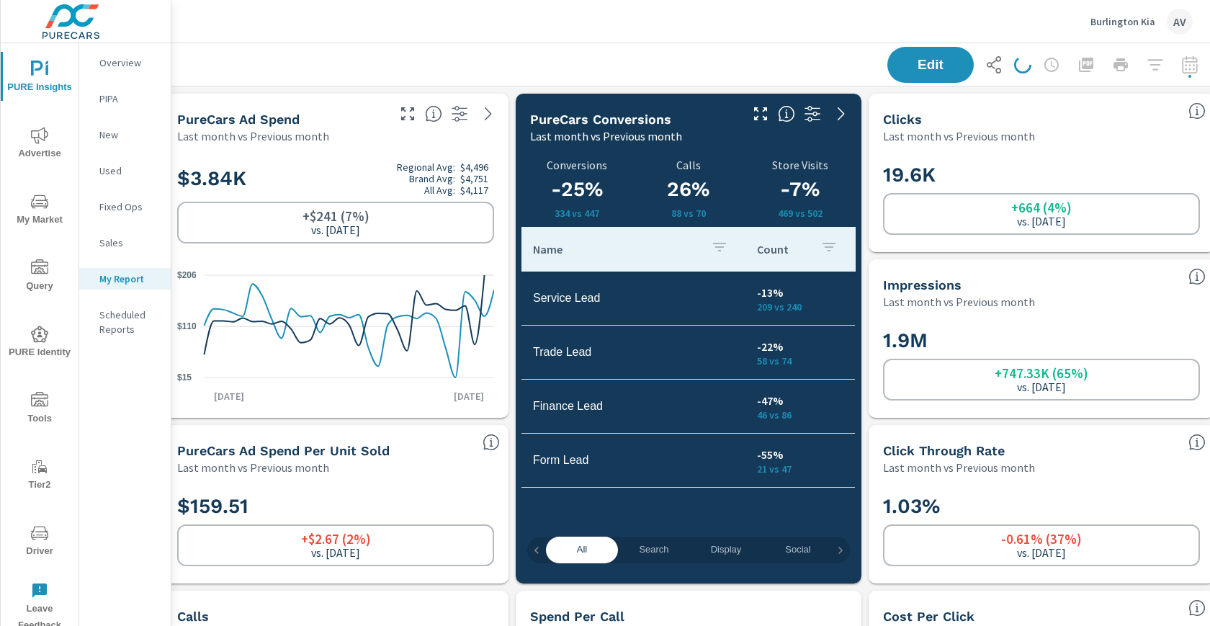
scroll to position [0, 0]
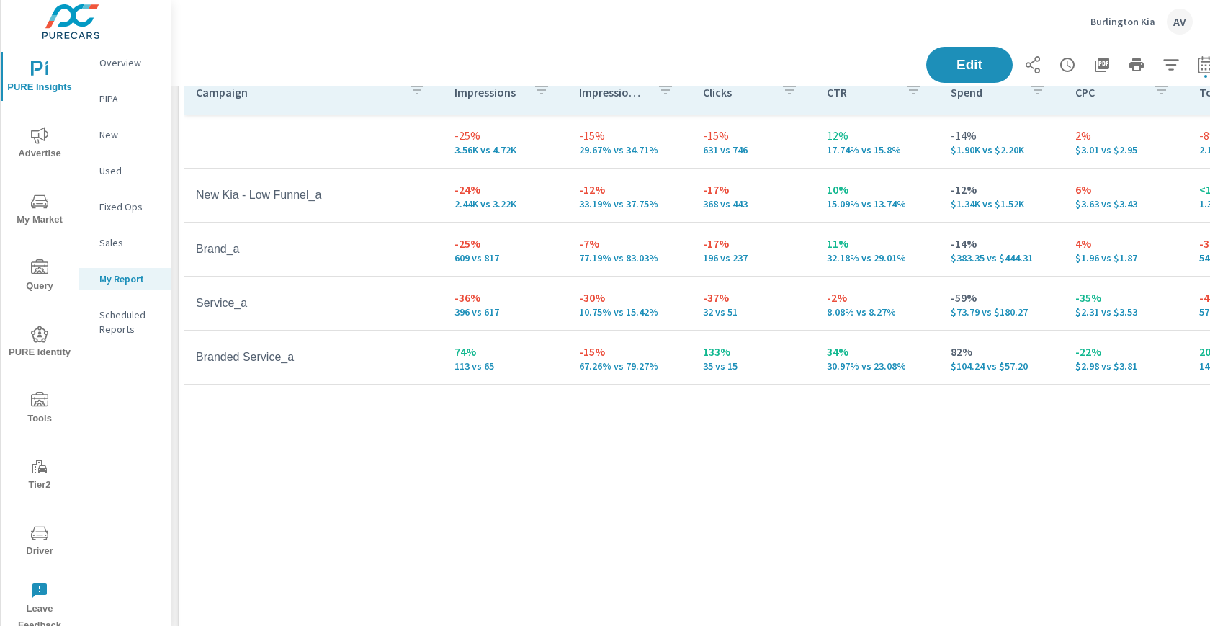
scroll to position [744, 0]
click at [477, 494] on div "Campaign Impressions Impression Share Clicks CTR Spend CPC Total Conversions Le…" at bounding box center [704, 354] width 1040 height 572
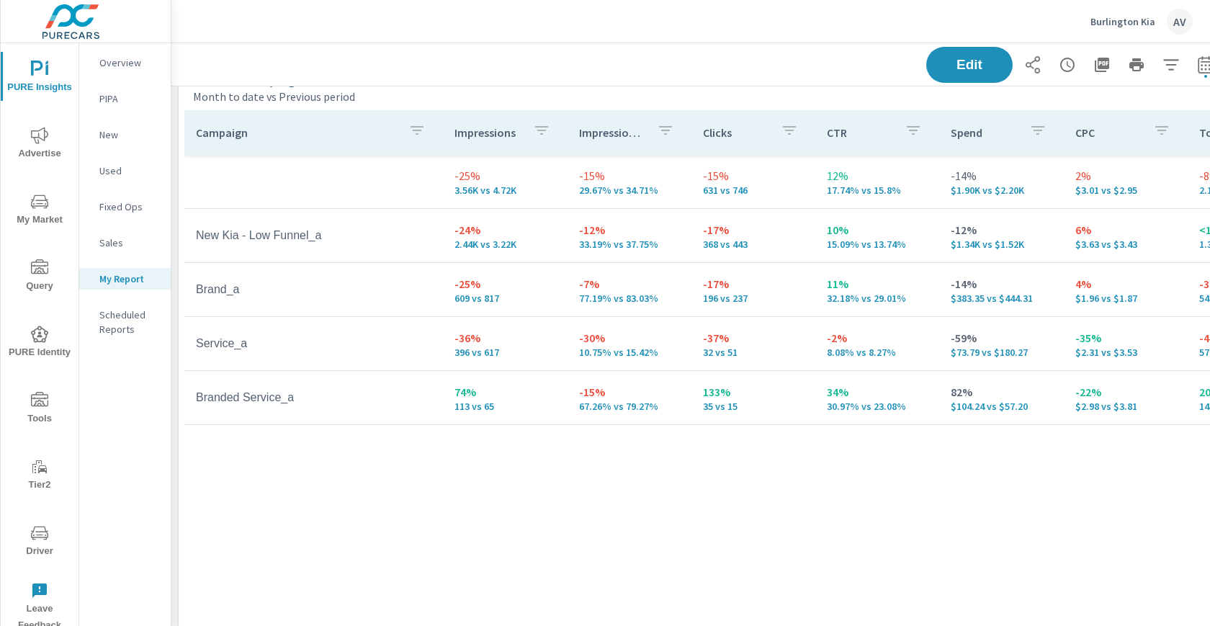
scroll to position [696, 0]
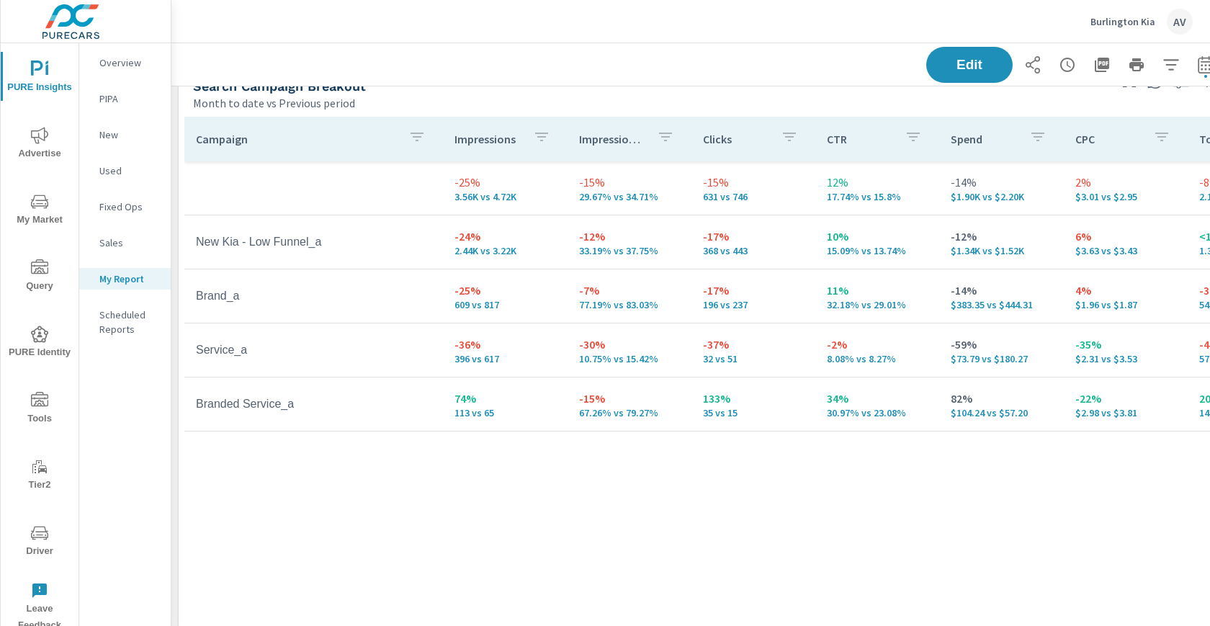
click at [655, 496] on div "Campaign Impressions Impression Share Clicks CTR Spend CPC Total Conversions Le…" at bounding box center [704, 403] width 1040 height 572
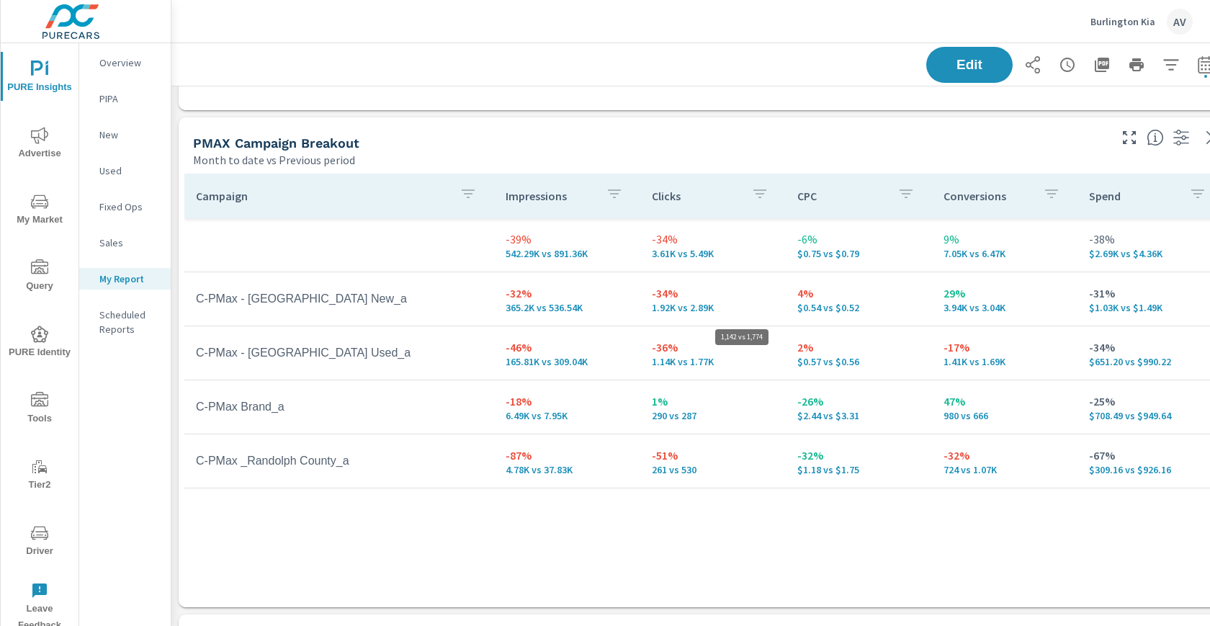
scroll to position [1302, 39]
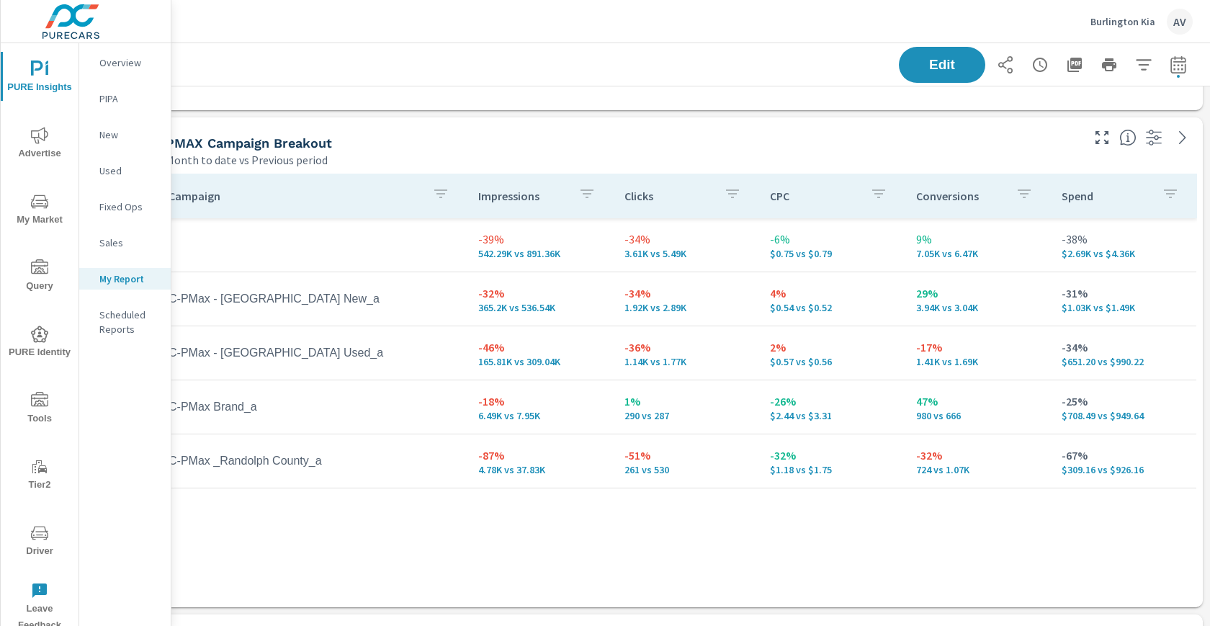
click at [650, 145] on div "PMAX Campaign Breakout" at bounding box center [622, 143] width 913 height 17
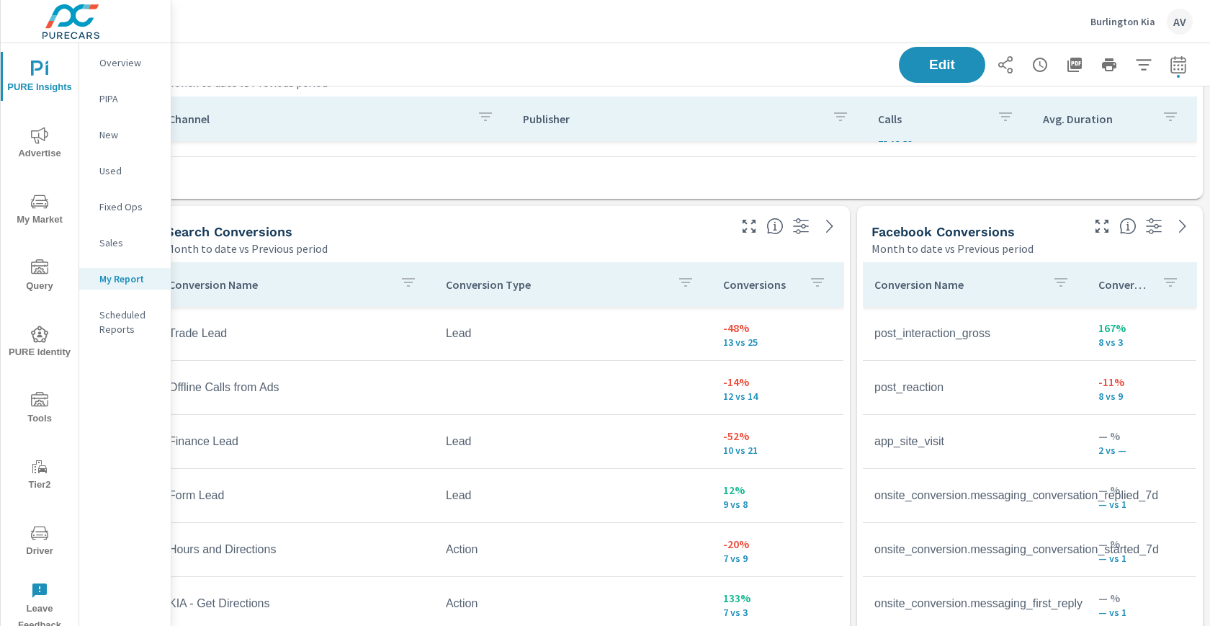
scroll to position [58, 0]
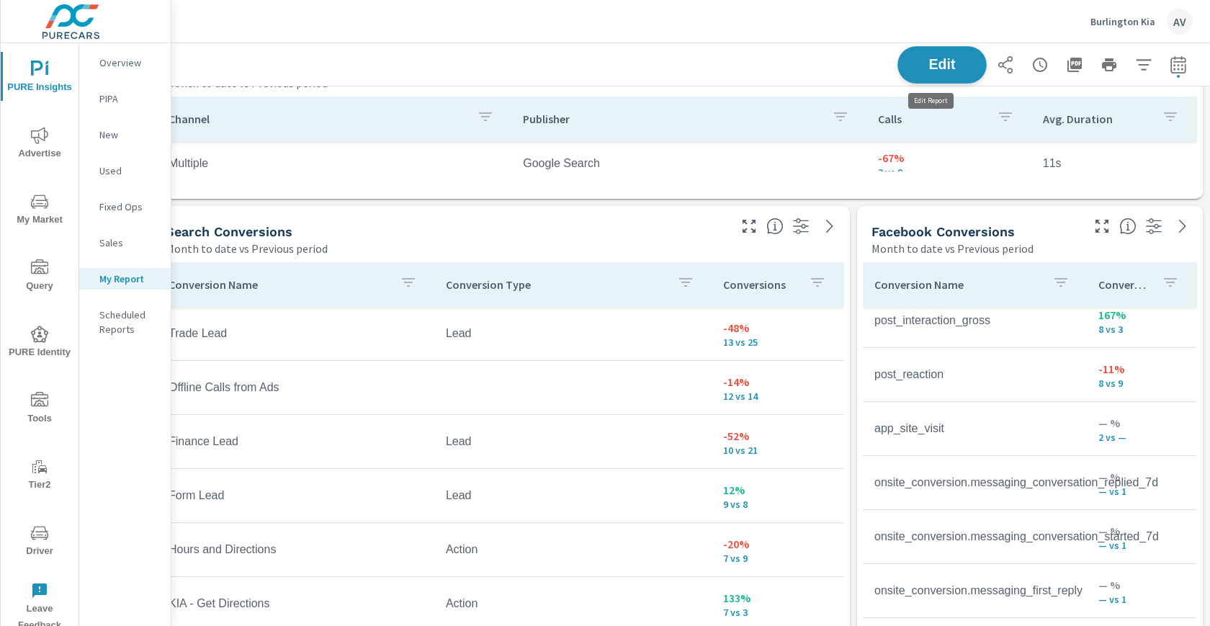
click at [950, 70] on span "Edit" at bounding box center [942, 65] width 59 height 14
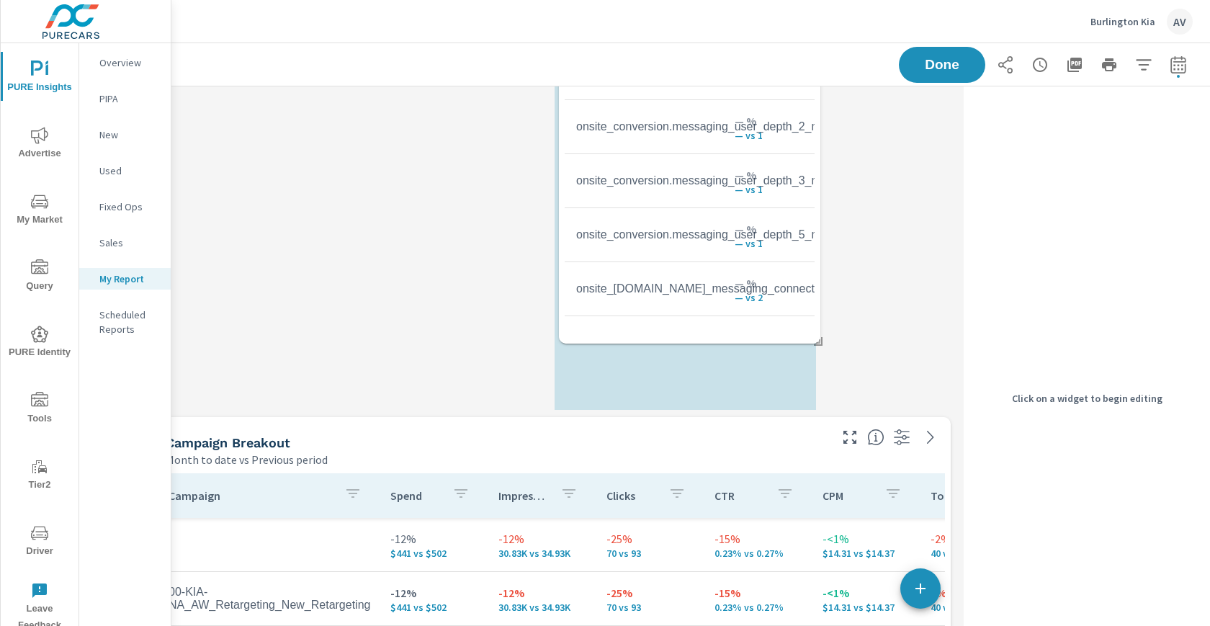
scroll to position [1639, 38]
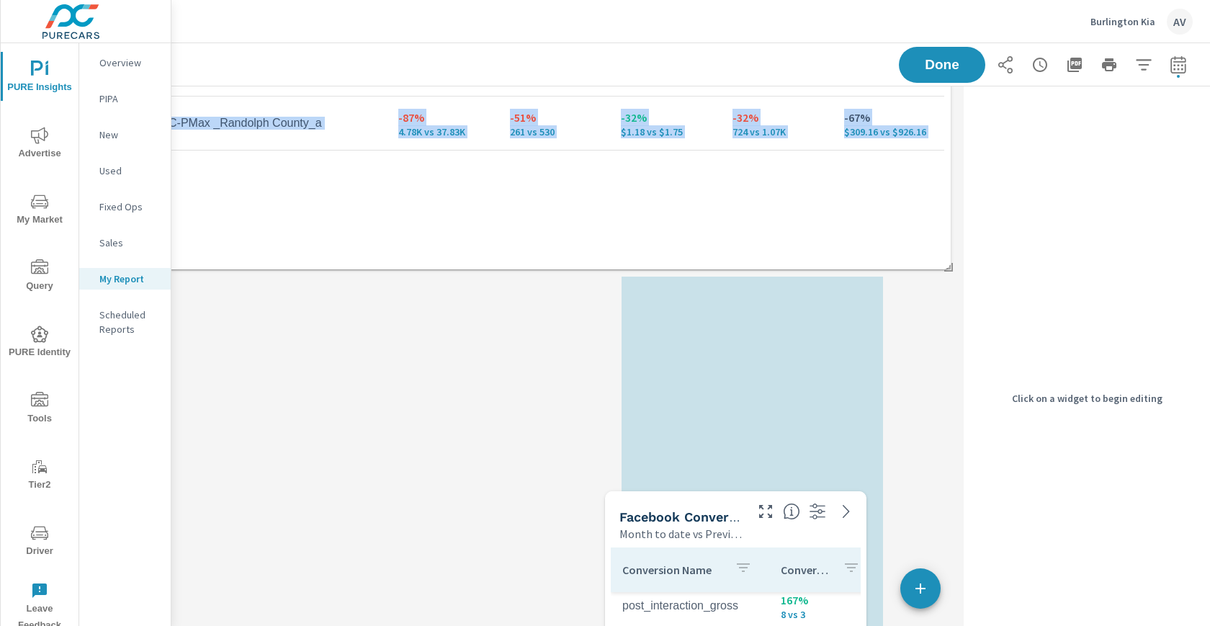
drag, startPoint x: 789, startPoint y: 218, endPoint x: 704, endPoint y: 483, distance: 278.3
click at [704, 491] on div "Facebook Conversions Month to date vs Previous period" at bounding box center [676, 516] width 143 height 51
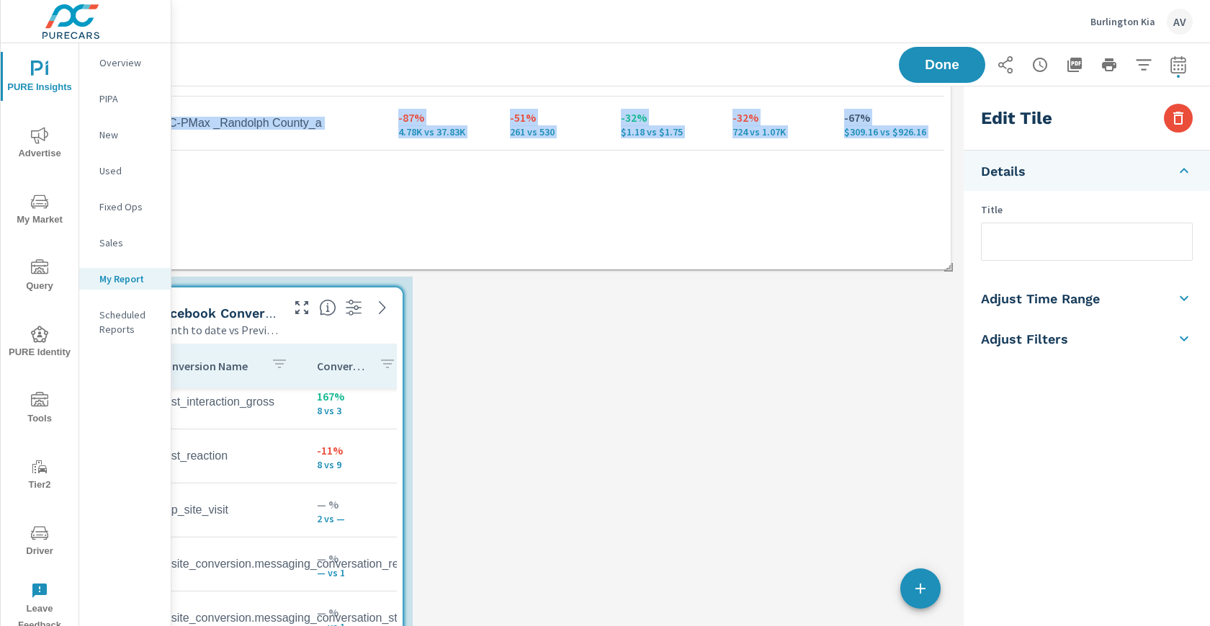
drag, startPoint x: 692, startPoint y: 286, endPoint x: 133, endPoint y: 284, distance: 559.6
click at [133, 285] on div "PURE Insights Advertise My Market Query PURE Identity Tools Tier2 Driver Leave …" at bounding box center [605, 313] width 1210 height 626
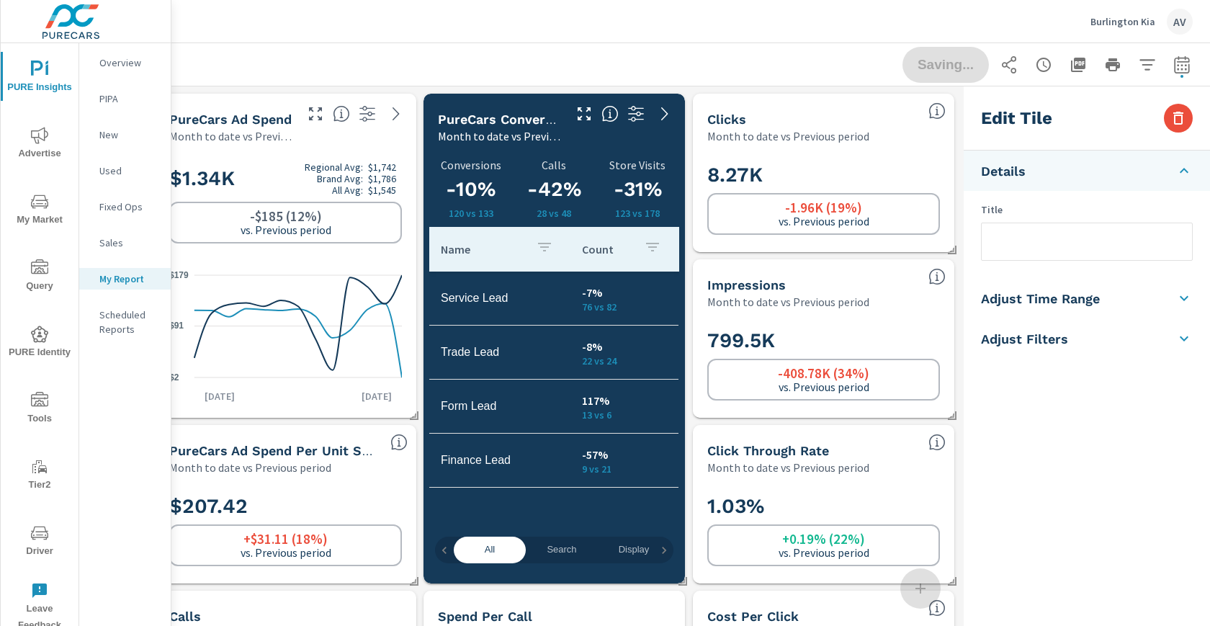
scroll to position [0, 20]
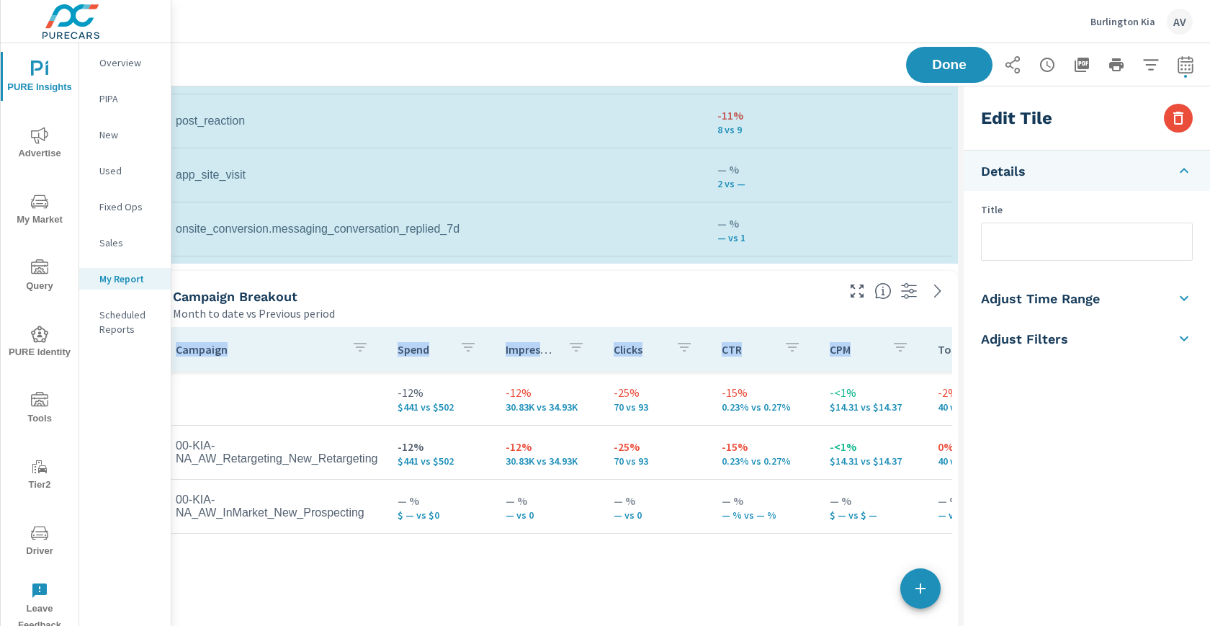
drag, startPoint x: 411, startPoint y: 590, endPoint x: 957, endPoint y: 334, distance: 602.2
click at [957, 334] on div "Clicks Month to date vs Previous period 8.27K -1.96K (19%) vs. Previous period …" at bounding box center [558, 433] width 814 height 4646
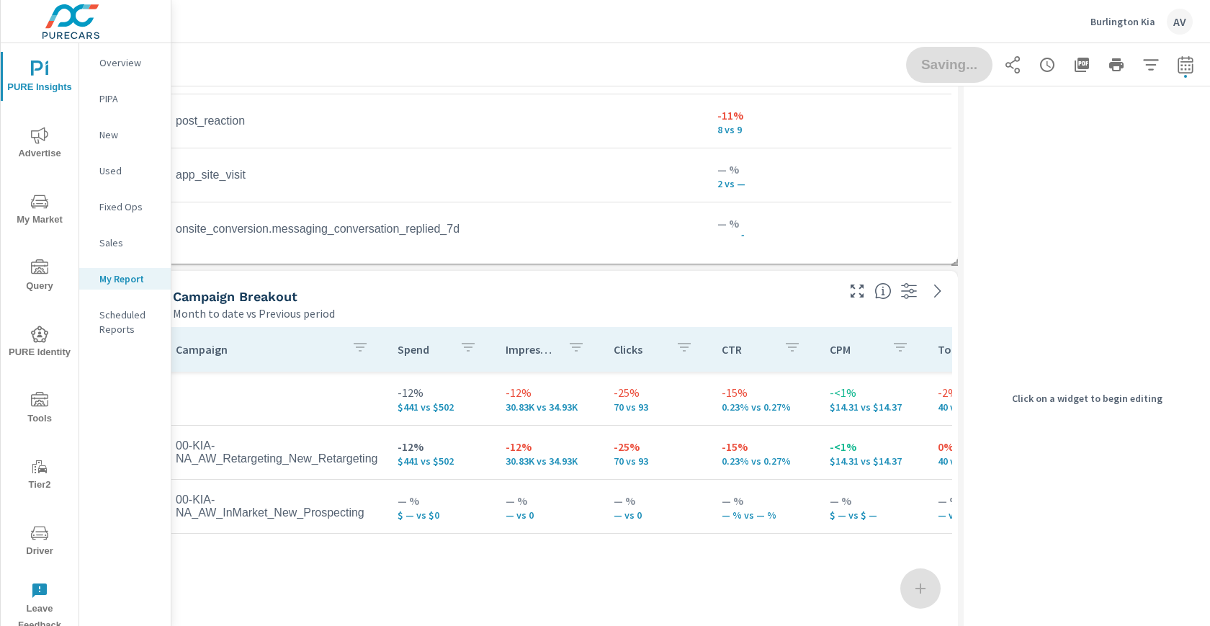
click at [939, 70] on div "Saving..." at bounding box center [1053, 65] width 294 height 36
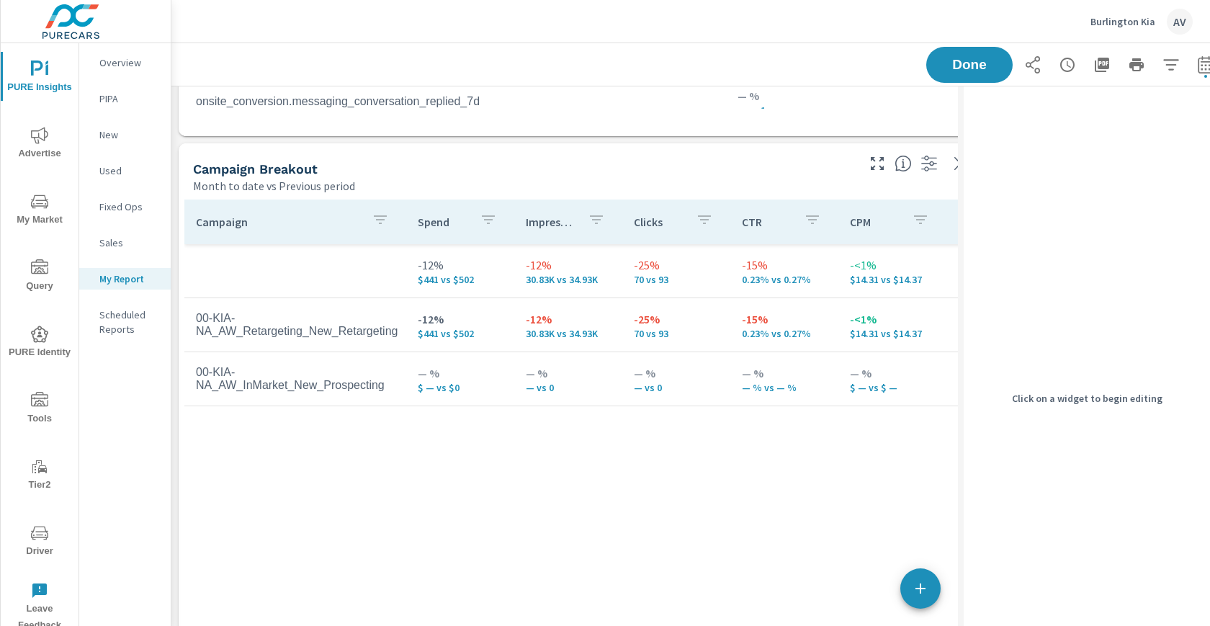
click at [660, 190] on div "Month to date vs Previous period" at bounding box center [523, 185] width 661 height 17
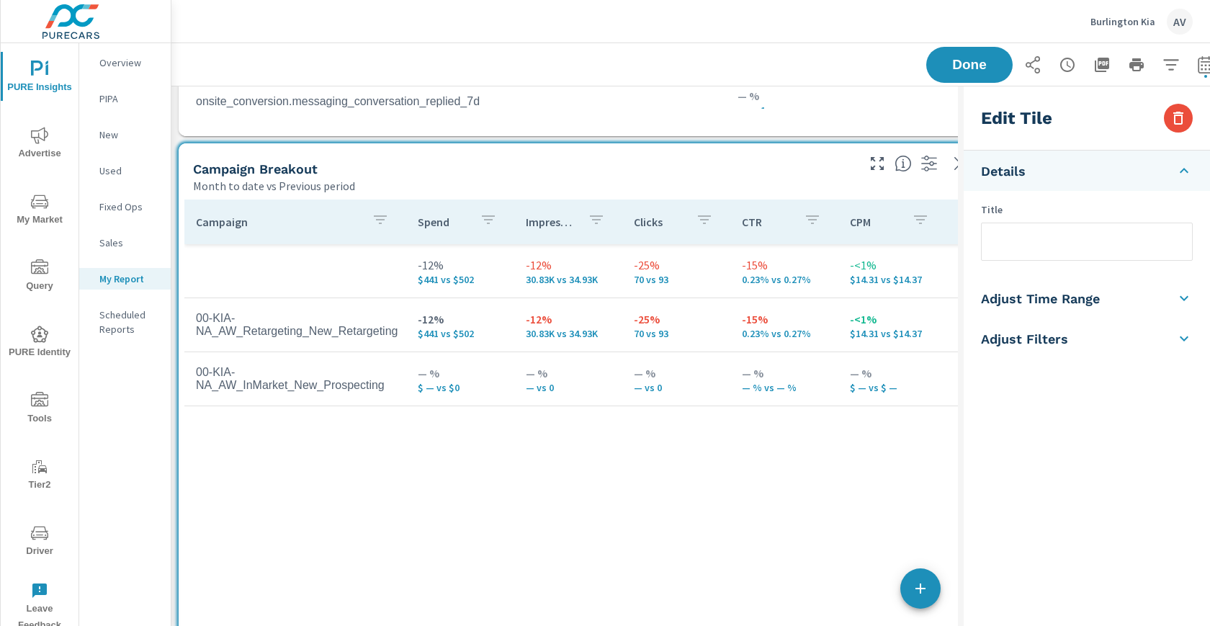
click at [1017, 246] on input "text" at bounding box center [1087, 241] width 210 height 37
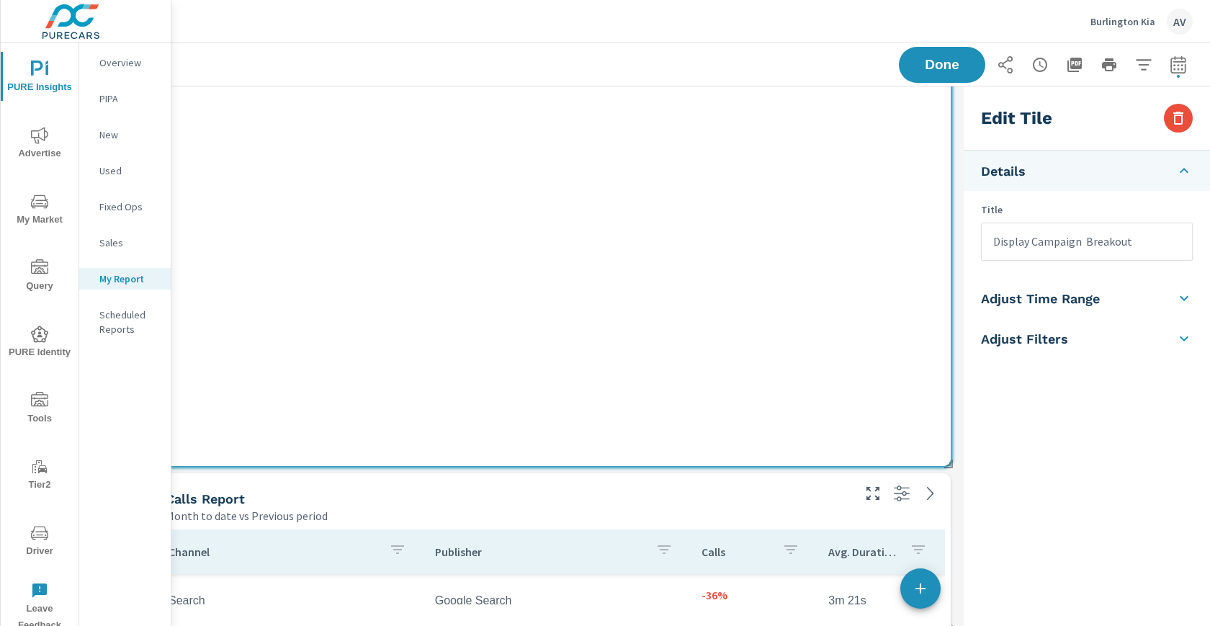
type input "Display Campaign Breakout"
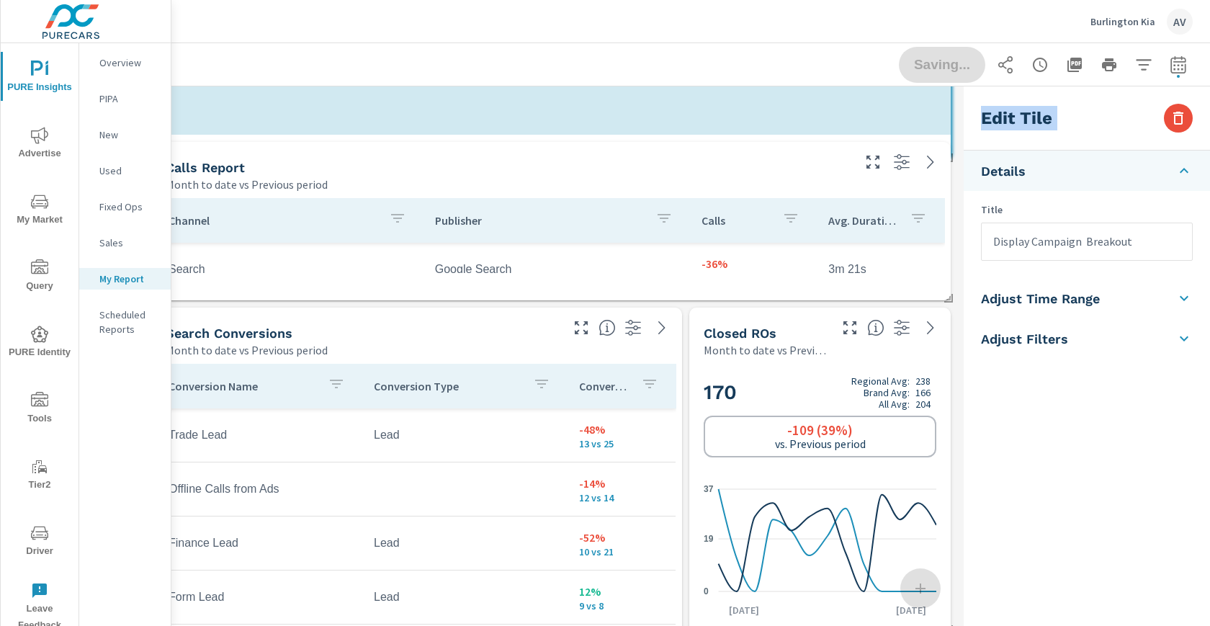
drag, startPoint x: 938, startPoint y: 462, endPoint x: 994, endPoint y: 155, distance: 311.9
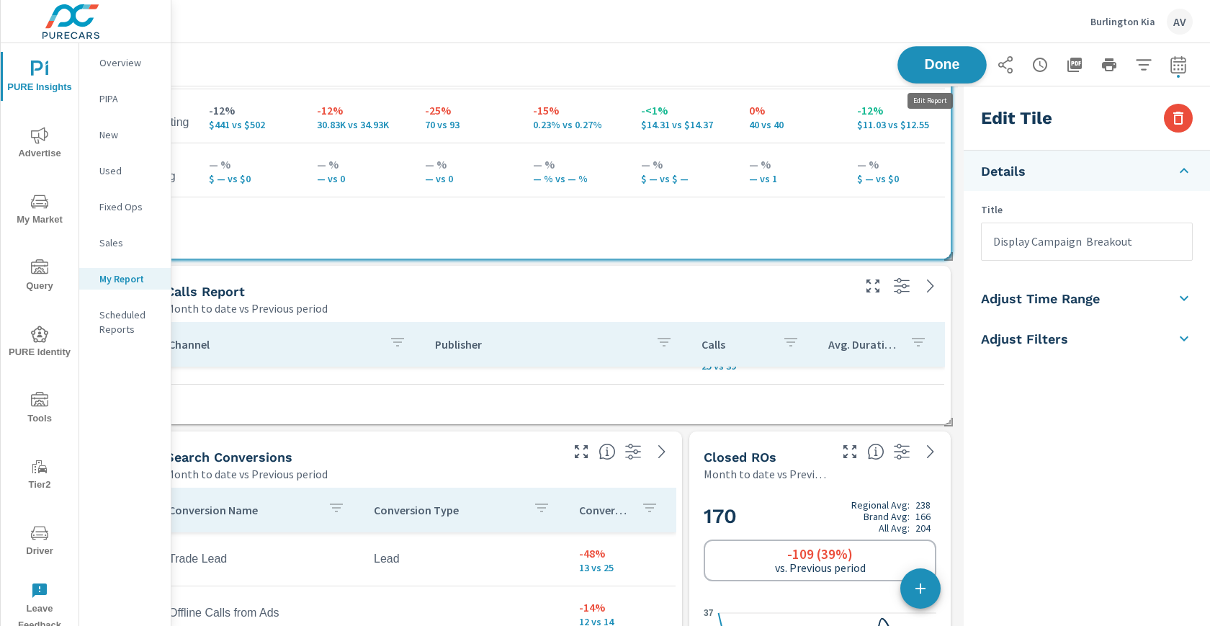
click at [935, 81] on button "Done" at bounding box center [941, 64] width 89 height 37
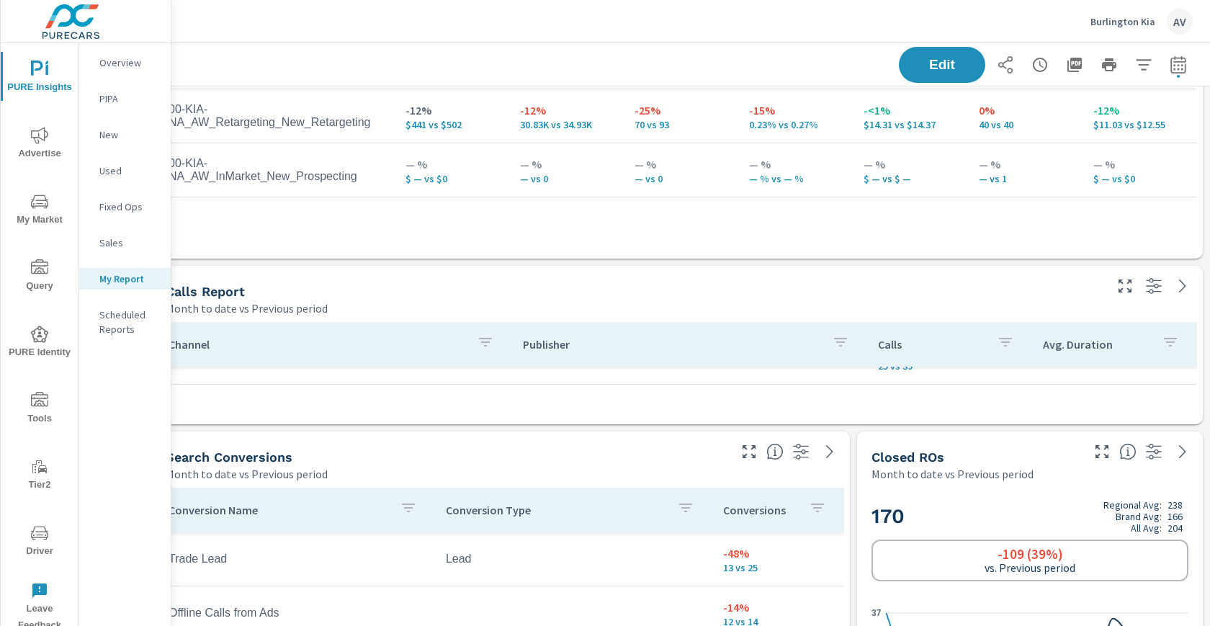
click at [30, 83] on span "PURE Insights" at bounding box center [39, 78] width 69 height 35
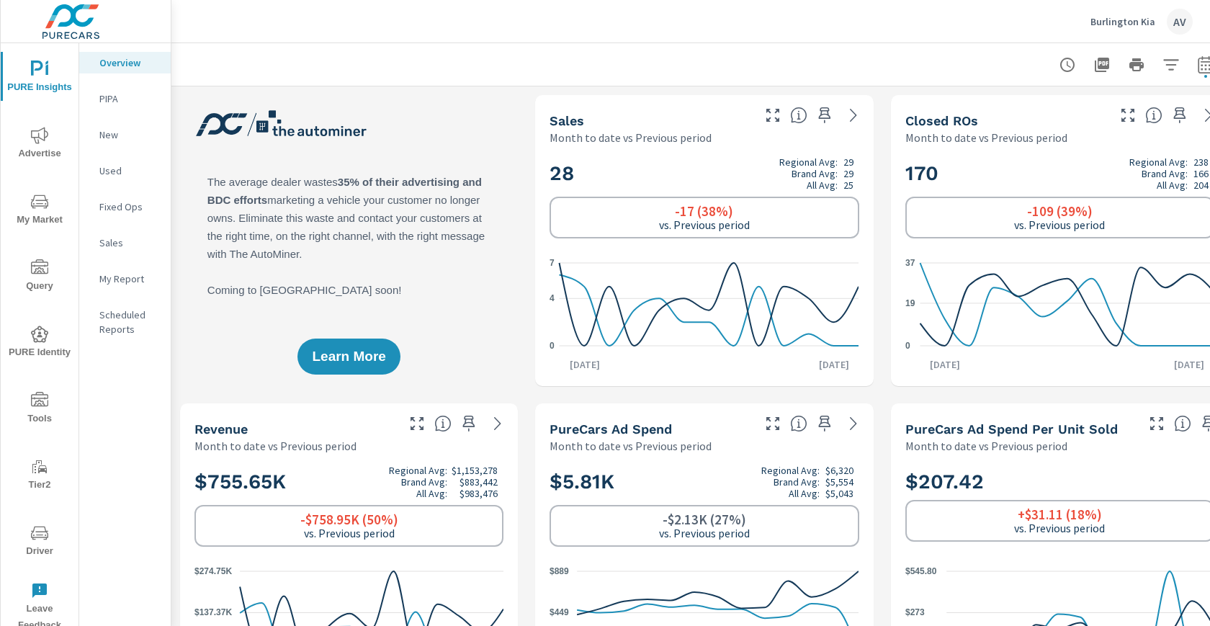
click at [488, 40] on div "Burlington Kia AV" at bounding box center [691, 21] width 1004 height 42
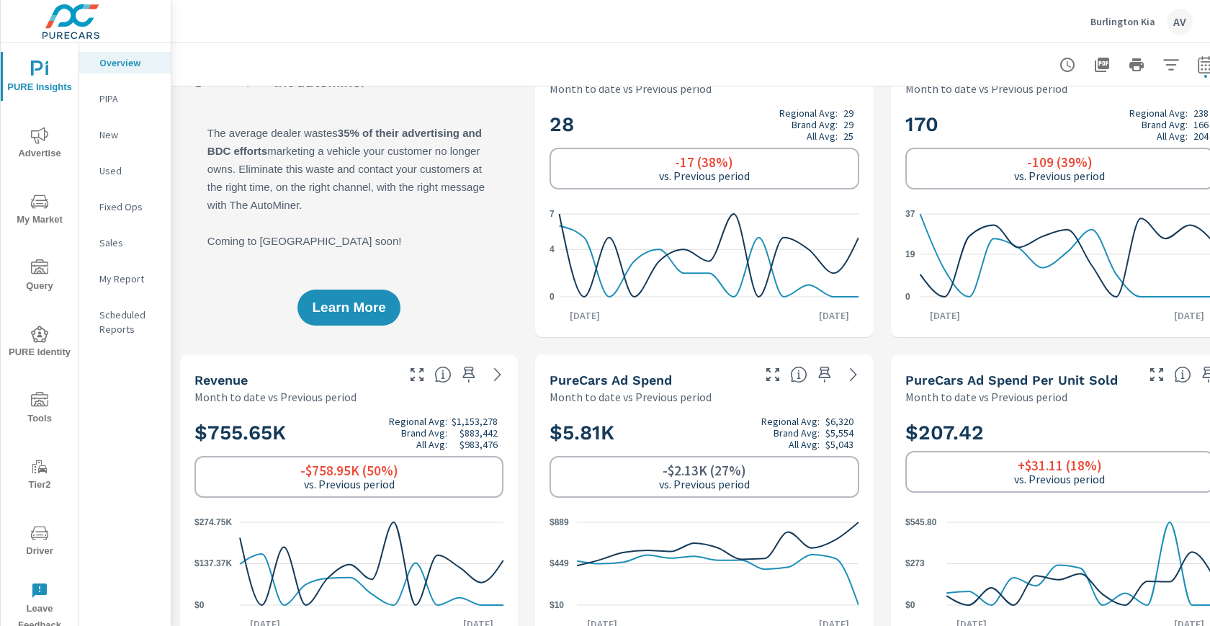
scroll to position [0, 0]
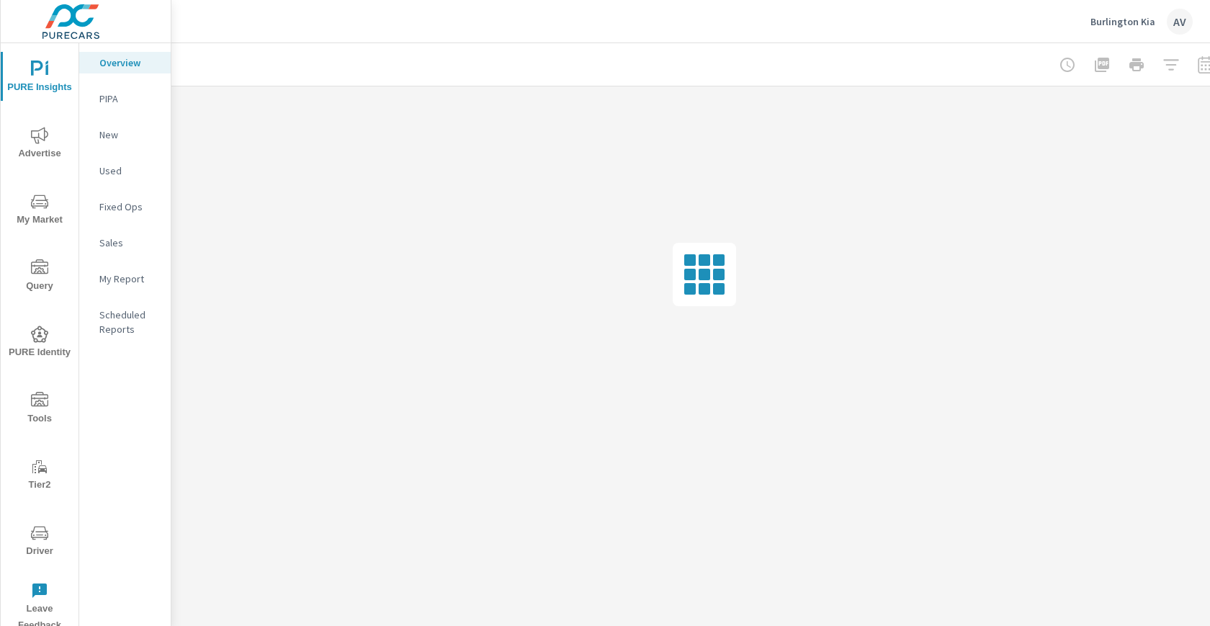
click at [46, 142] on icon "nav menu" at bounding box center [39, 135] width 17 height 17
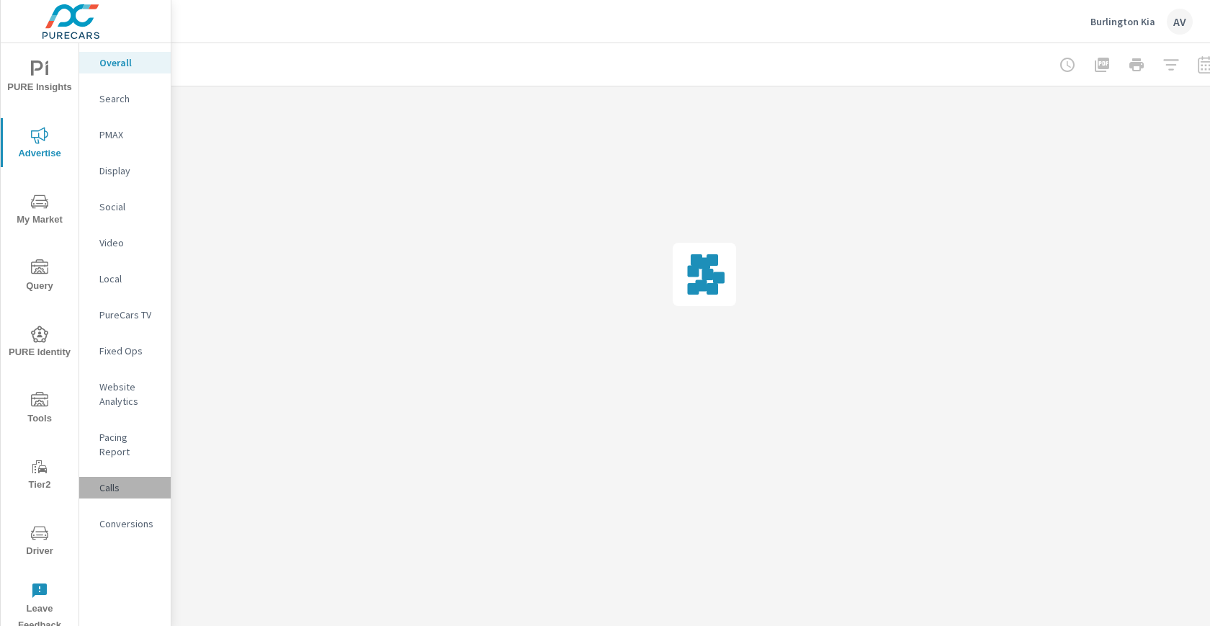
click at [120, 480] on p "Calls" at bounding box center [129, 487] width 60 height 14
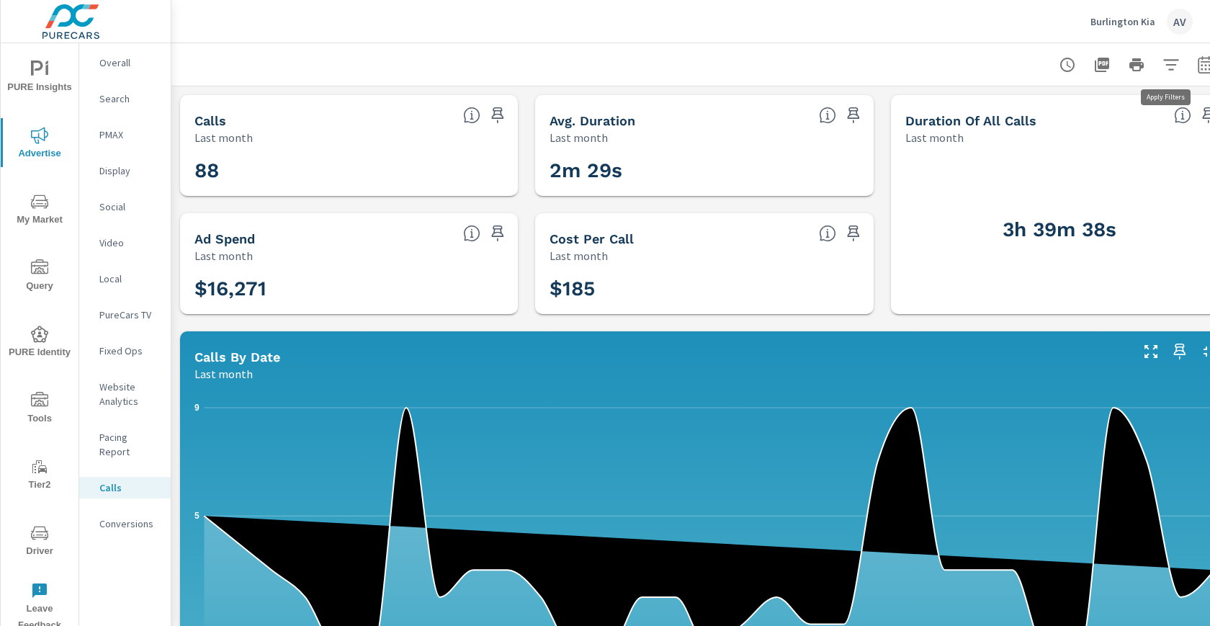
scroll to position [0, 39]
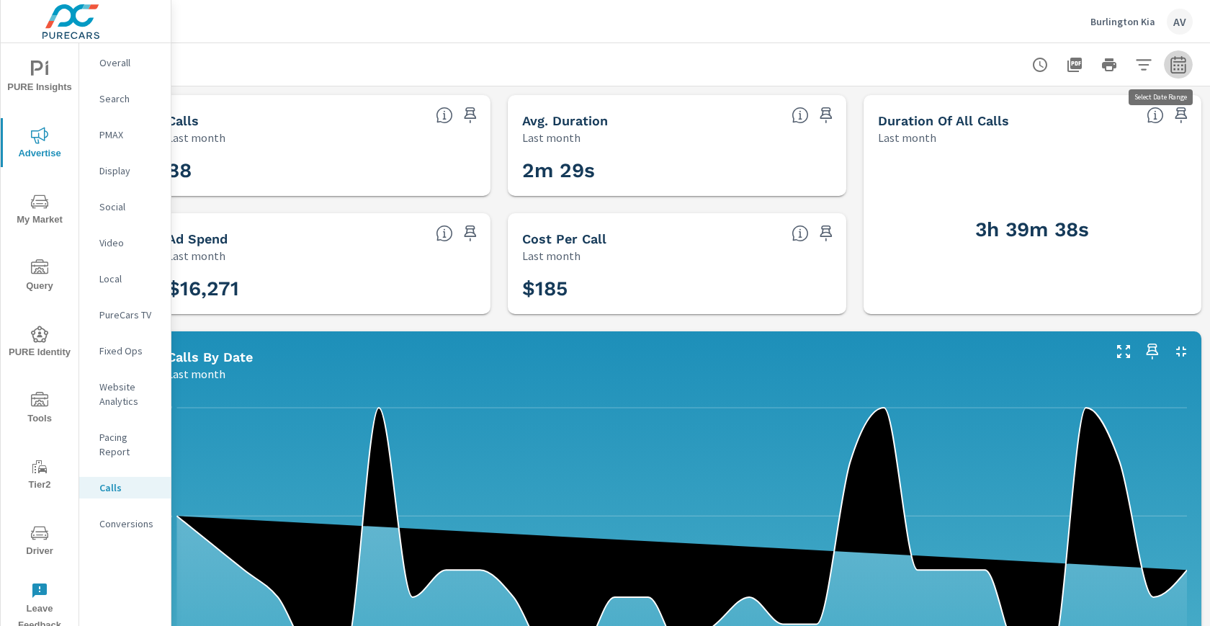
click at [1173, 66] on icon "button" at bounding box center [1177, 67] width 9 height 6
select select "Last month"
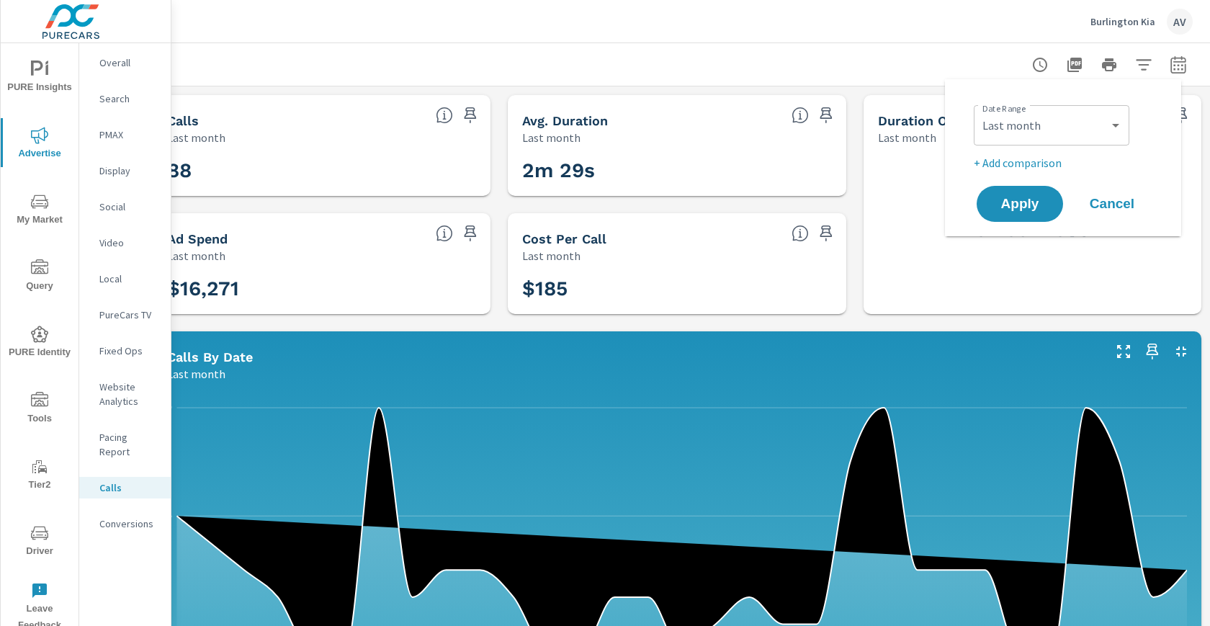
click at [1041, 166] on p "+ Add comparison" at bounding box center [1066, 162] width 184 height 17
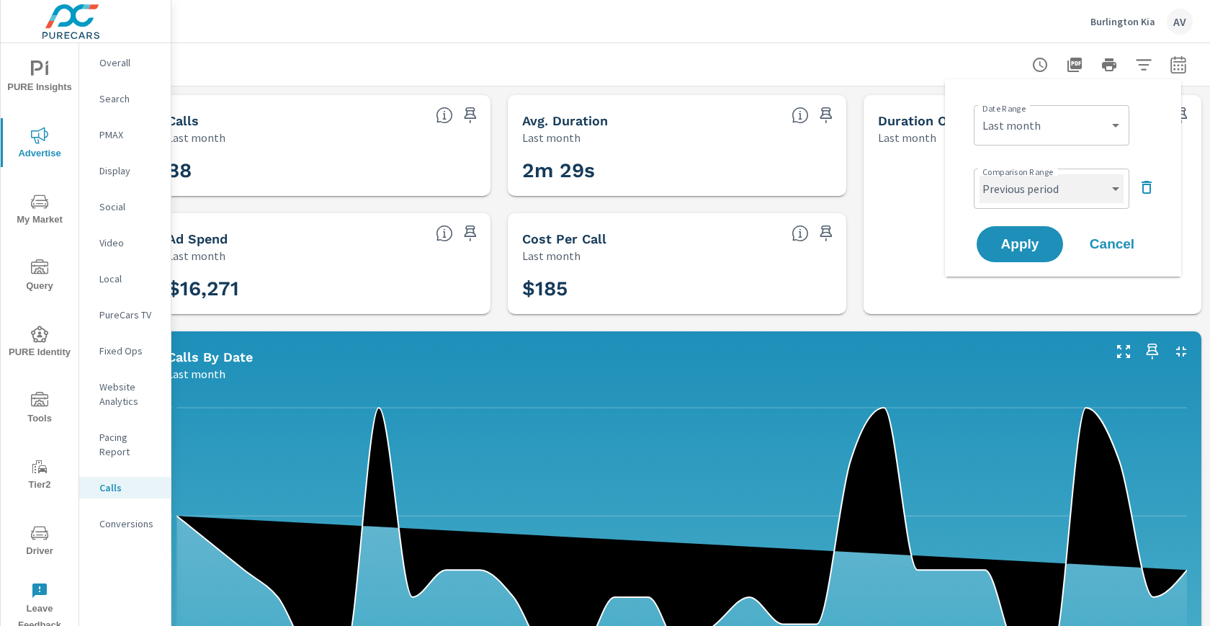
click at [1060, 196] on select "Custom Previous period Previous month Previous year" at bounding box center [1052, 188] width 144 height 29
select select "Previous month"
click at [1029, 229] on button "Apply" at bounding box center [1019, 243] width 89 height 37
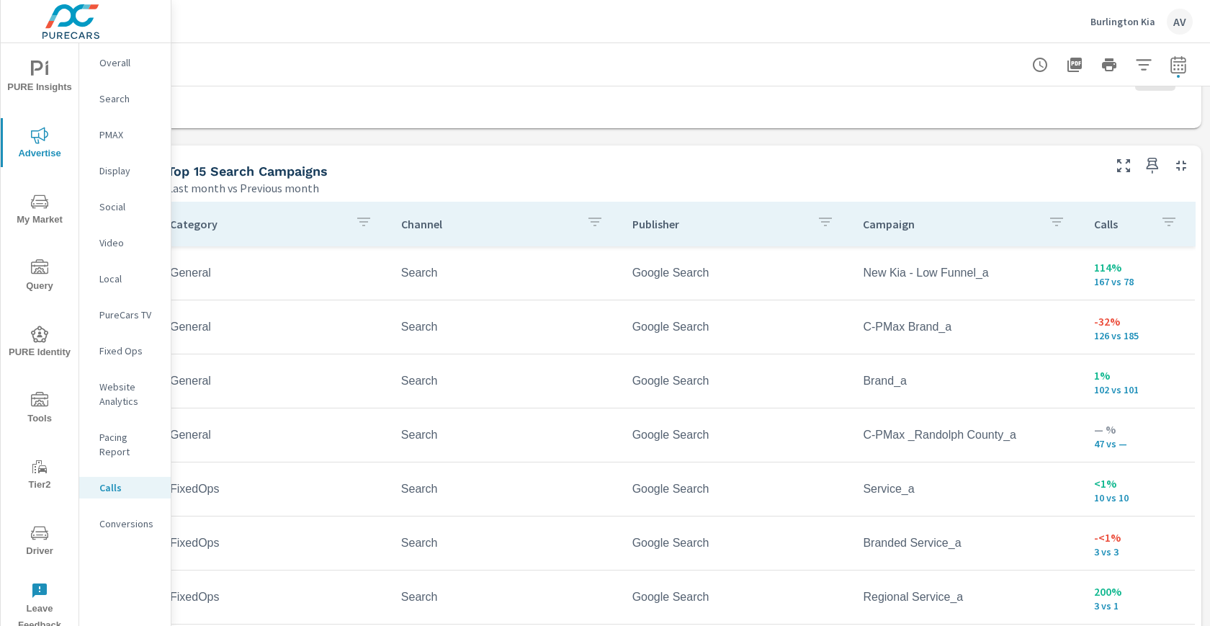
scroll to position [874, 0]
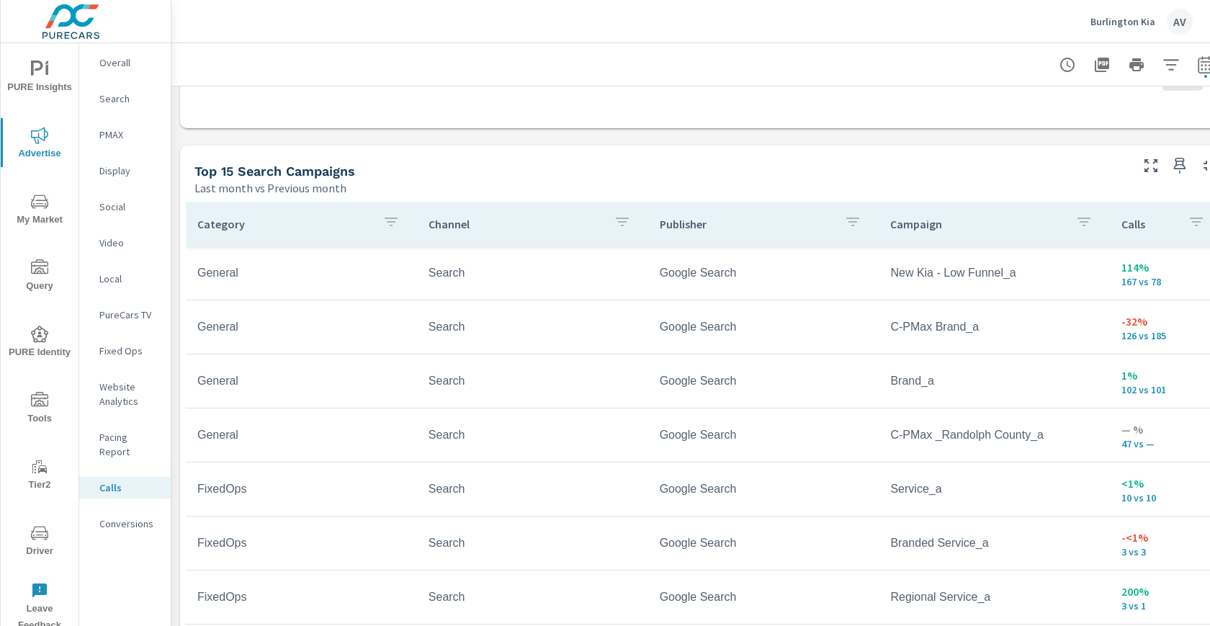
click at [555, 169] on div "Top 15 Search Campaigns" at bounding box center [660, 171] width 933 height 17
click at [123, 516] on p "Conversions" at bounding box center [129, 523] width 60 height 14
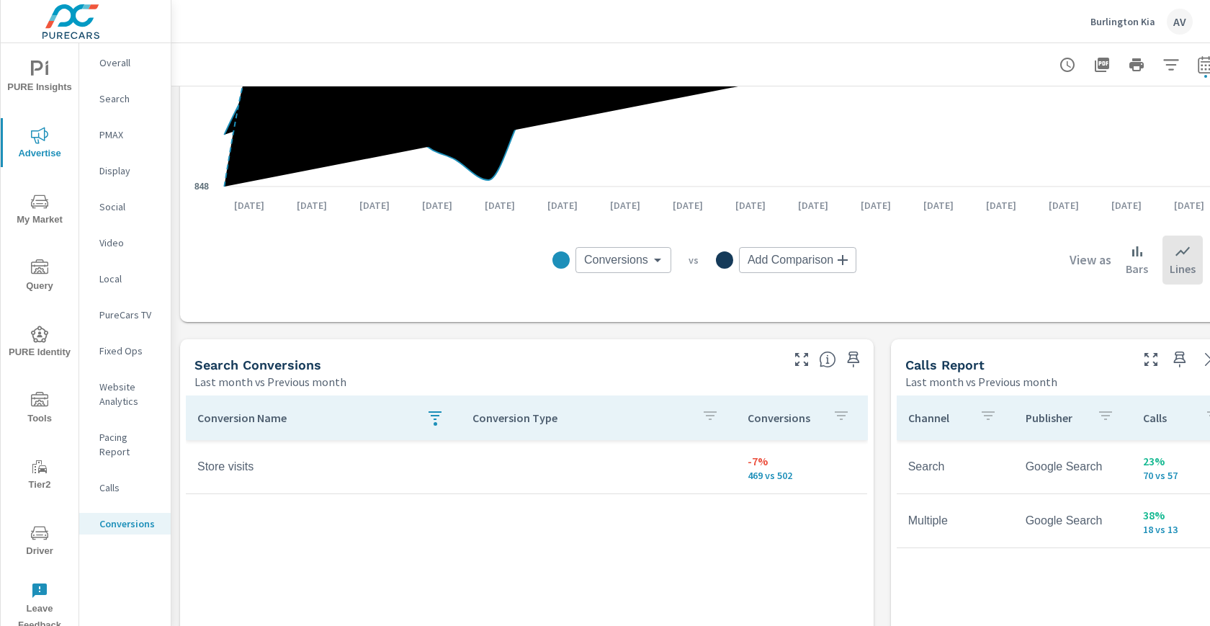
scroll to position [527, 0]
click at [649, 261] on body "PURE Insights Advertise My Market Query PURE Identity Tools Tier2 Driver Leave …" at bounding box center [605, 313] width 1210 height 626
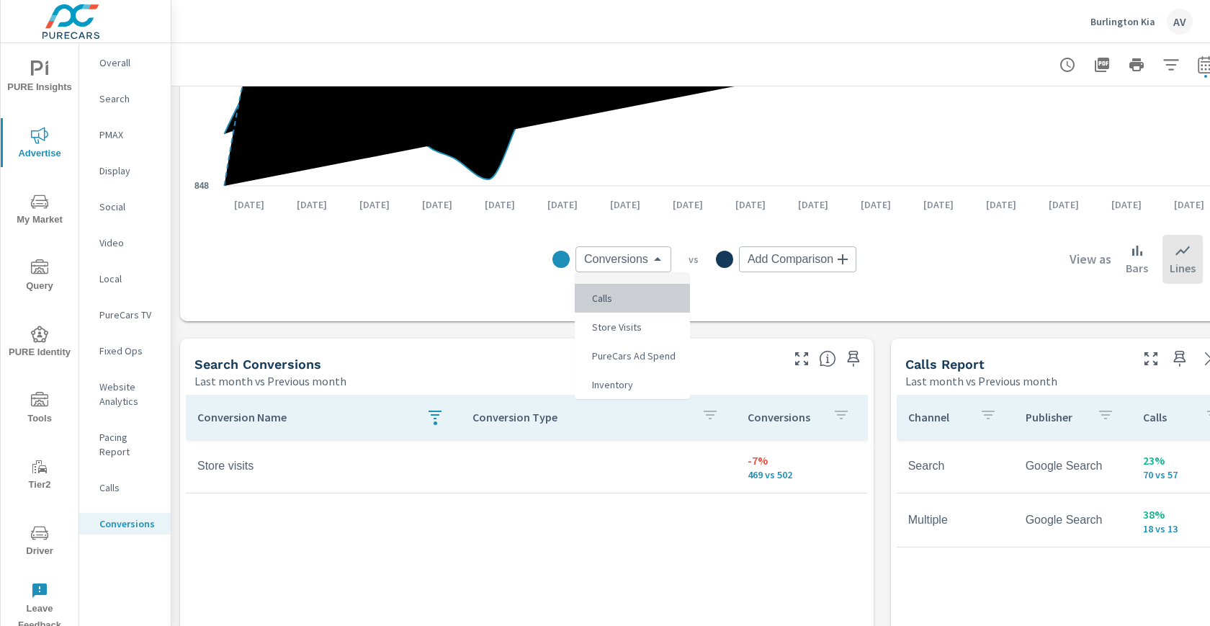
click at [639, 308] on li "Calls" at bounding box center [632, 298] width 115 height 29
type input "Calls"
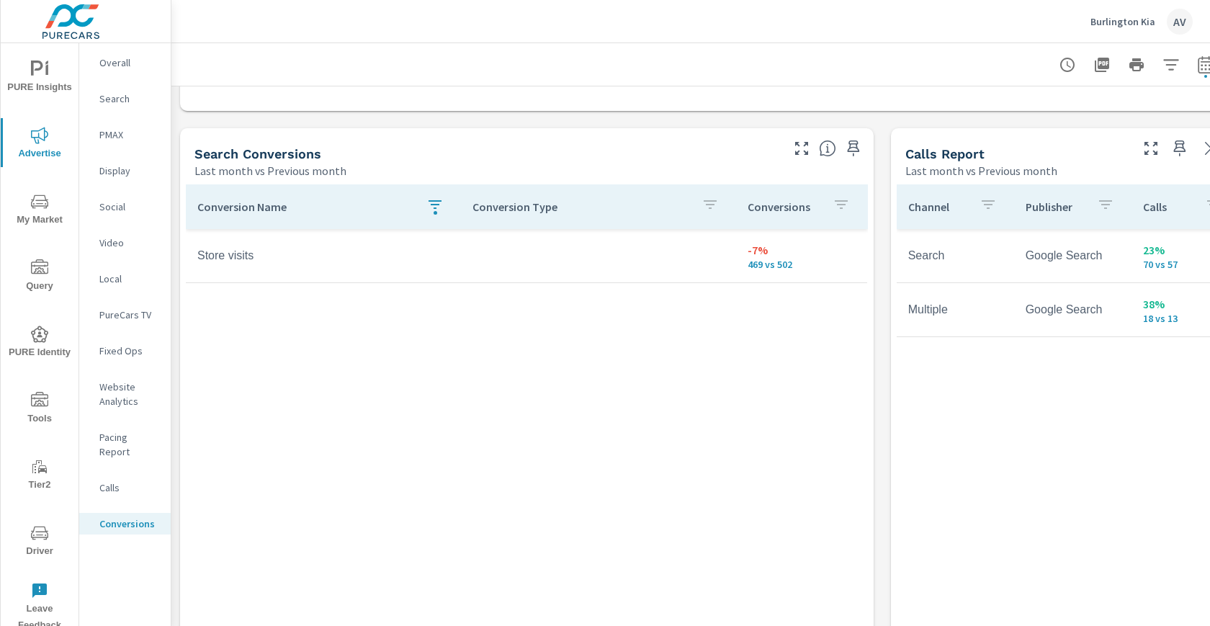
scroll to position [721, 0]
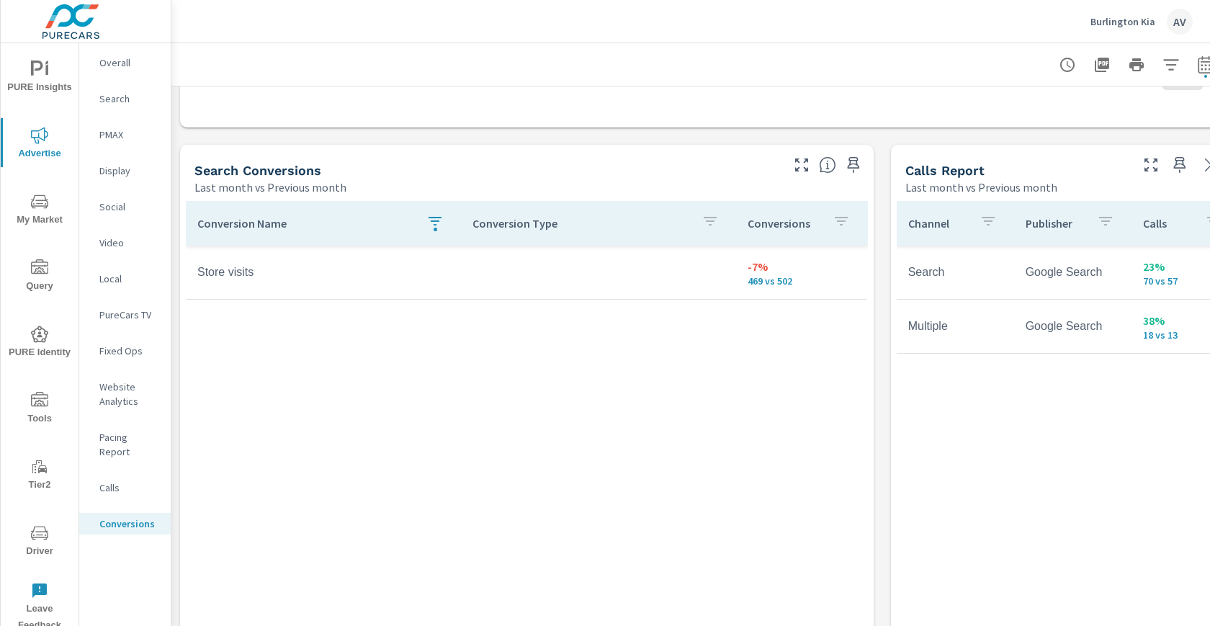
click at [48, 71] on icon "nav menu" at bounding box center [46, 69] width 3 height 11
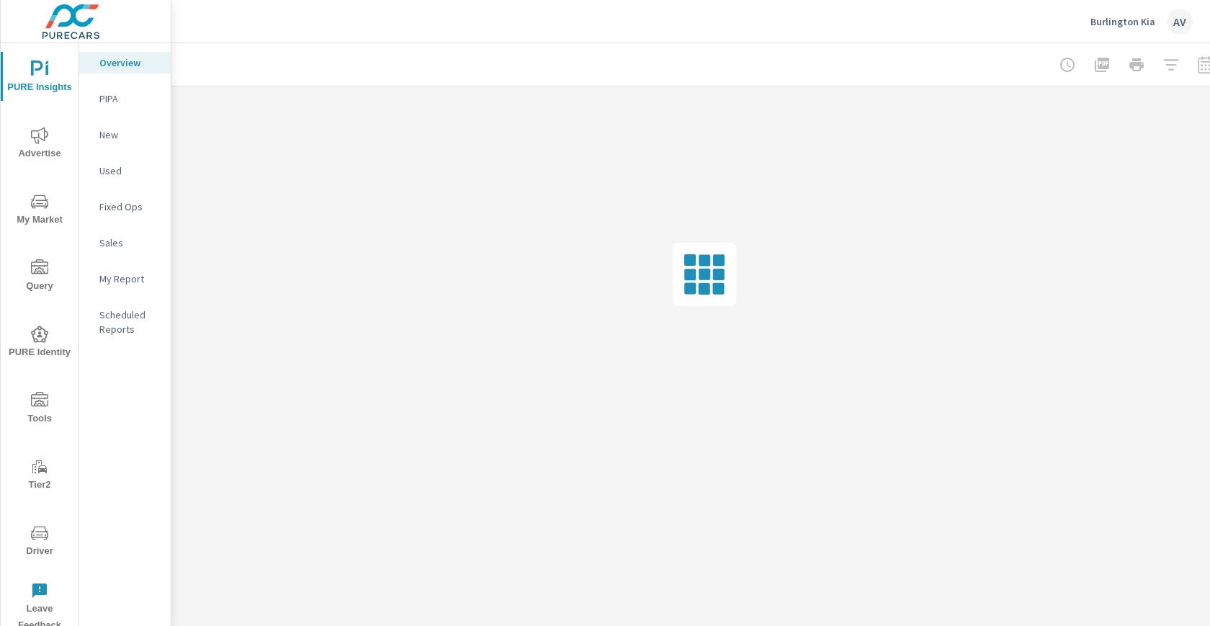
click at [123, 282] on p "My Report" at bounding box center [129, 279] width 60 height 14
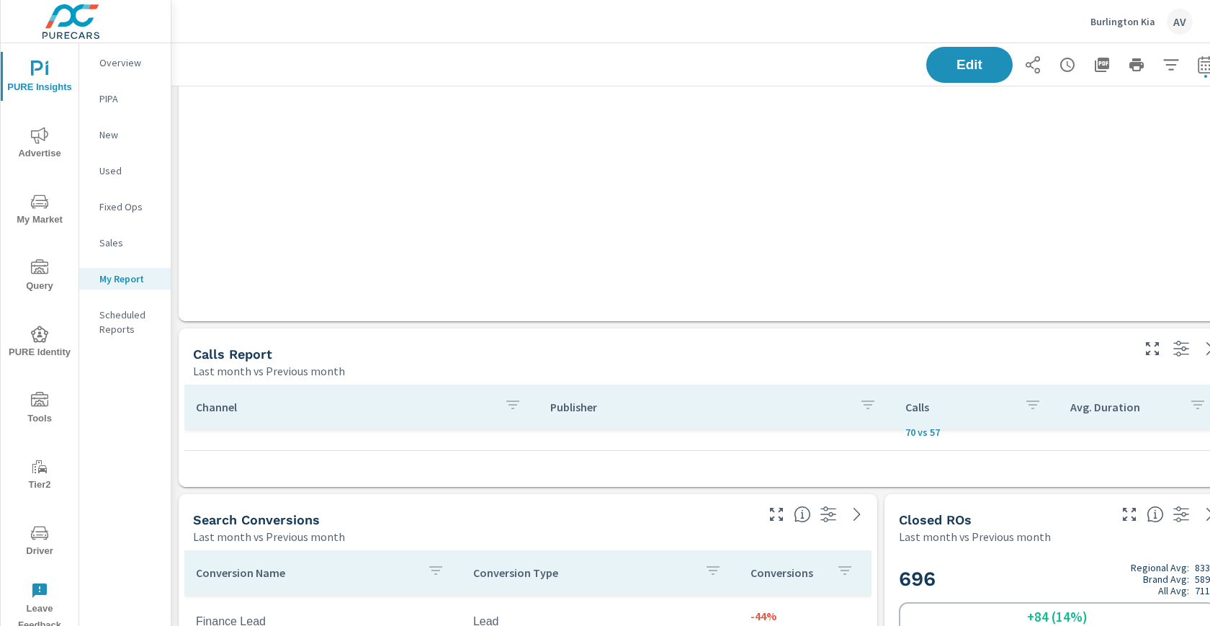
scroll to position [48, 0]
click at [951, 68] on span "Edit" at bounding box center [969, 65] width 59 height 14
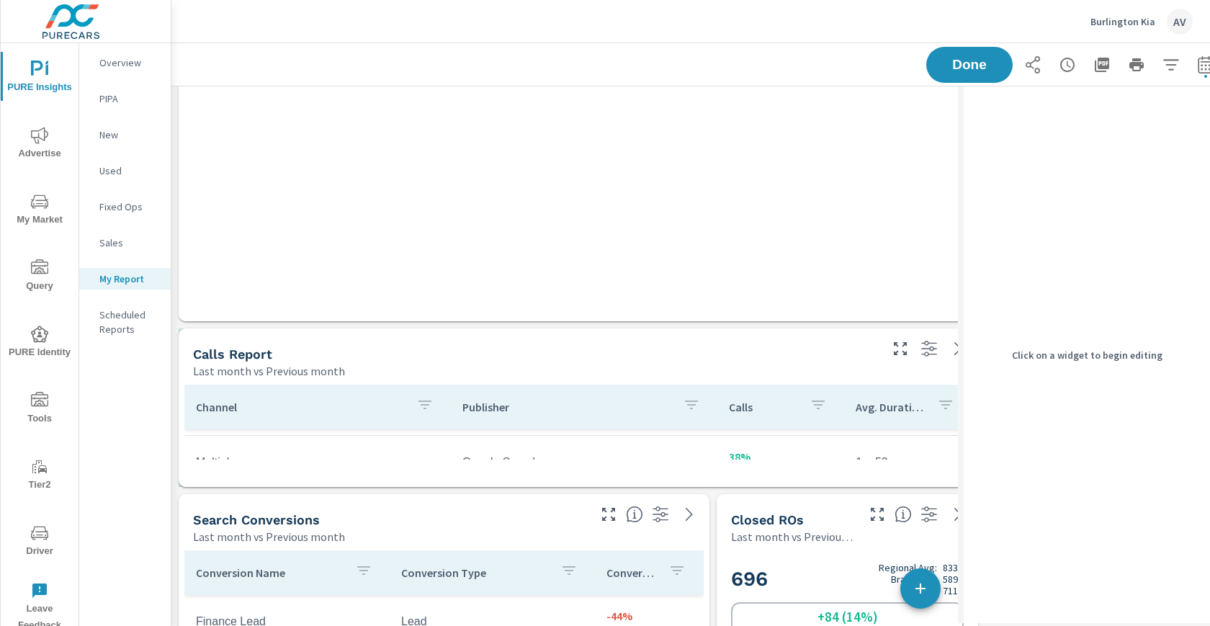
click at [698, 338] on div "Calls Report Last month vs Previous month" at bounding box center [531, 353] width 704 height 51
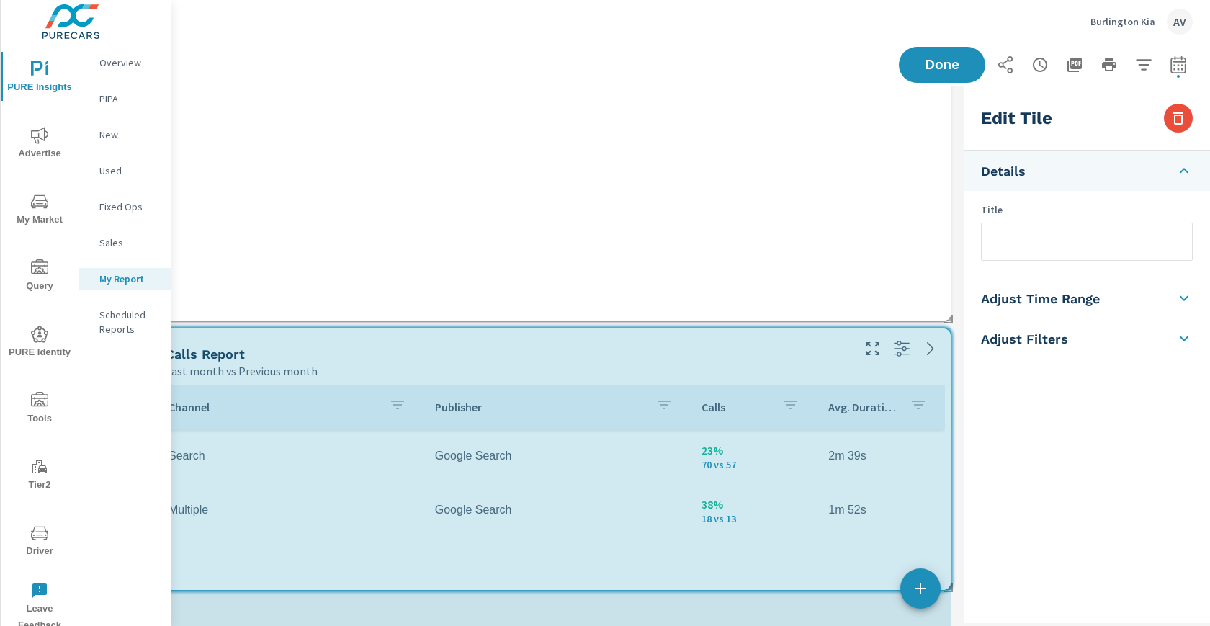
scroll to position [4837, 839]
drag, startPoint x: 937, startPoint y: 480, endPoint x: 940, endPoint y: 583, distance: 103.0
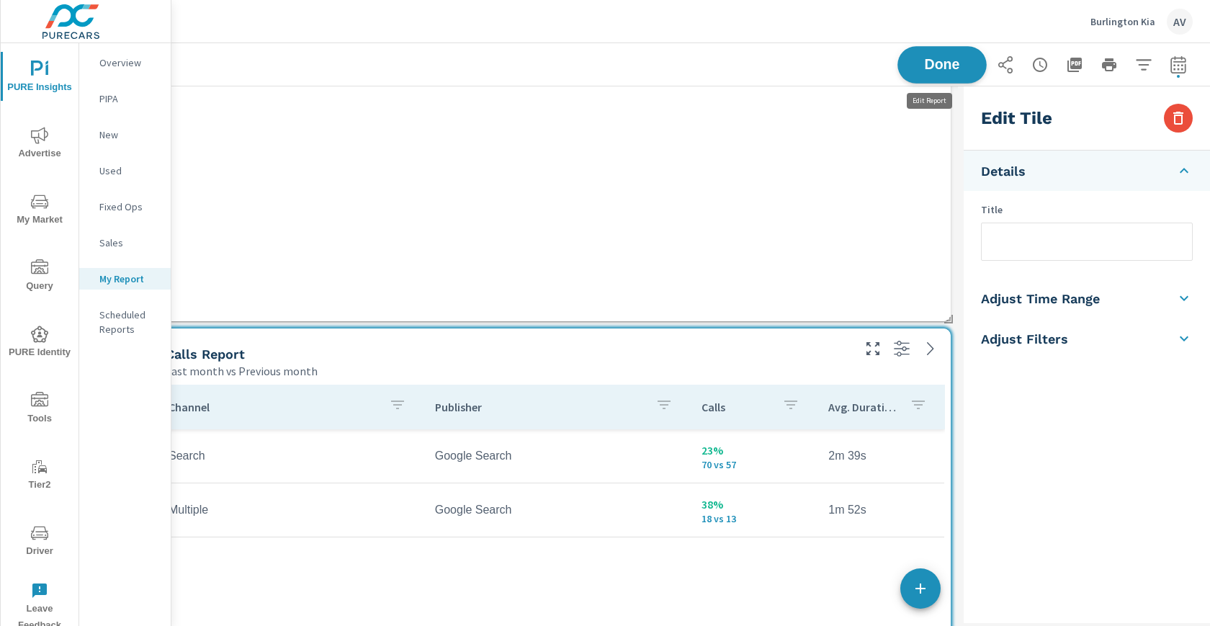
click at [925, 66] on span "Done" at bounding box center [942, 65] width 59 height 14
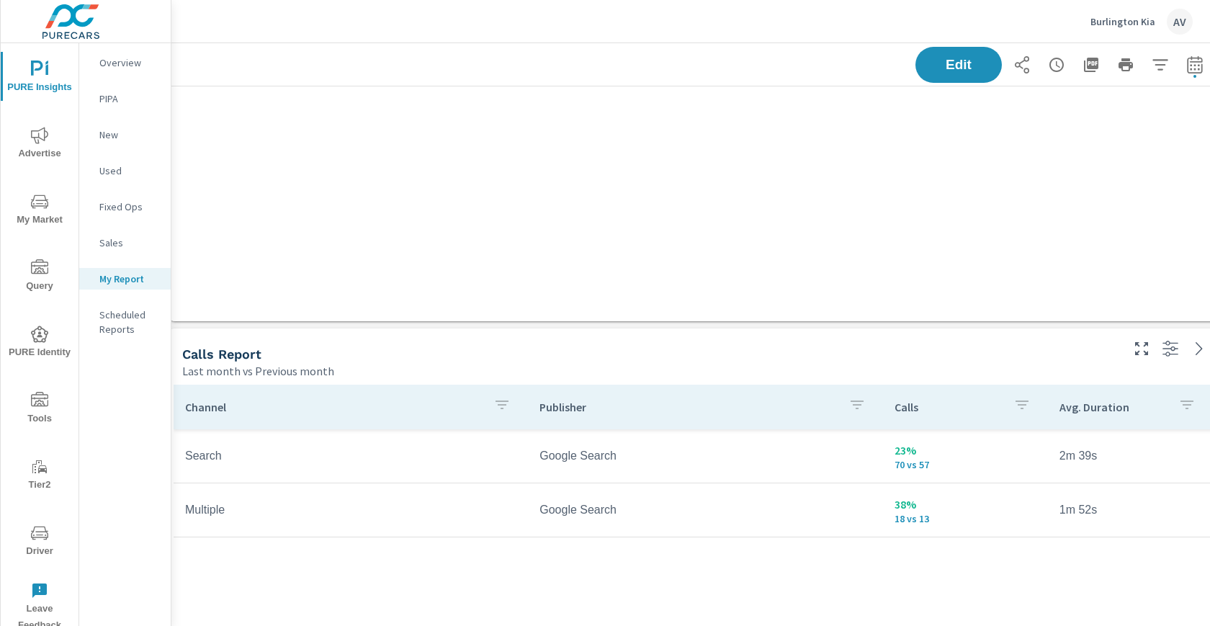
scroll to position [0, 0]
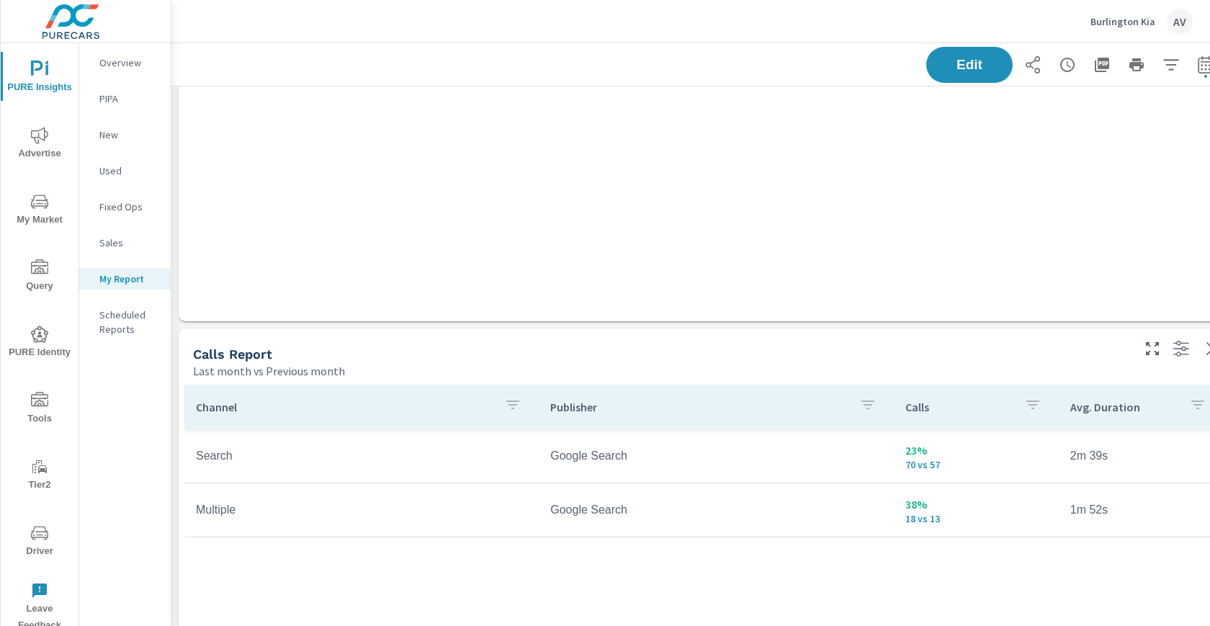
click at [222, 513] on td "Multiple" at bounding box center [361, 510] width 354 height 36
